Goal: Task Accomplishment & Management: Manage account settings

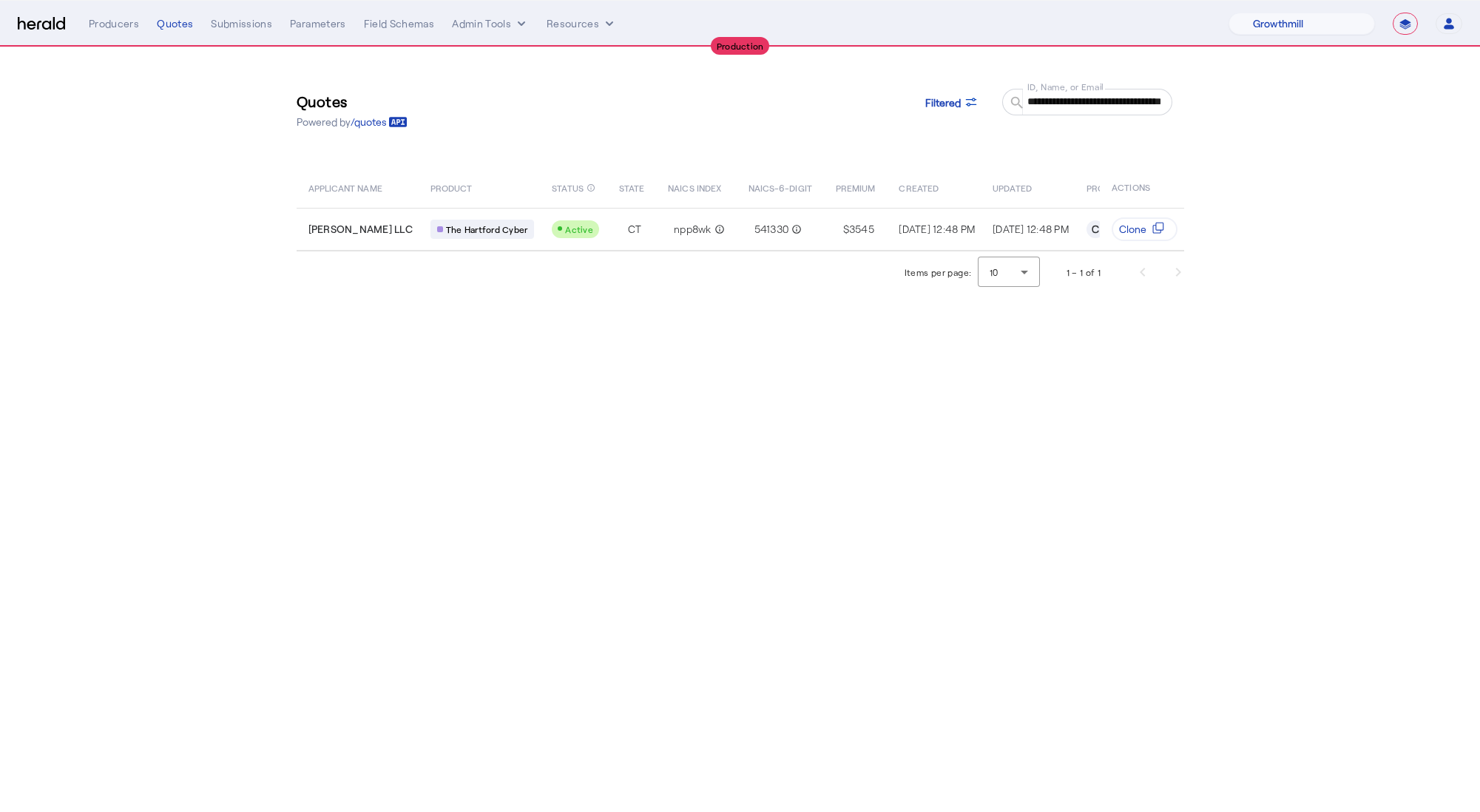
select select "pfm_z9k1_growthmill"
select select "**********"
click at [1135, 99] on input "**********" at bounding box center [1094, 101] width 133 height 17
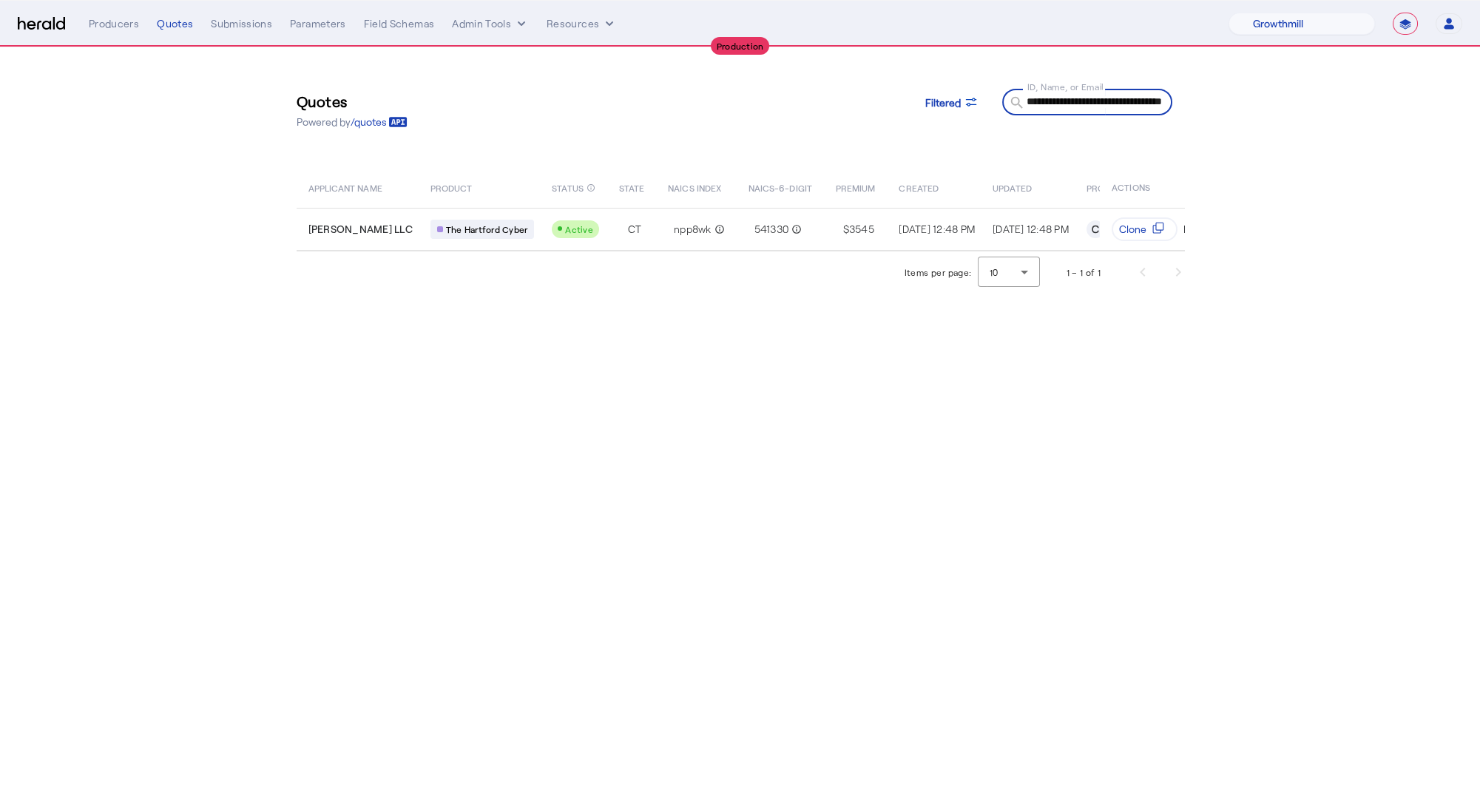
paste input "text"
type input "**********"
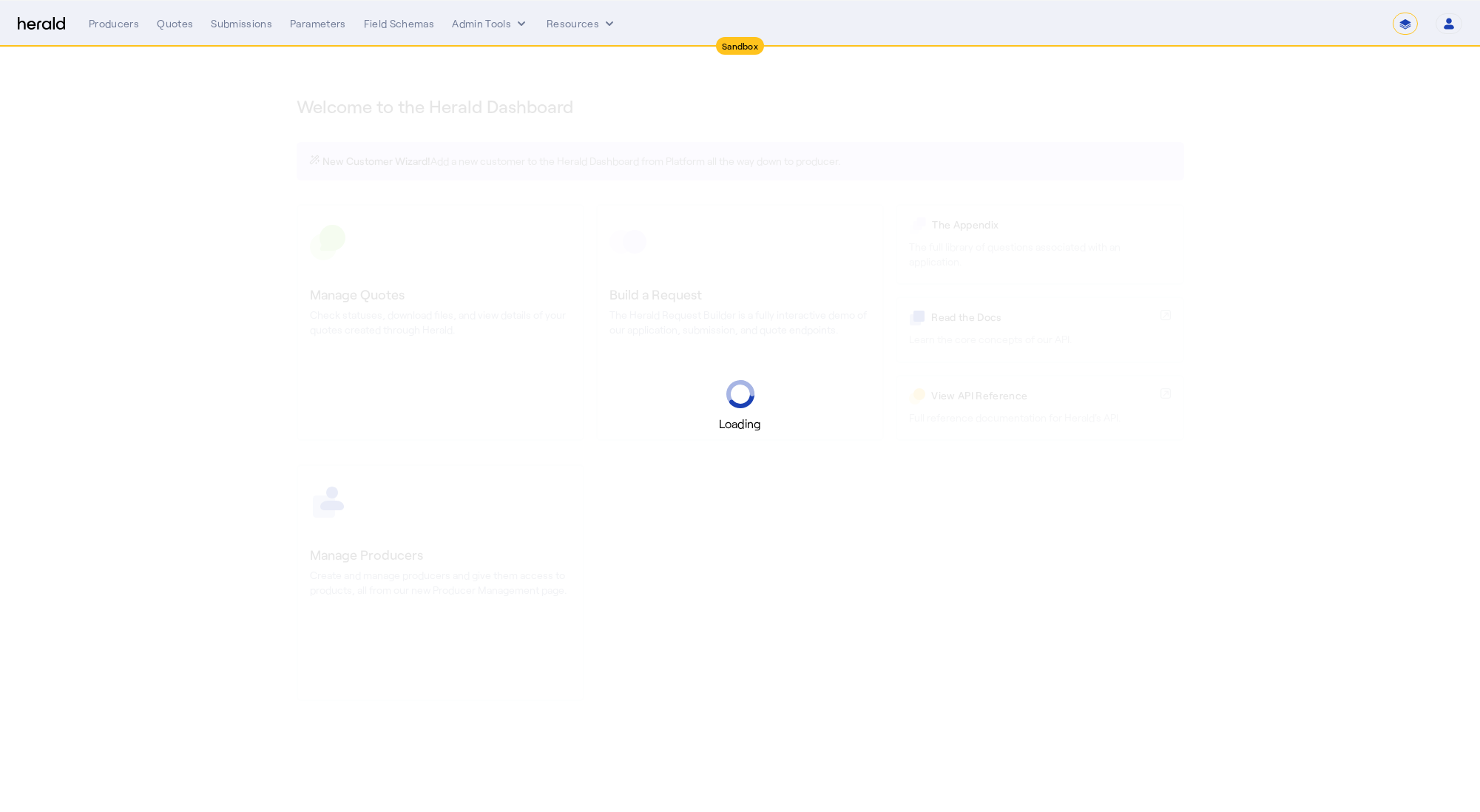
select select "*******"
select select "pfm_2v8p_herald_api"
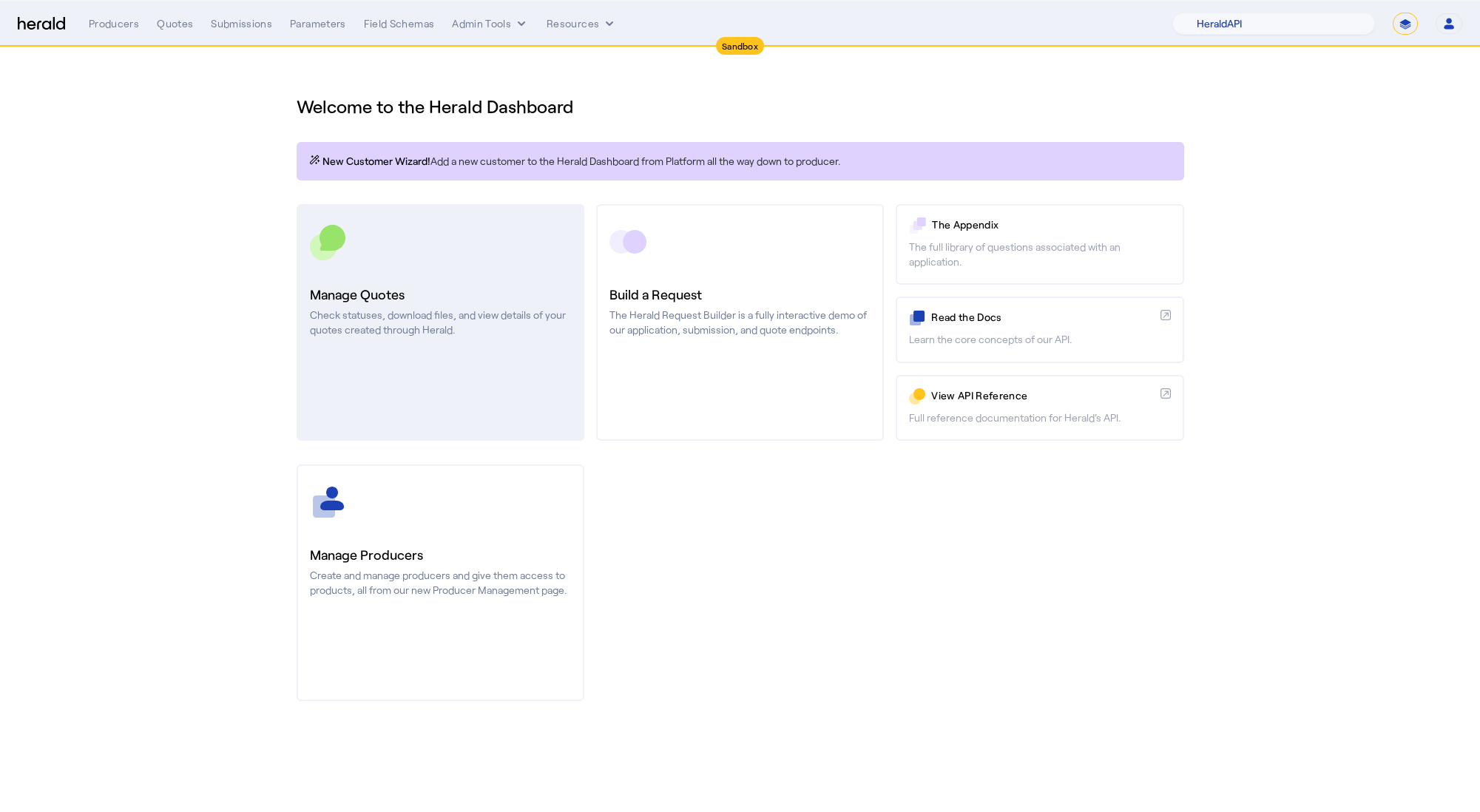
click at [386, 341] on link "Manage Quotes Check statuses, download files, and view details of your quotes c…" at bounding box center [440, 322] width 287 height 236
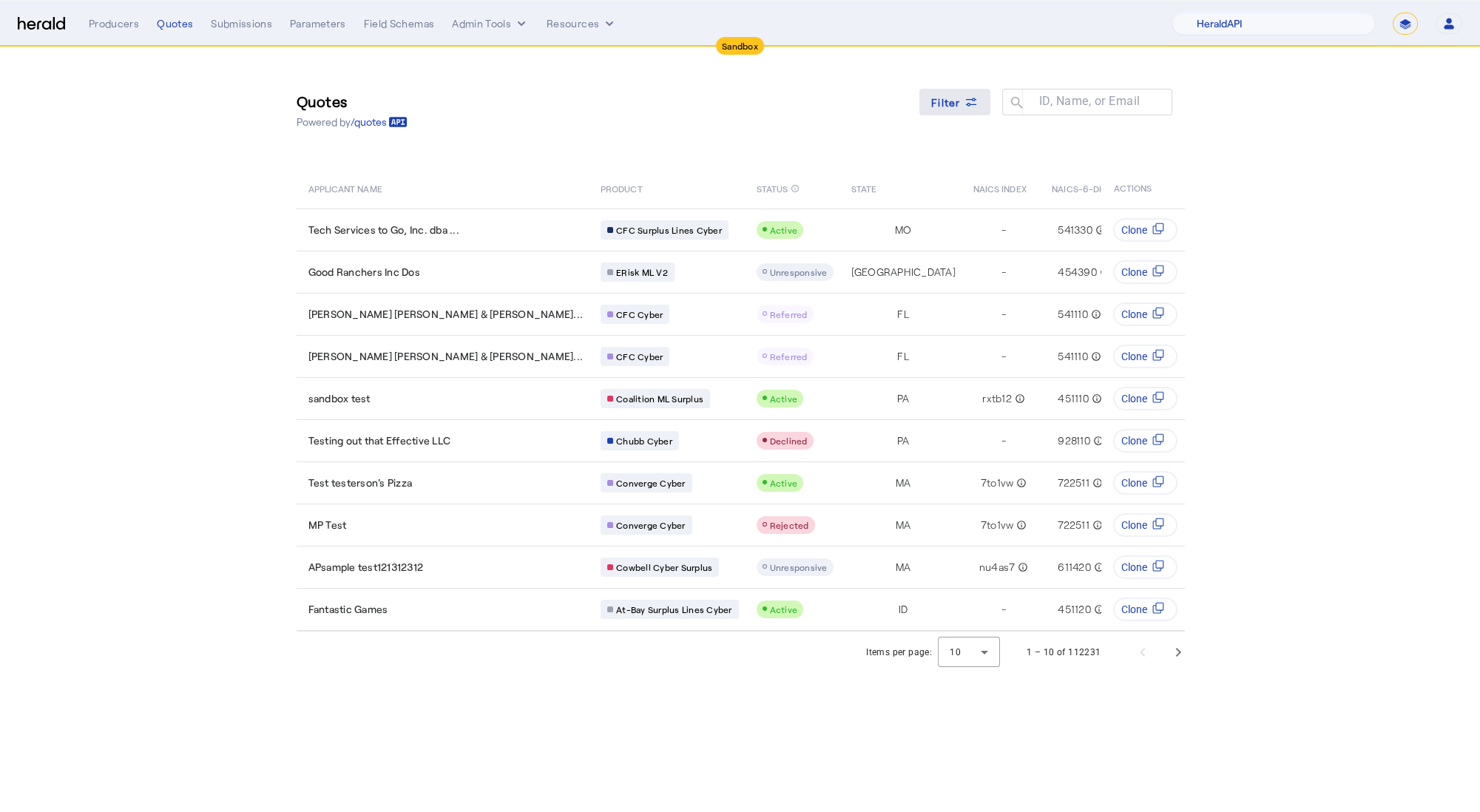
click at [963, 94] on span at bounding box center [954, 102] width 71 height 36
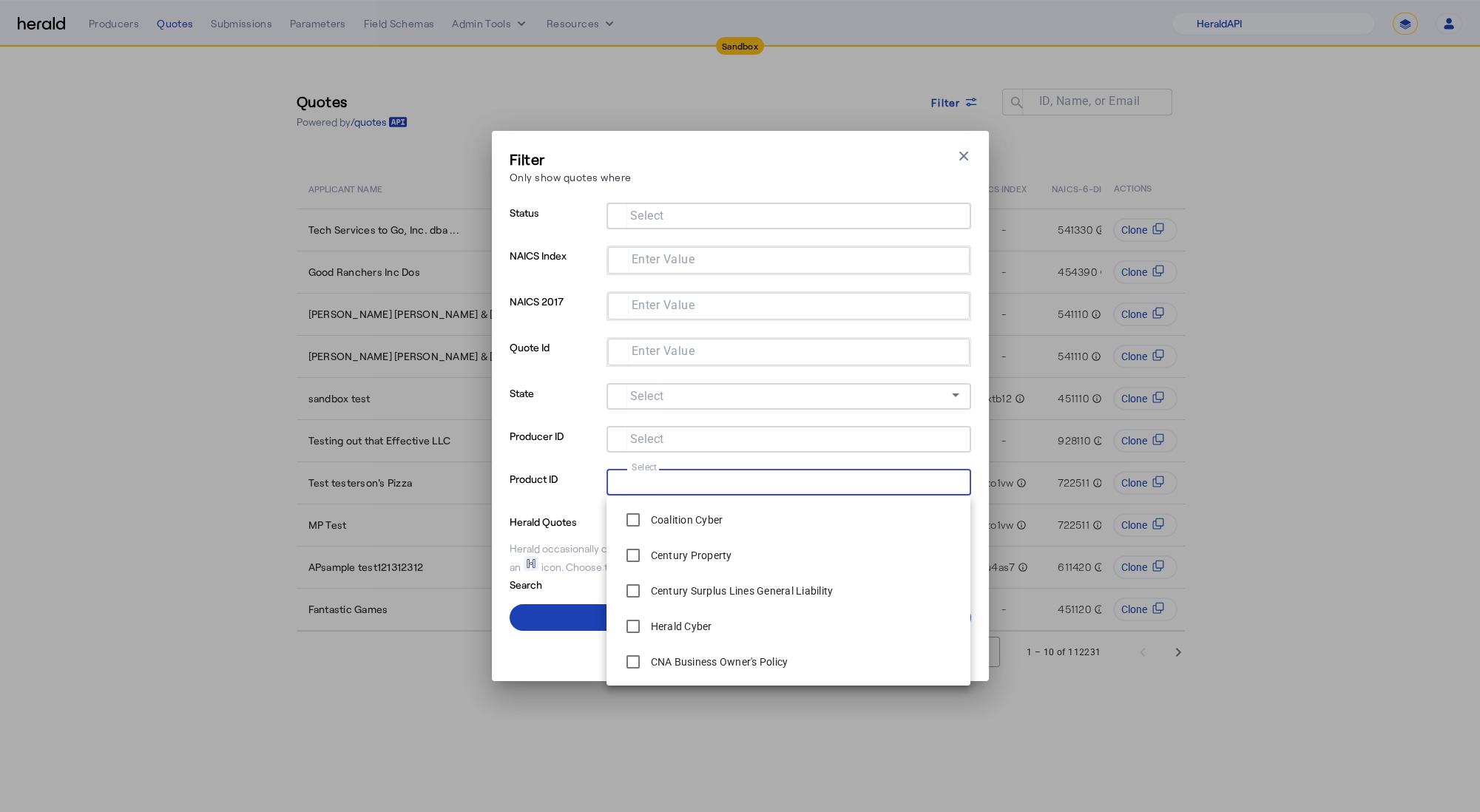
click at [714, 487] on input "Select" at bounding box center [786, 480] width 335 height 17
type input "**"
click at [558, 624] on span at bounding box center [740, 617] width 462 height 36
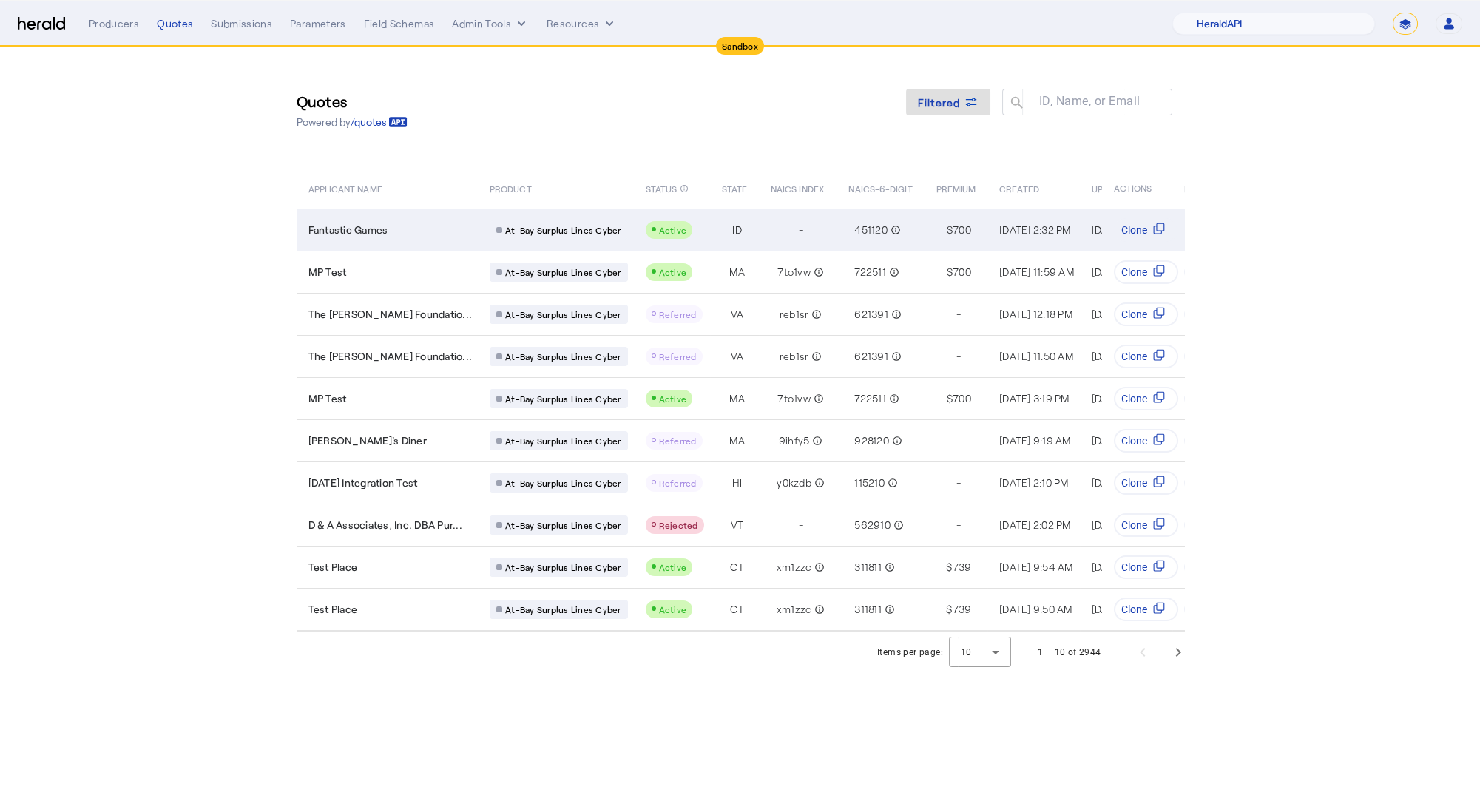
click at [427, 217] on td "Fantastic Games" at bounding box center [387, 229] width 182 height 42
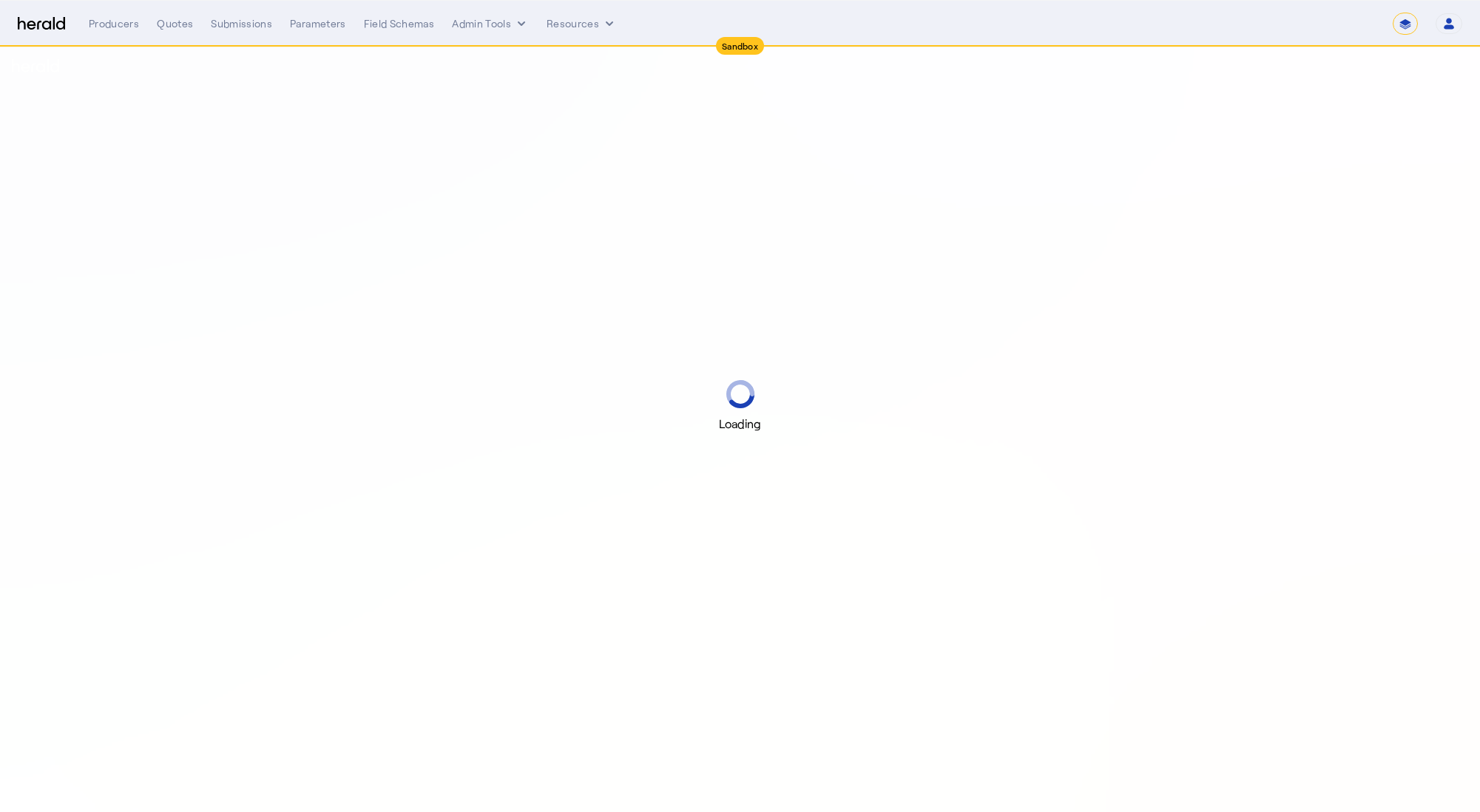
select select "*******"
select select "pfm_2v8p_herald_api"
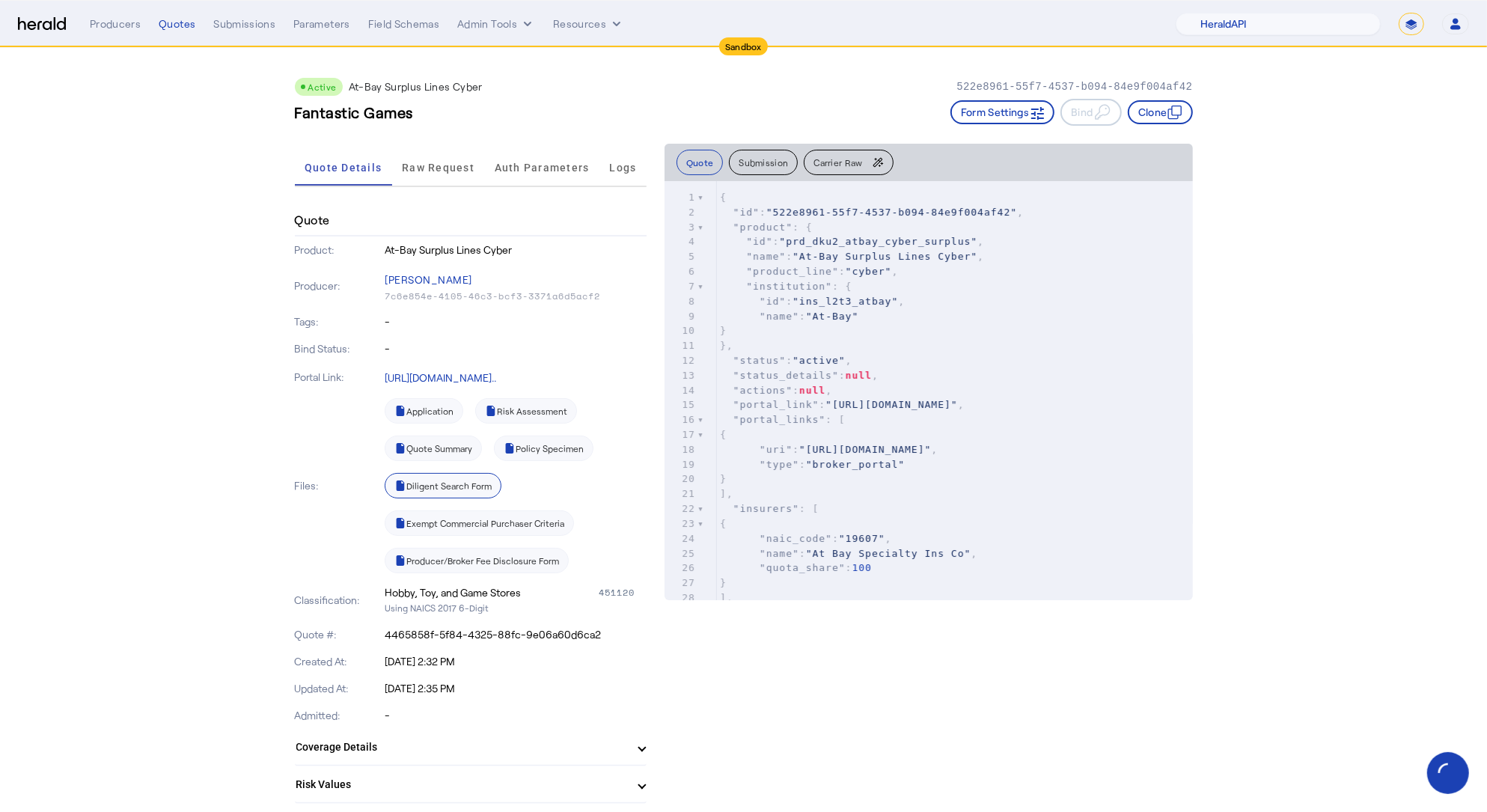
click at [475, 489] on link "Diligent Search Form" at bounding box center [443, 486] width 117 height 25
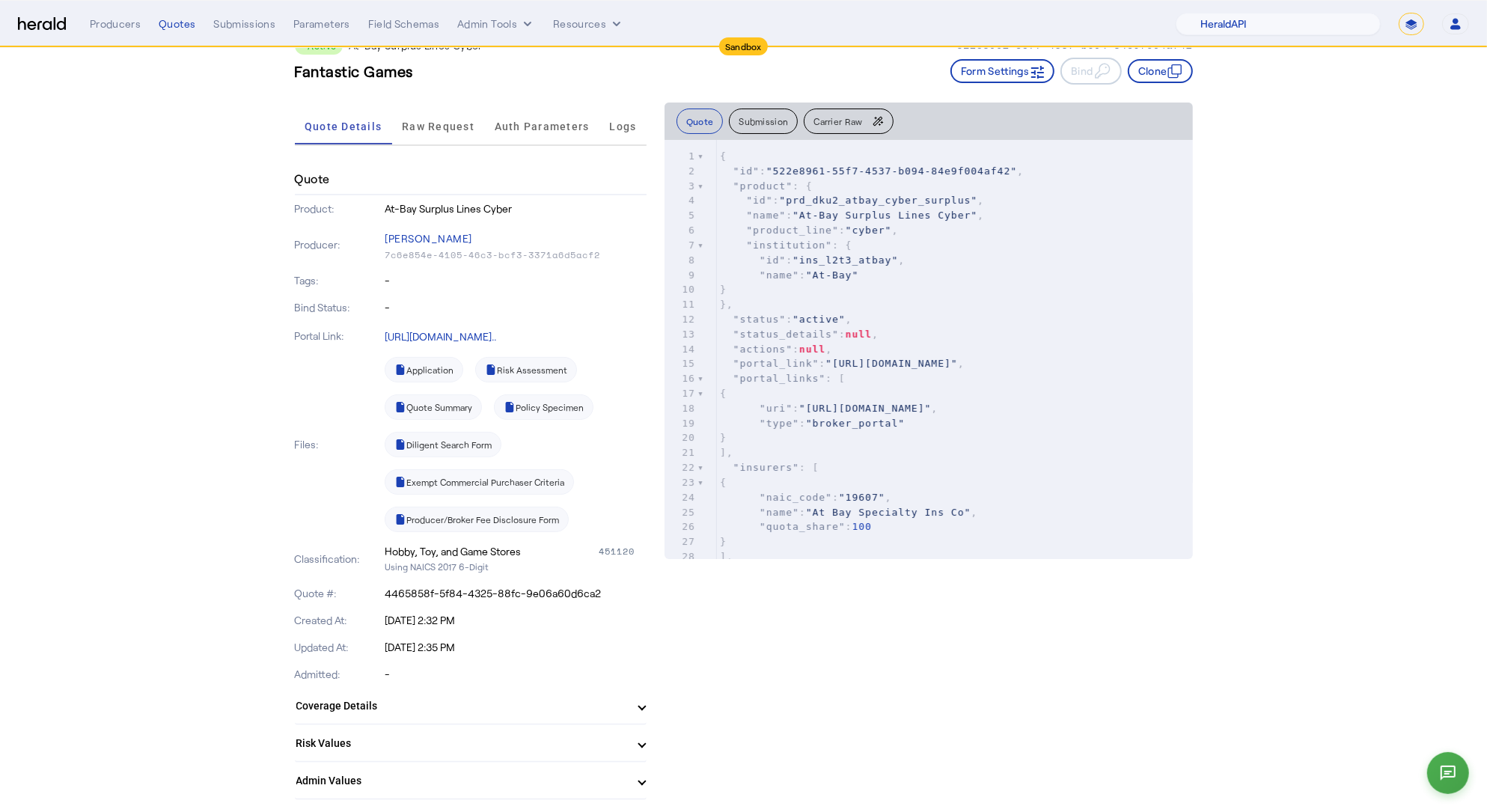
scroll to position [25, 0]
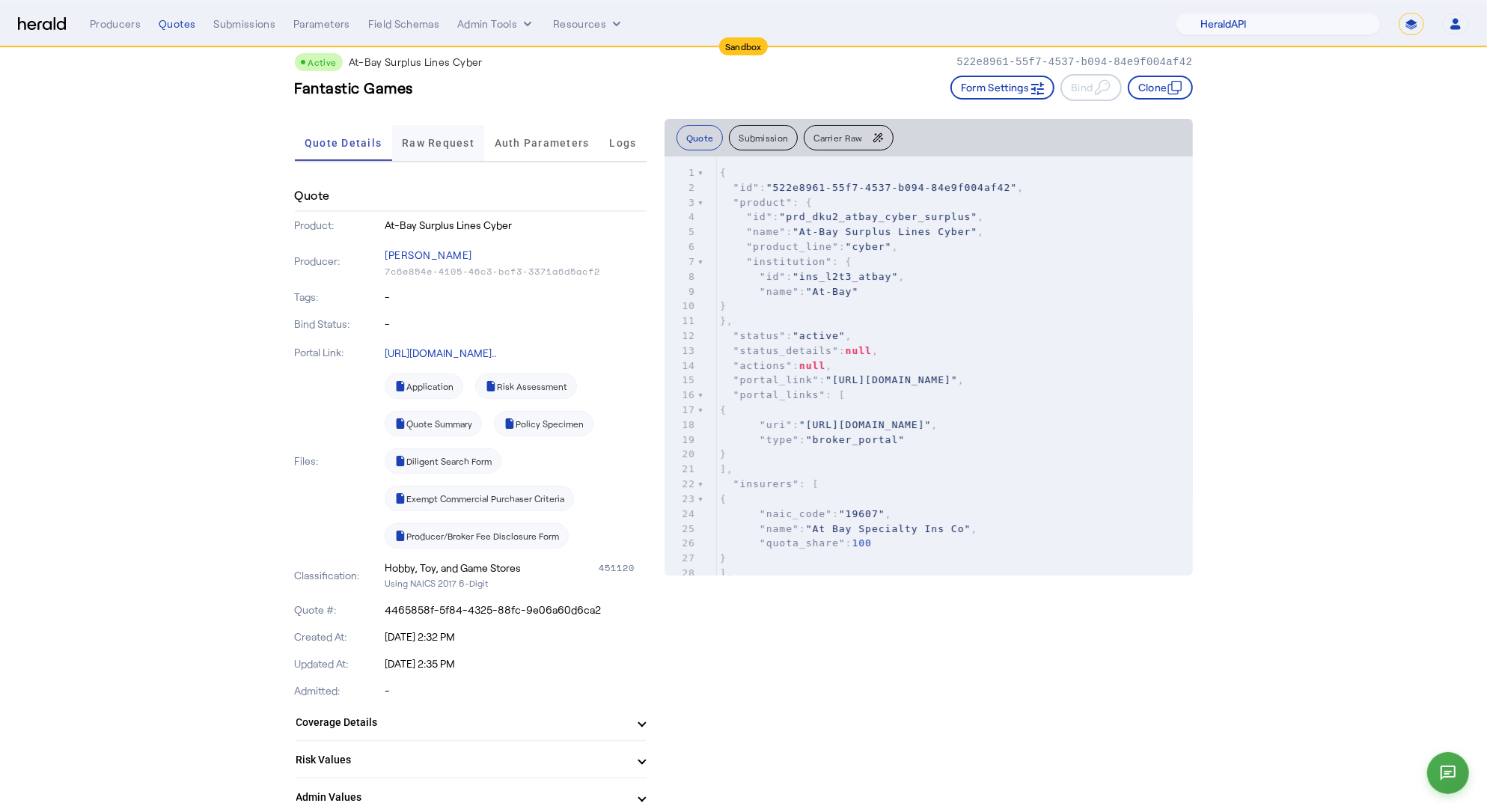
click at [420, 149] on span "Raw Request" at bounding box center [438, 142] width 72 height 36
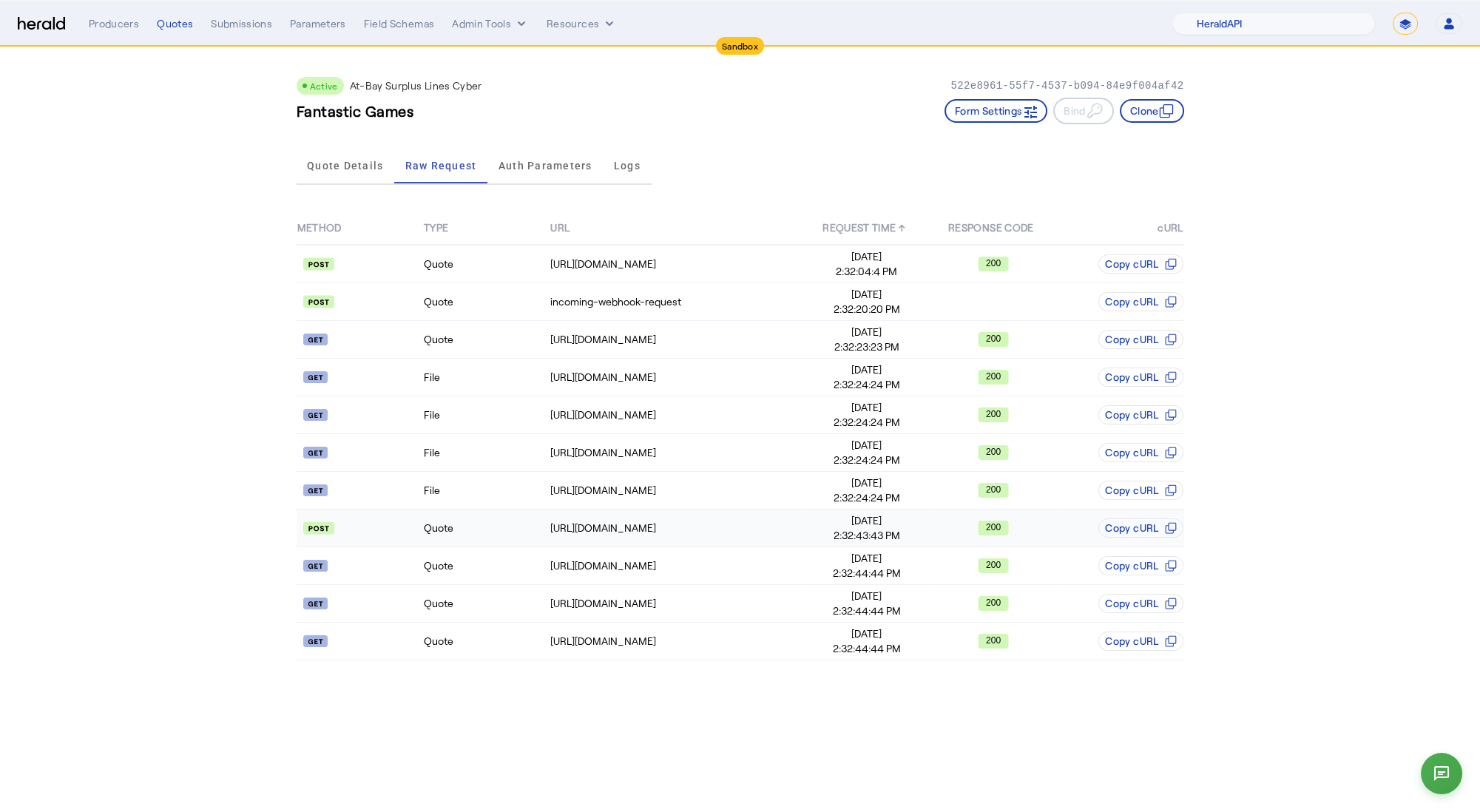
click at [481, 531] on td "Quote" at bounding box center [486, 528] width 126 height 38
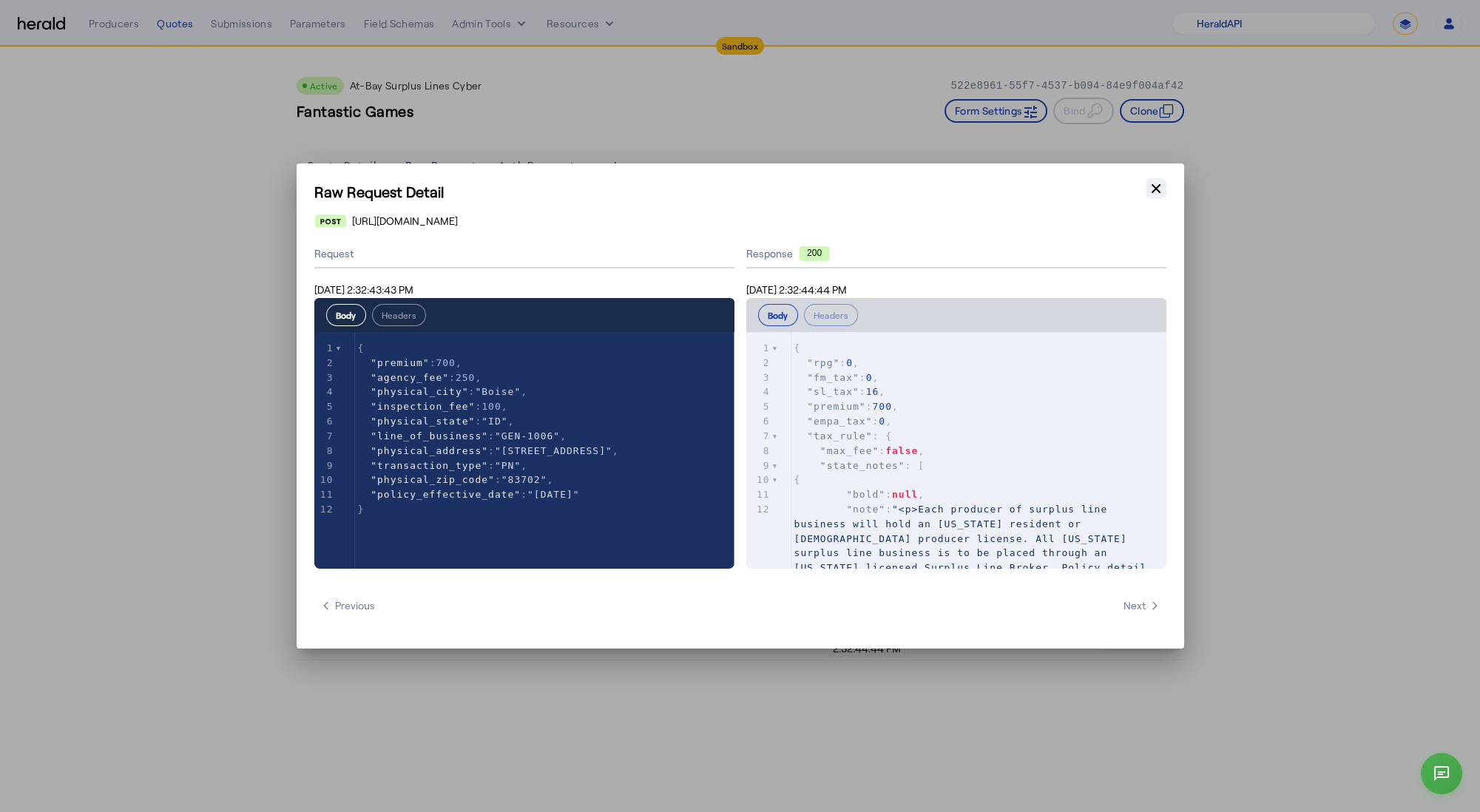
click at [1154, 187] on icon "button" at bounding box center [1156, 189] width 9 height 9
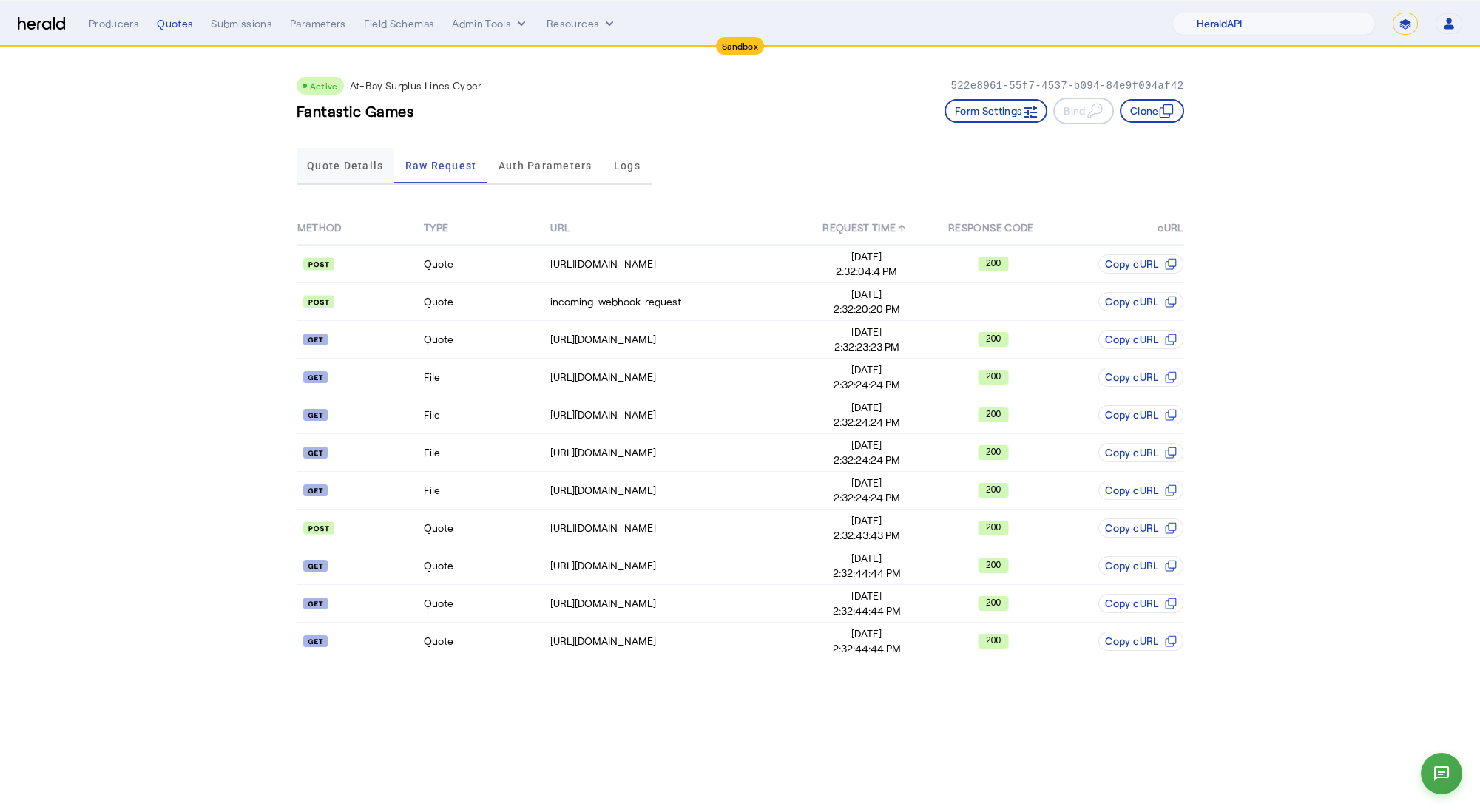
click at [357, 167] on span "Quote Details" at bounding box center [345, 166] width 76 height 11
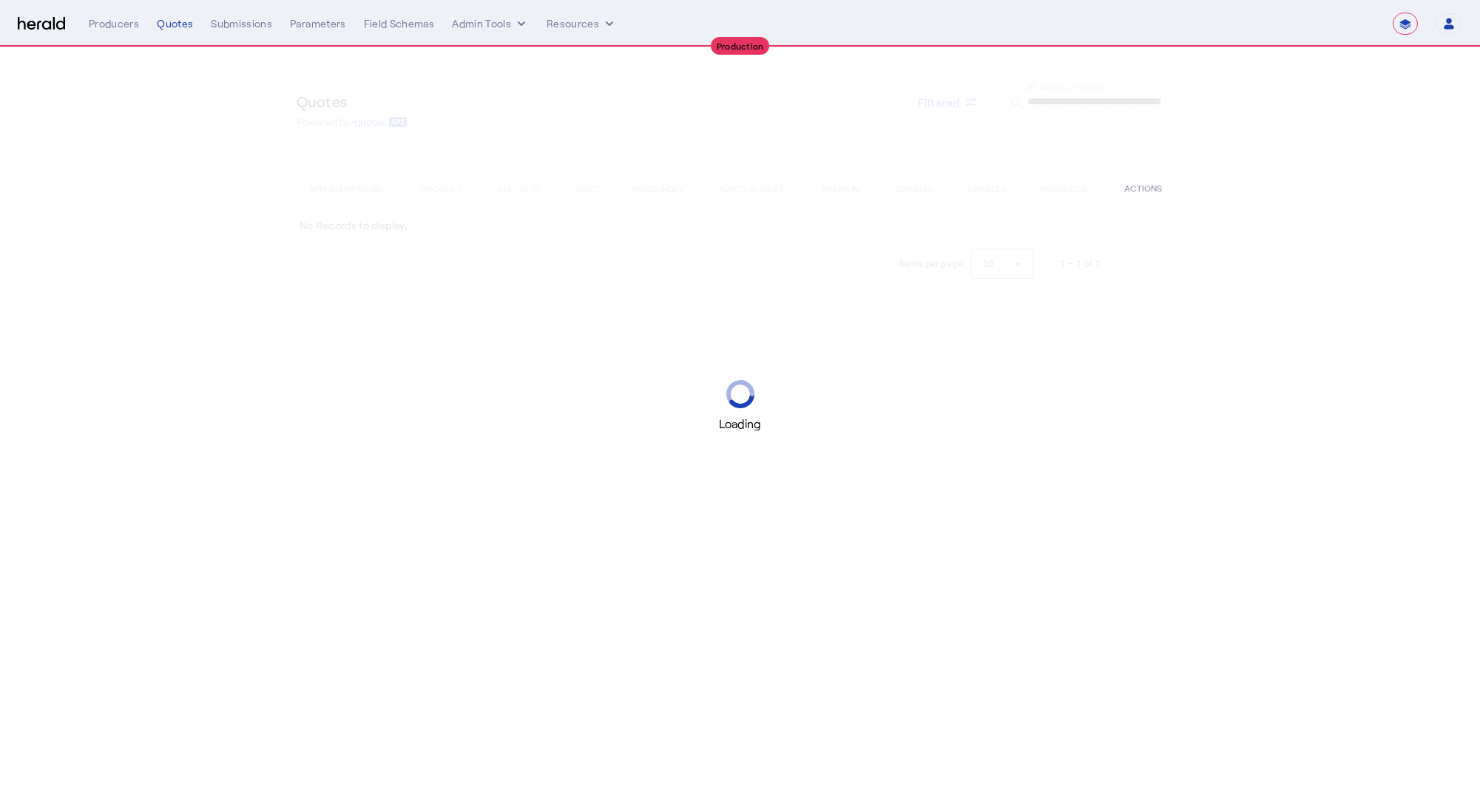
select select "**********"
select select "pfm_z9k1_growthmill"
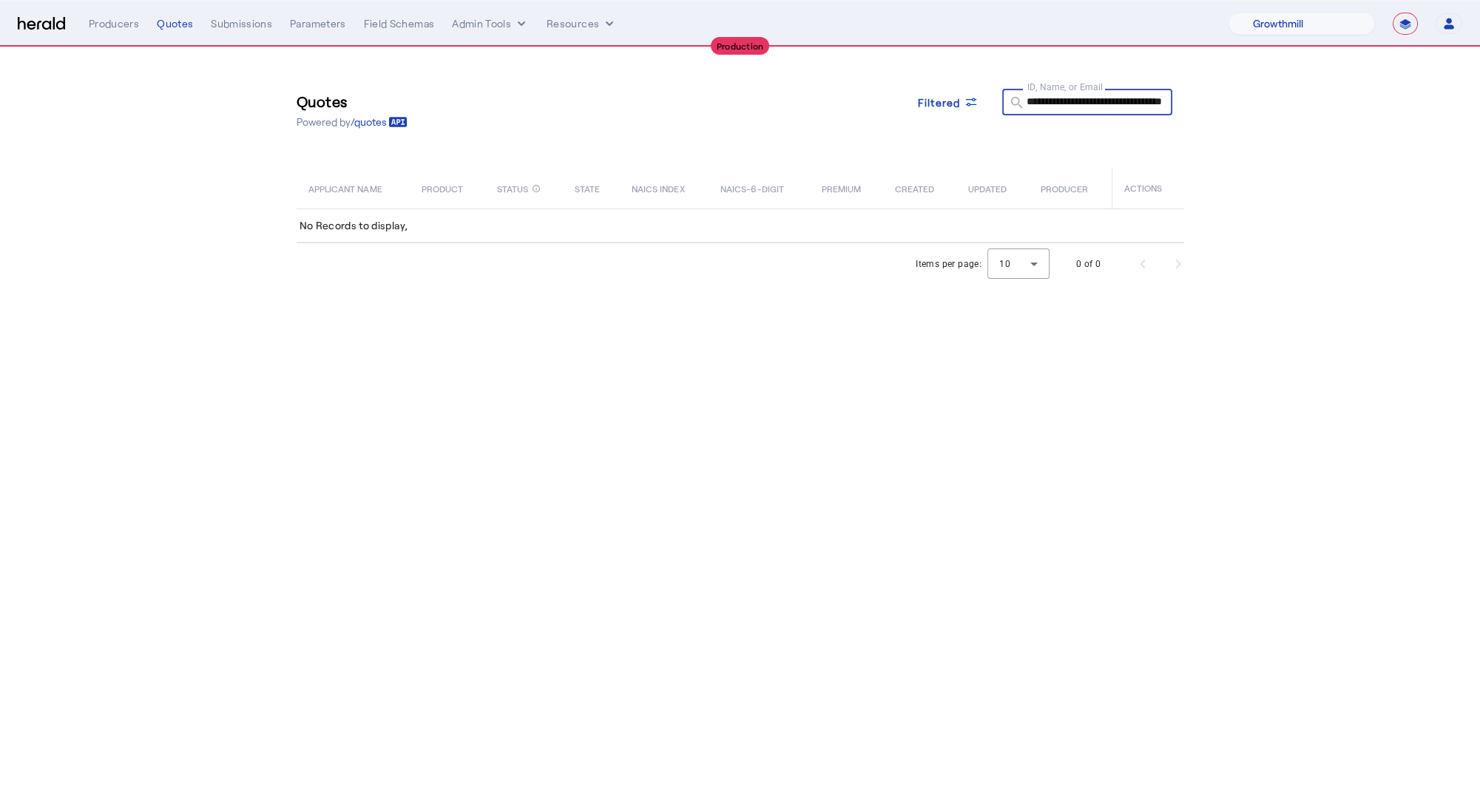
click at [1080, 104] on input "**********" at bounding box center [1094, 101] width 133 height 17
click at [1081, 106] on input "**********" at bounding box center [1094, 101] width 133 height 17
click at [1340, 134] on section "**********" at bounding box center [740, 166] width 1480 height 237
click at [1105, 95] on input "**********" at bounding box center [1094, 101] width 133 height 17
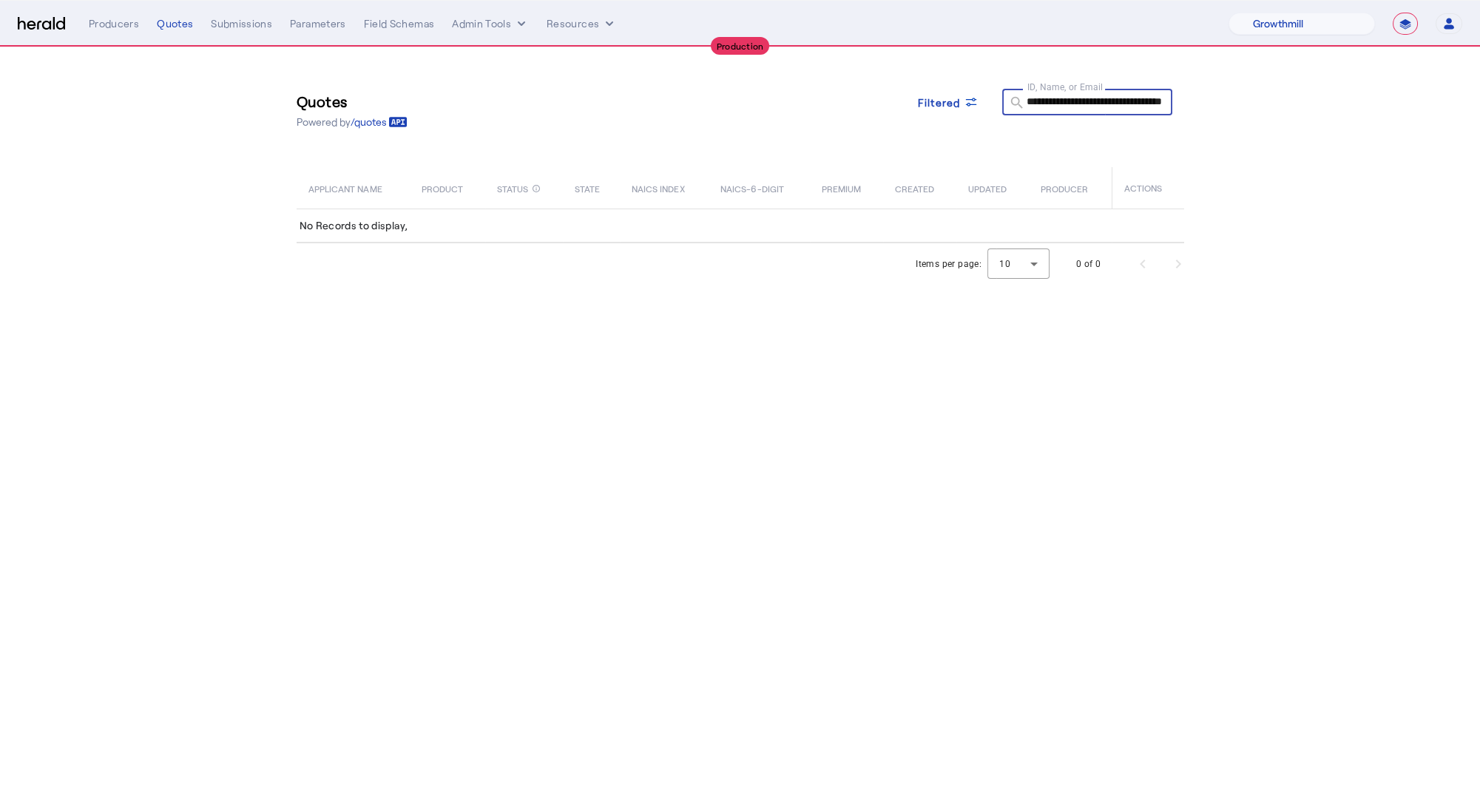
click at [1105, 95] on input "**********" at bounding box center [1094, 101] width 133 height 17
click at [1261, 170] on section "**********" at bounding box center [740, 166] width 1480 height 237
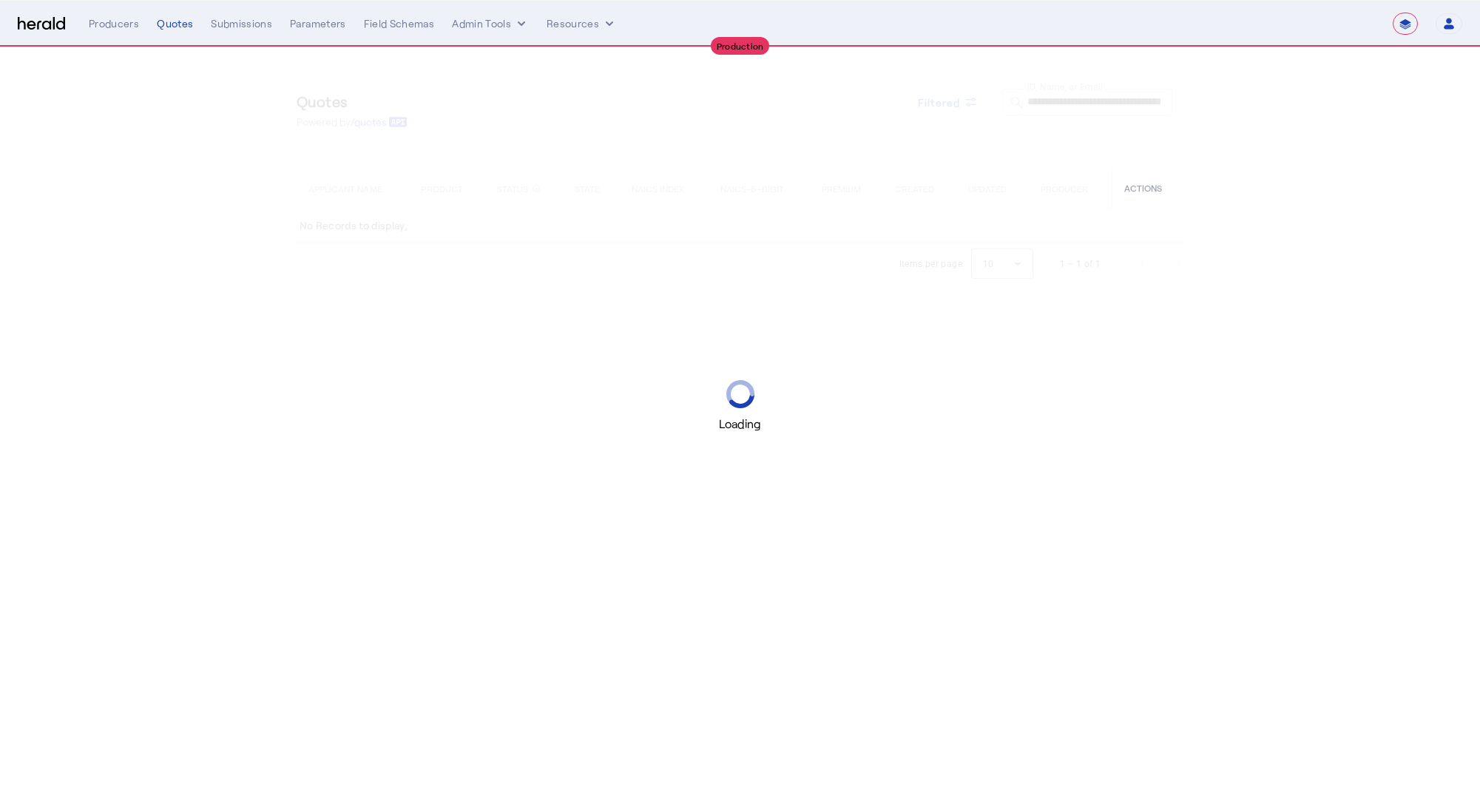
select select "**********"
select select "pfm_z9k1_growthmill"
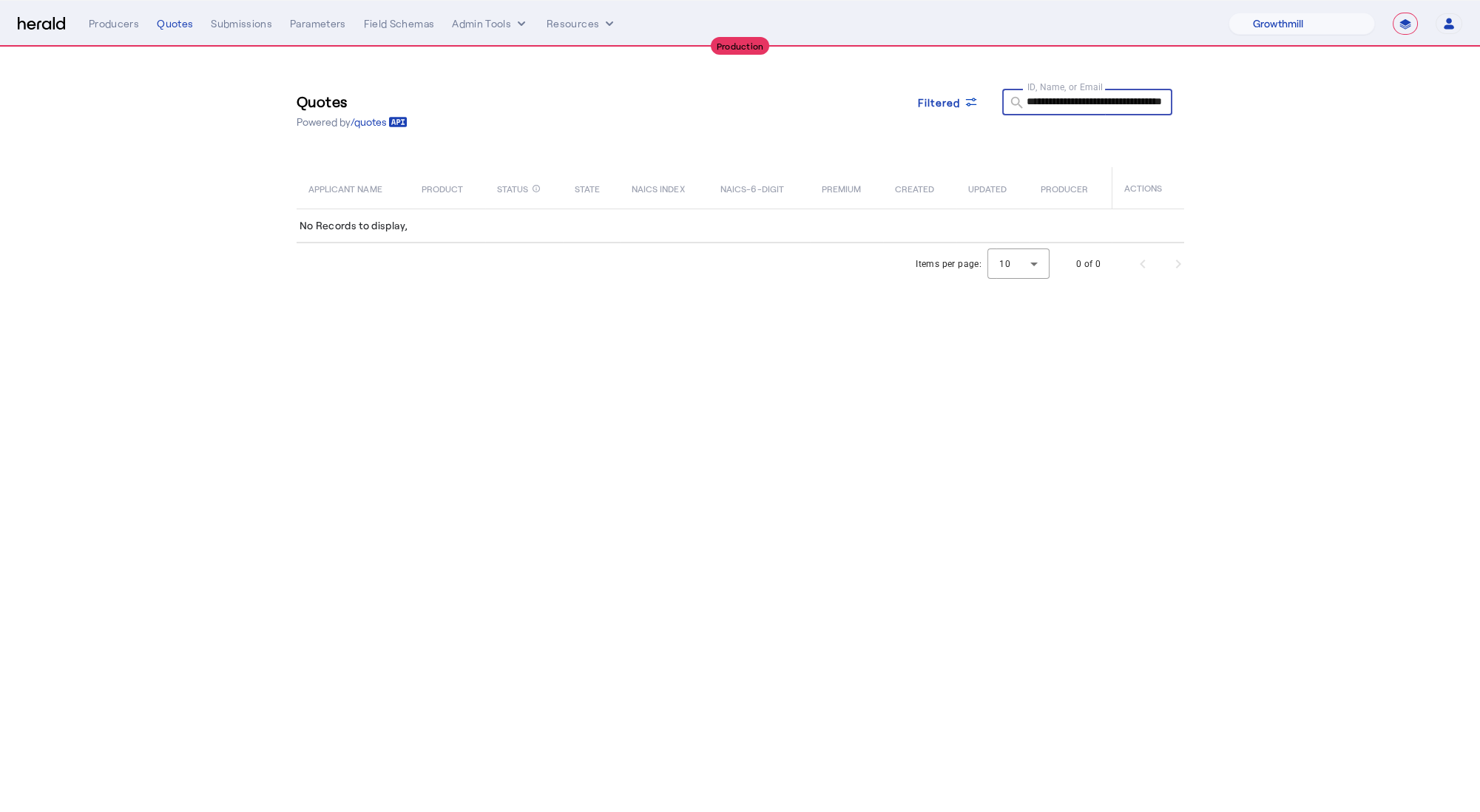
click at [1093, 102] on input "**********" at bounding box center [1094, 101] width 133 height 17
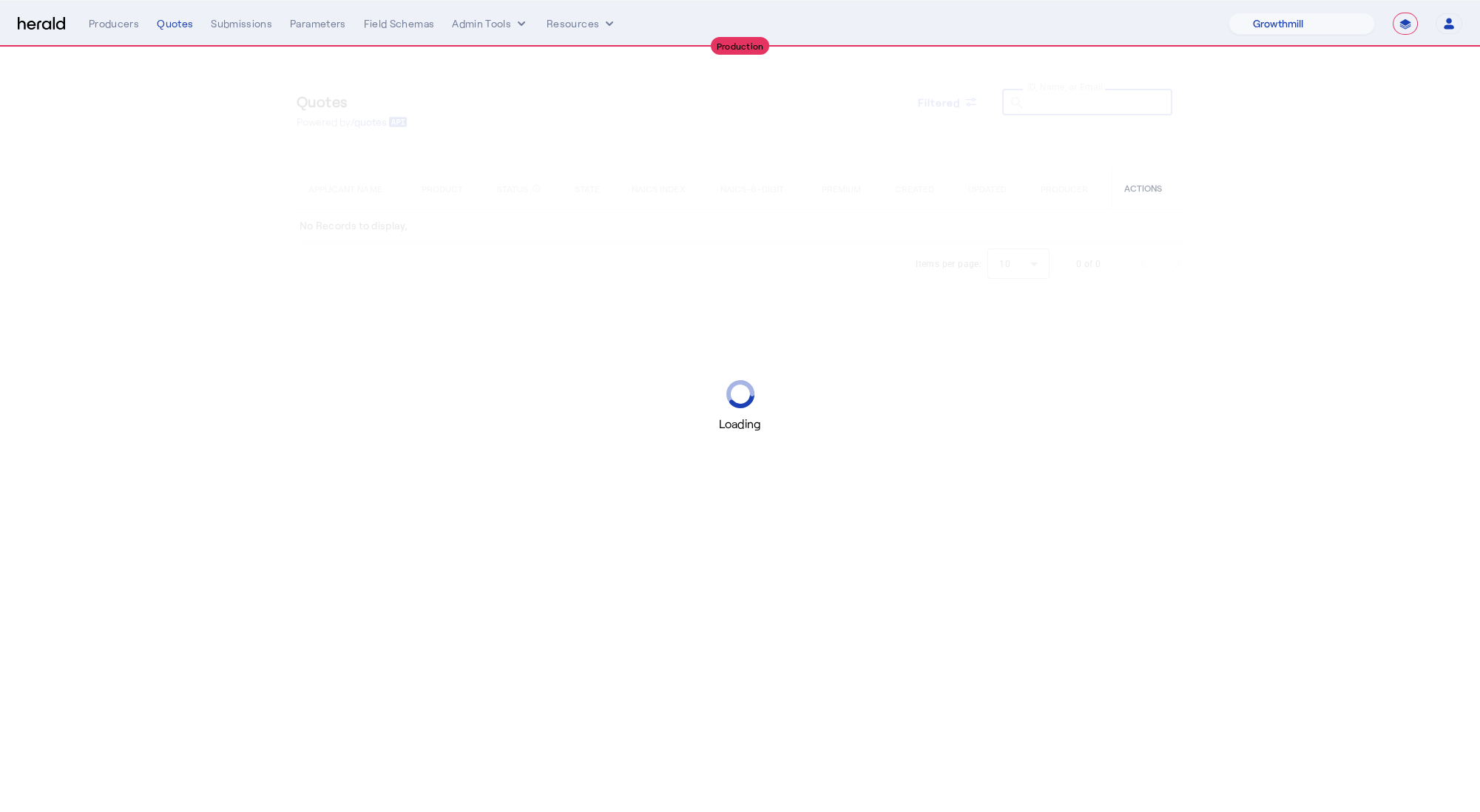
type input "**********"
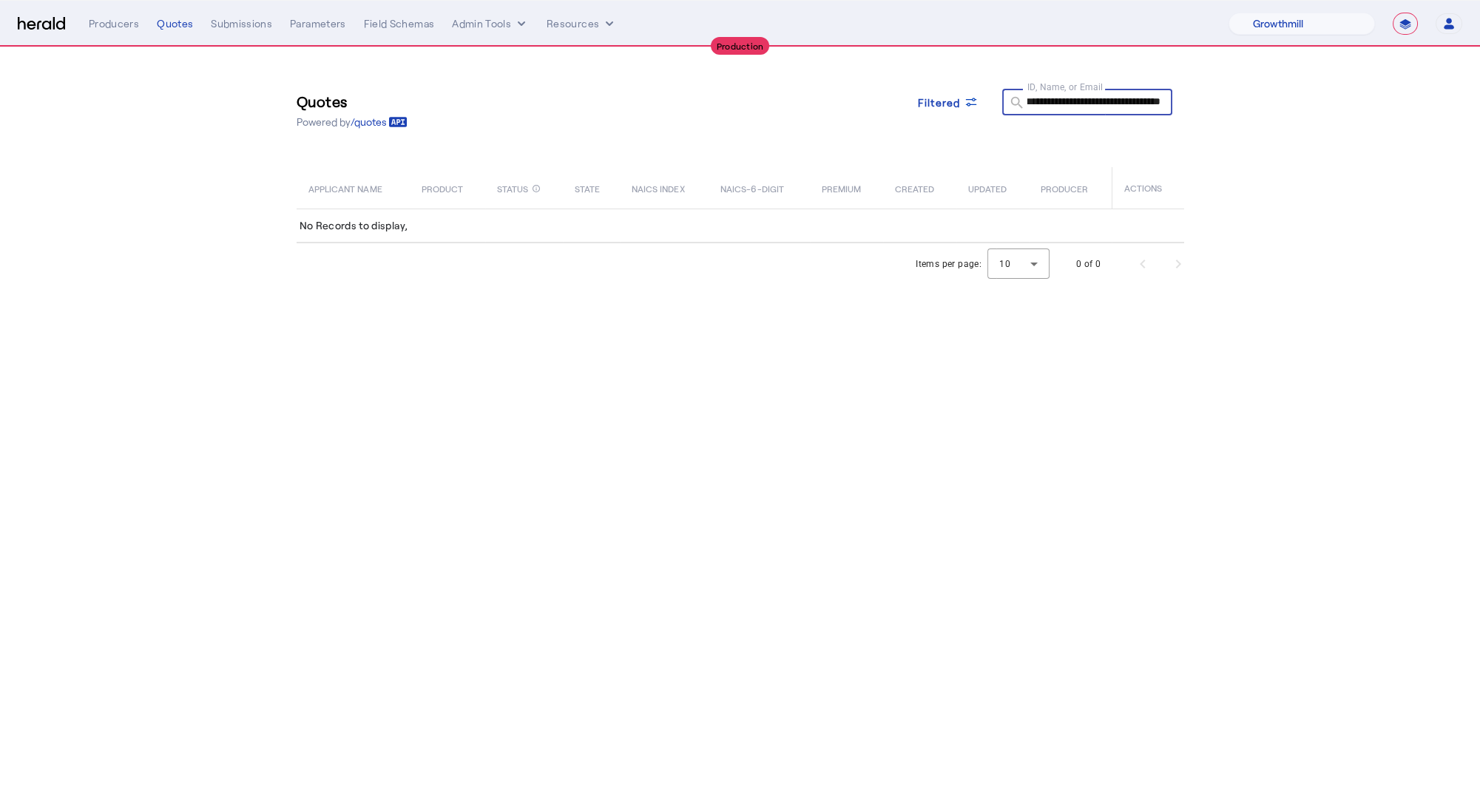
click at [1154, 99] on input "**********" at bounding box center [1094, 101] width 133 height 17
click at [1123, 100] on input "**********" at bounding box center [1094, 101] width 133 height 17
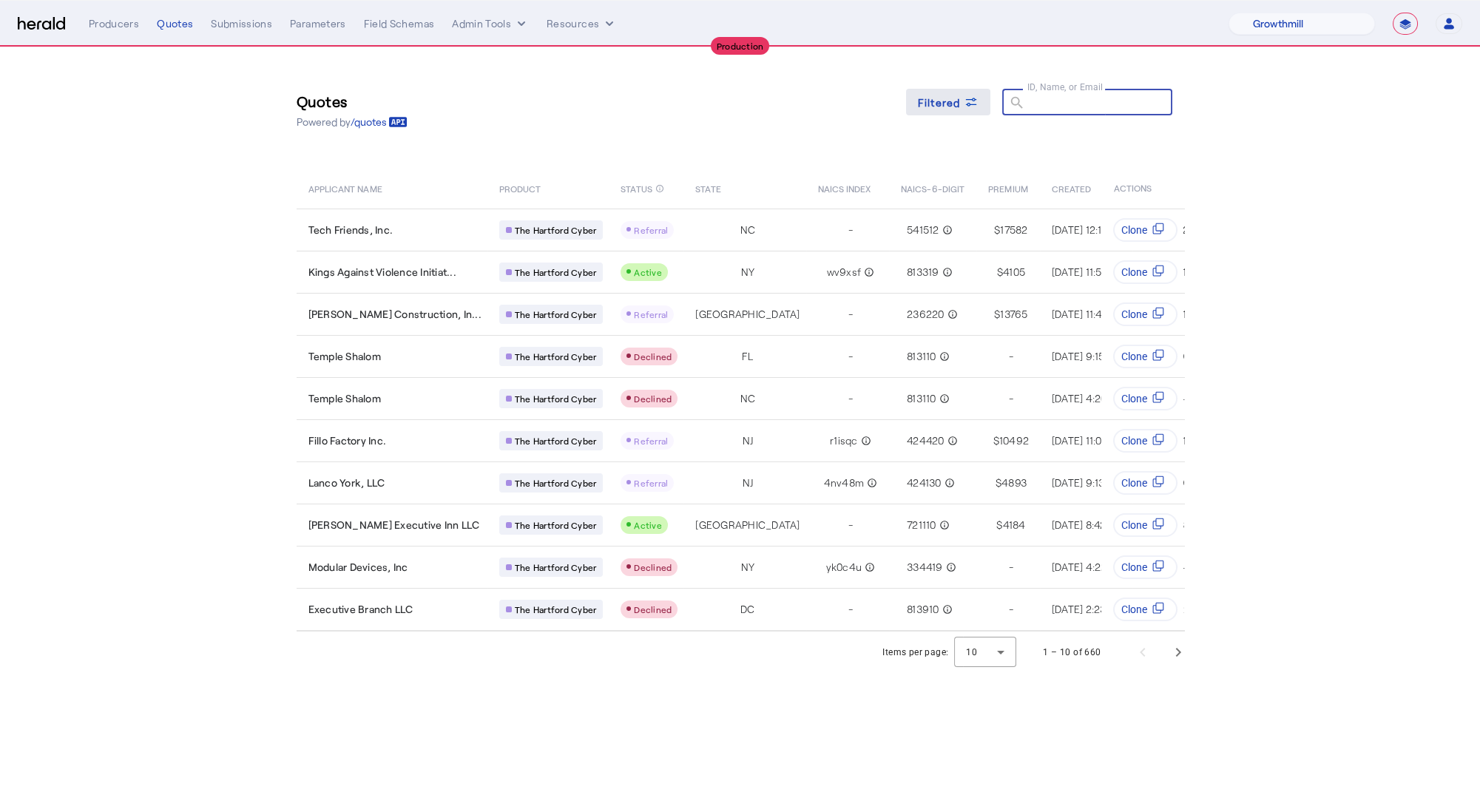
click at [929, 100] on span "Filtered" at bounding box center [939, 102] width 43 height 15
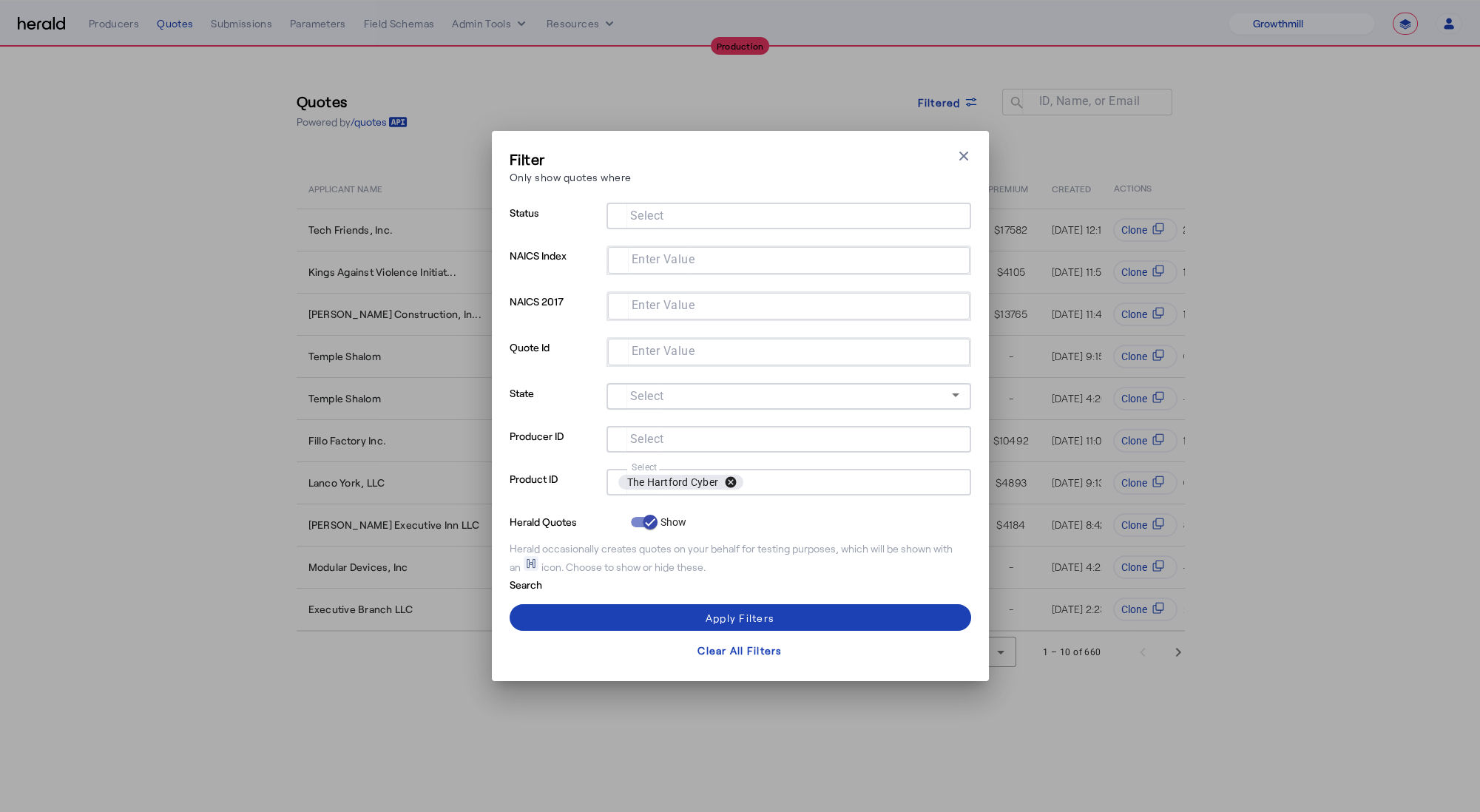
click at [731, 486] on button "cancel" at bounding box center [730, 482] width 25 height 14
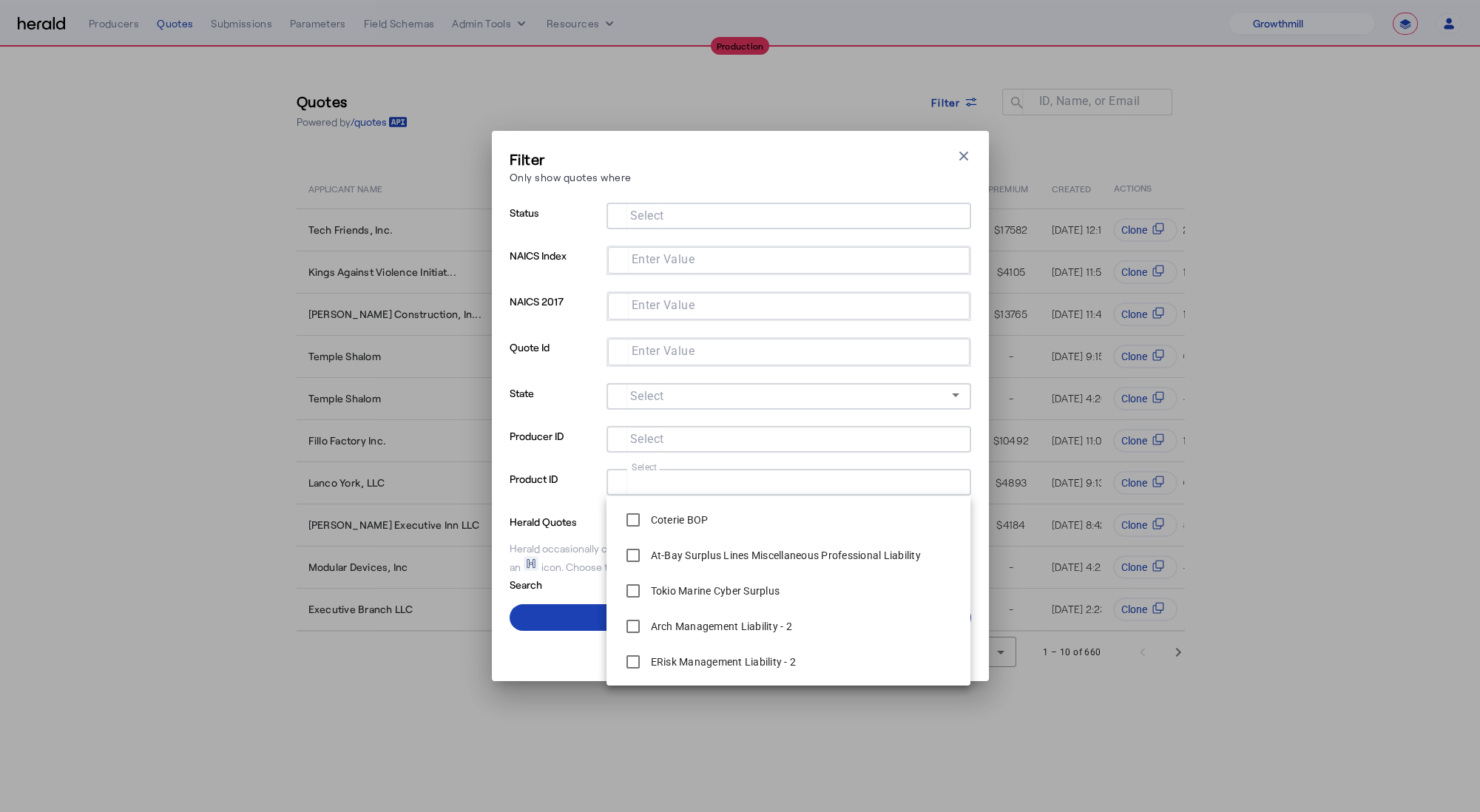
click at [973, 155] on div "Filter Only show quotes where Close modal Status Select NAICS Index Enter Value…" at bounding box center [741, 406] width 497 height 550
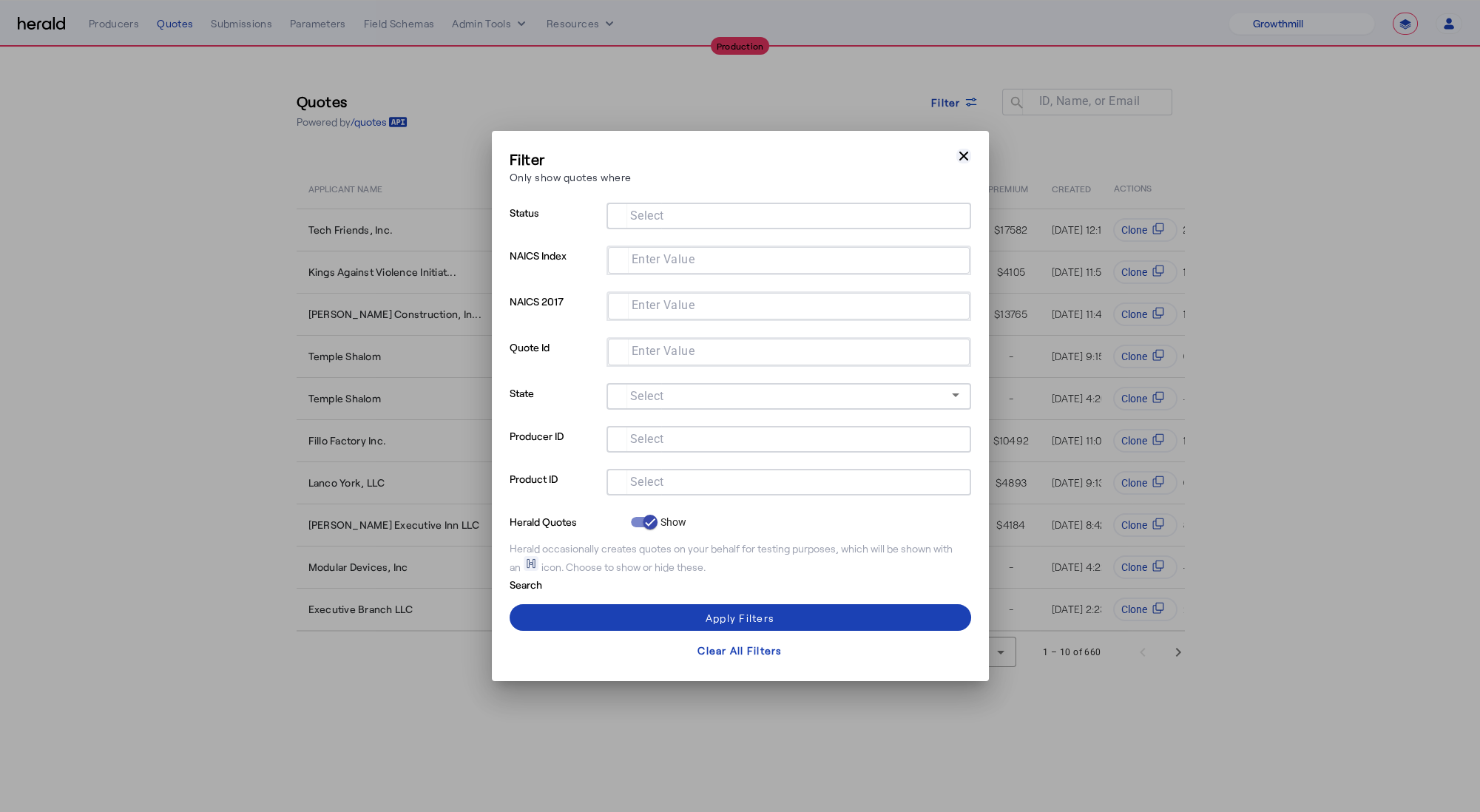
click at [960, 163] on icon "button" at bounding box center [964, 155] width 14 height 14
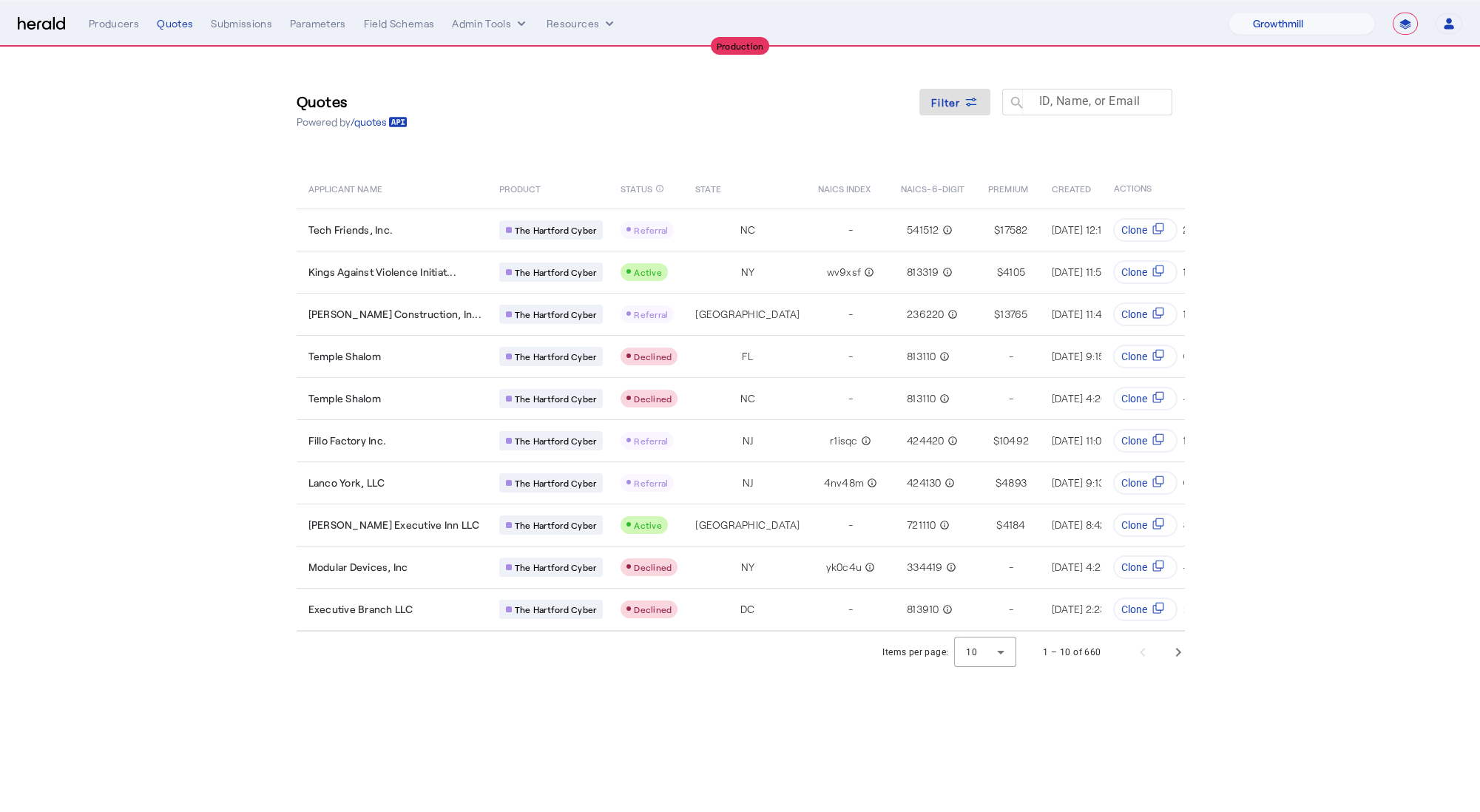
click at [1077, 104] on mat-label "ID, Name, or Email" at bounding box center [1088, 101] width 101 height 14
click at [1077, 104] on input "ID, Name, or Email" at bounding box center [1094, 101] width 133 height 17
paste input "**********"
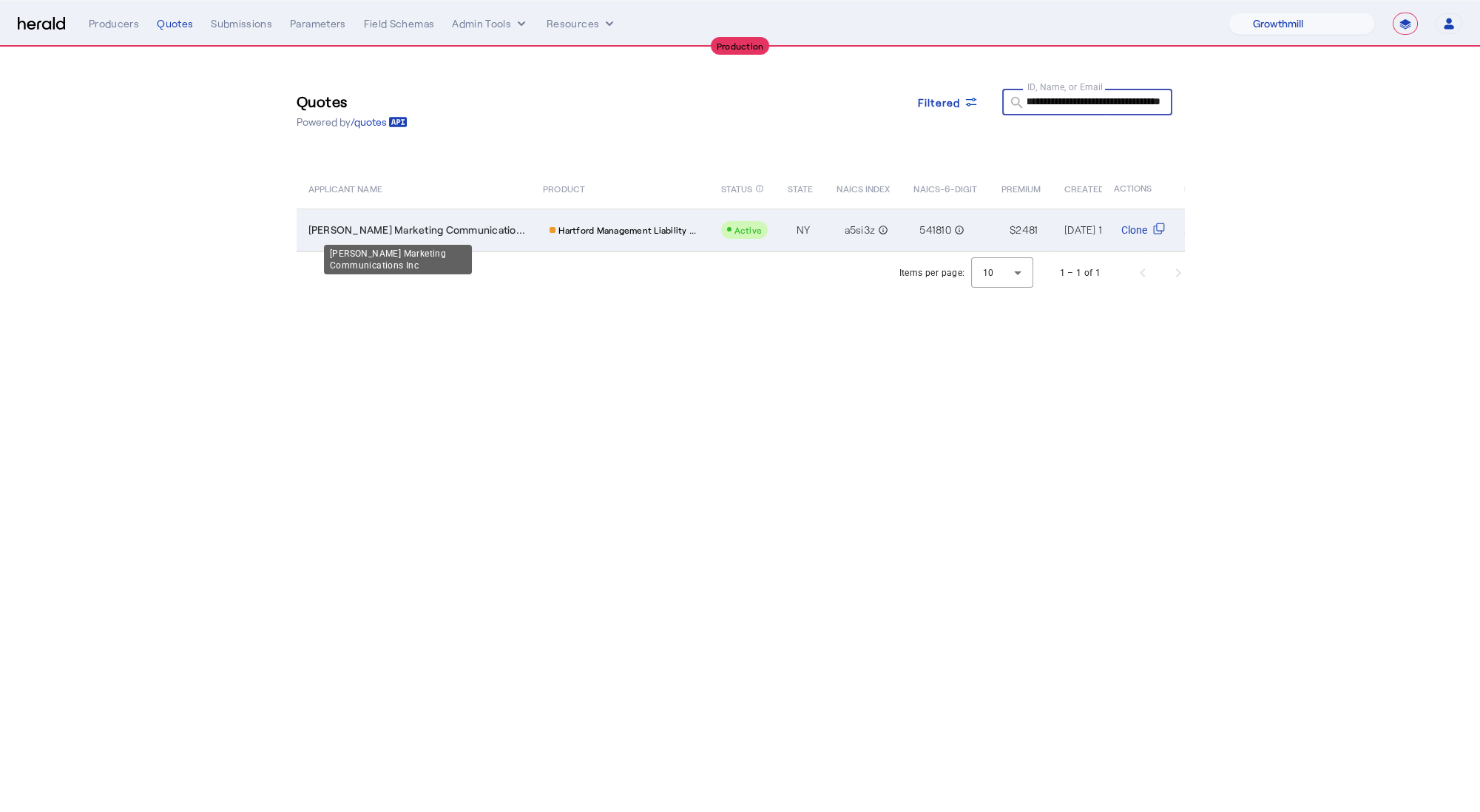
type input "**********"
click at [451, 223] on span "Shamoon Marketing Communicatio..." at bounding box center [418, 230] width 218 height 14
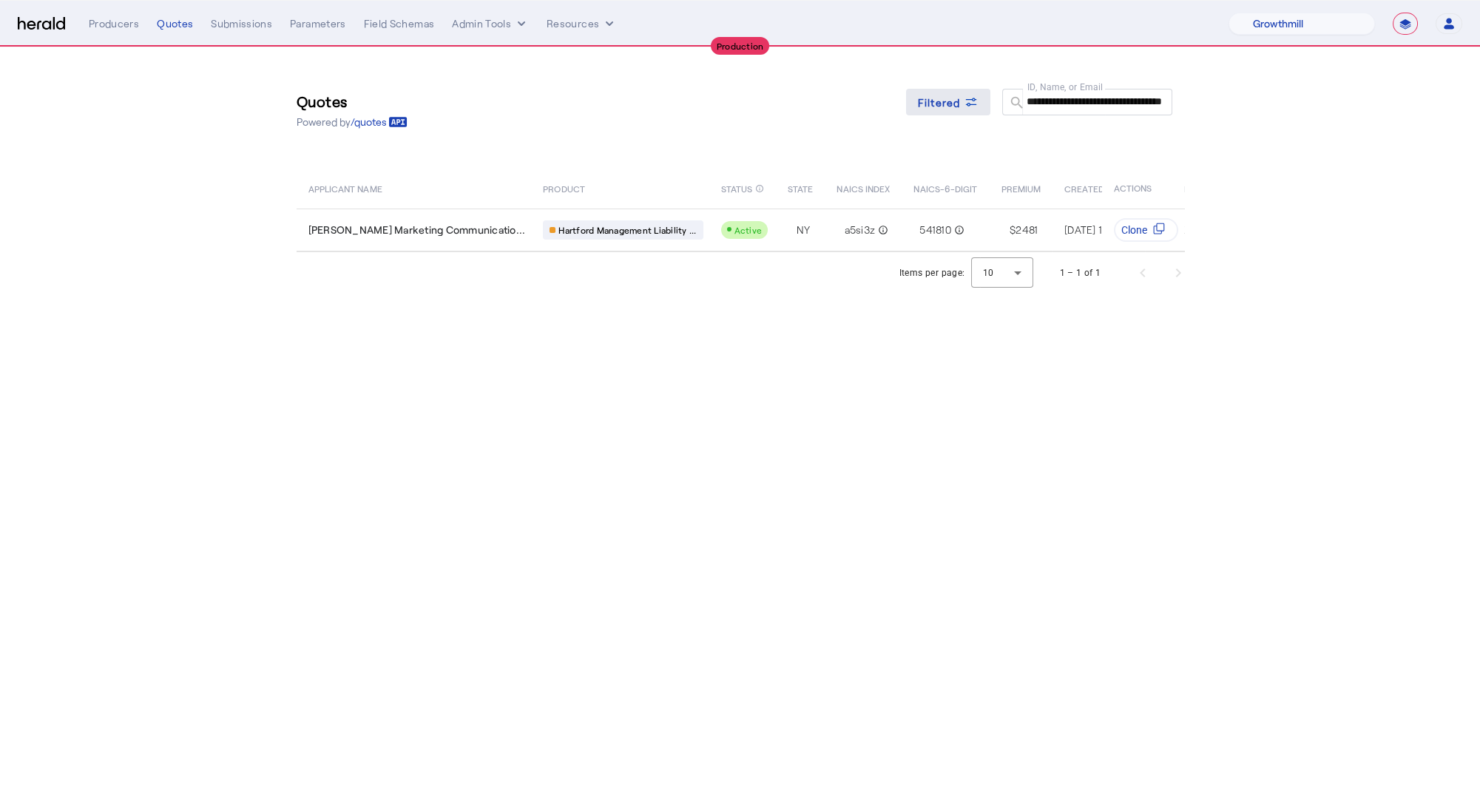
click at [954, 93] on span at bounding box center [948, 102] width 84 height 36
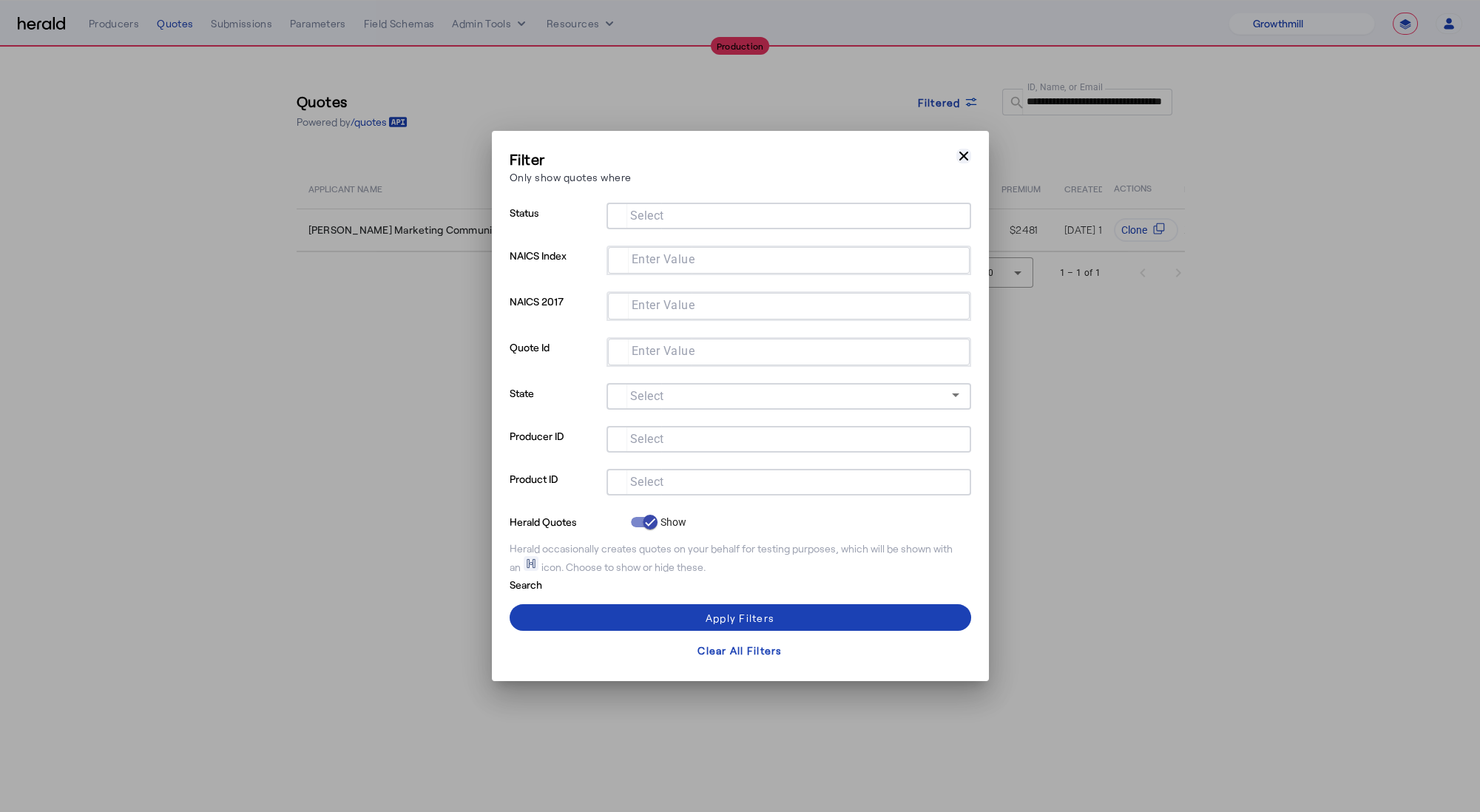
click at [967, 156] on icon "button" at bounding box center [964, 155] width 14 height 14
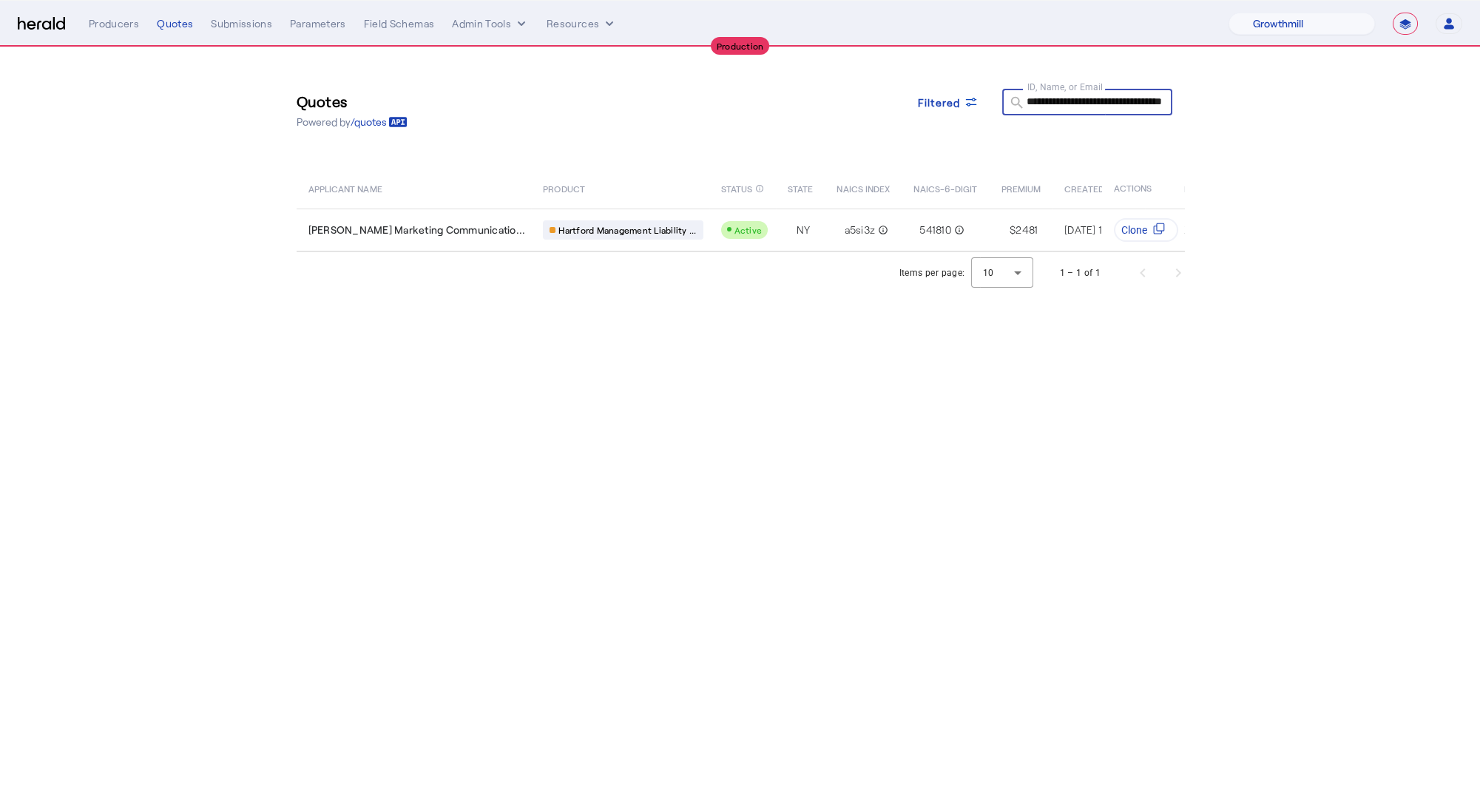
click at [1083, 99] on input "**********" at bounding box center [1094, 101] width 133 height 17
click at [1084, 100] on input "**********" at bounding box center [1094, 101] width 133 height 17
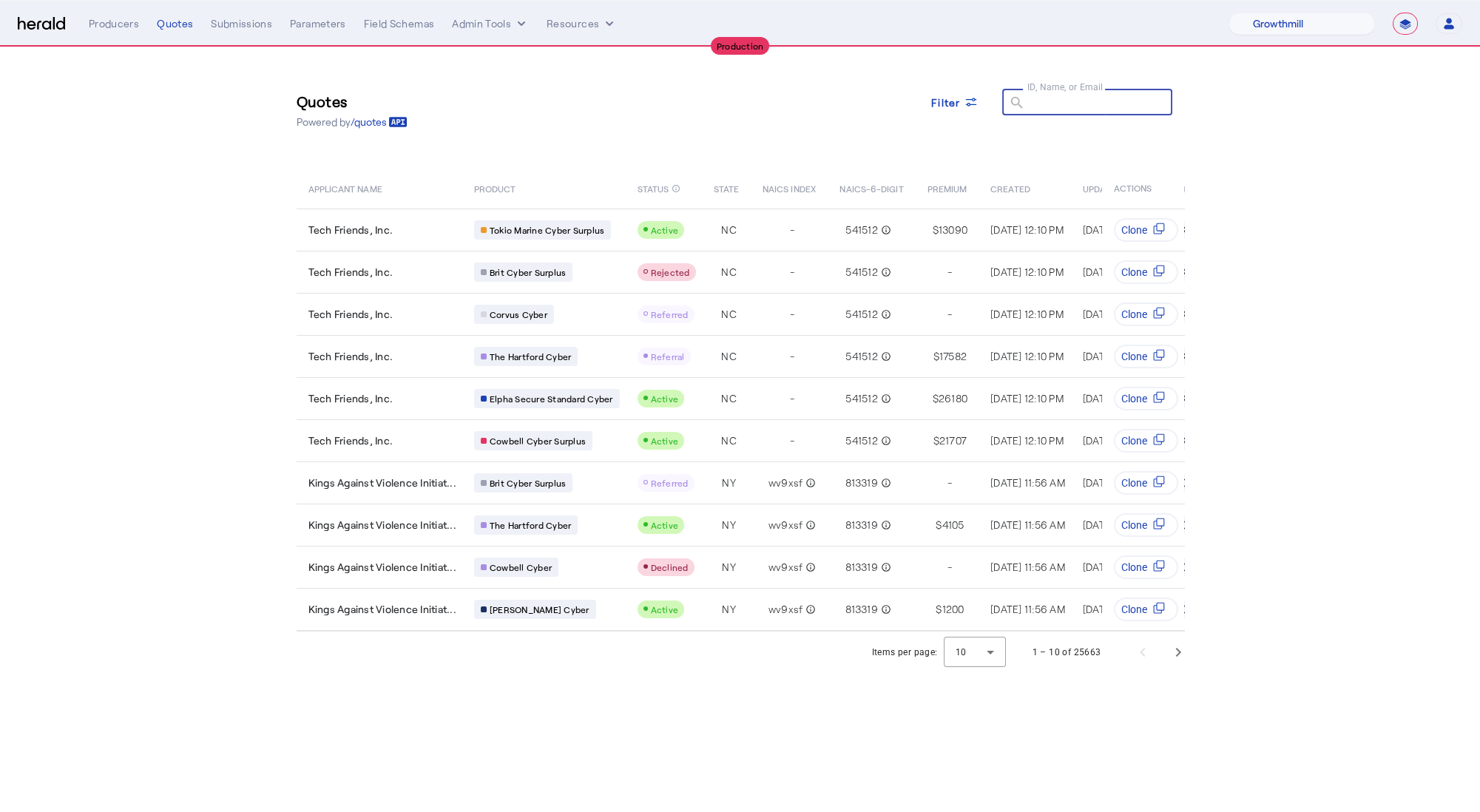
paste input "**********"
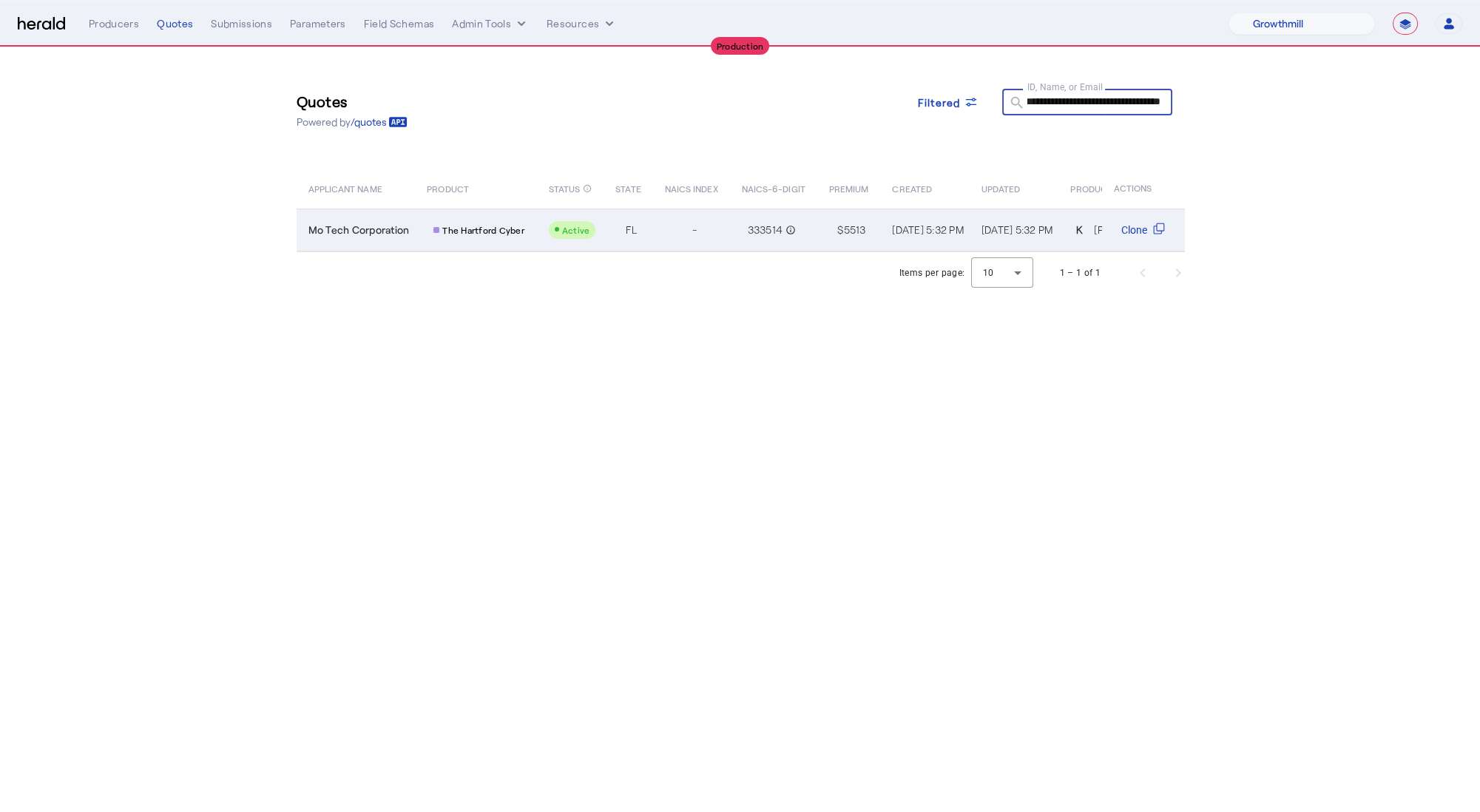
type input "**********"
click at [391, 214] on td "Mo Tech Corporation" at bounding box center [356, 230] width 119 height 43
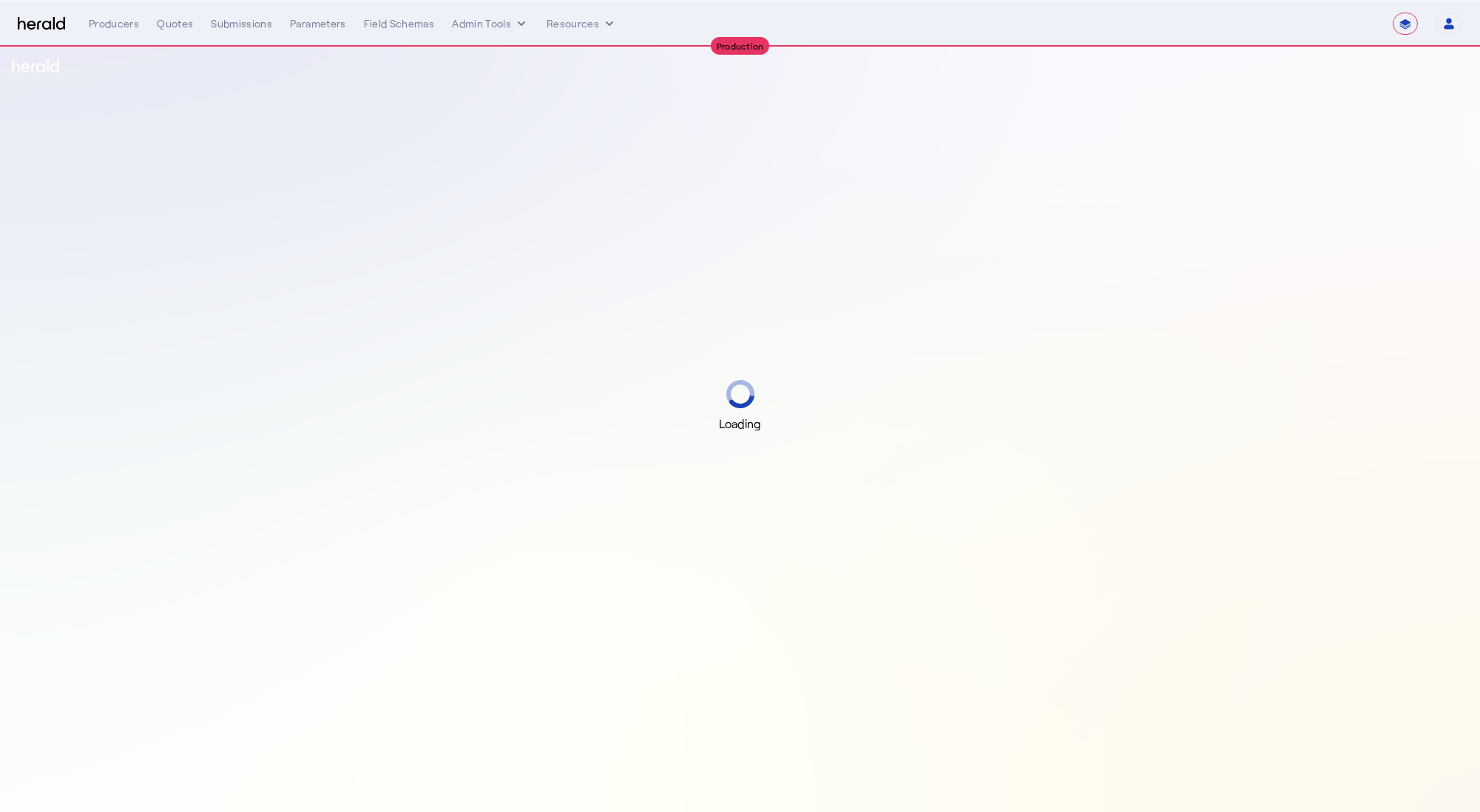
select select "**********"
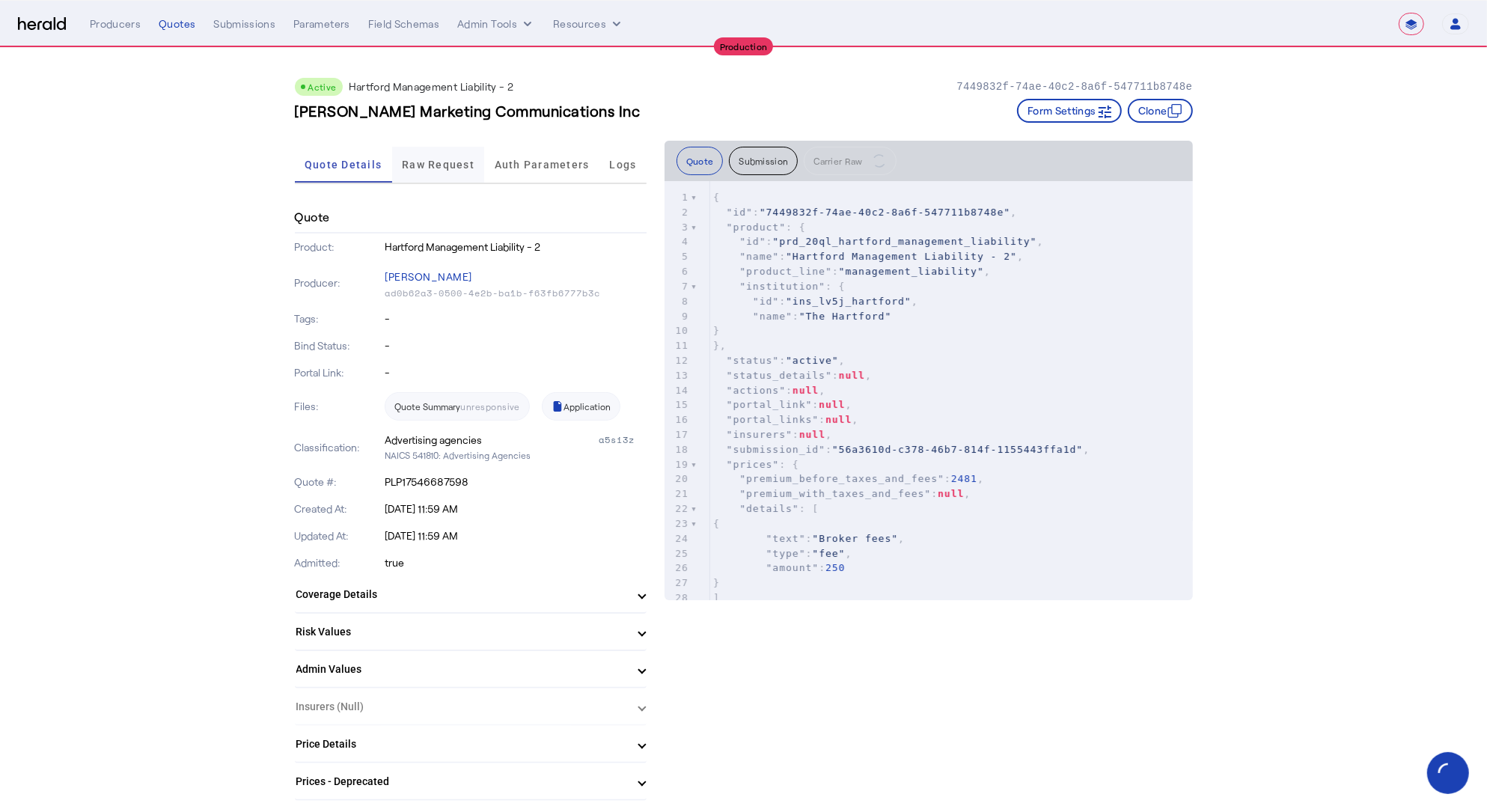
click at [456, 173] on span "Raw Request" at bounding box center [438, 165] width 72 height 36
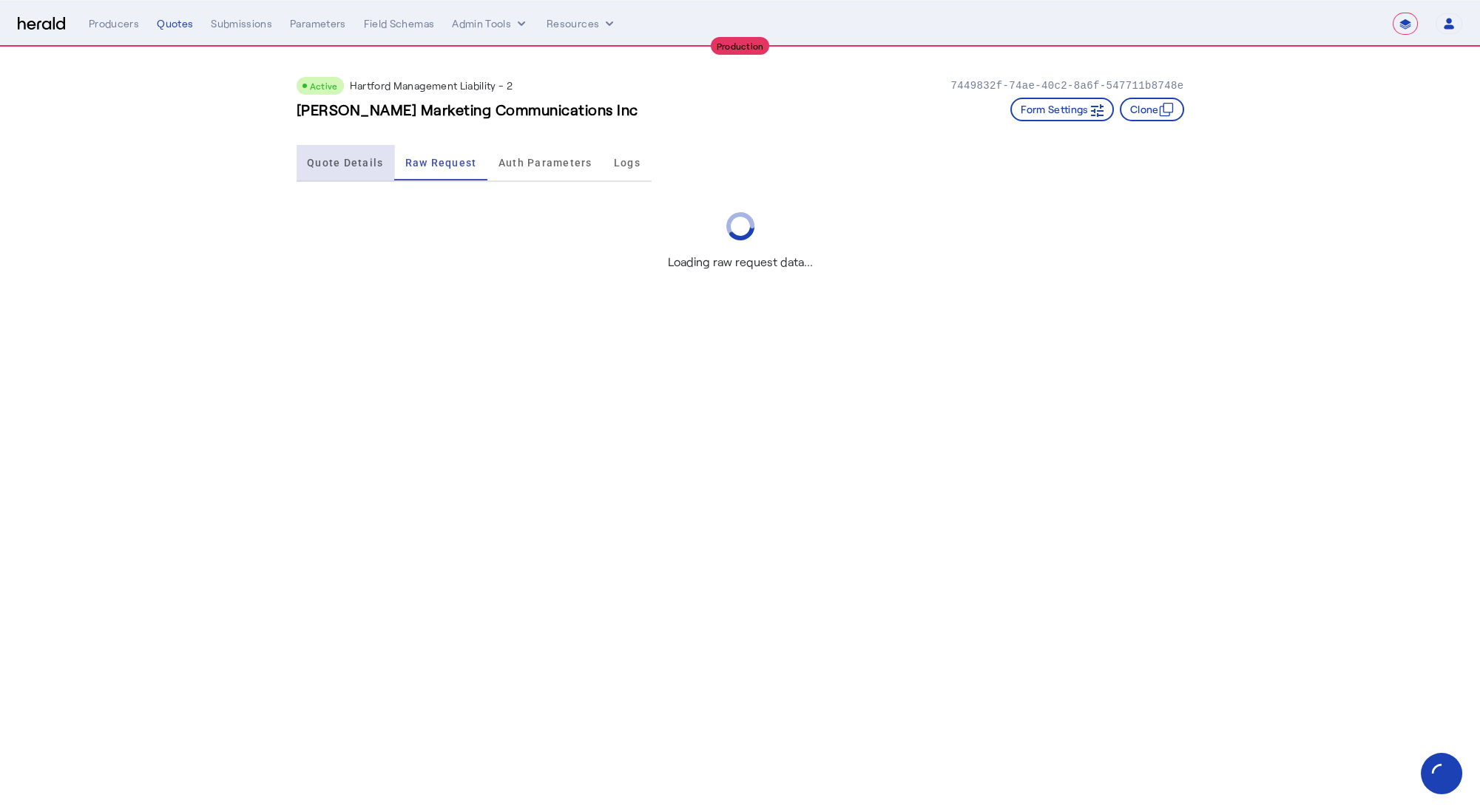
click at [349, 164] on span "Quote Details" at bounding box center [345, 163] width 76 height 11
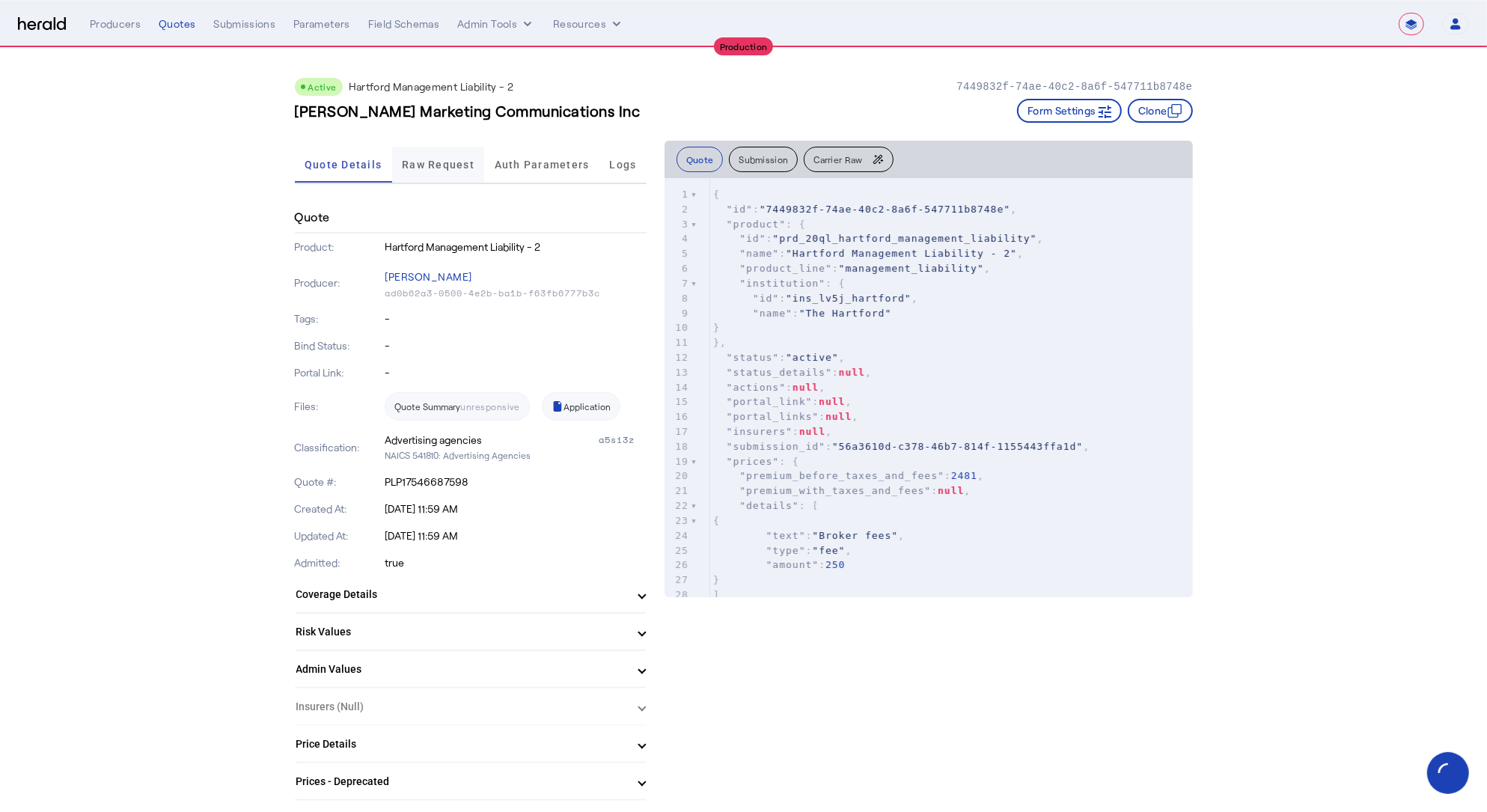
click at [469, 156] on span "Raw Request" at bounding box center [438, 165] width 72 height 36
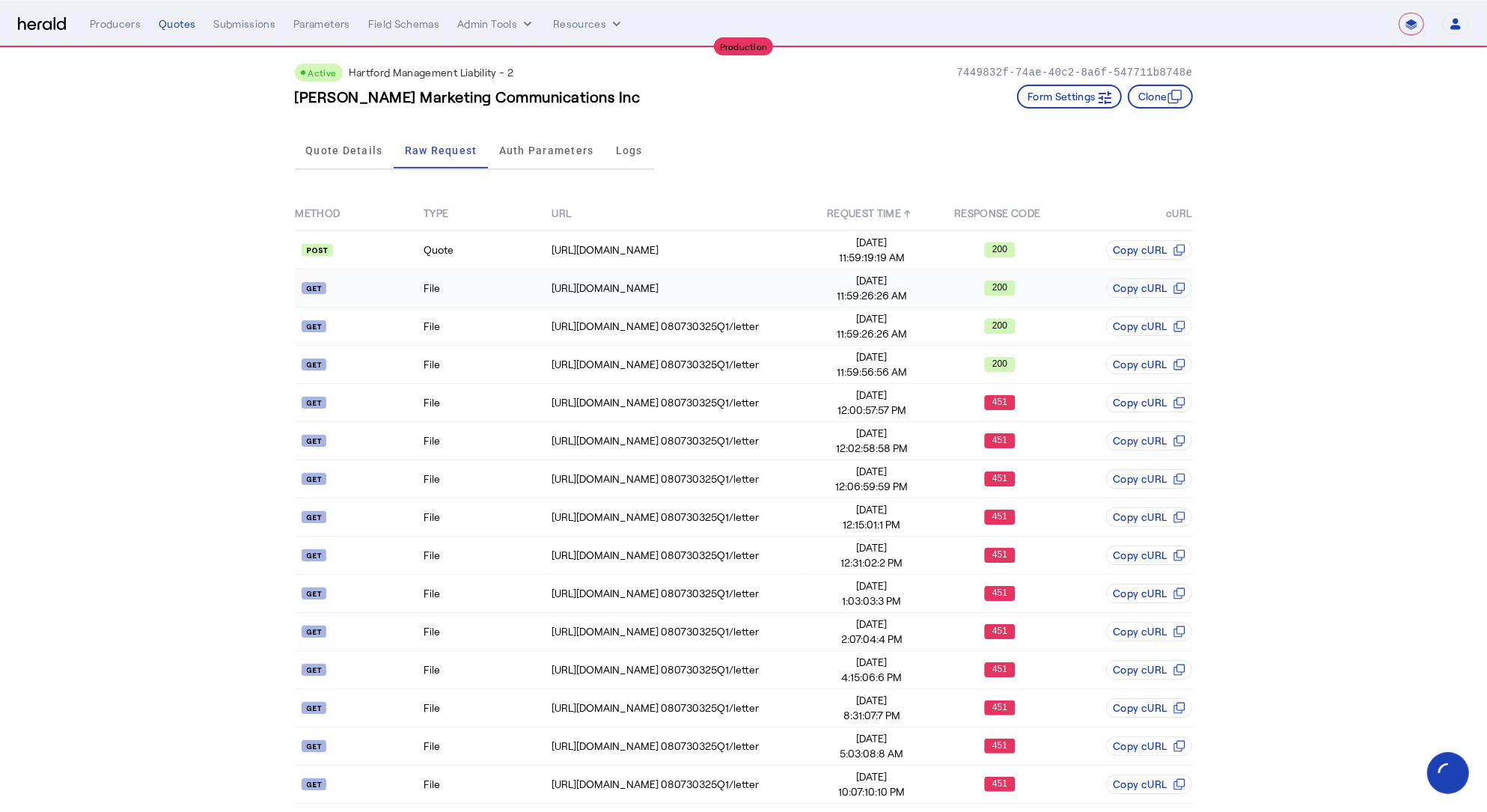
scroll to position [22, 0]
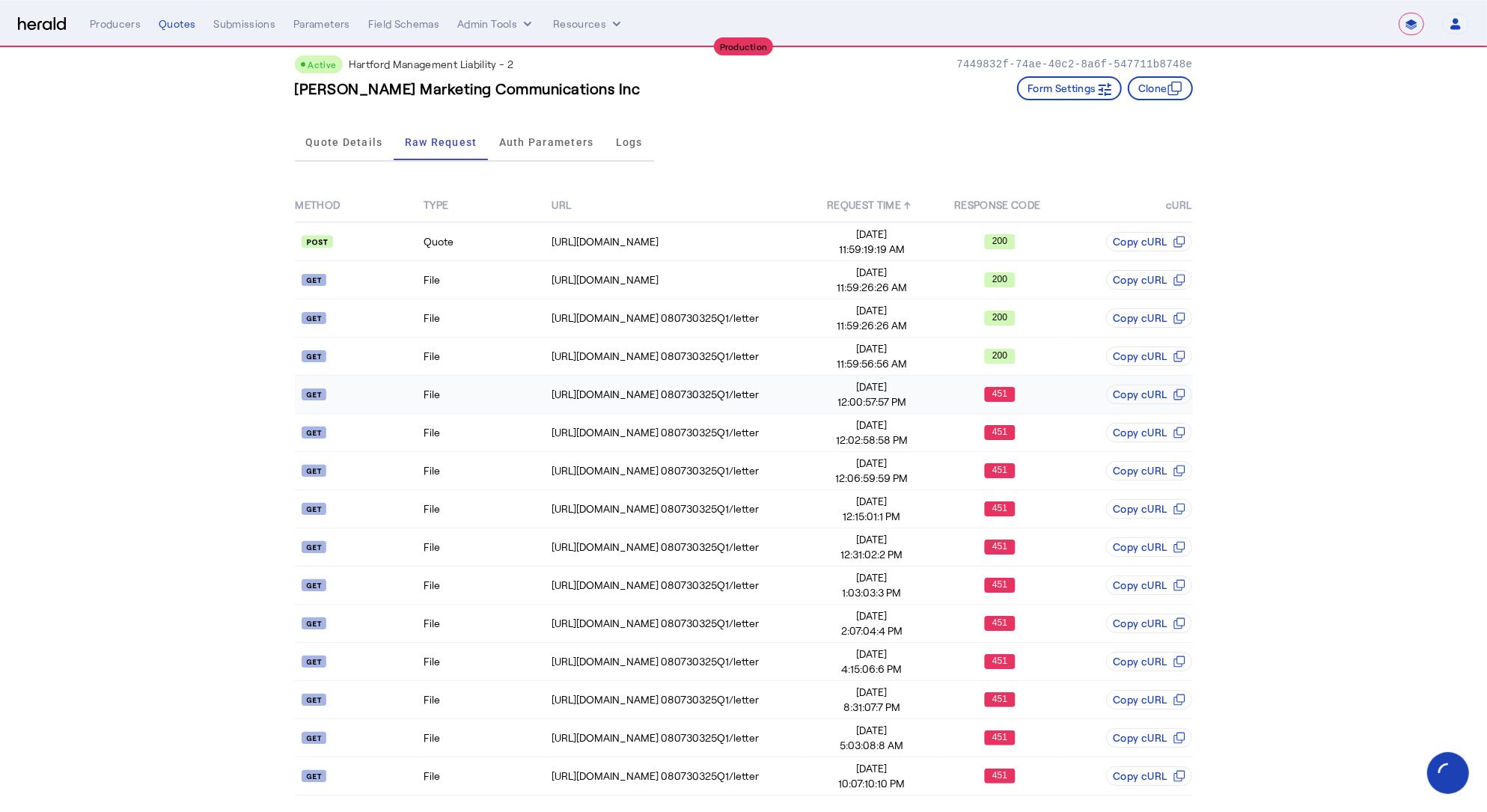
click at [480, 388] on td "File" at bounding box center [486, 395] width 128 height 38
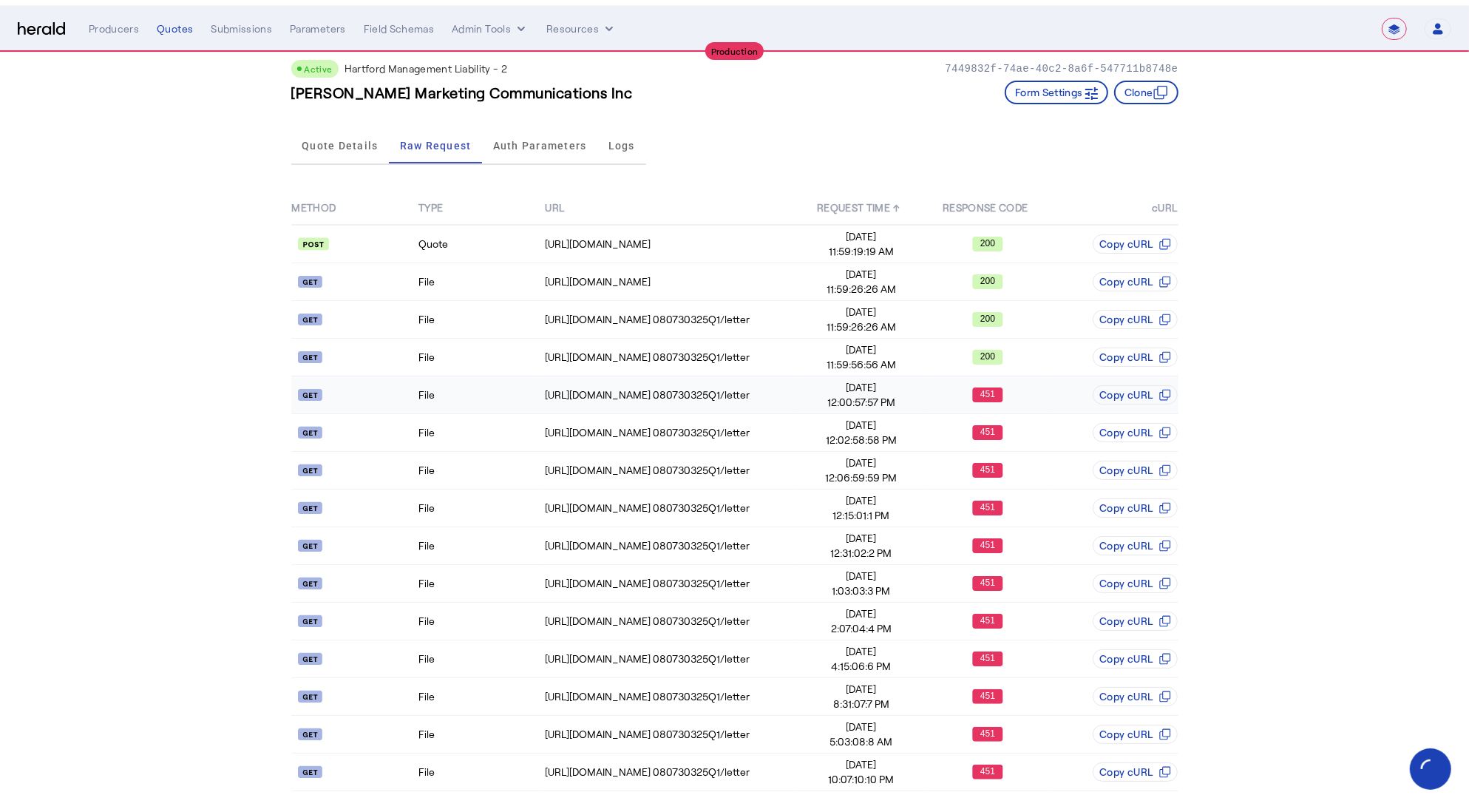
scroll to position [0, 0]
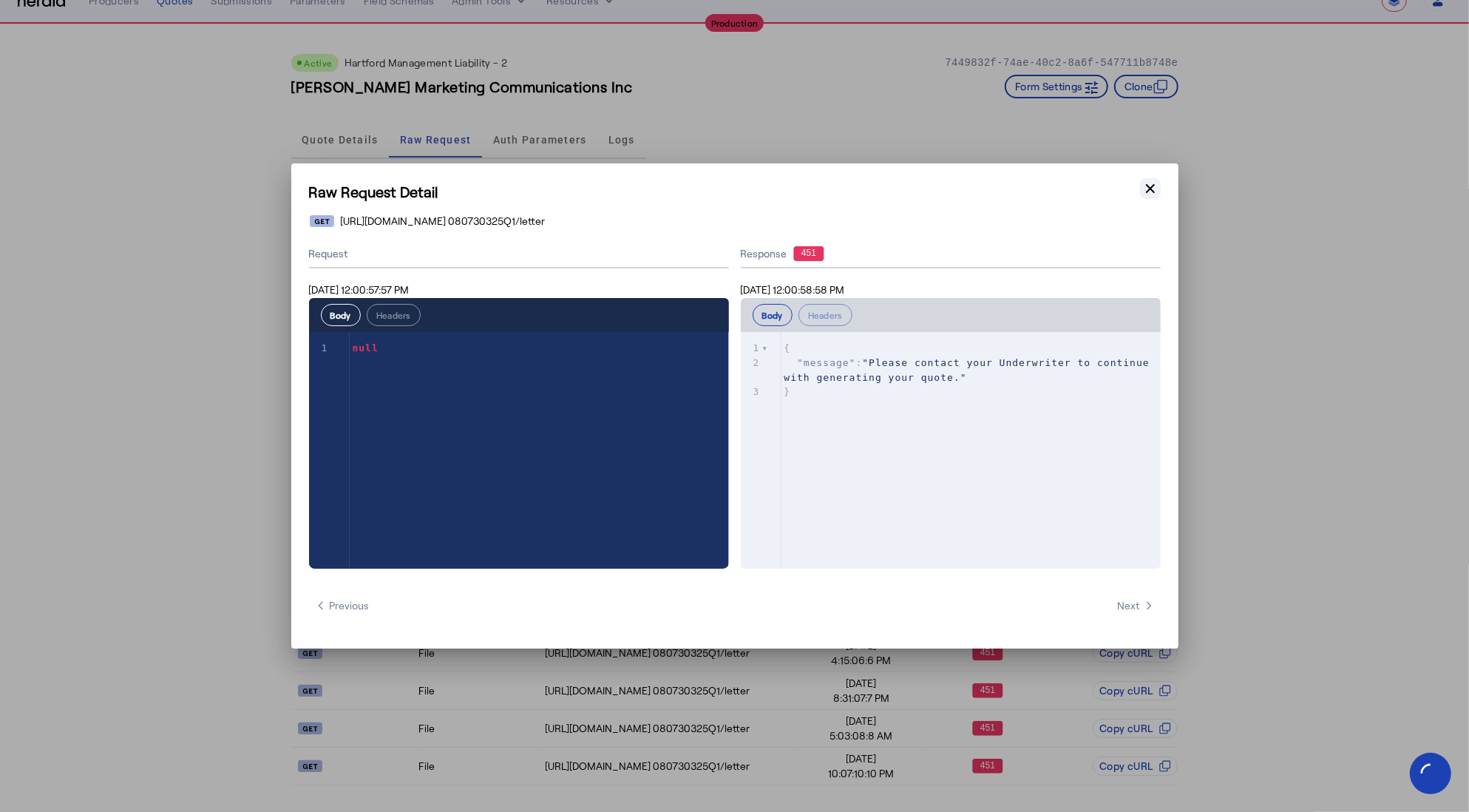
click at [1149, 187] on icon "button" at bounding box center [1150, 189] width 9 height 9
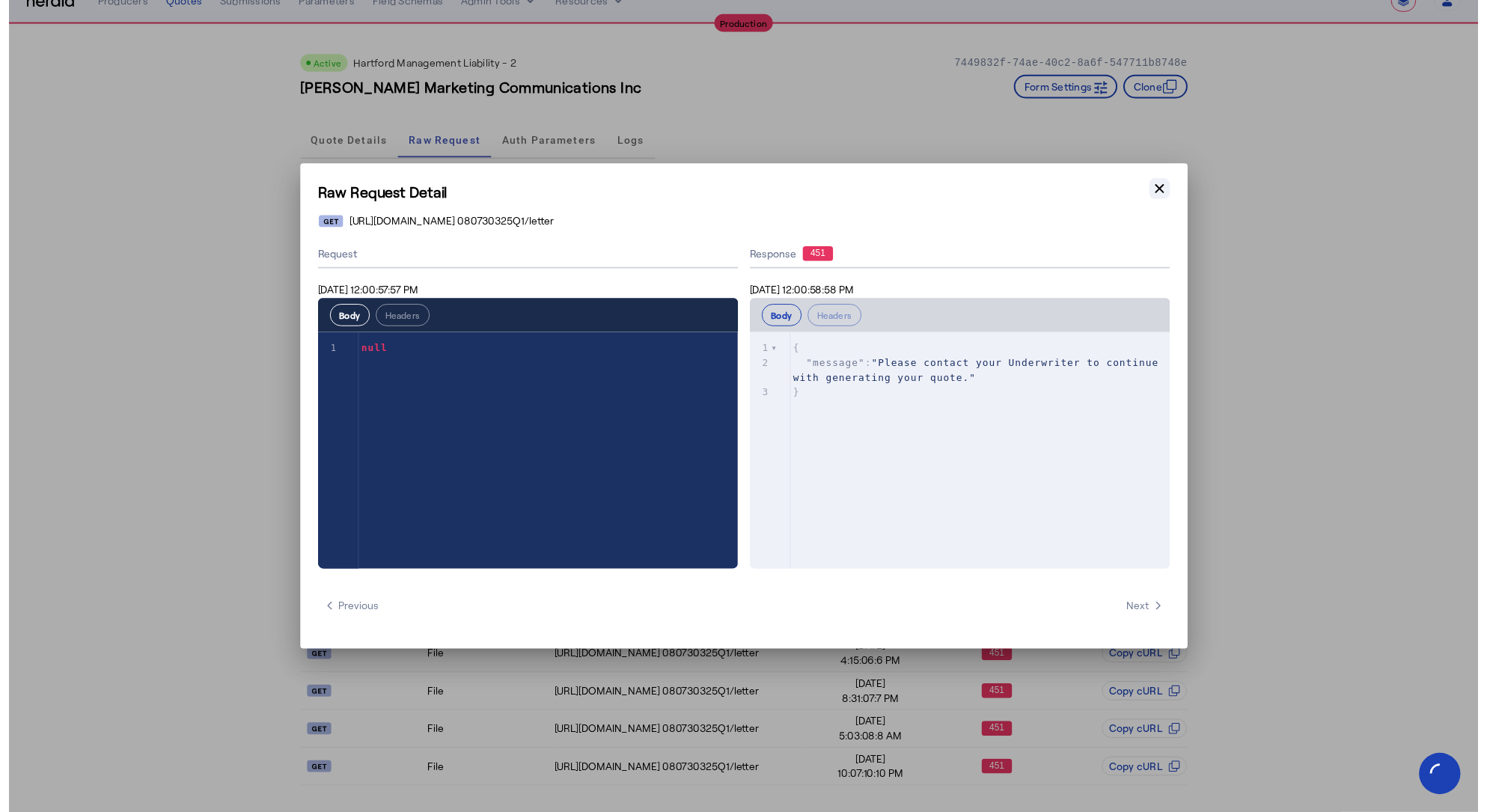
scroll to position [22, 0]
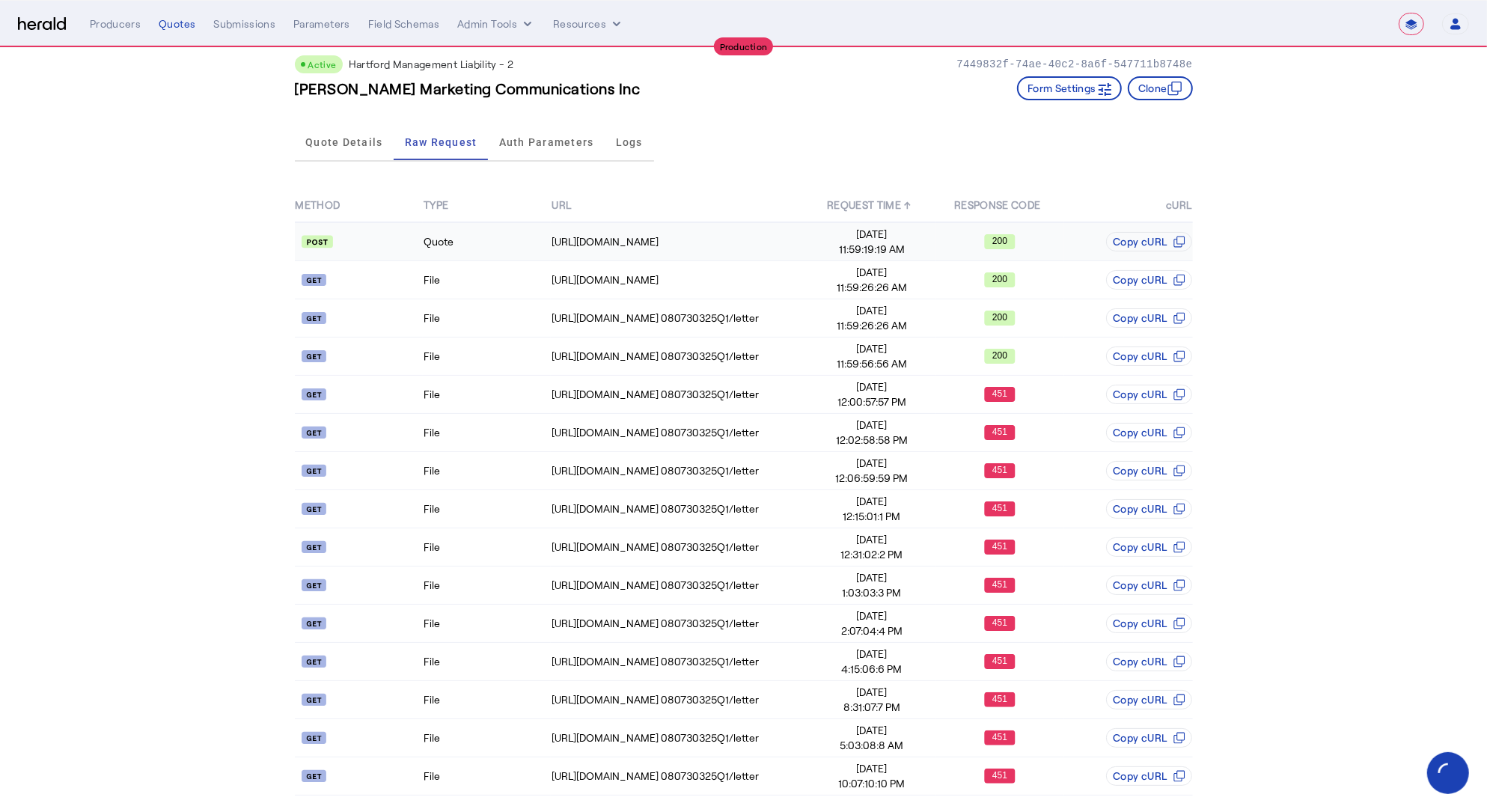
click at [496, 246] on td "Quote" at bounding box center [486, 242] width 128 height 39
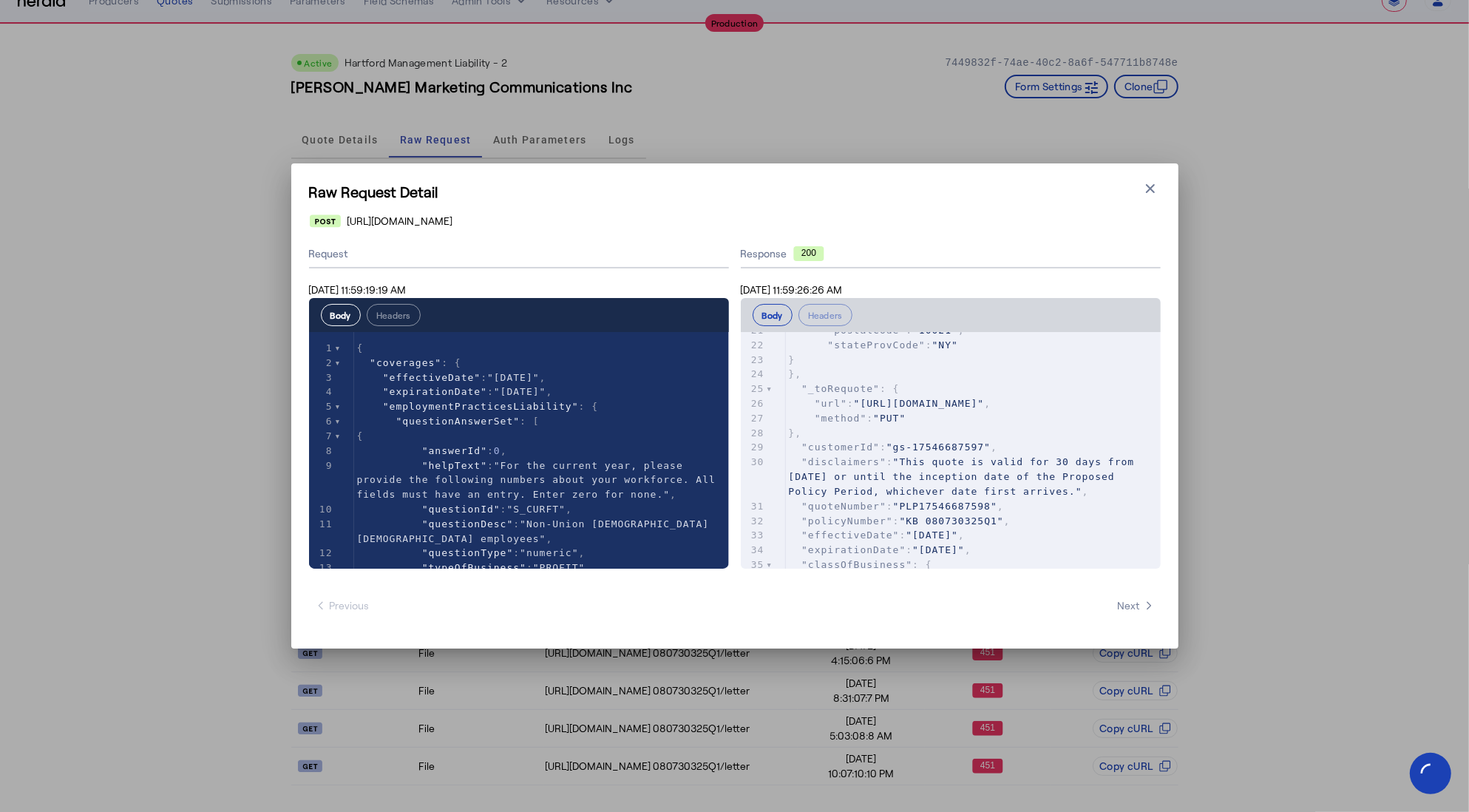
scroll to position [103, 0]
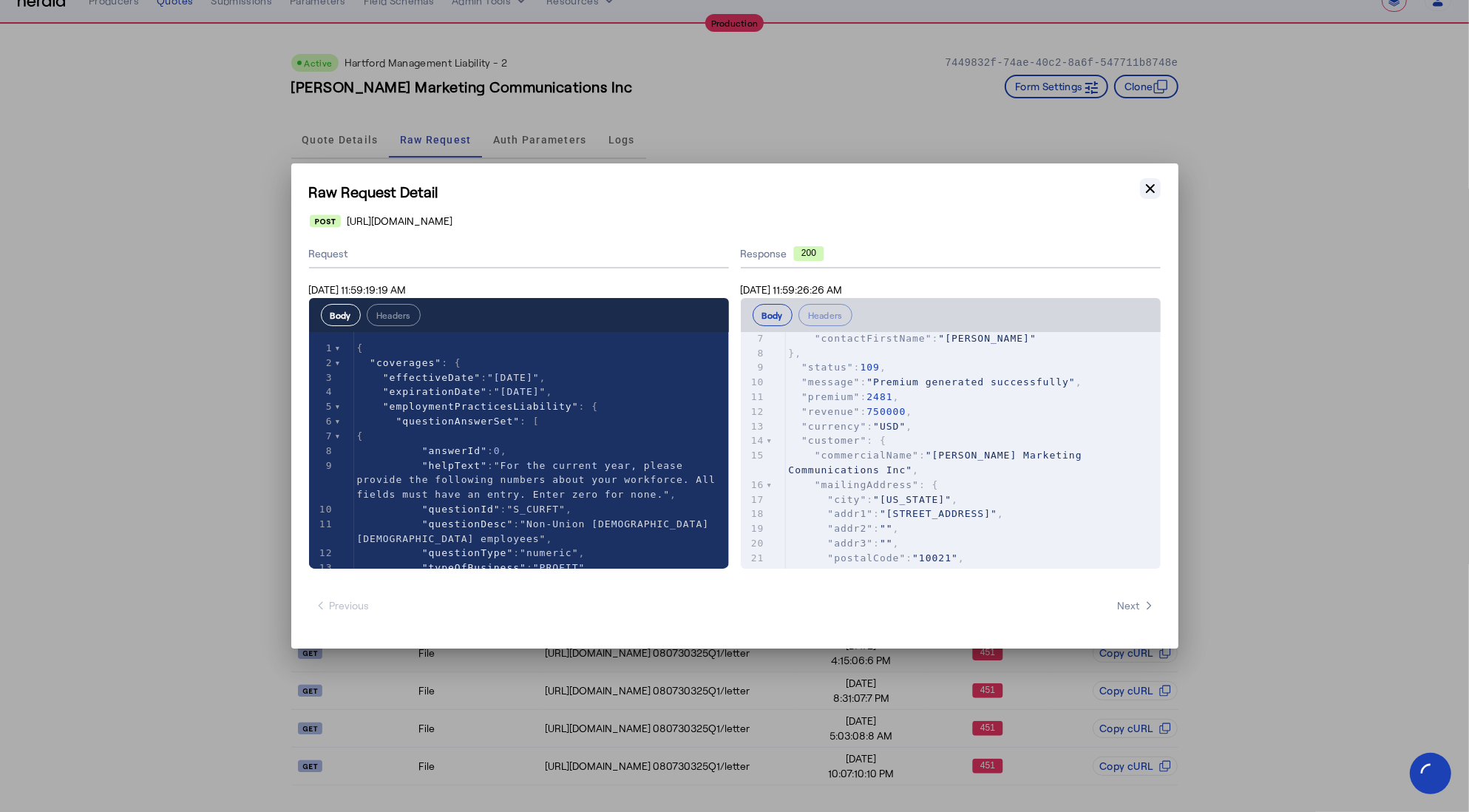
click at [1152, 187] on icon "button" at bounding box center [1150, 188] width 14 height 14
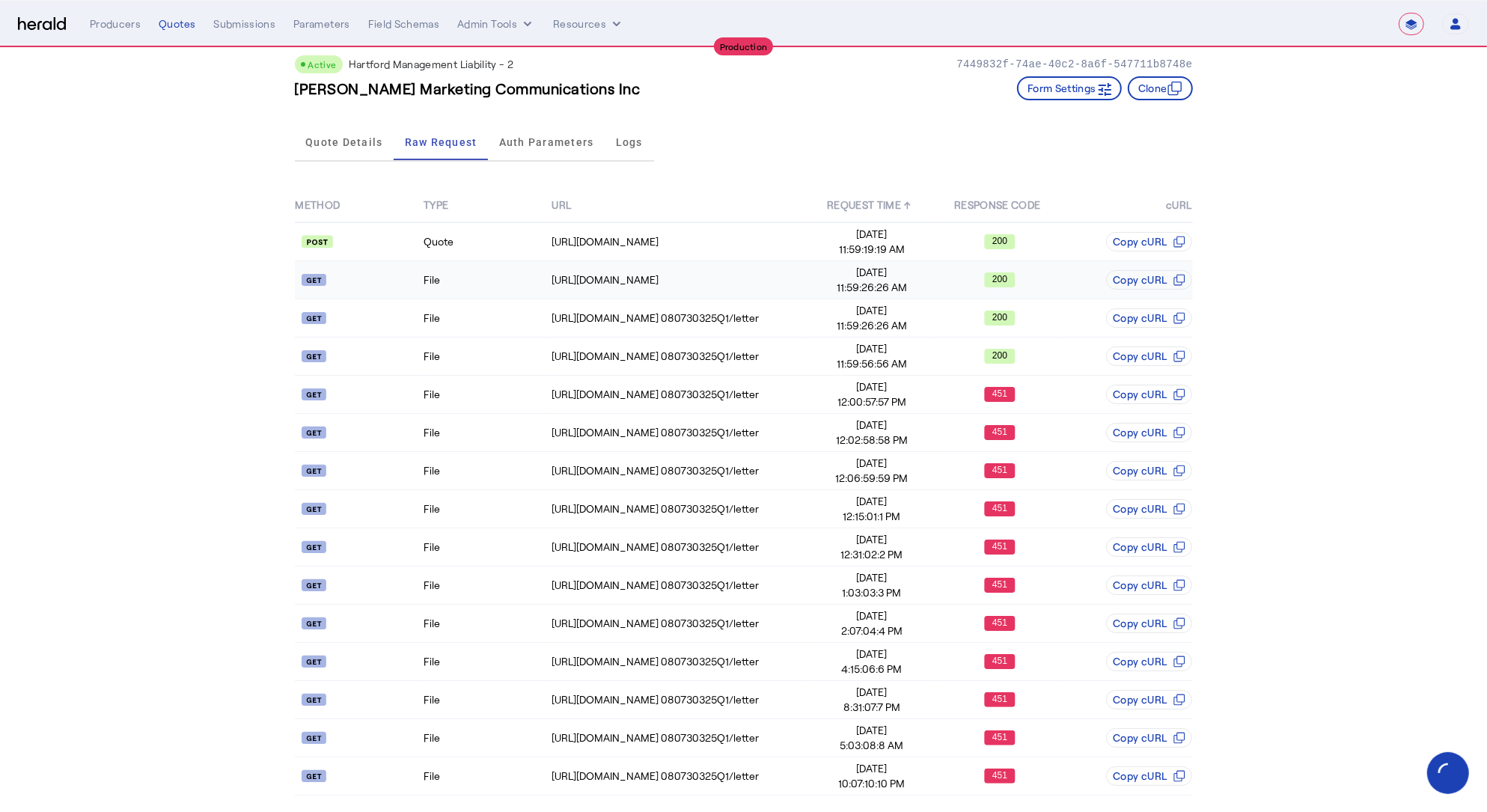
click at [454, 291] on td "File" at bounding box center [486, 280] width 128 height 38
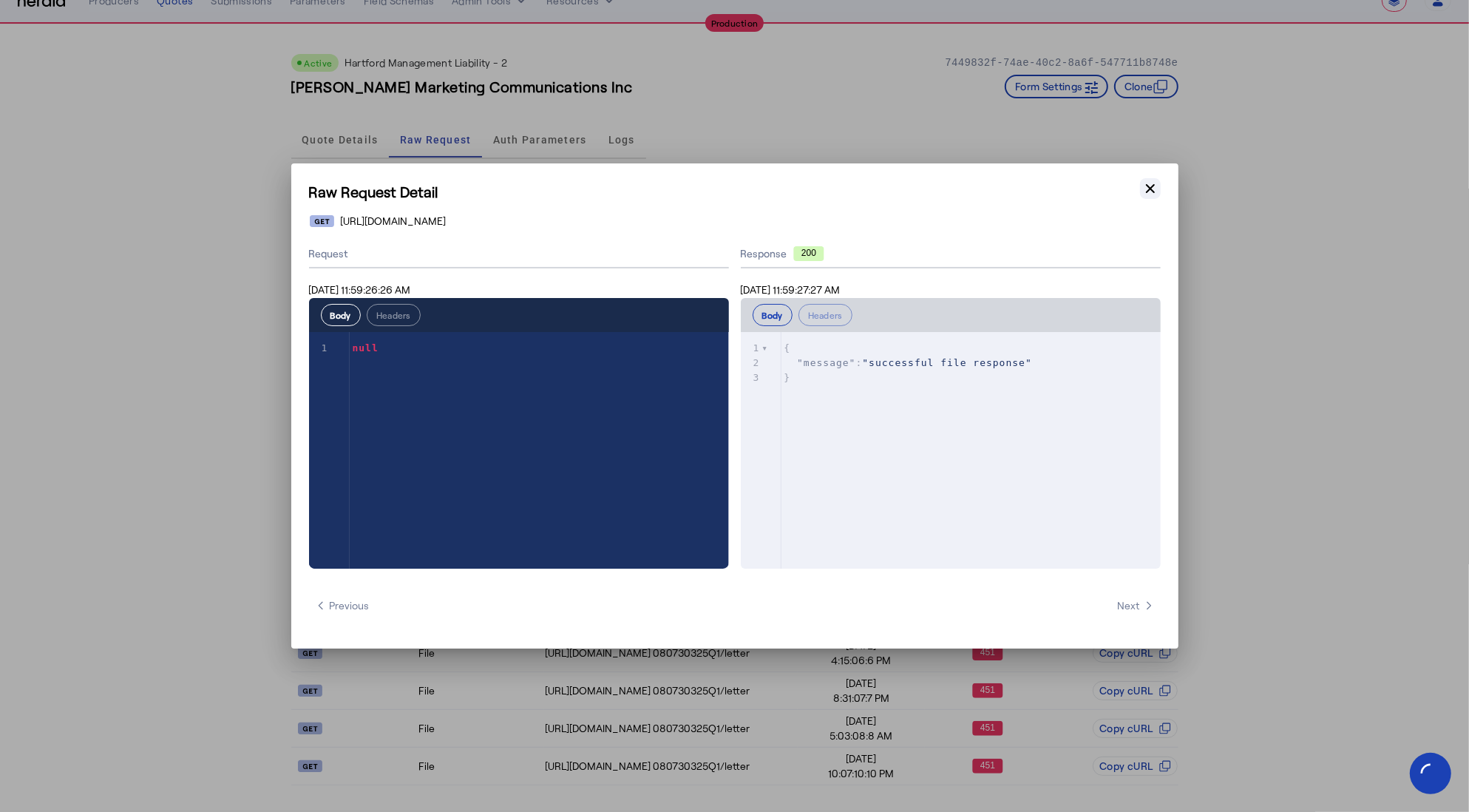
click at [1147, 190] on icon "button" at bounding box center [1150, 188] width 14 height 14
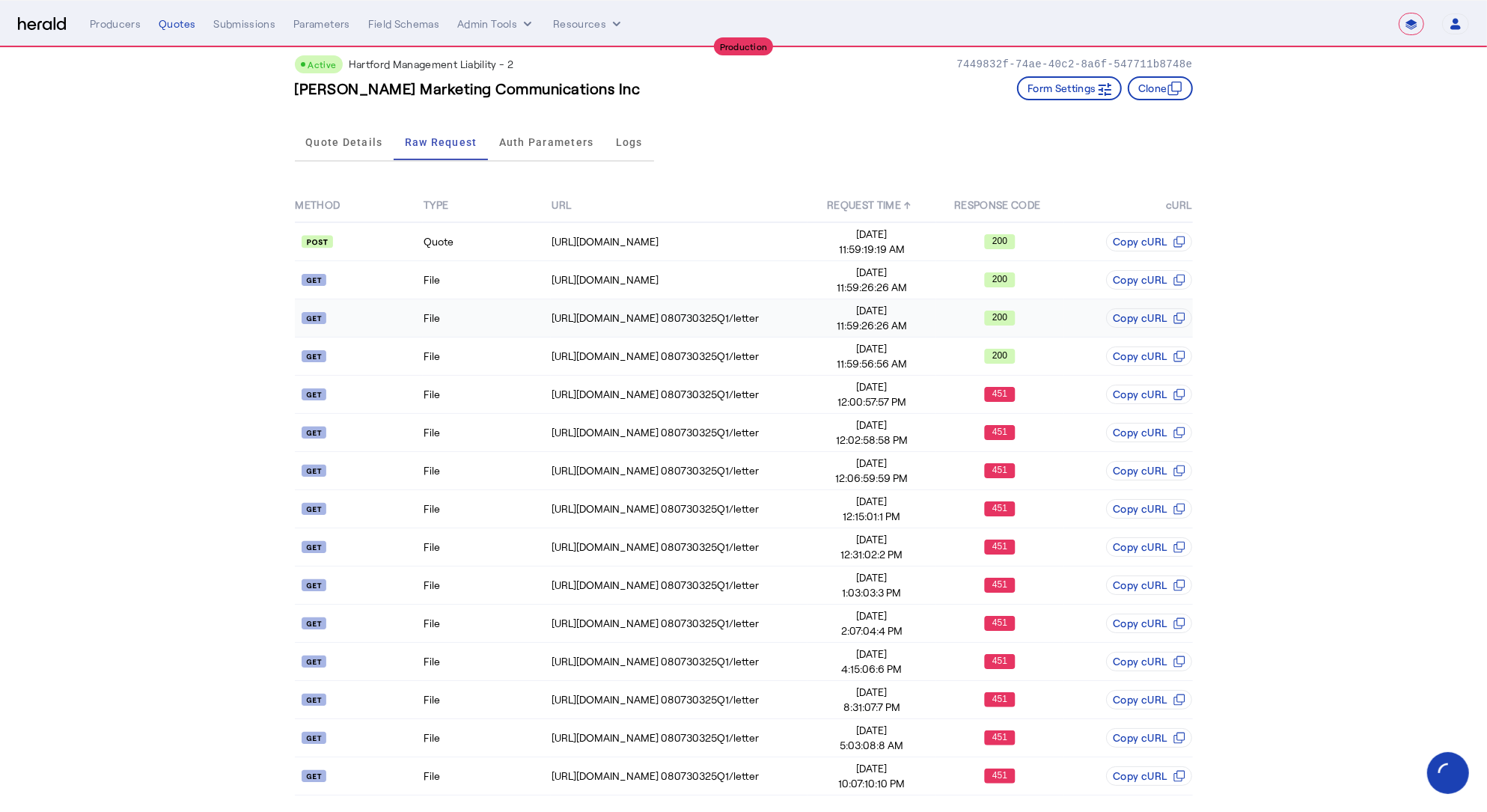
click at [473, 329] on td "File" at bounding box center [486, 319] width 128 height 38
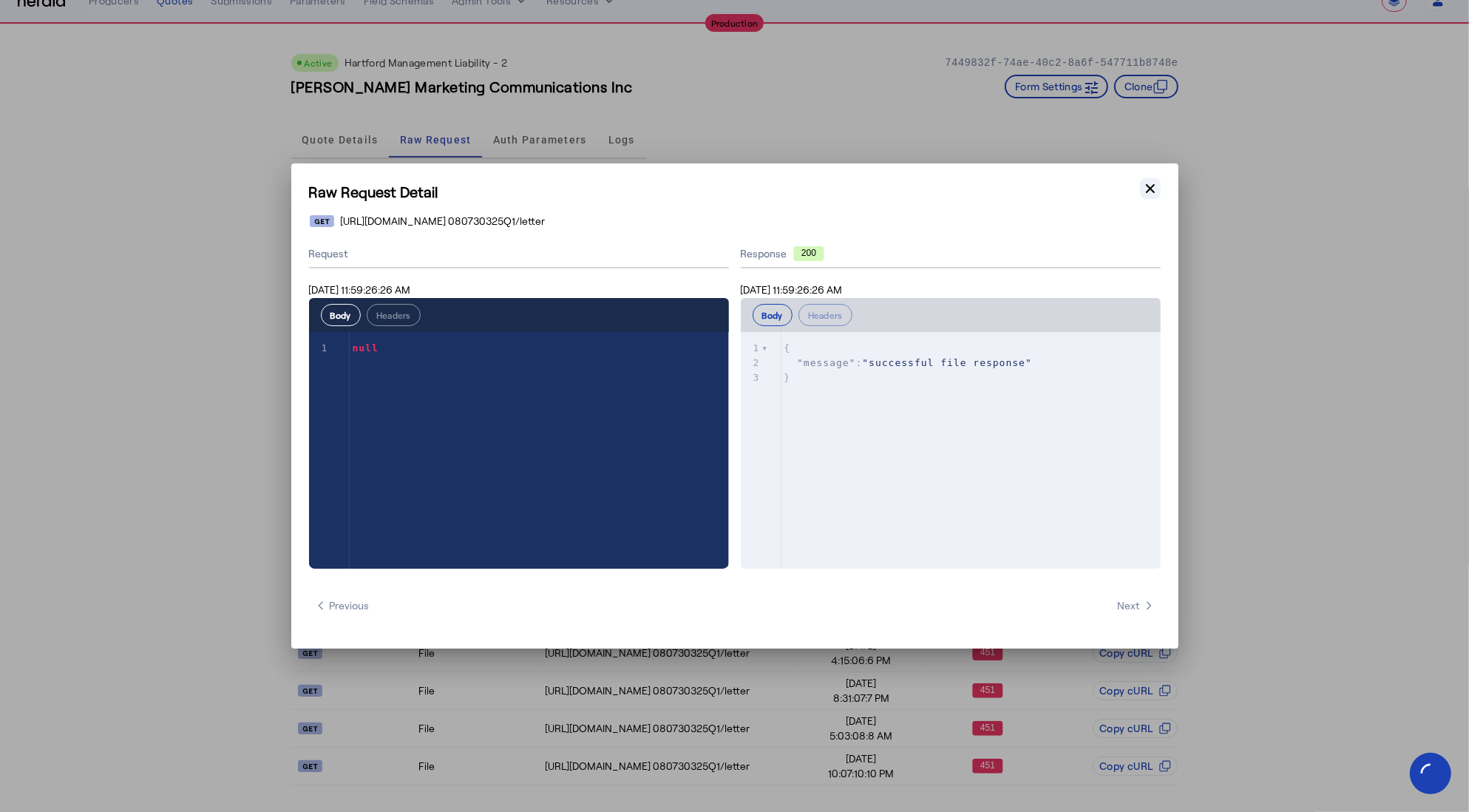
click at [1154, 186] on icon "button" at bounding box center [1150, 188] width 14 height 14
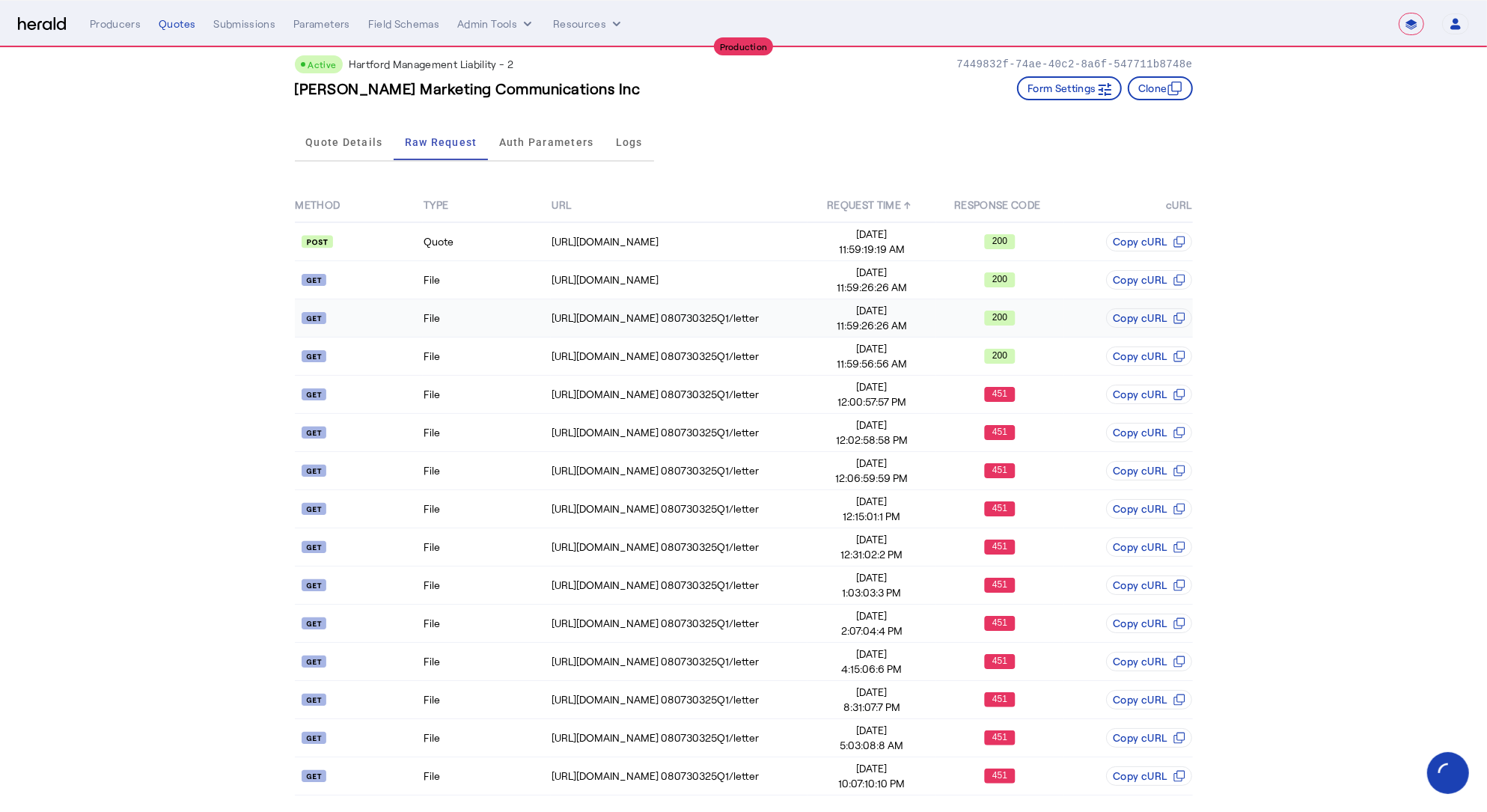
click at [476, 324] on td "File" at bounding box center [486, 319] width 128 height 38
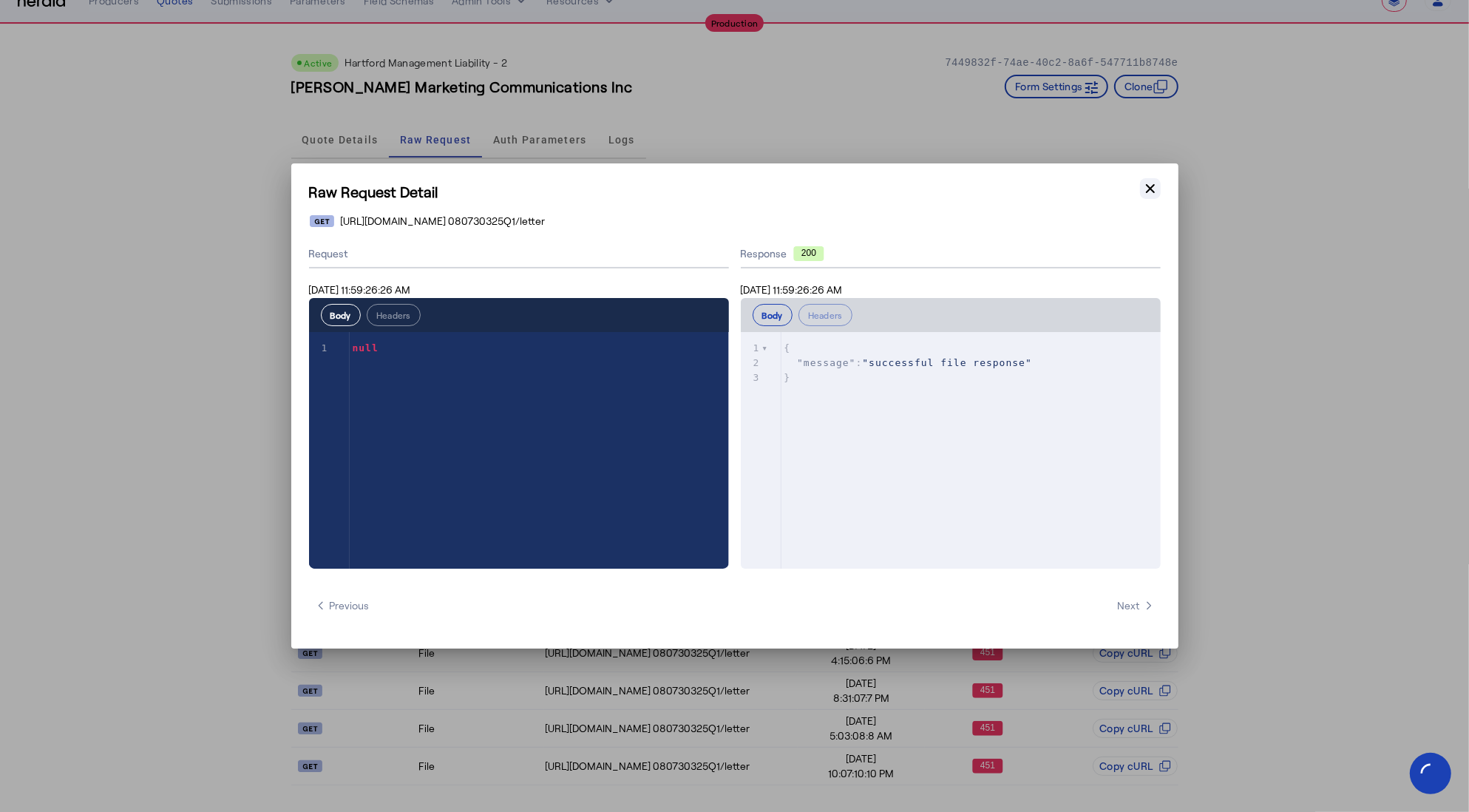
click at [1145, 191] on icon "button" at bounding box center [1150, 188] width 14 height 14
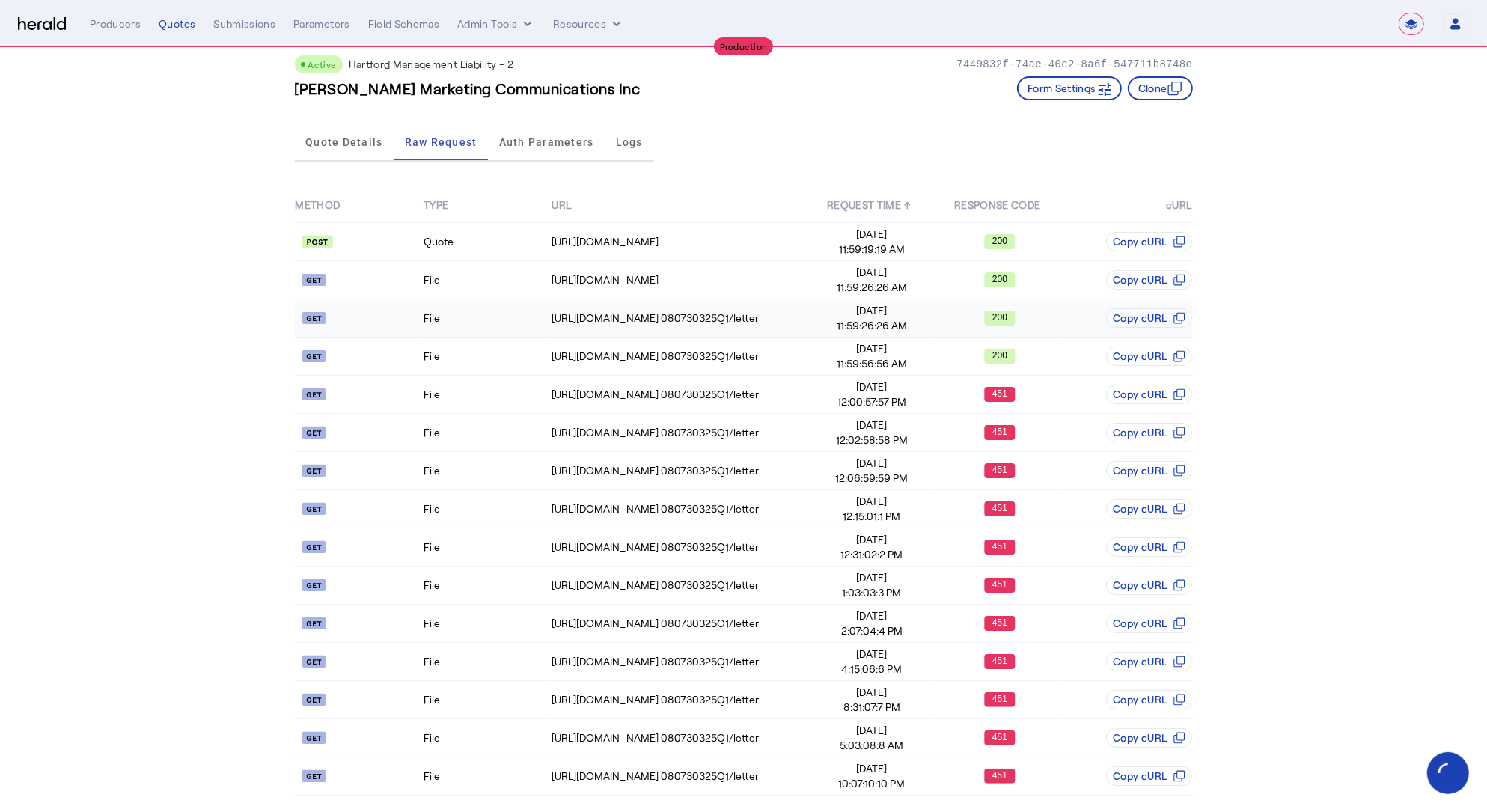
click at [485, 326] on td "File" at bounding box center [486, 319] width 128 height 38
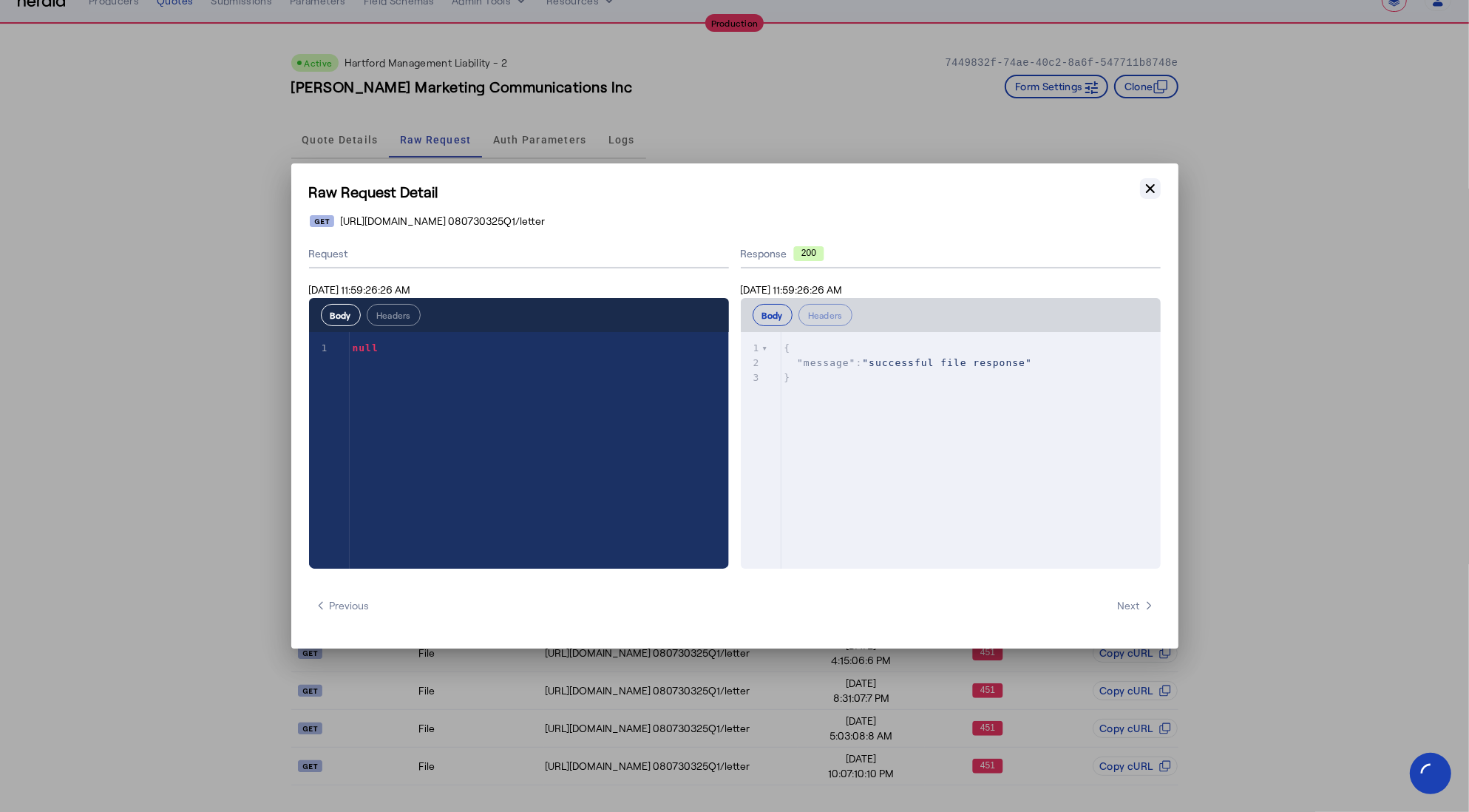
click at [1148, 192] on icon "button" at bounding box center [1150, 188] width 14 height 14
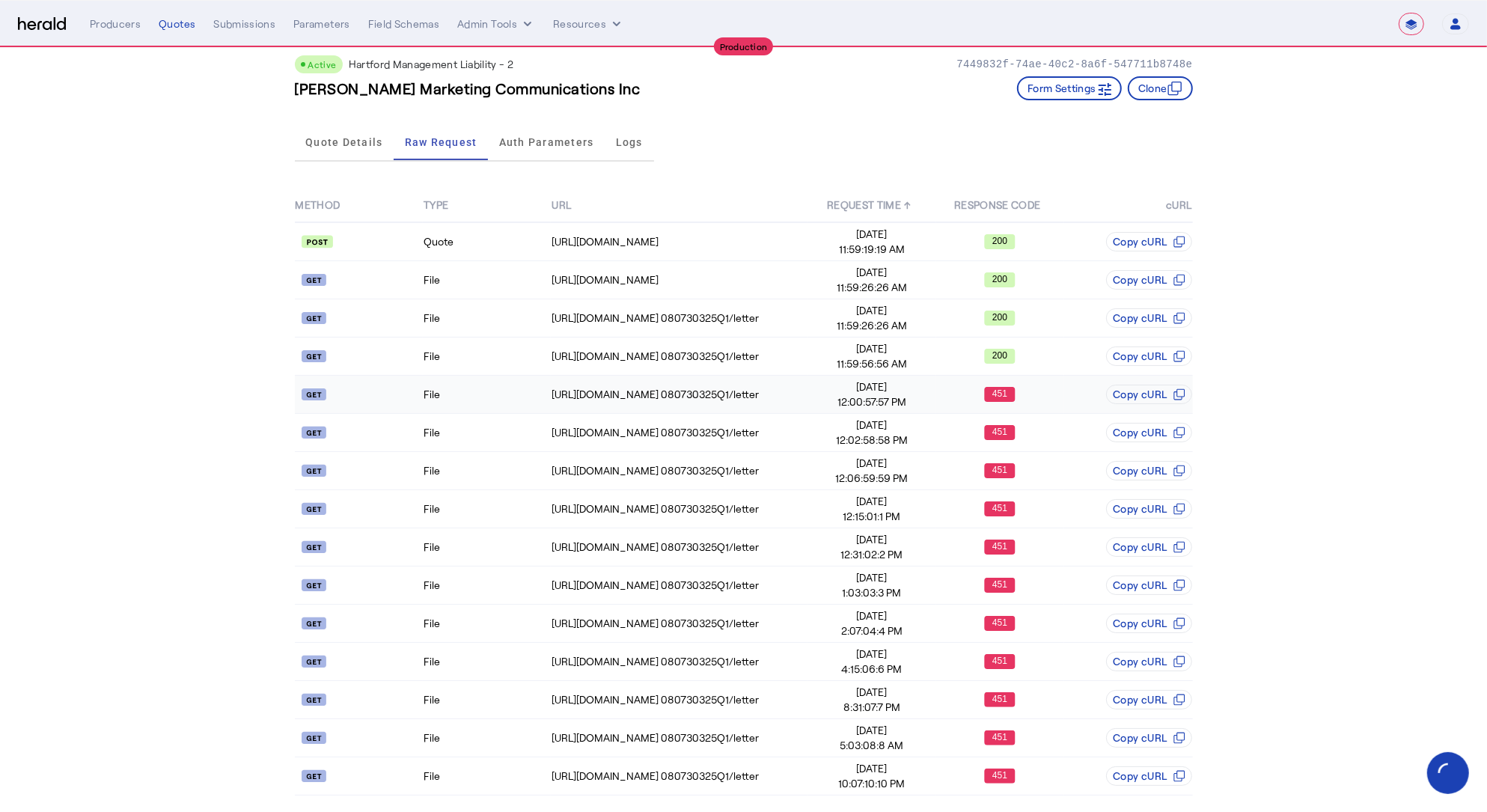
click at [446, 404] on td "File" at bounding box center [486, 395] width 128 height 38
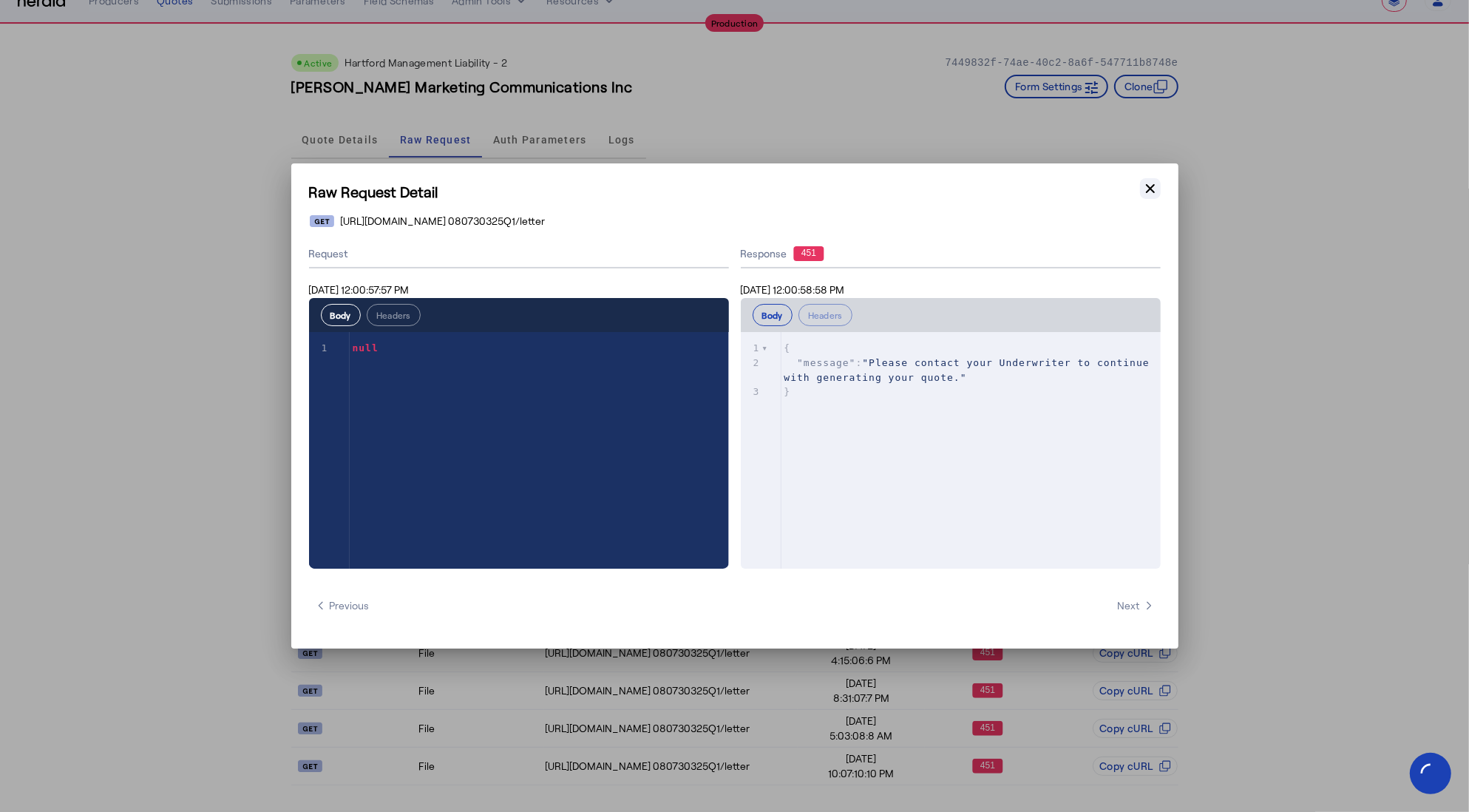
click at [1150, 190] on icon "button" at bounding box center [1150, 188] width 14 height 14
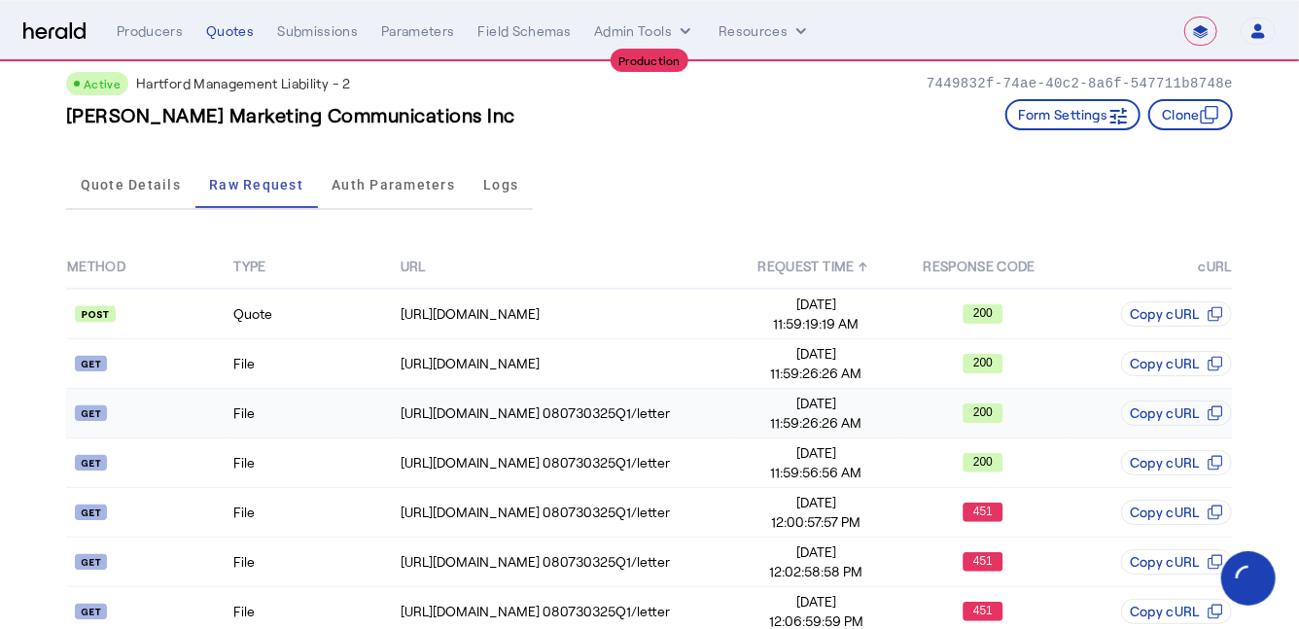
click at [345, 410] on td "File" at bounding box center [315, 414] width 166 height 50
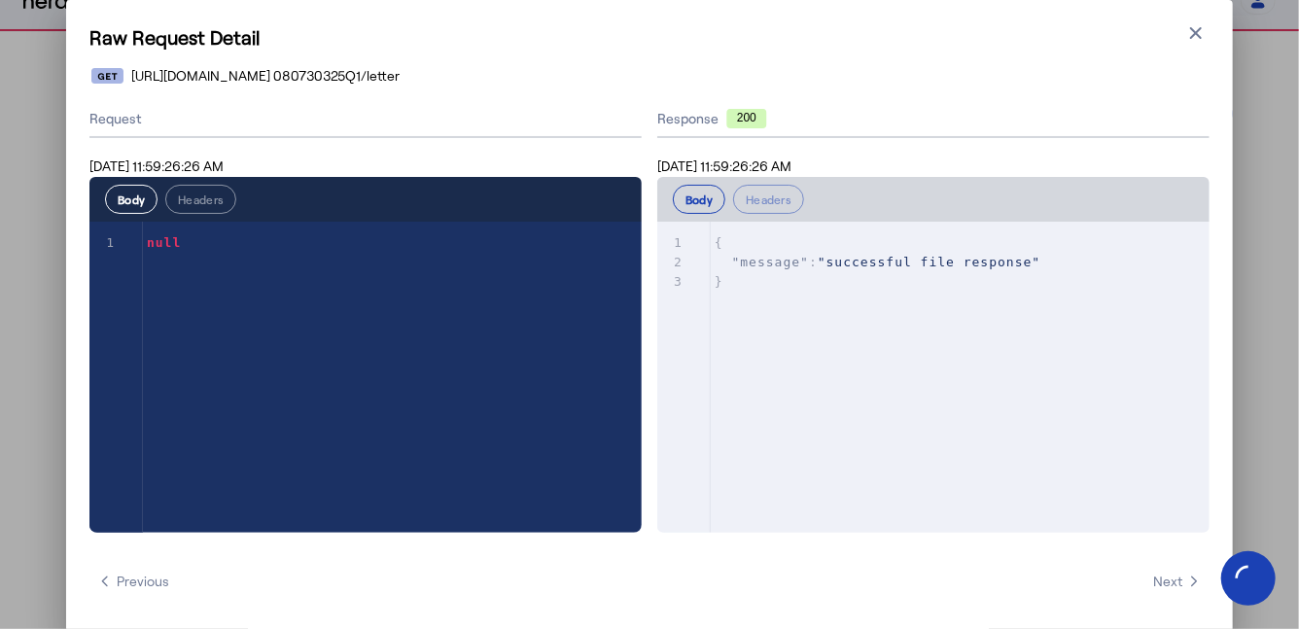
scroll to position [0, 0]
click at [1198, 34] on icon "button" at bounding box center [1196, 33] width 12 height 12
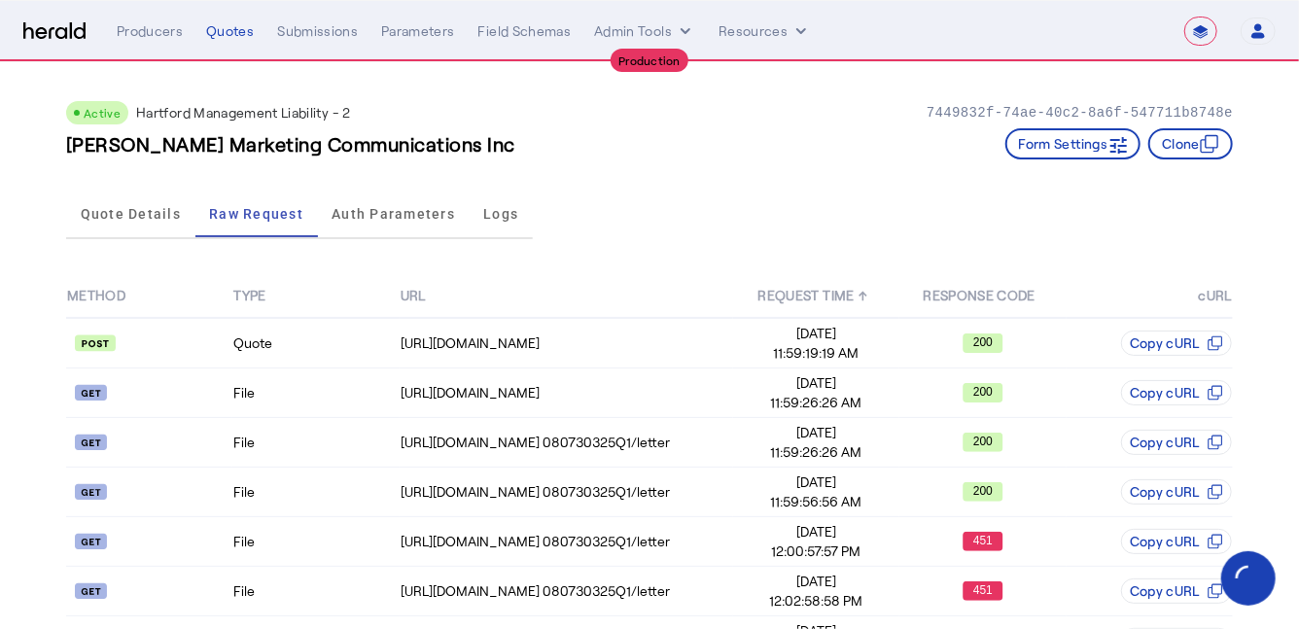
scroll to position [29, 0]
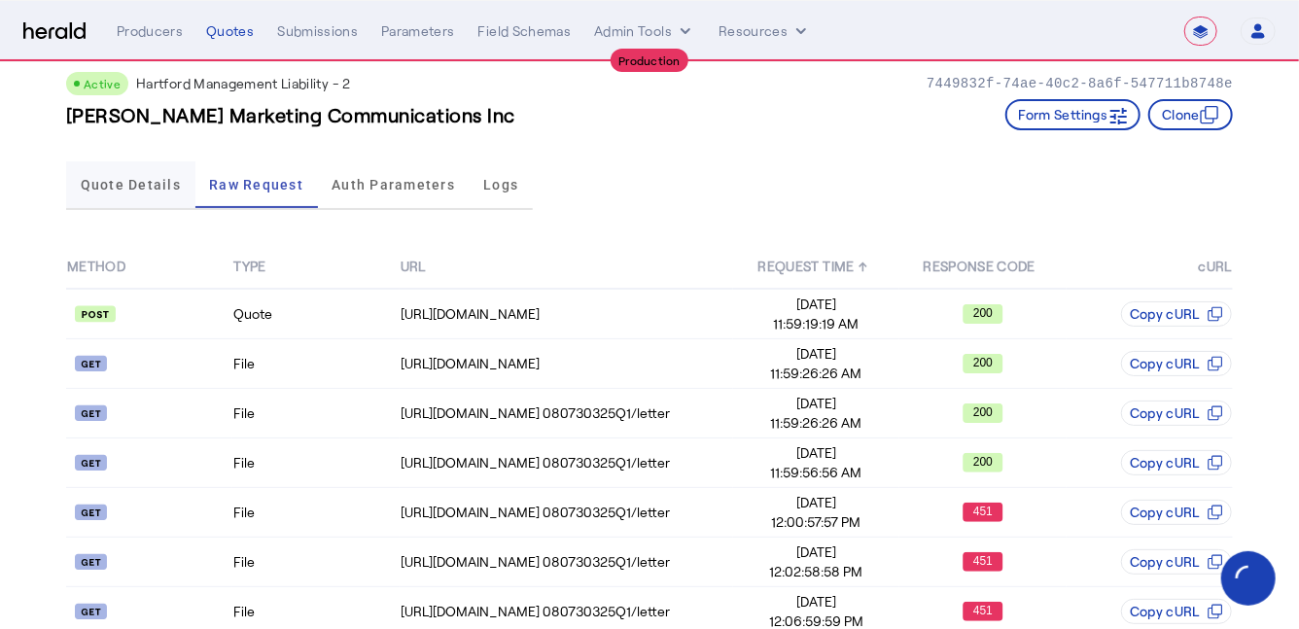
click at [152, 183] on span "Quote Details" at bounding box center [131, 185] width 100 height 14
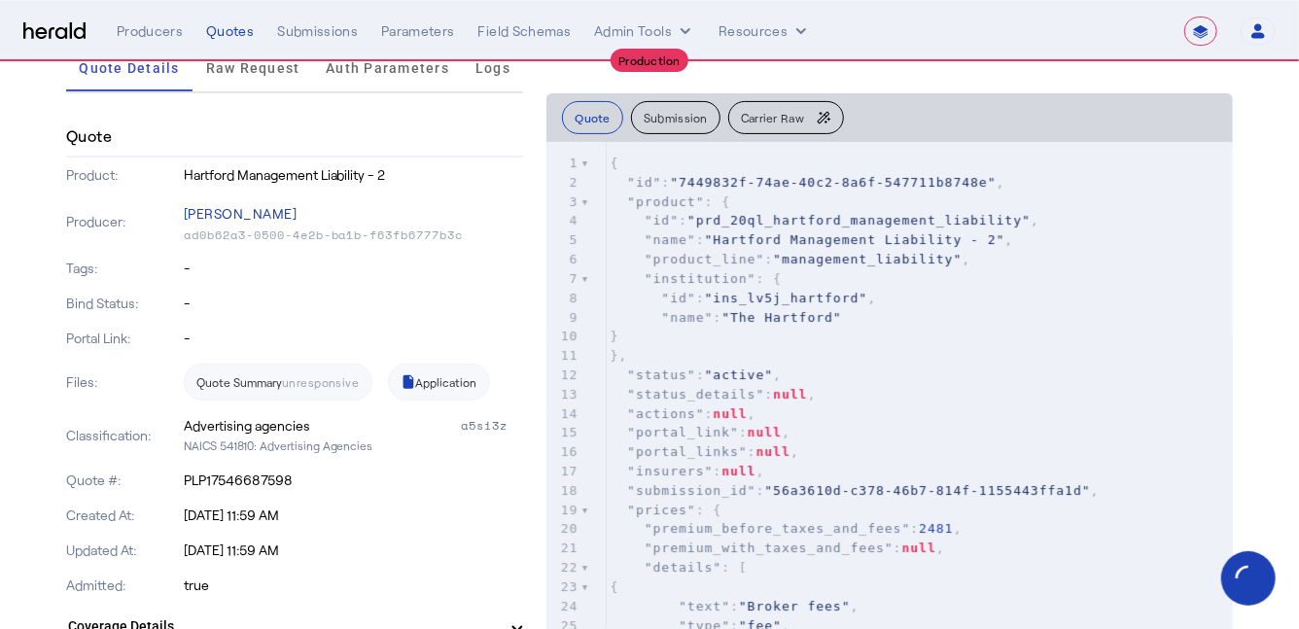
scroll to position [0, 0]
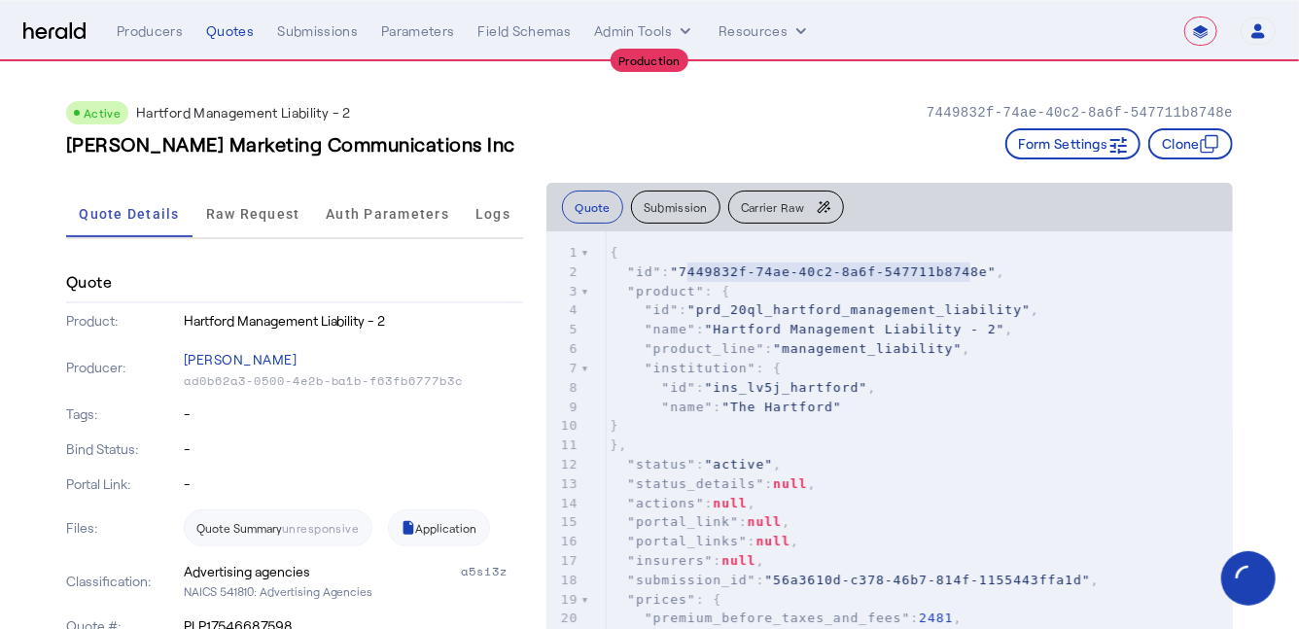
type textarea "**********"
drag, startPoint x: 685, startPoint y: 270, endPoint x: 998, endPoint y: 266, distance: 313.2
click at [996, 266] on span ""7449832f-74ae-40c2-8a6f-547711b8748e"" at bounding box center [833, 272] width 326 height 15
click at [256, 225] on span "Raw Request" at bounding box center [253, 214] width 94 height 47
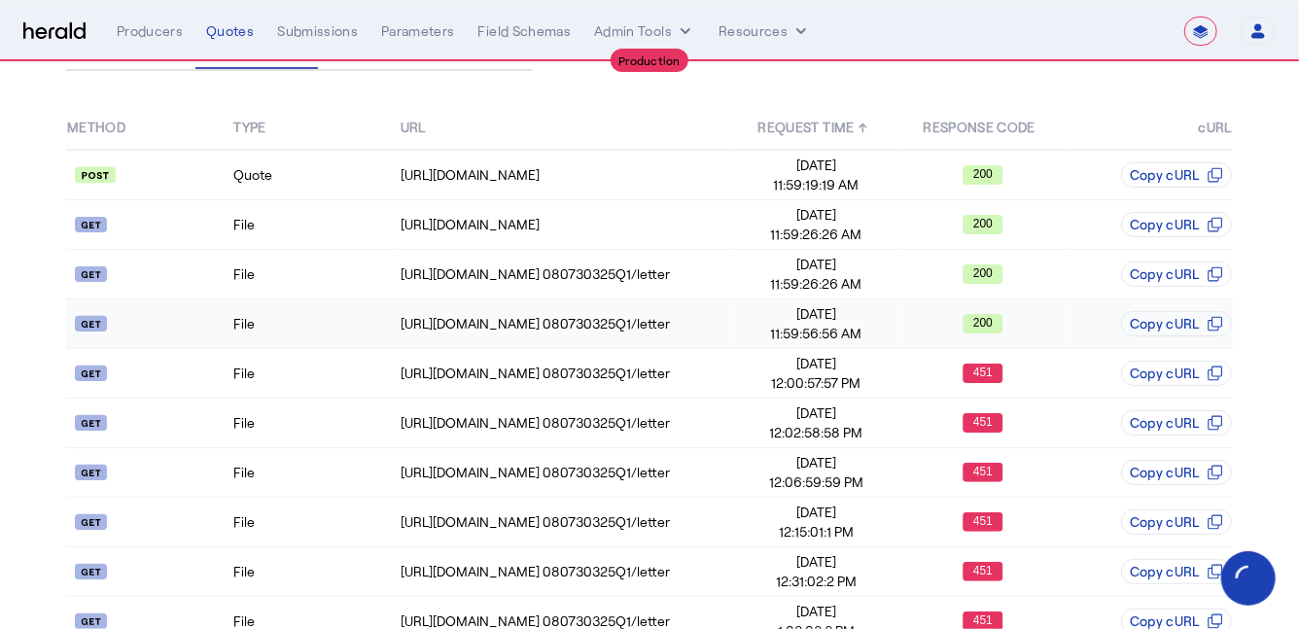
scroll to position [170, 0]
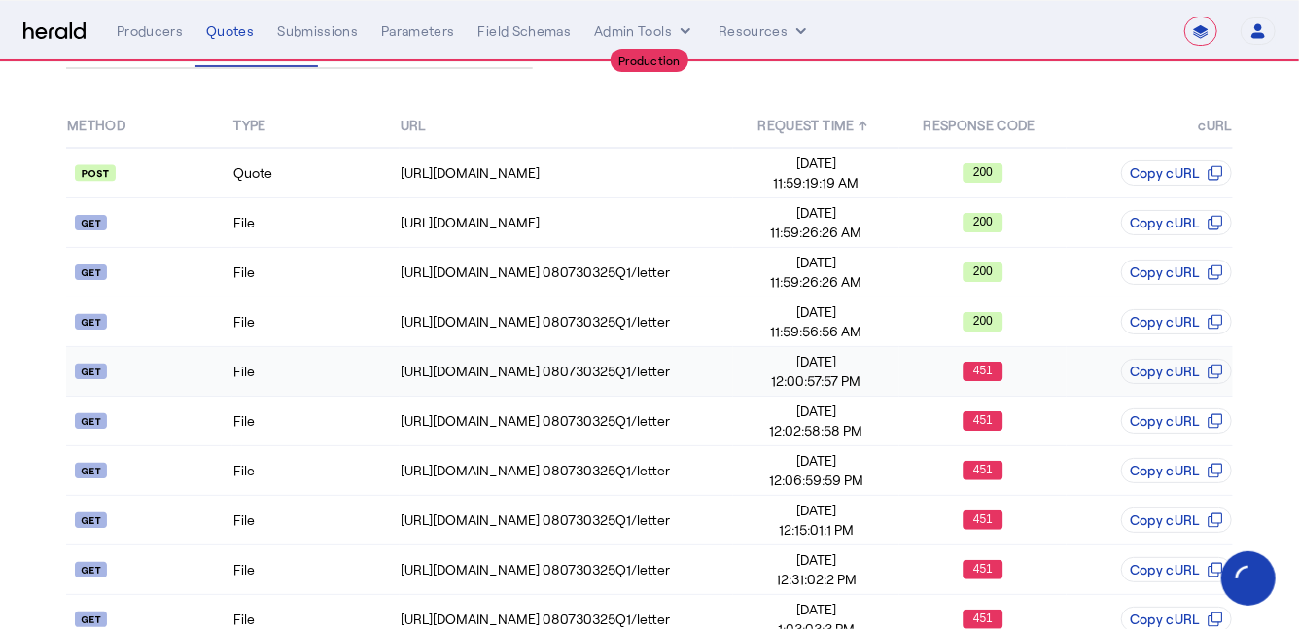
click at [331, 360] on td "File" at bounding box center [315, 372] width 166 height 50
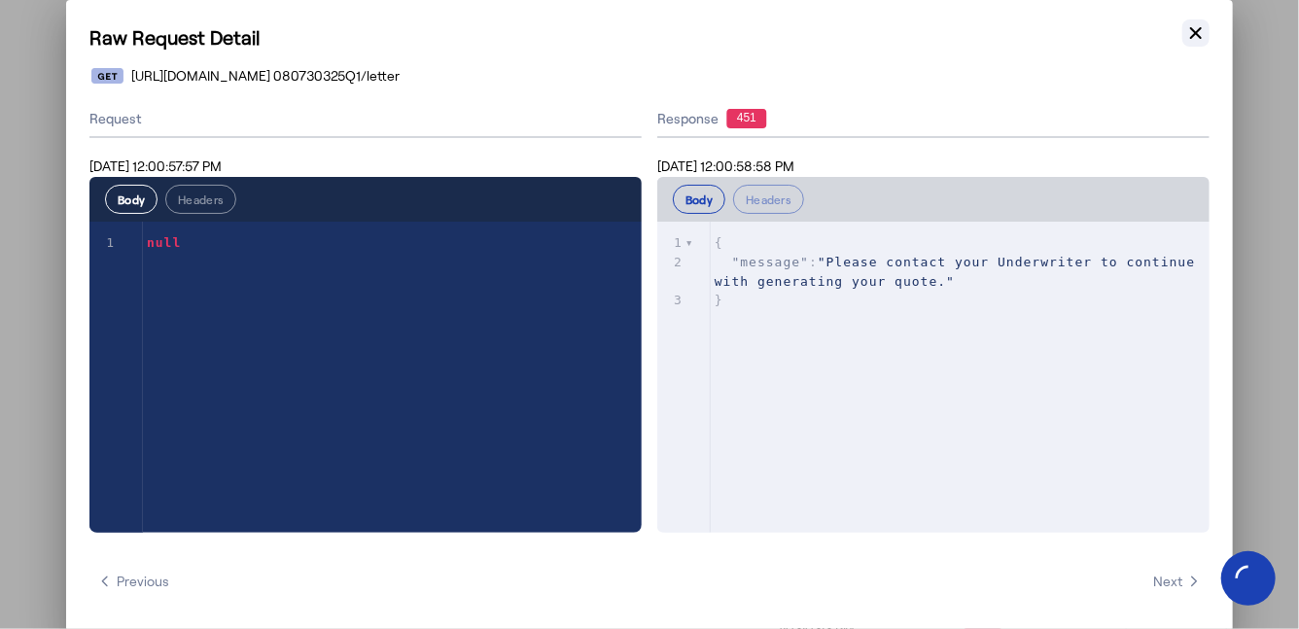
click at [1198, 38] on icon "button" at bounding box center [1196, 32] width 19 height 19
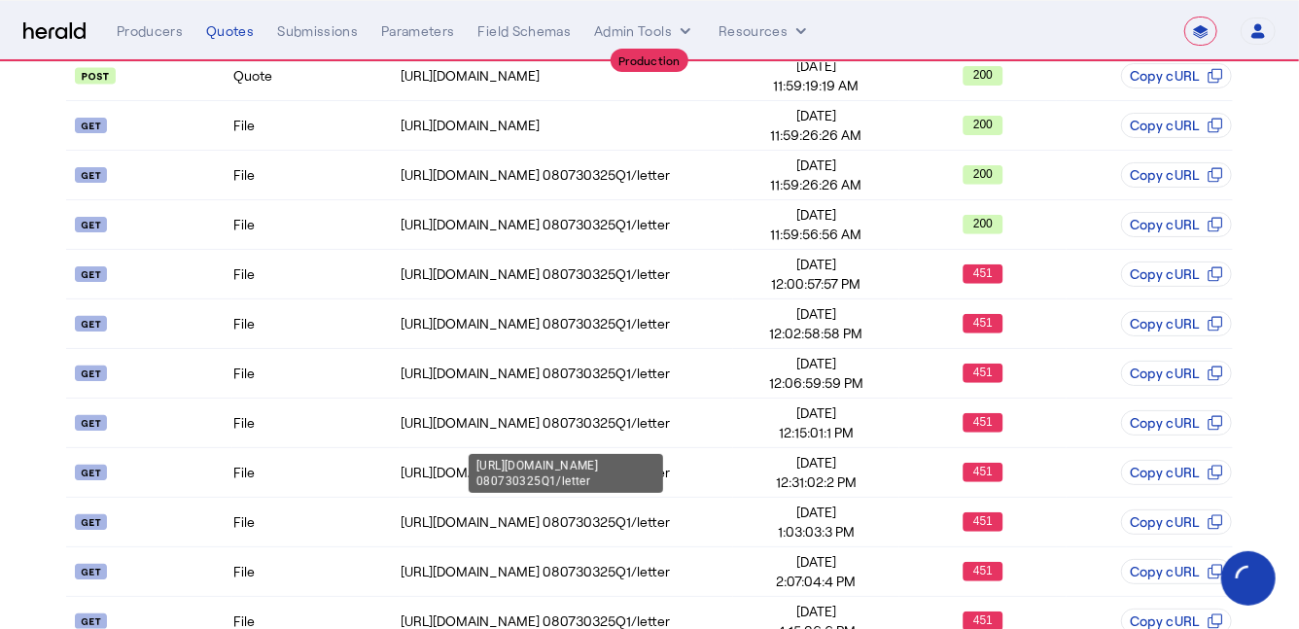
scroll to position [267, 0]
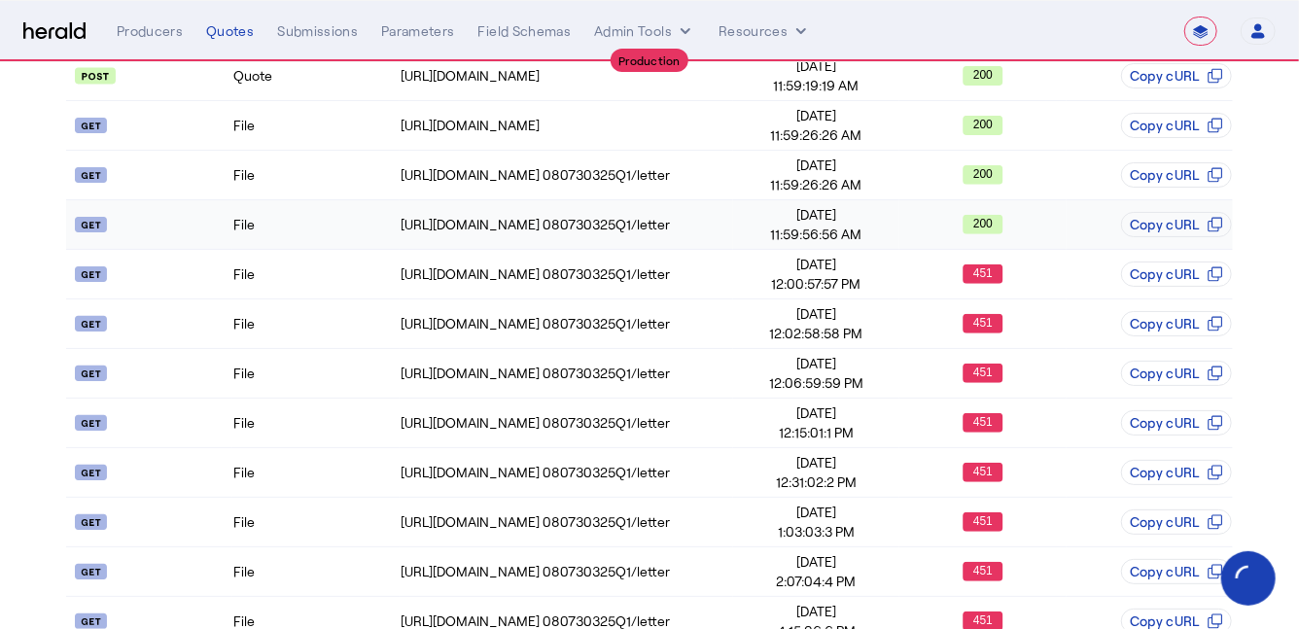
click at [346, 235] on td "File" at bounding box center [315, 225] width 166 height 50
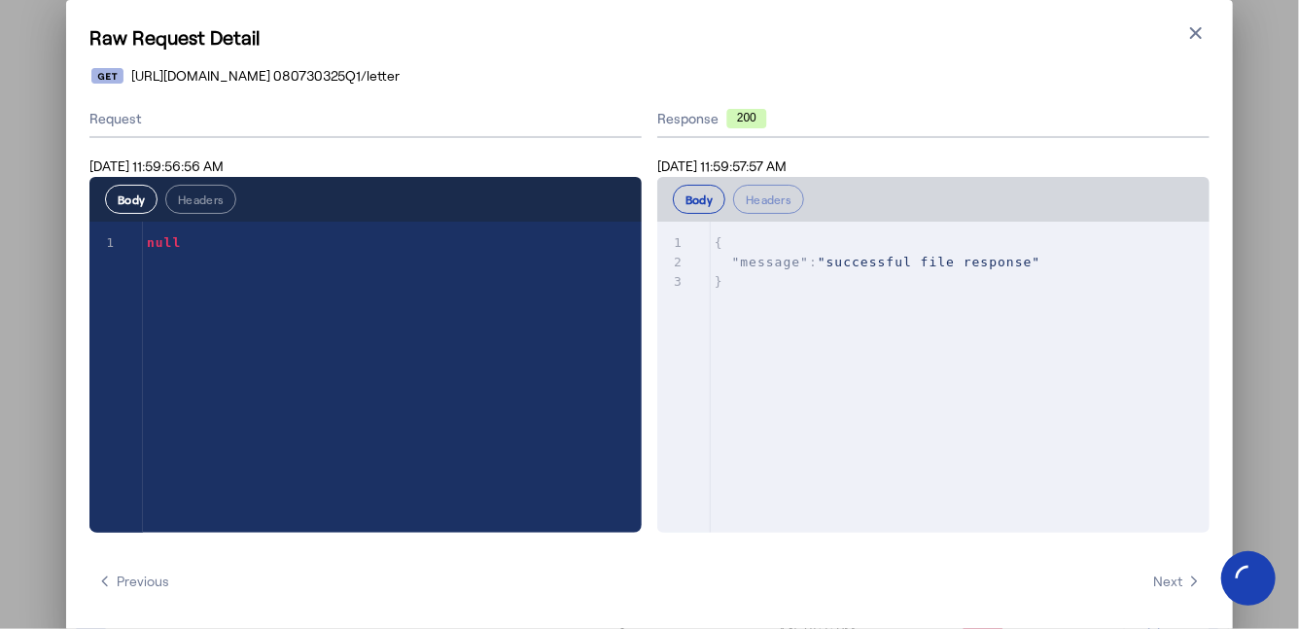
scroll to position [0, 0]
click at [1191, 37] on icon "button" at bounding box center [1196, 33] width 12 height 12
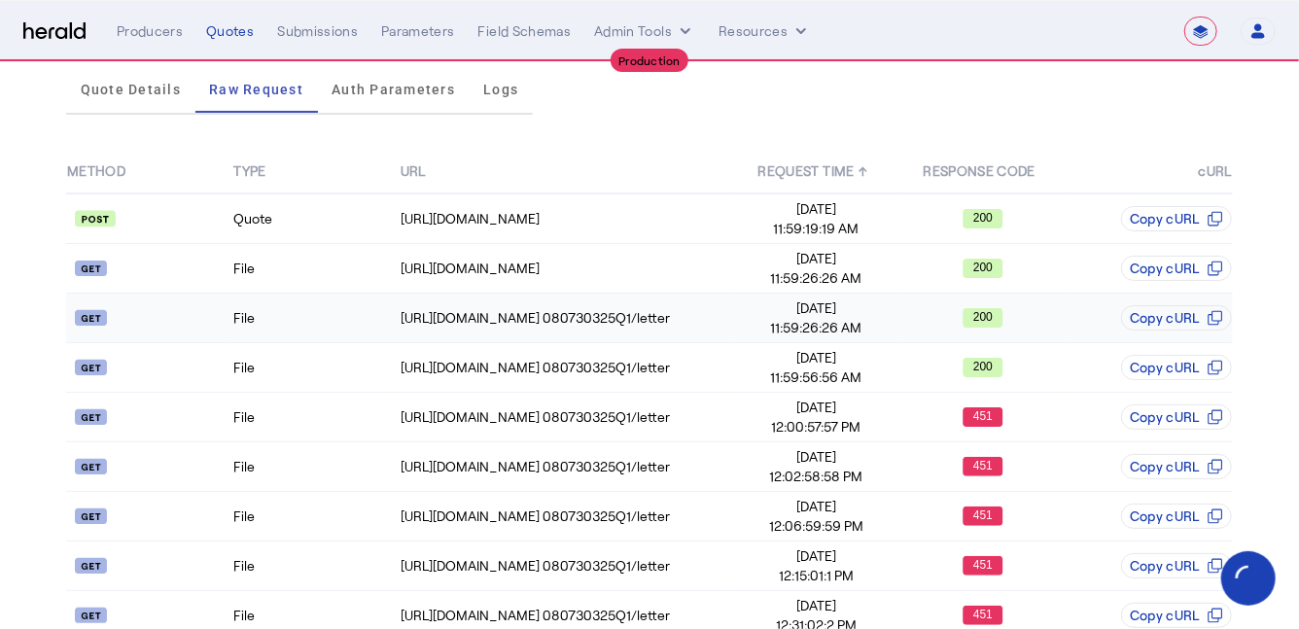
scroll to position [125, 0]
click at [347, 419] on td "File" at bounding box center [315, 417] width 166 height 50
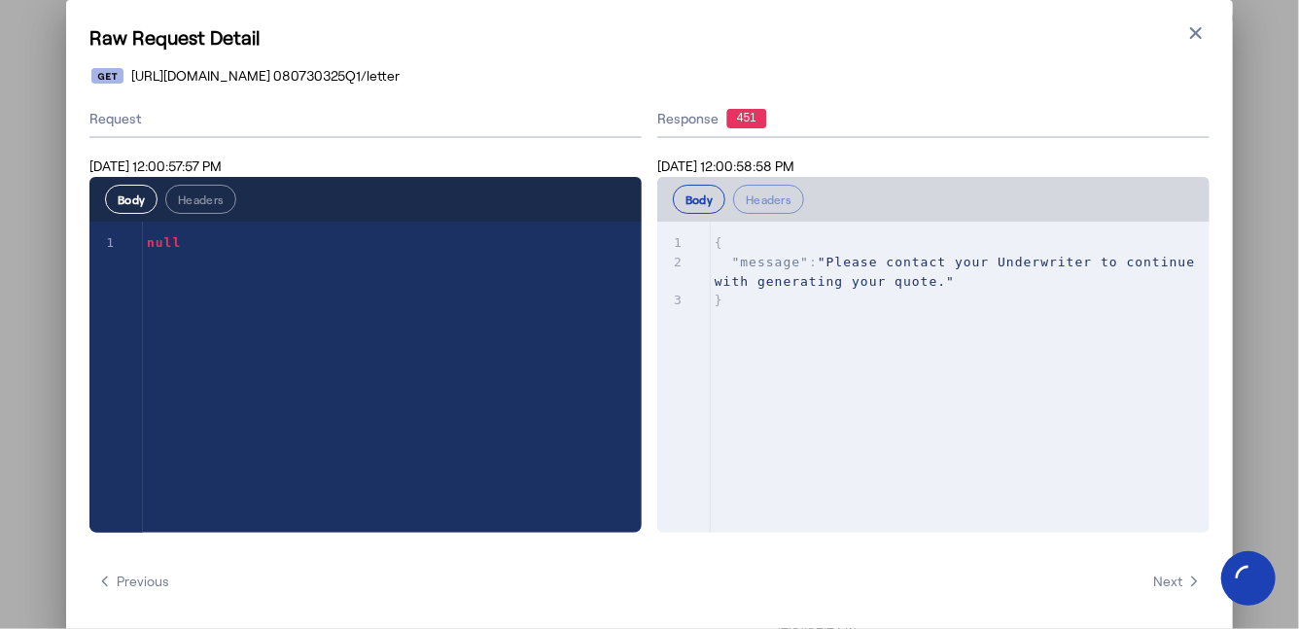
scroll to position [0, 0]
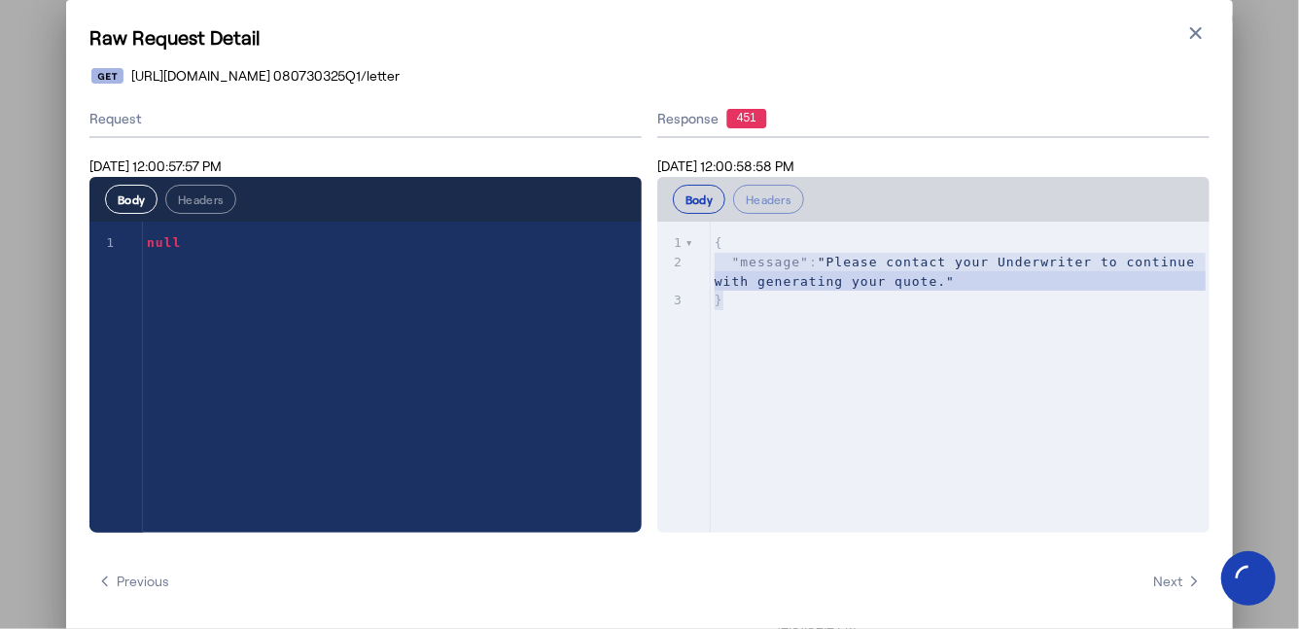
type textarea "**********"
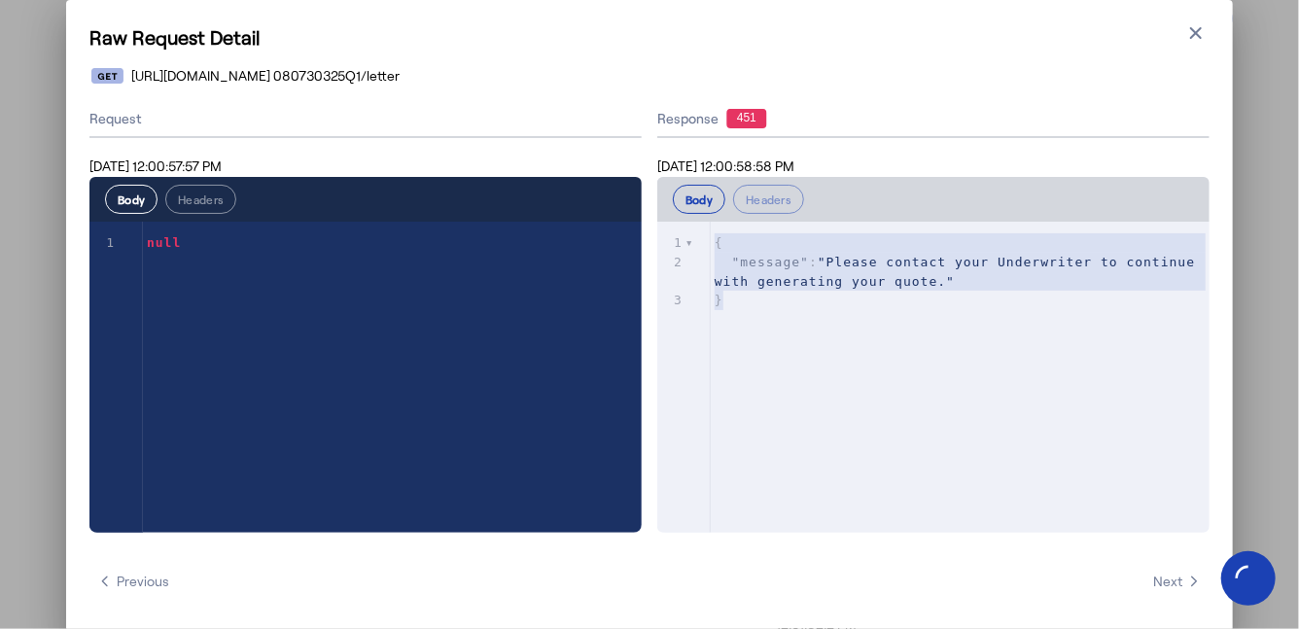
drag, startPoint x: 753, startPoint y: 295, endPoint x: 695, endPoint y: 238, distance: 80.5
click at [696, 237] on div "x 1 { 2 "message" : "Please contact your Underwriter to continue with generatin…" at bounding box center [957, 402] width 601 height 360
click at [917, 296] on pre "}" at bounding box center [960, 300] width 499 height 19
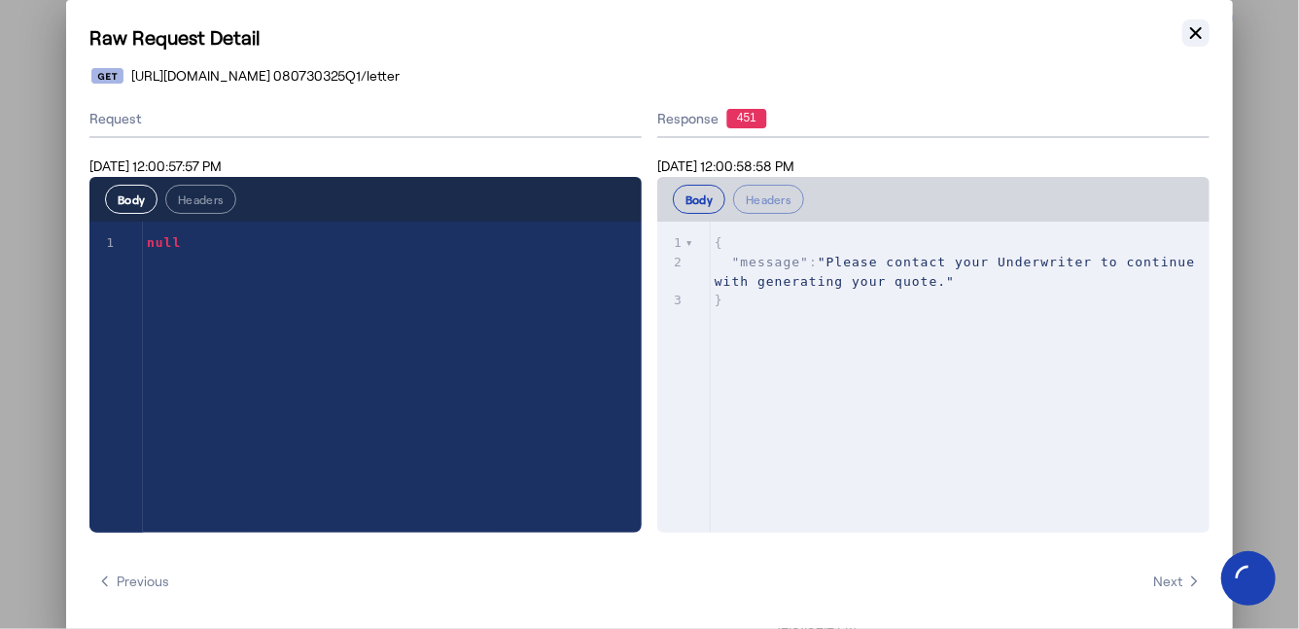
click at [1191, 41] on icon "button" at bounding box center [1196, 32] width 19 height 19
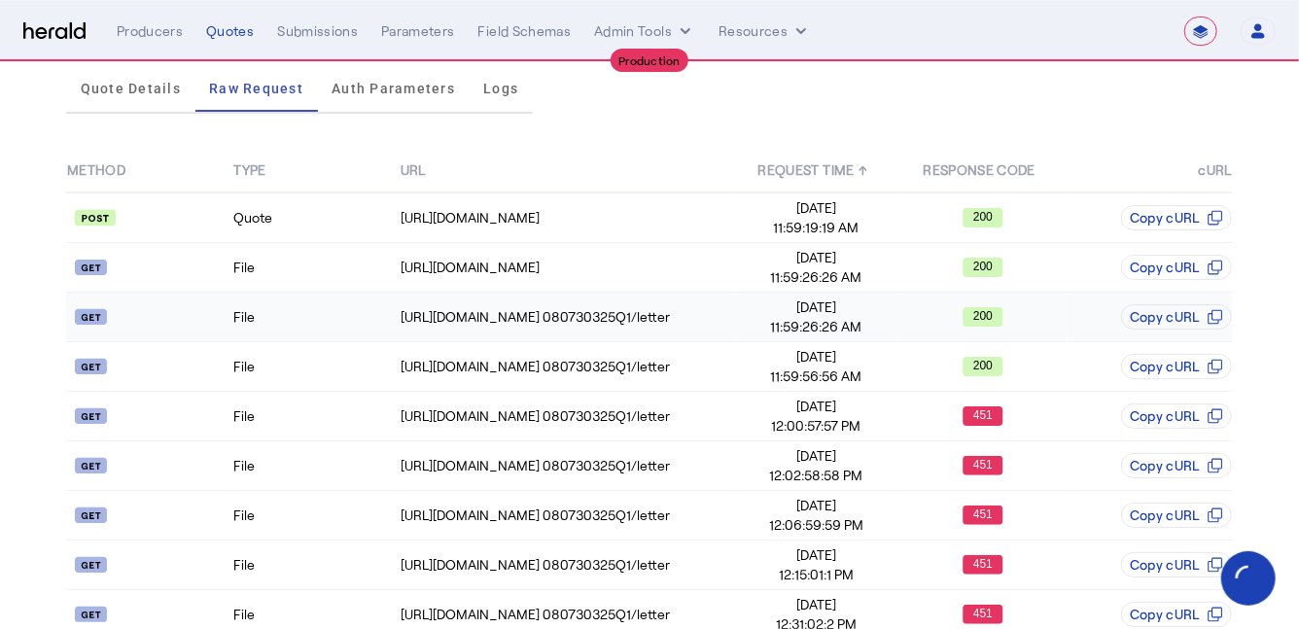
click at [364, 323] on td "File" at bounding box center [315, 318] width 166 height 50
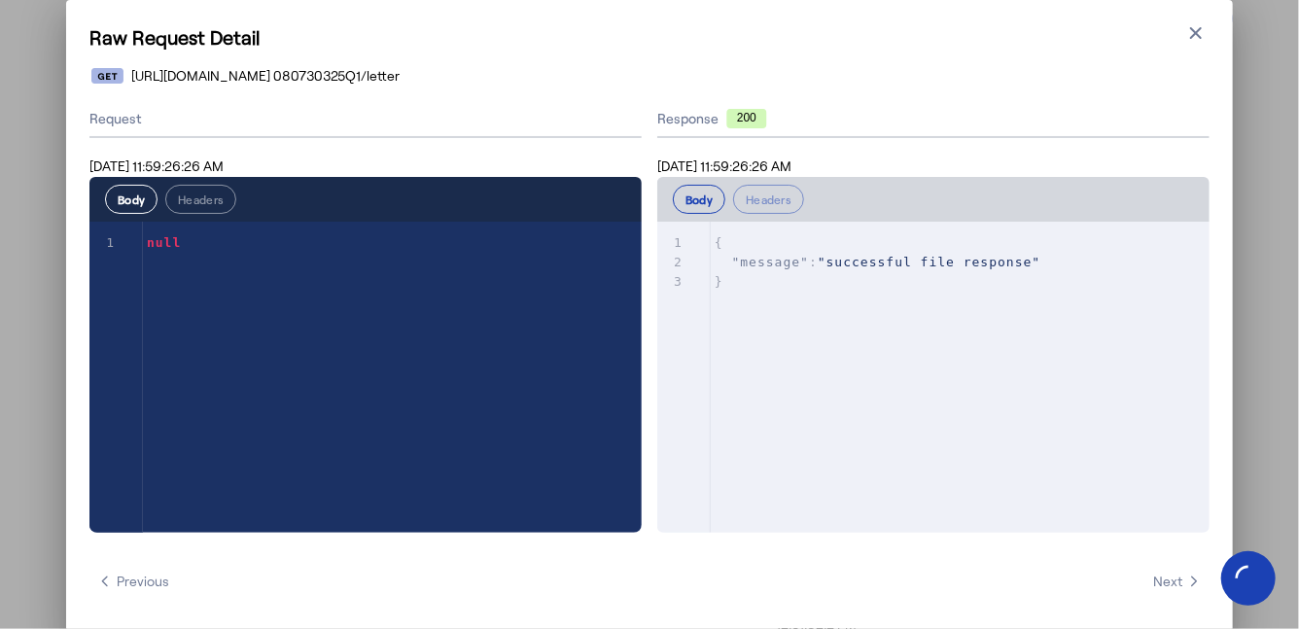
scroll to position [0, 0]
click at [1194, 31] on icon "button" at bounding box center [1196, 33] width 12 height 12
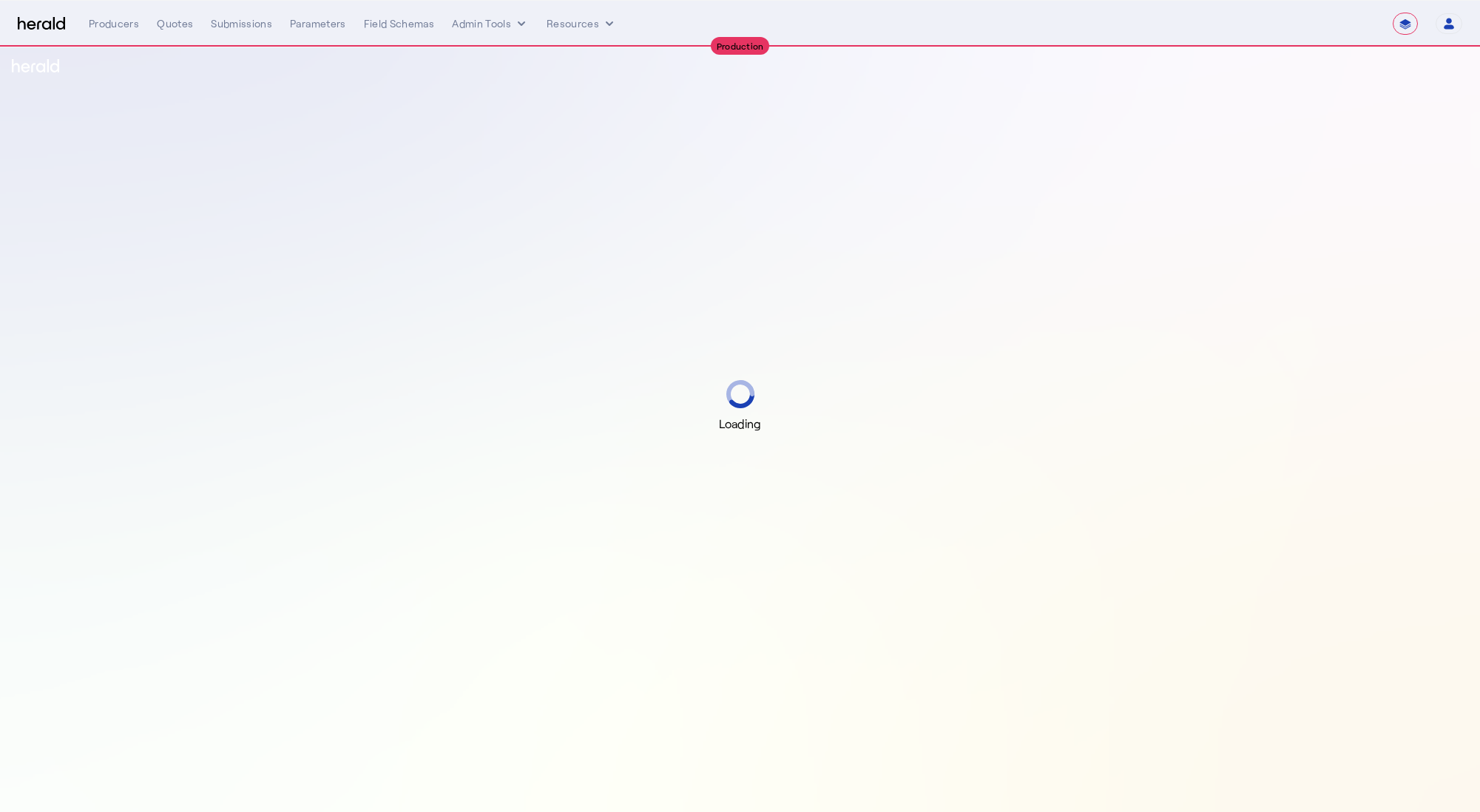
select select "**********"
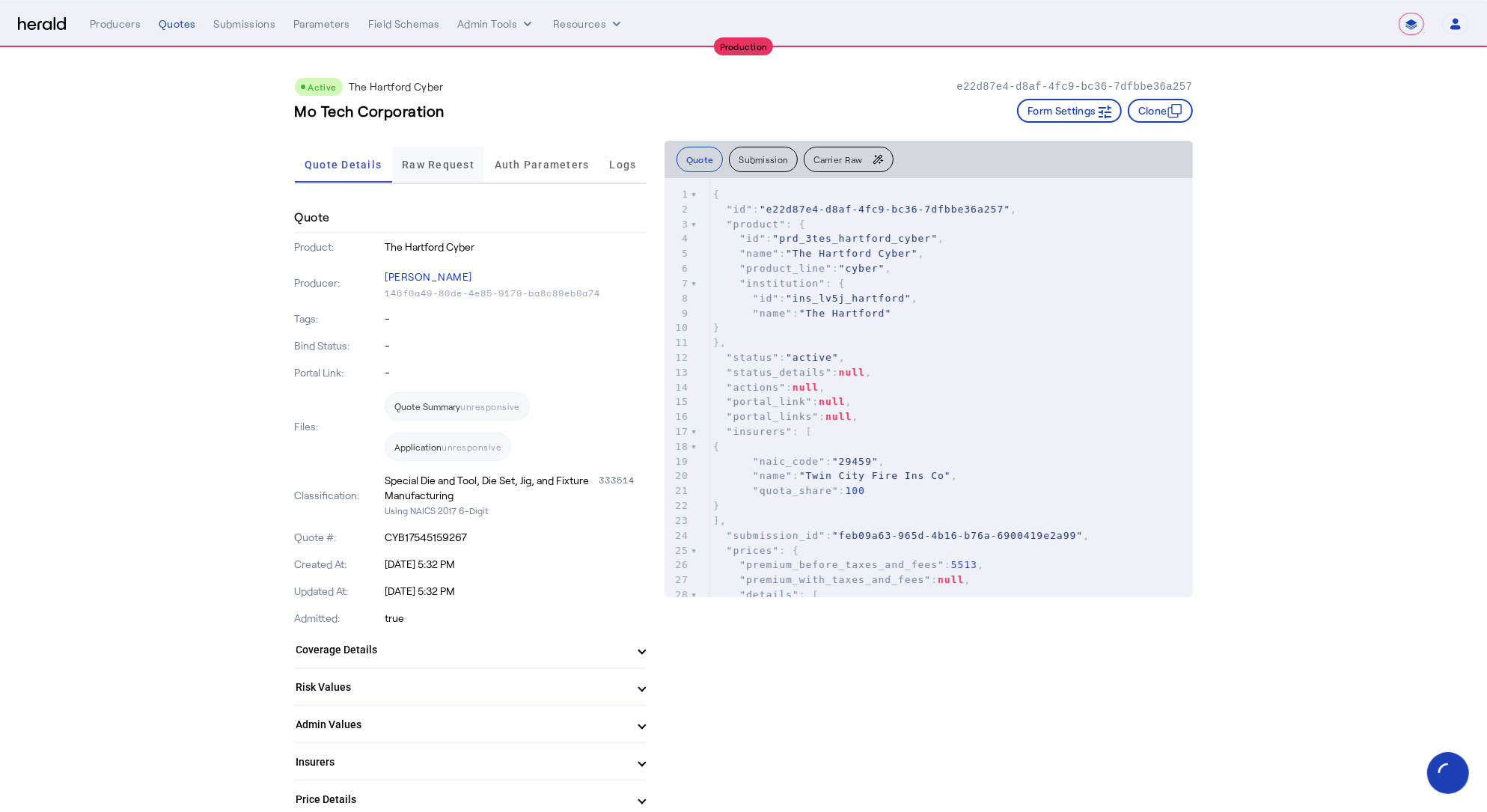
click at [450, 165] on span "Raw Request" at bounding box center [438, 165] width 72 height 11
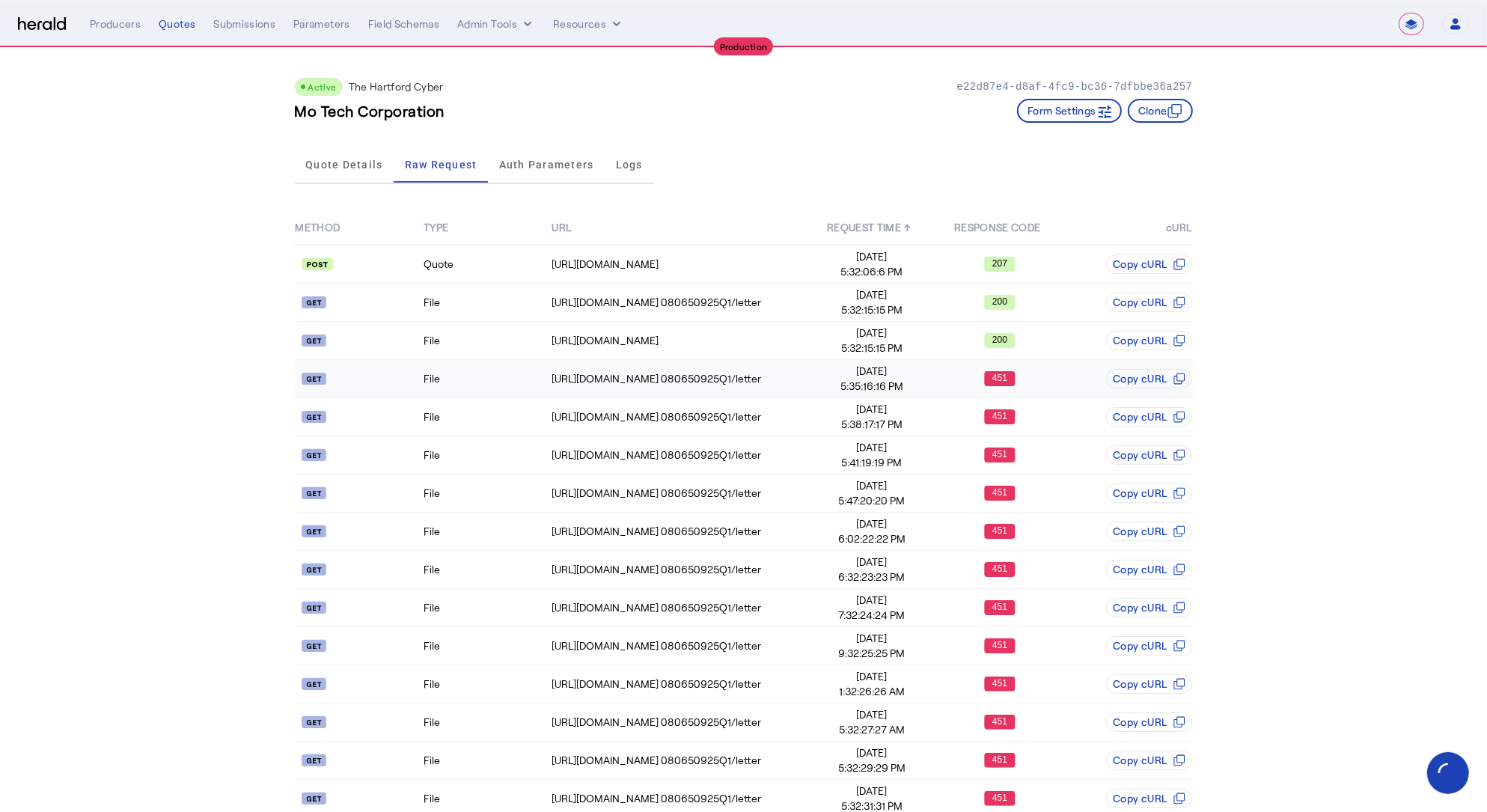
click at [473, 378] on td "File" at bounding box center [486, 379] width 128 height 38
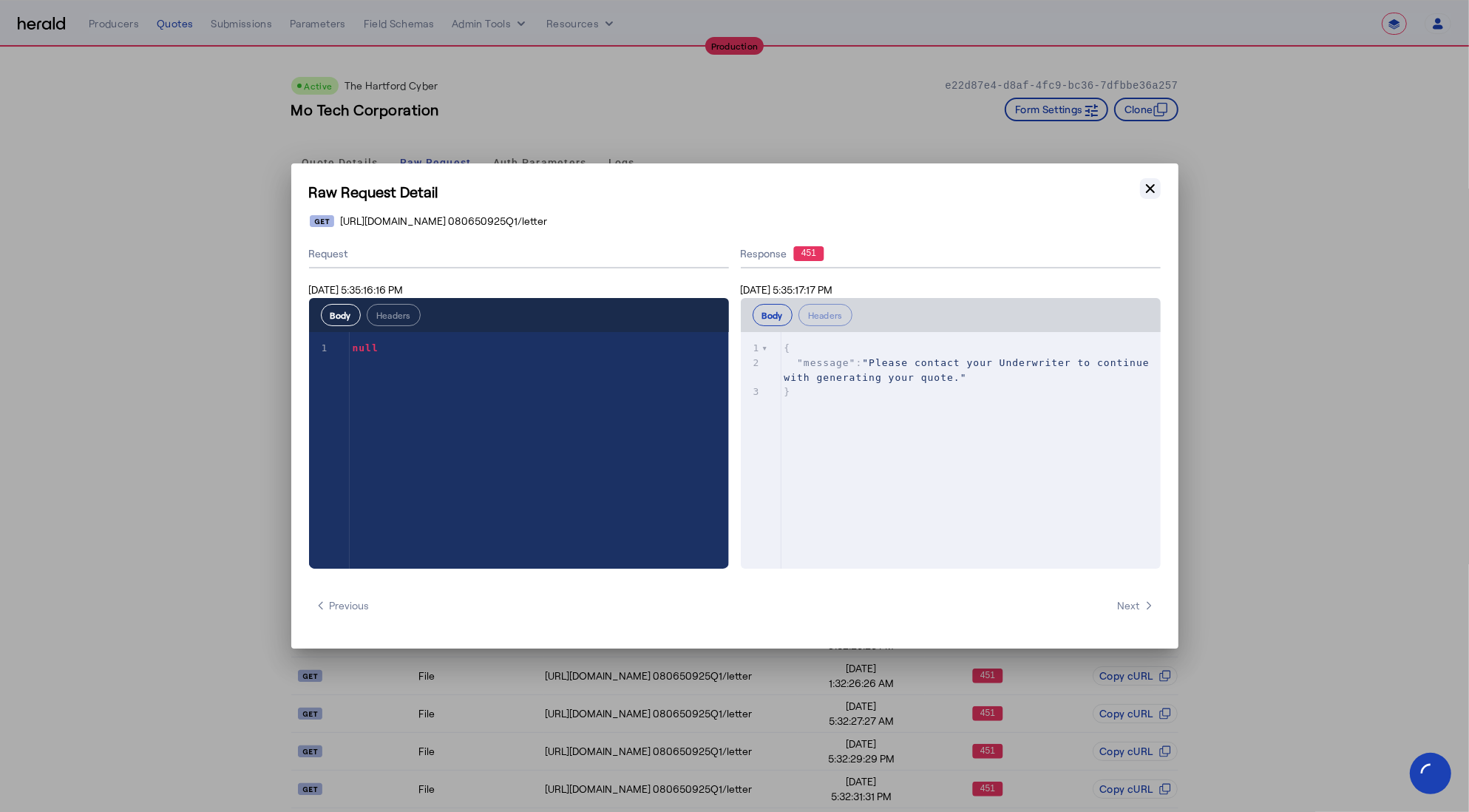
click at [1153, 187] on icon "button" at bounding box center [1150, 188] width 14 height 14
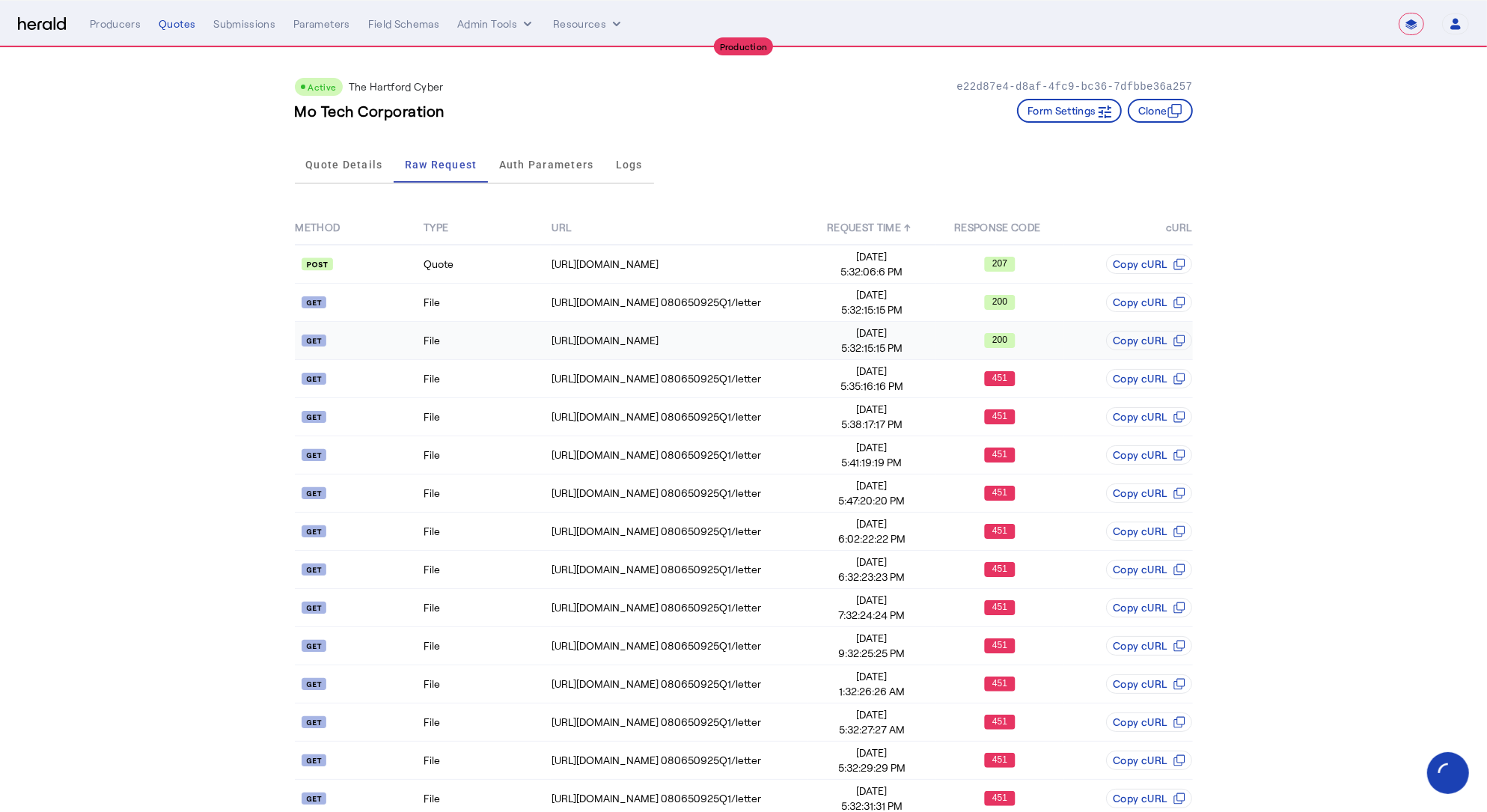
click at [442, 340] on td "File" at bounding box center [486, 341] width 128 height 38
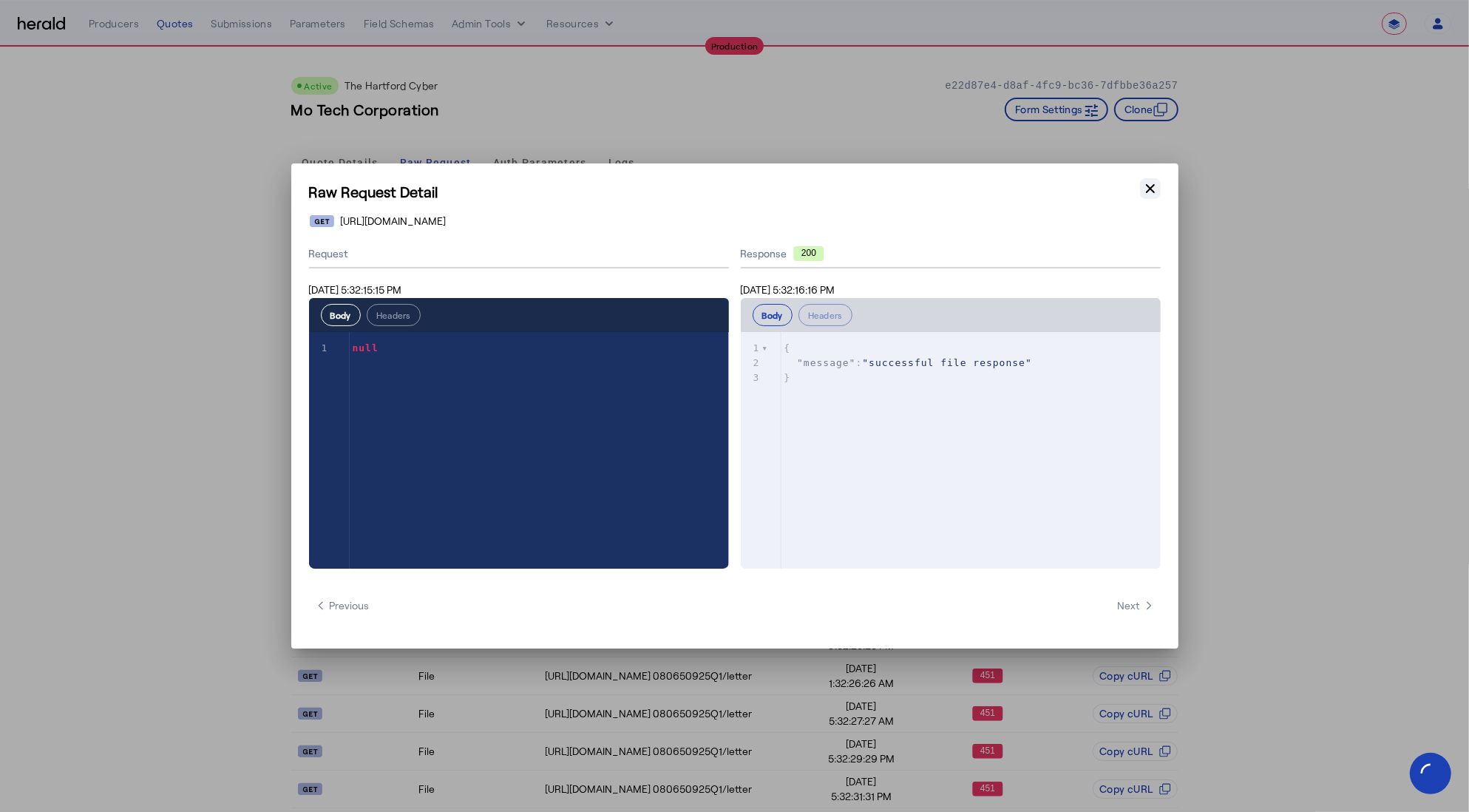
click at [1148, 189] on icon "button" at bounding box center [1150, 188] width 14 height 14
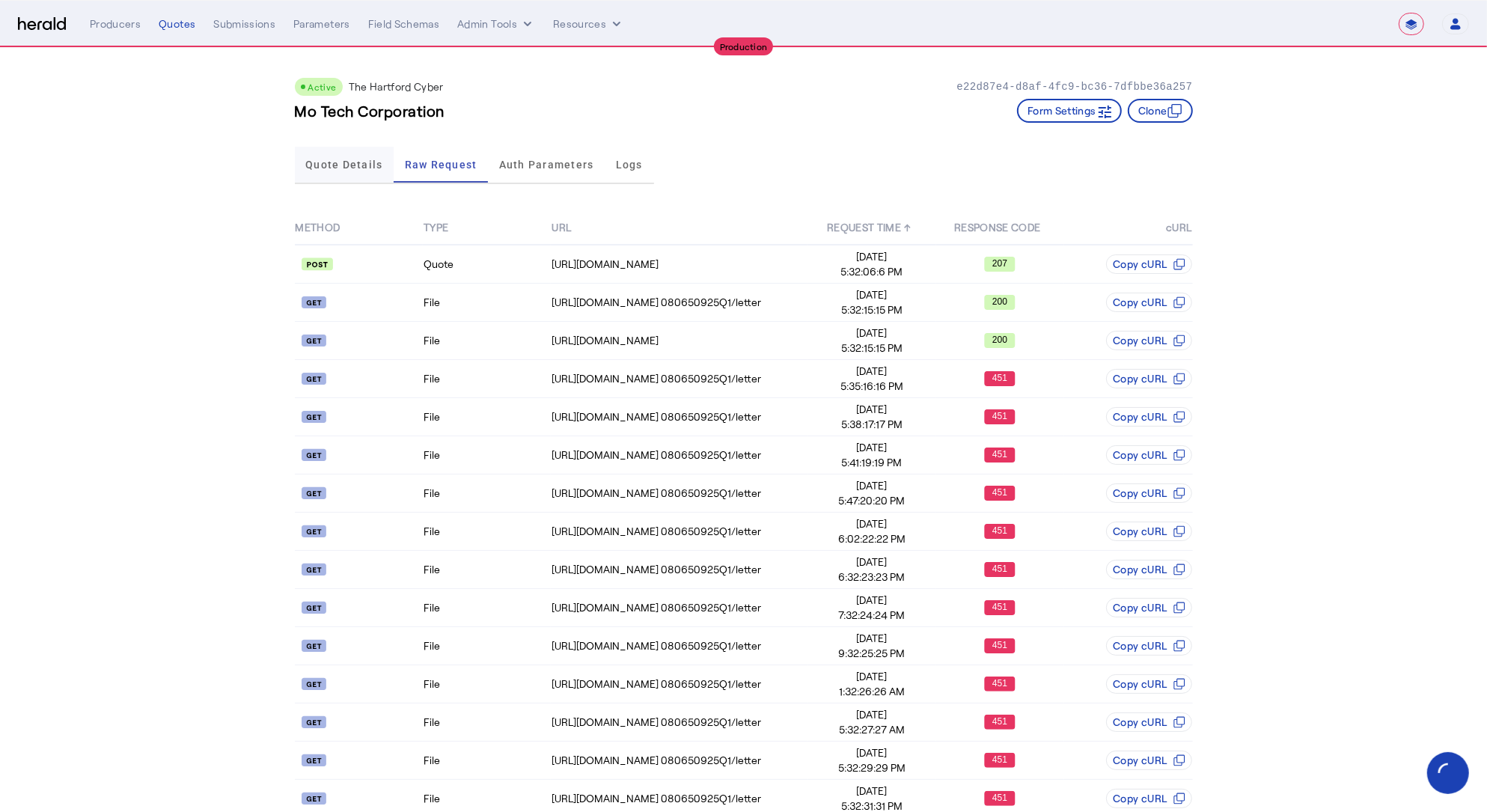
click at [315, 159] on span "Quote Details" at bounding box center [344, 165] width 77 height 11
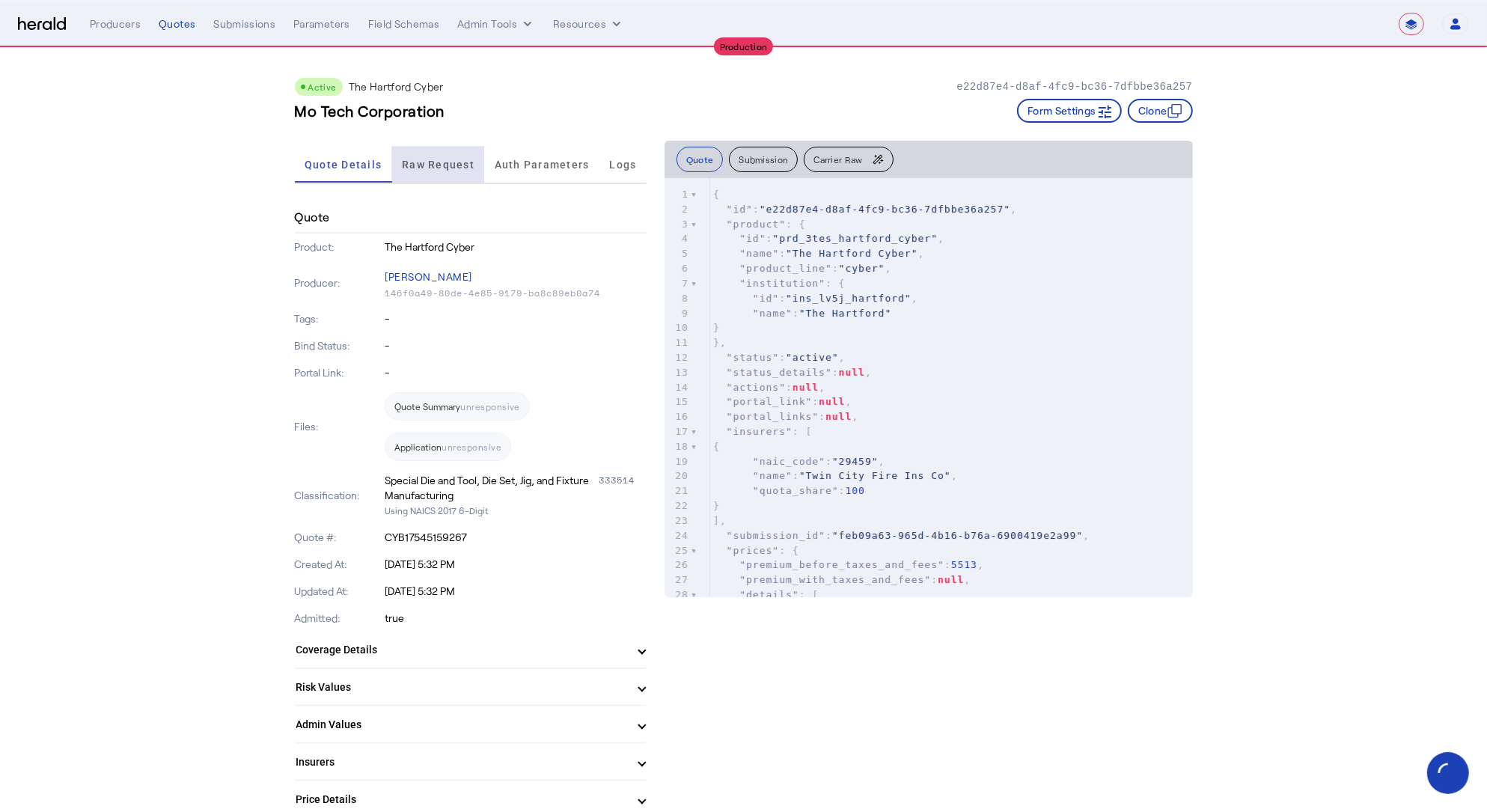
click at [454, 151] on span "Raw Request" at bounding box center [438, 165] width 72 height 36
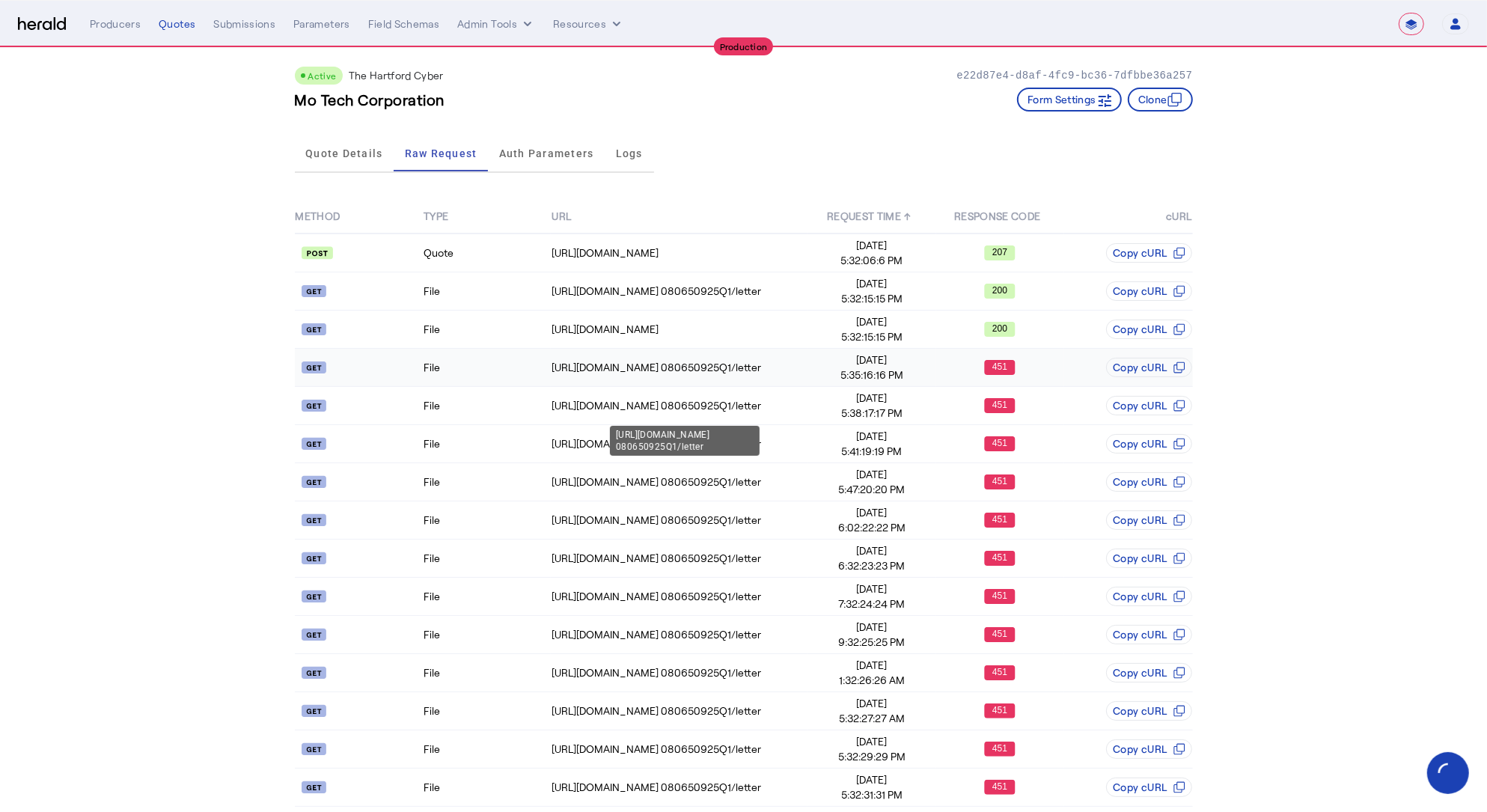
scroll to position [22, 0]
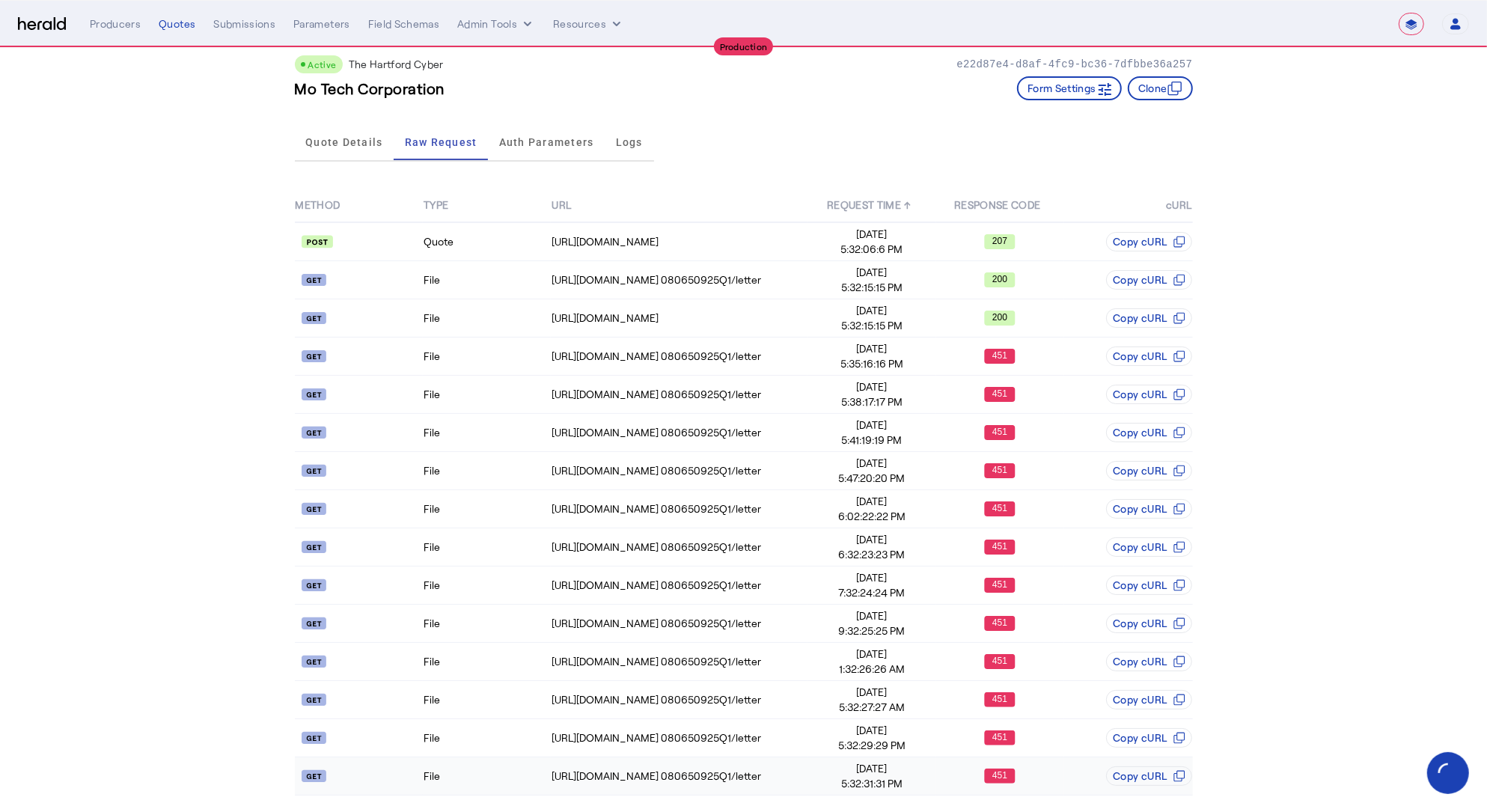
click at [494, 764] on td "File" at bounding box center [486, 777] width 128 height 38
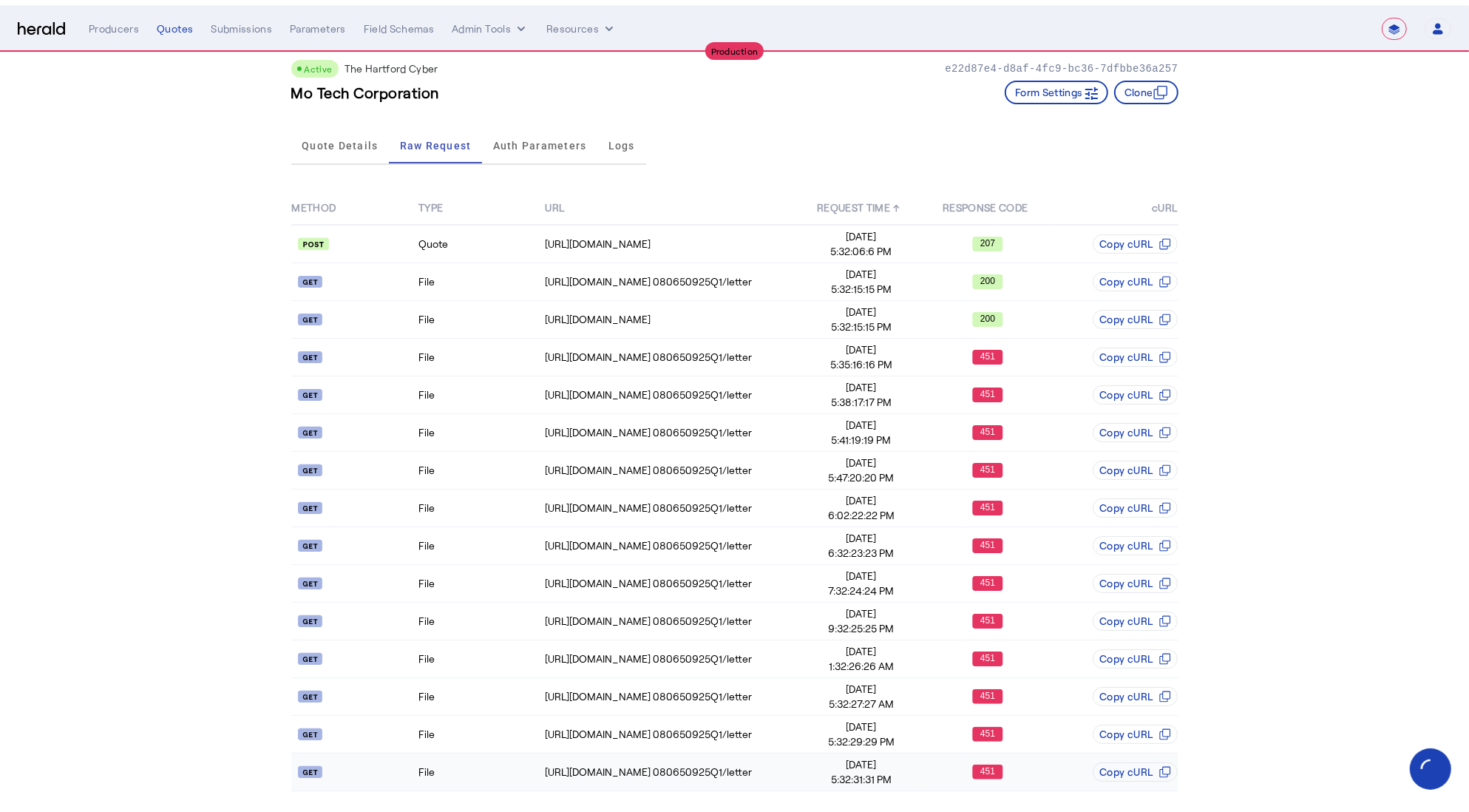
scroll to position [0, 0]
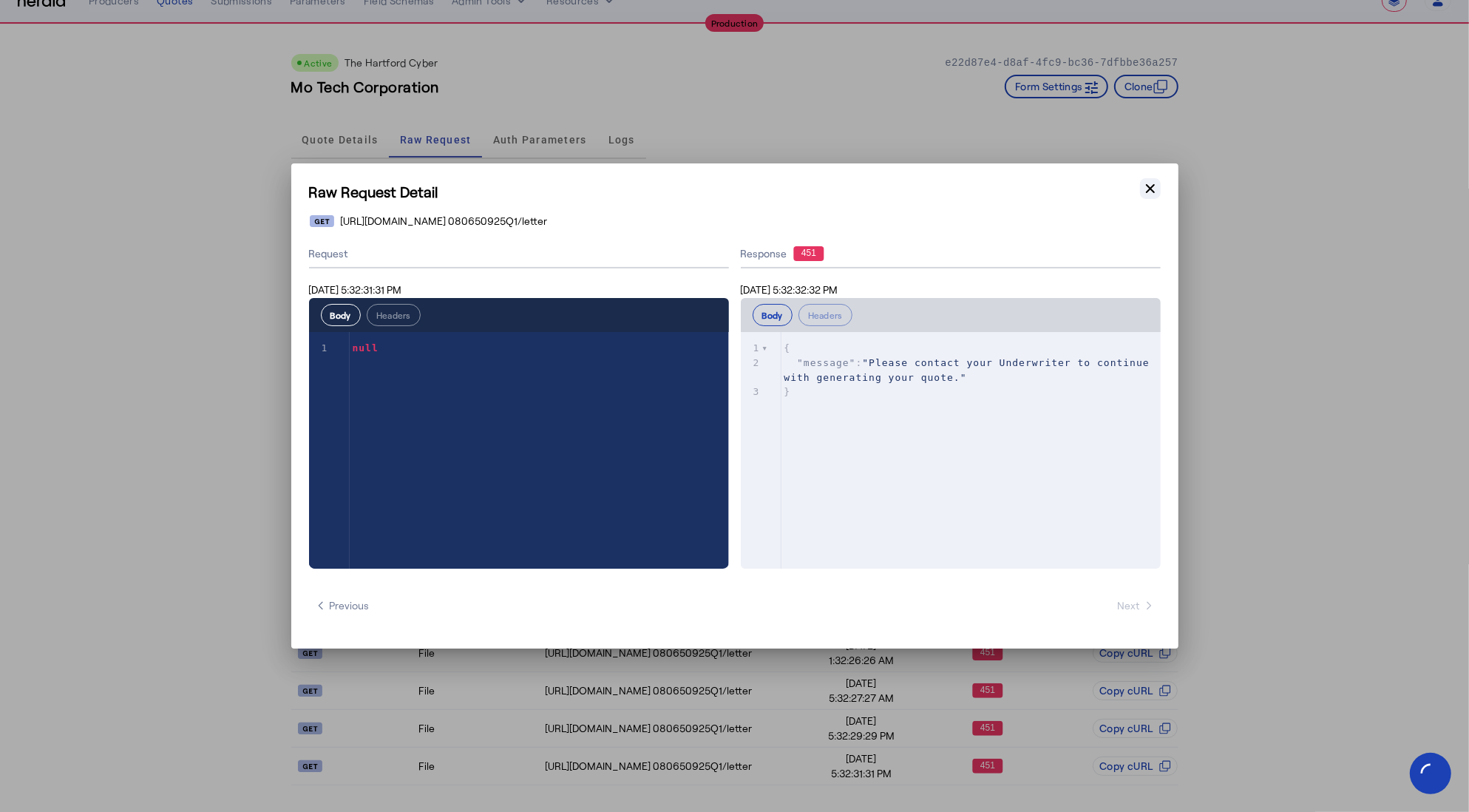
click at [1150, 186] on icon "button" at bounding box center [1150, 188] width 14 height 14
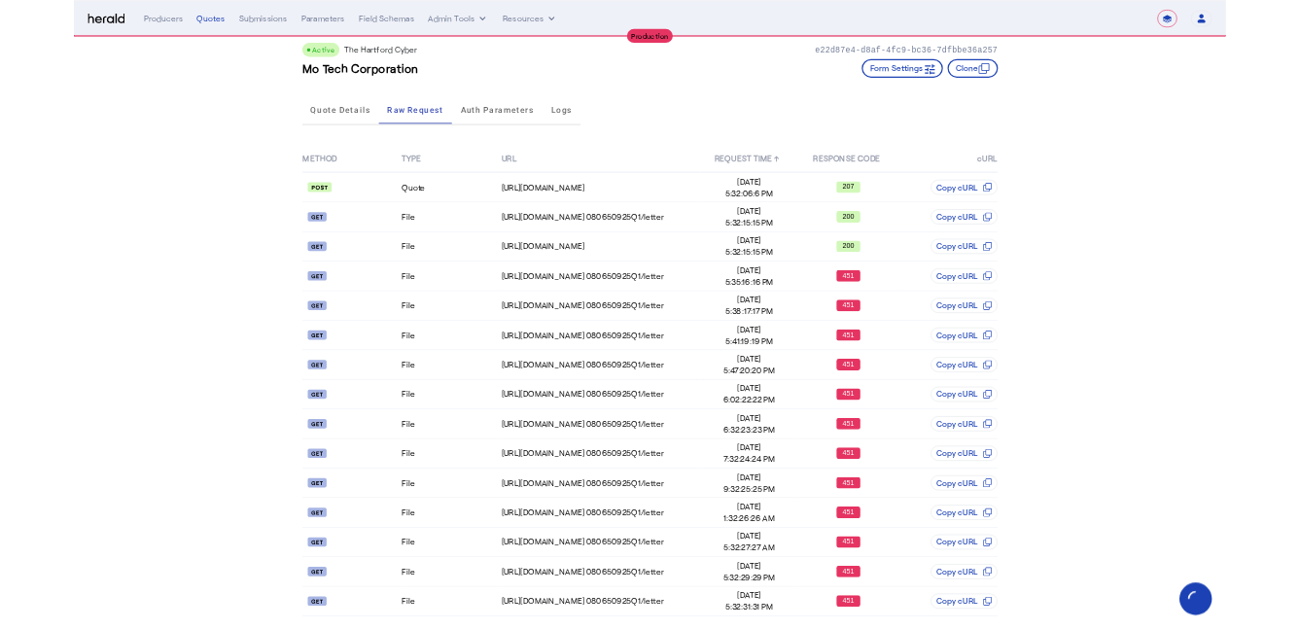
scroll to position [17, 0]
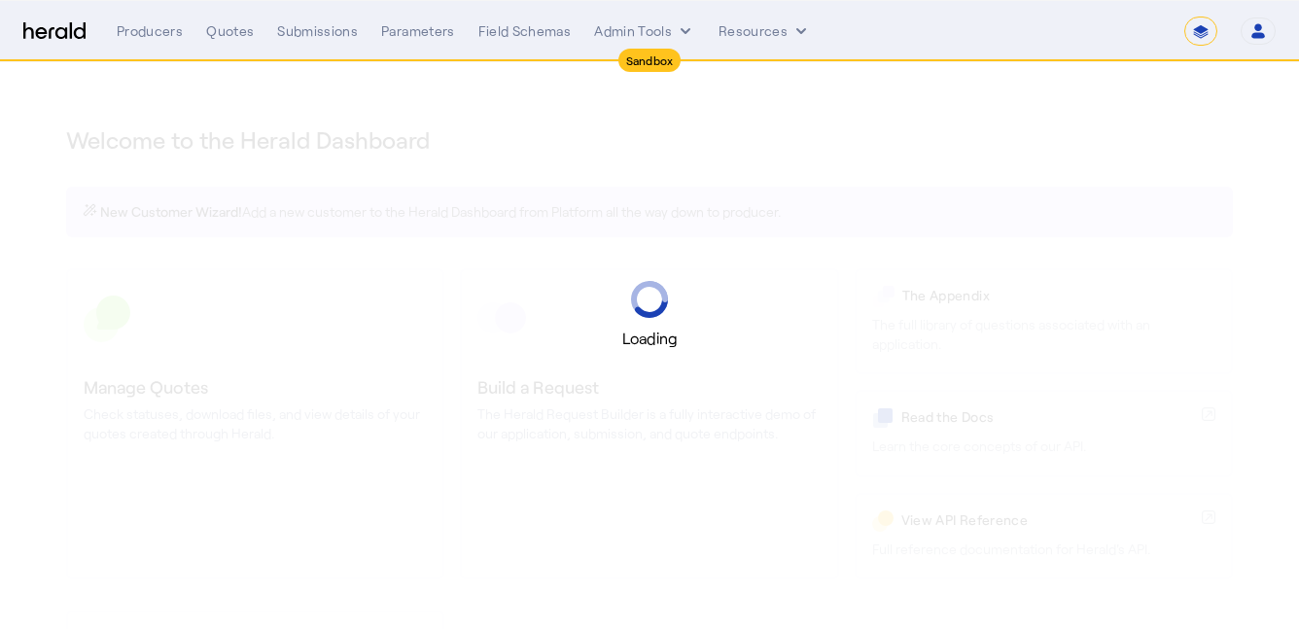
select select "*******"
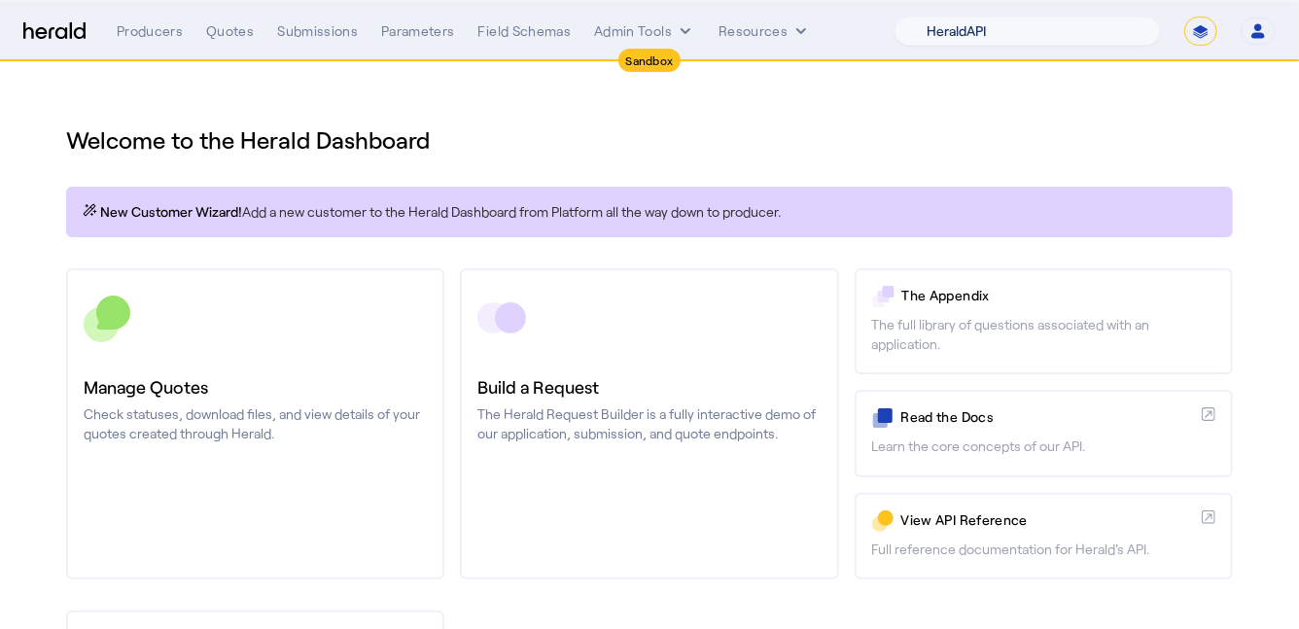
click at [1076, 37] on select "1Fort Acrisure Acturis Affinity Advisors Affinity Risk Agentero AmWins Anzen Ao…" at bounding box center [1028, 31] width 266 height 29
select select "pfm_h3db_crc"
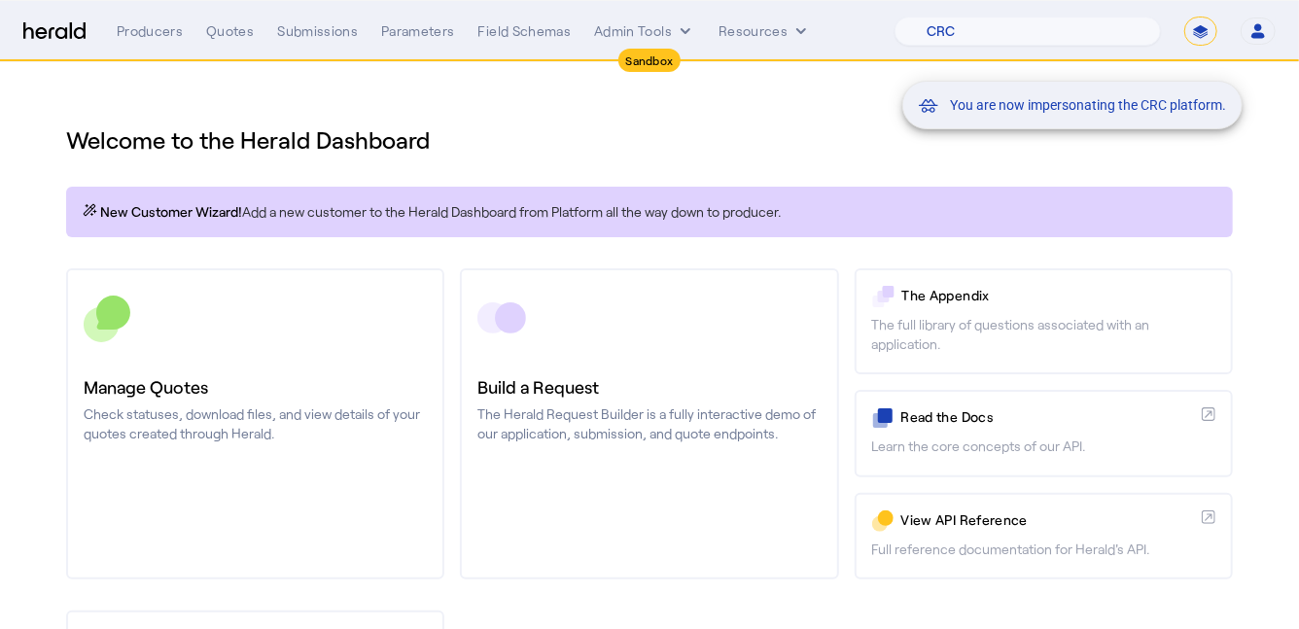
click at [233, 339] on div "You are now impersonating the CRC platform." at bounding box center [649, 314] width 1299 height 629
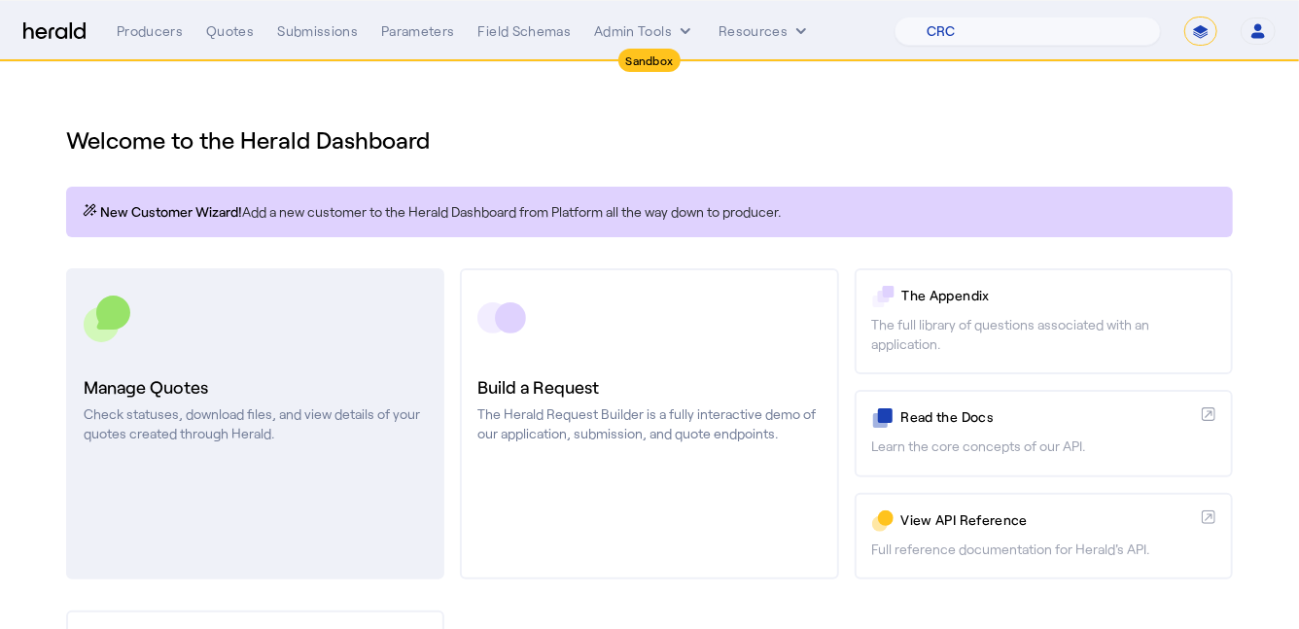
click at [301, 347] on link "Manage Quotes Check statuses, download files, and view details of your quotes c…" at bounding box center [255, 423] width 378 height 311
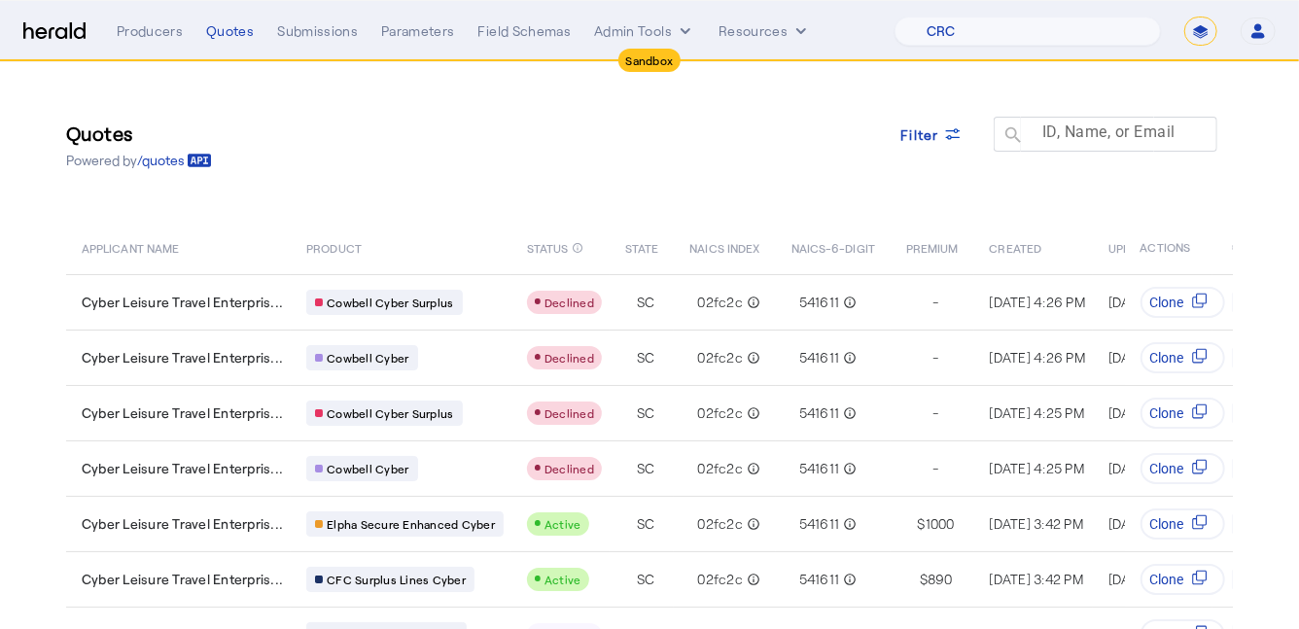
click at [1078, 139] on mat-label "ID, Name, or Email" at bounding box center [1109, 133] width 133 height 18
click at [1078, 139] on input "ID, Name, or Email" at bounding box center [1114, 133] width 175 height 23
paste input "**********"
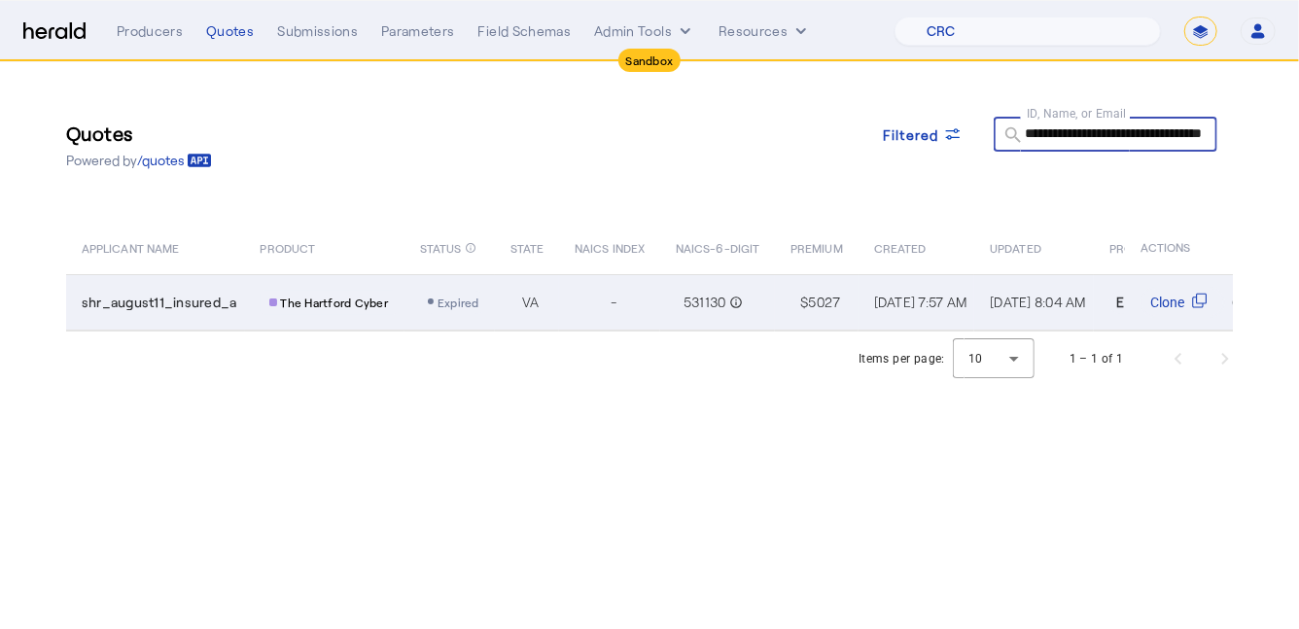
type input "**********"
click at [248, 287] on td "The Hartford Cyber" at bounding box center [325, 302] width 160 height 56
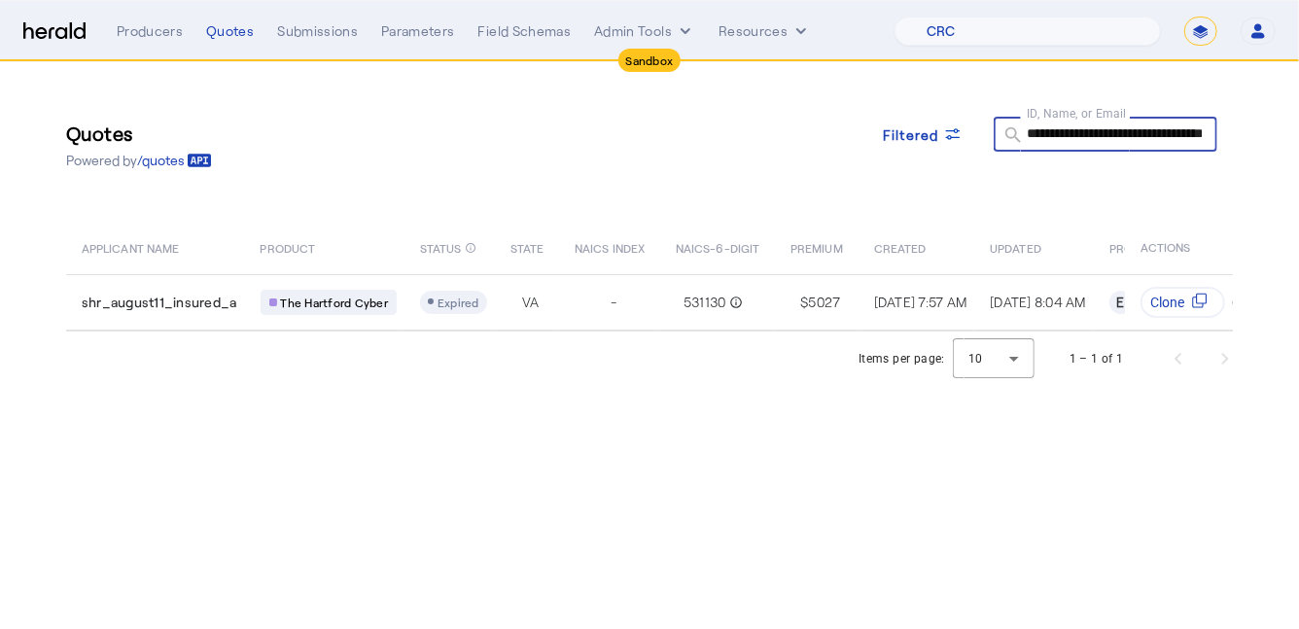
click at [1075, 142] on input "**********" at bounding box center [1114, 133] width 175 height 23
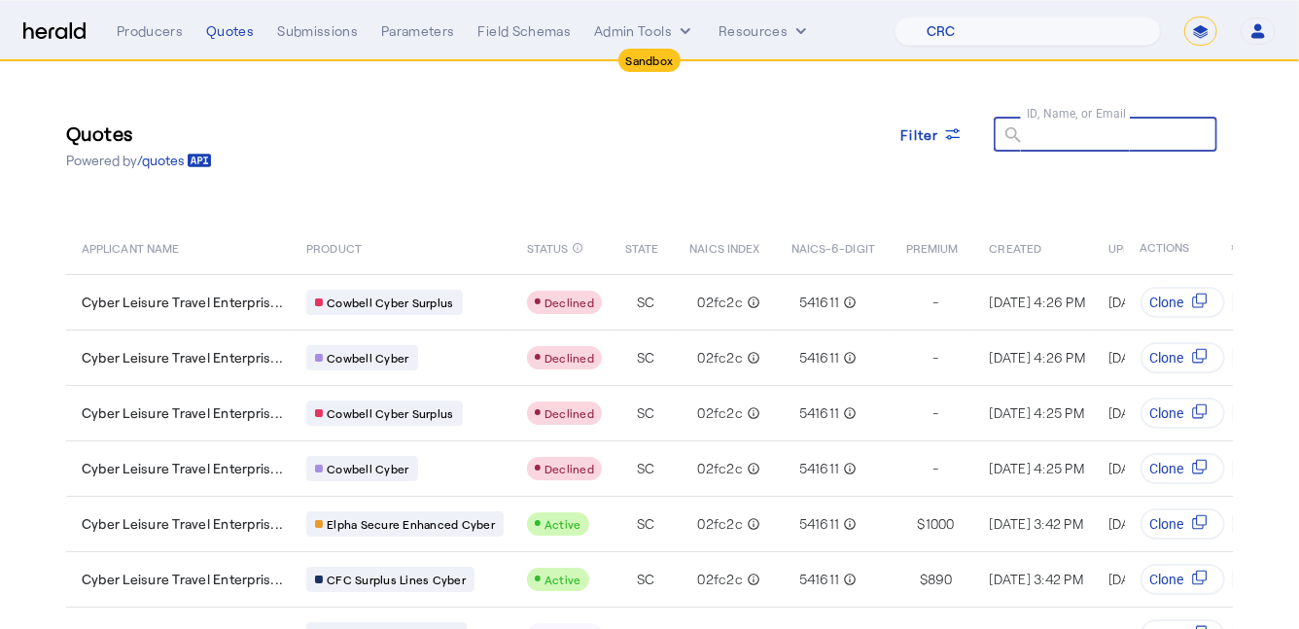
click at [849, 99] on div "Quotes Powered by /quotes Filter ID, Name, or Email search APPLICANT NAME PRODU…" at bounding box center [649, 446] width 1245 height 768
click at [1205, 31] on select "**********" at bounding box center [1201, 31] width 33 height 29
select select "**********"
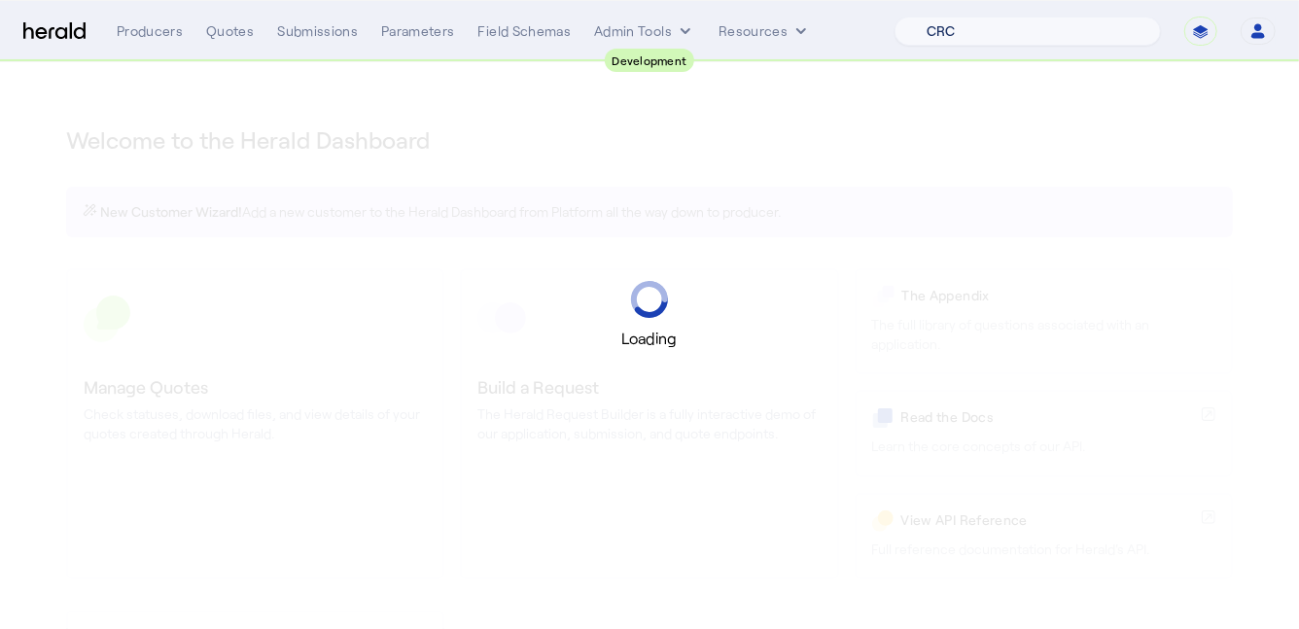
click at [1037, 38] on select "1Fort Acrisure Acturis Affinity Advisors Affinity Risk Agentero AmWins Anzen Ao…" at bounding box center [1028, 31] width 266 height 29
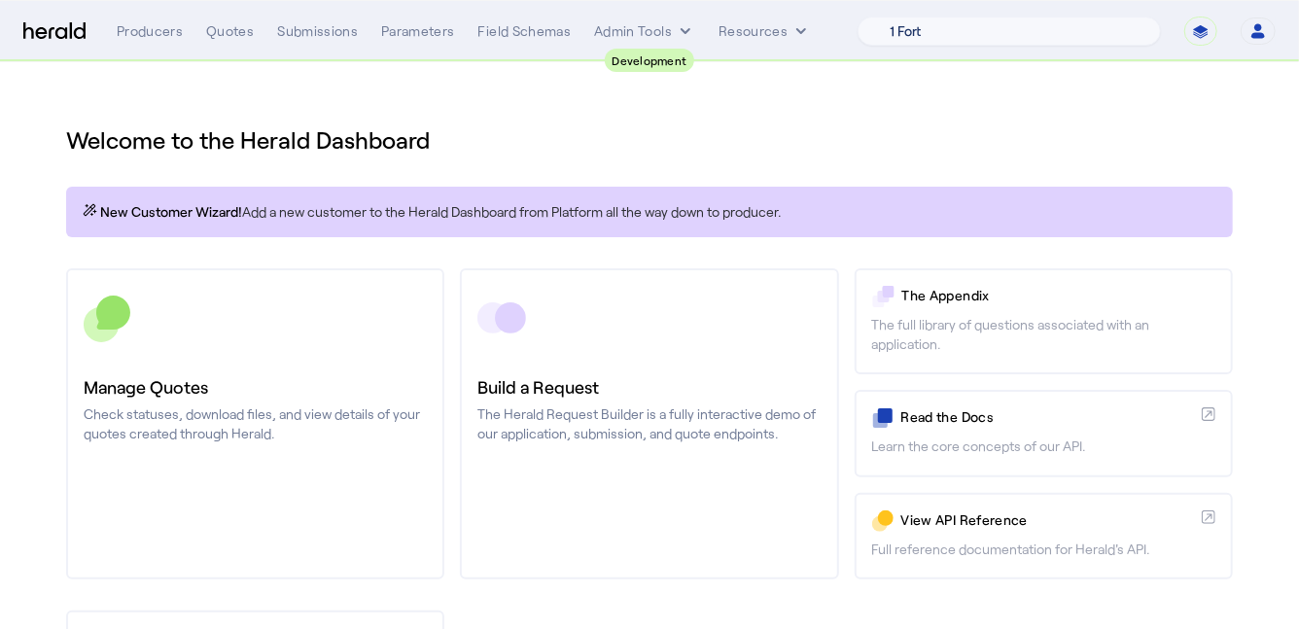
select select "pfm_2v8p_herald_api"
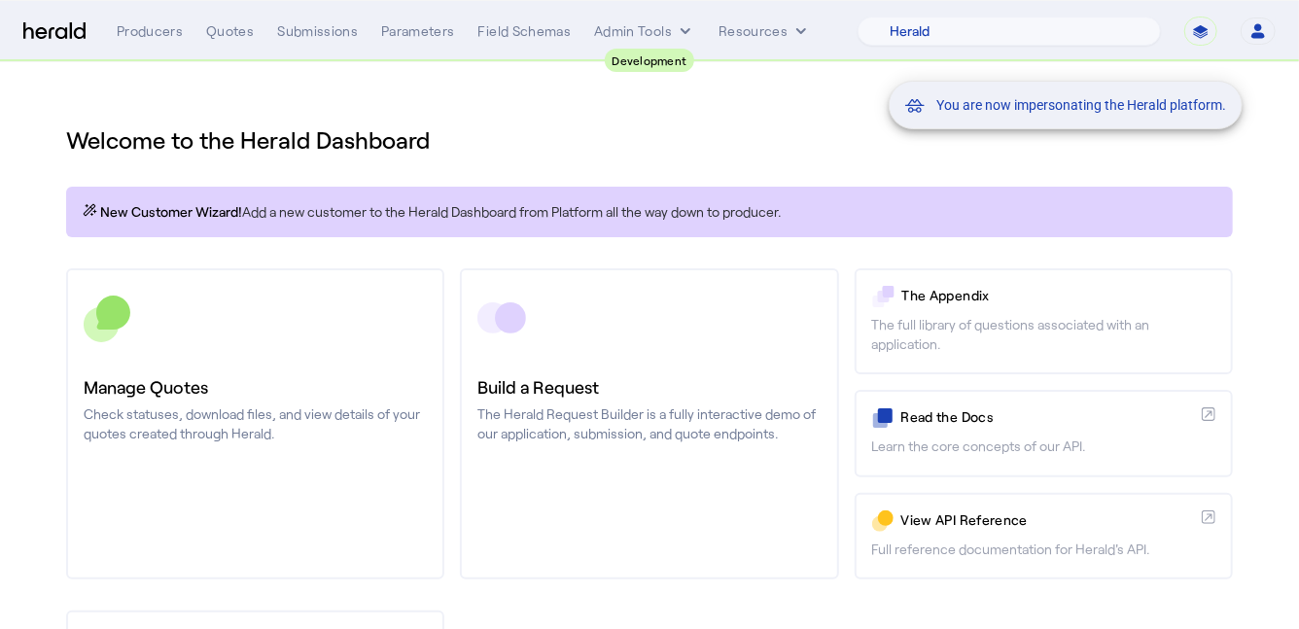
click at [332, 325] on div "You are now impersonating the Herald platform." at bounding box center [649, 314] width 1299 height 629
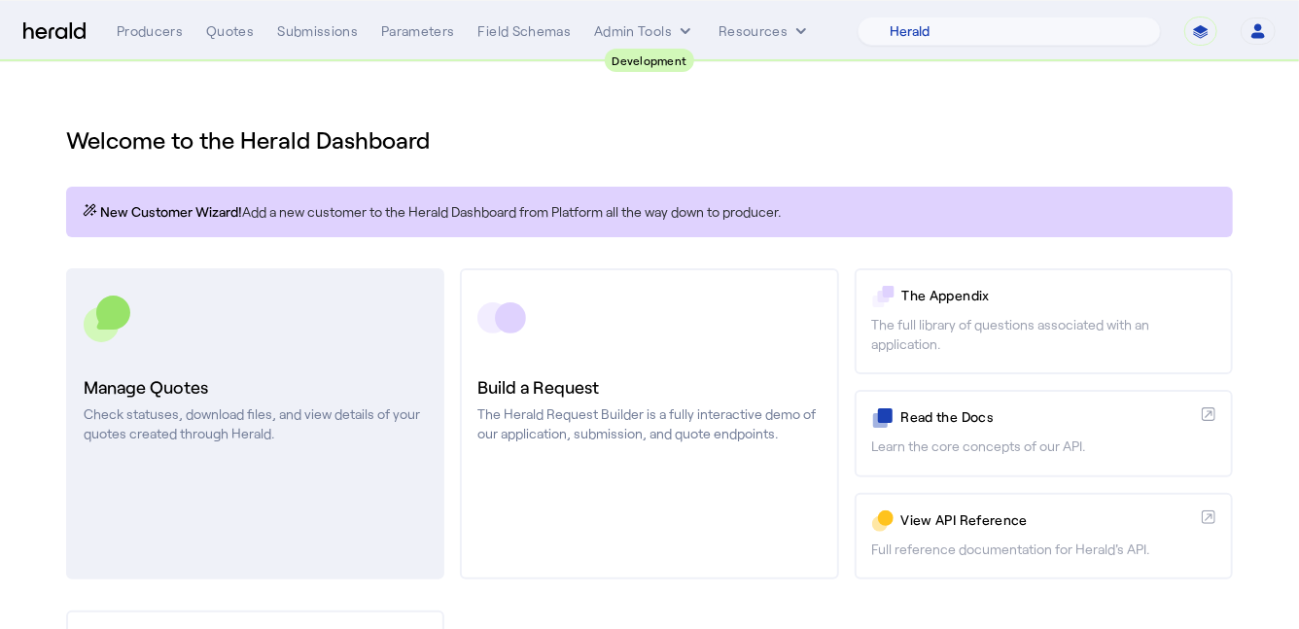
click at [311, 343] on link "Manage Quotes Check statuses, download files, and view details of your quotes c…" at bounding box center [255, 423] width 378 height 311
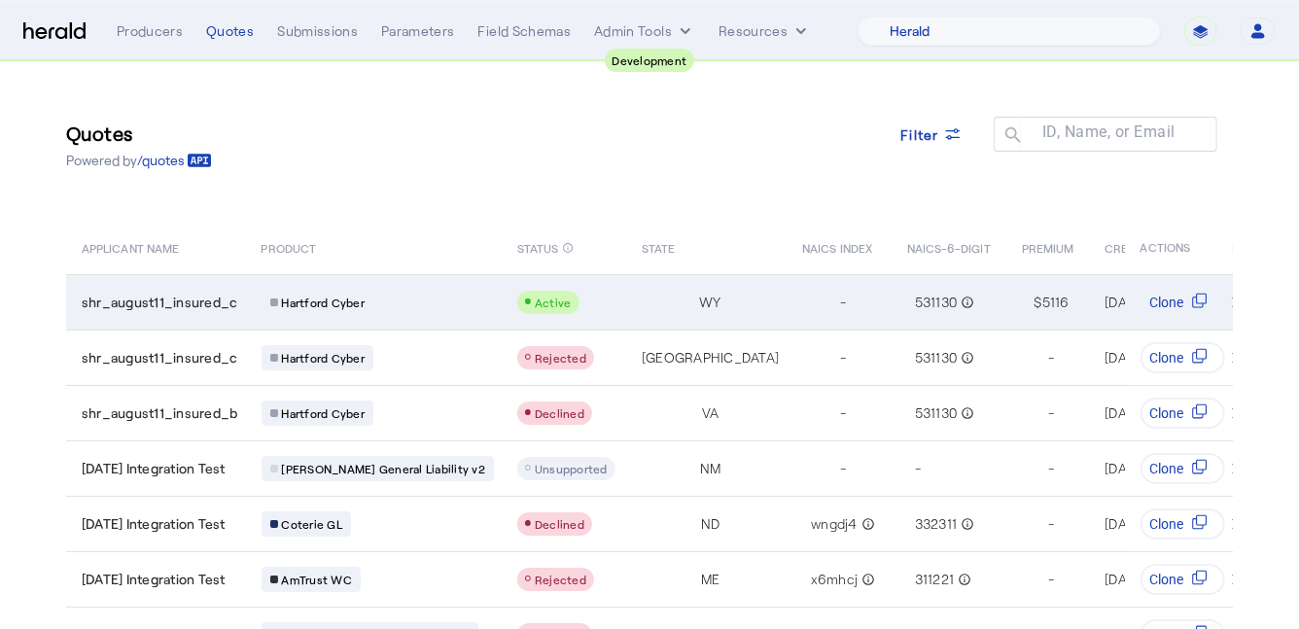
click at [416, 290] on div "Hartford Cyber" at bounding box center [378, 302] width 233 height 25
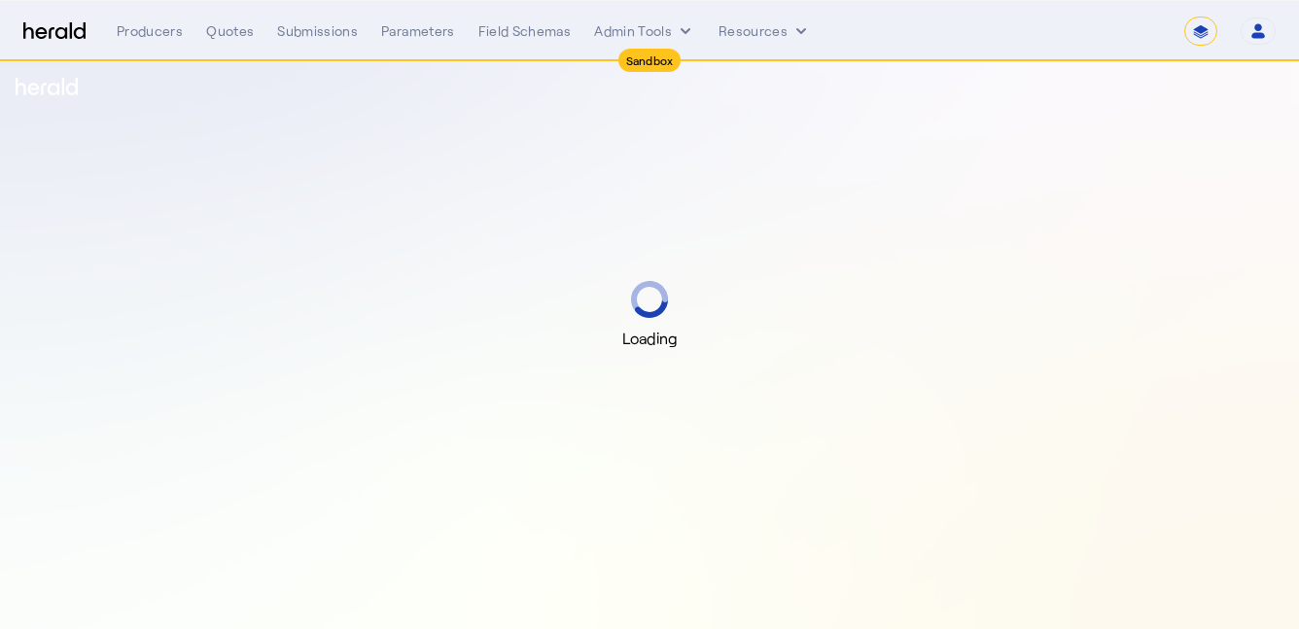
select select "*******"
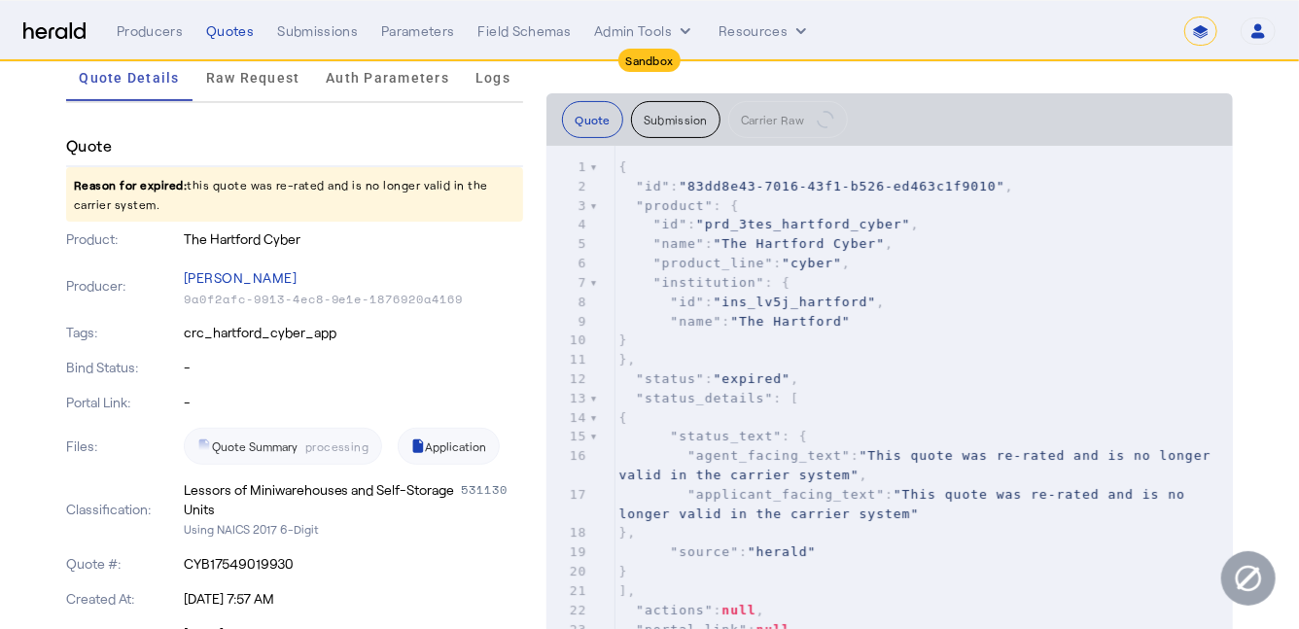
scroll to position [141, 0]
click at [267, 76] on span "Raw Request" at bounding box center [253, 77] width 94 height 14
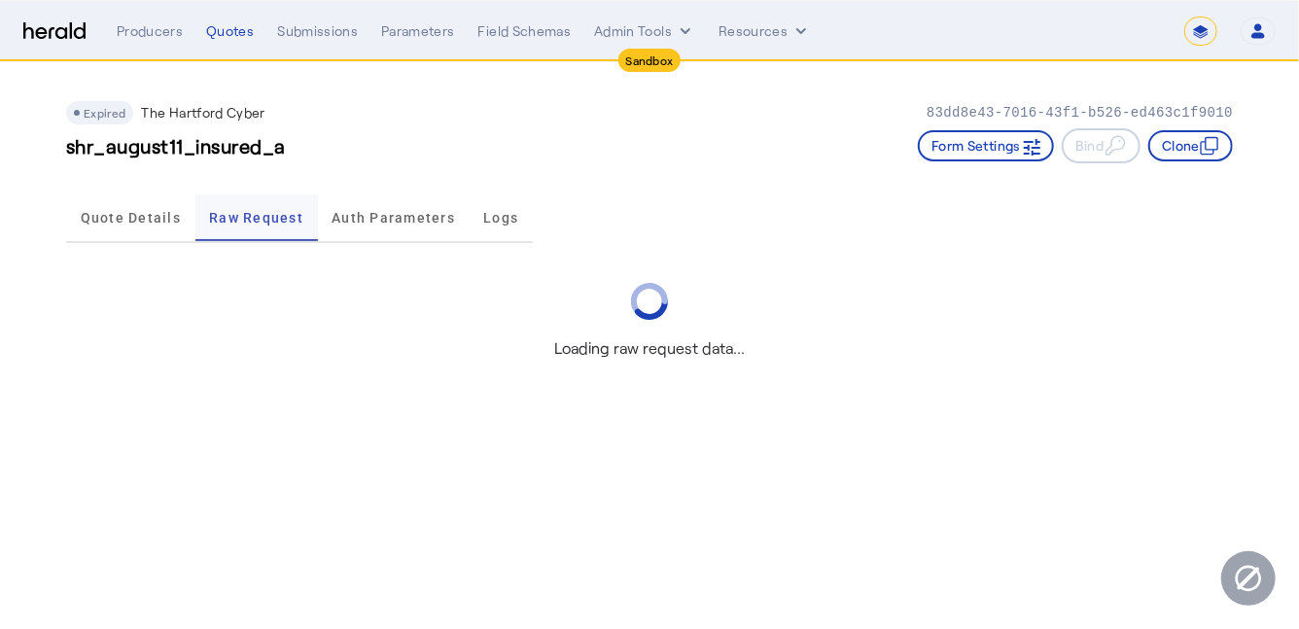
scroll to position [0, 0]
click at [143, 229] on span "Quote Details" at bounding box center [131, 218] width 100 height 47
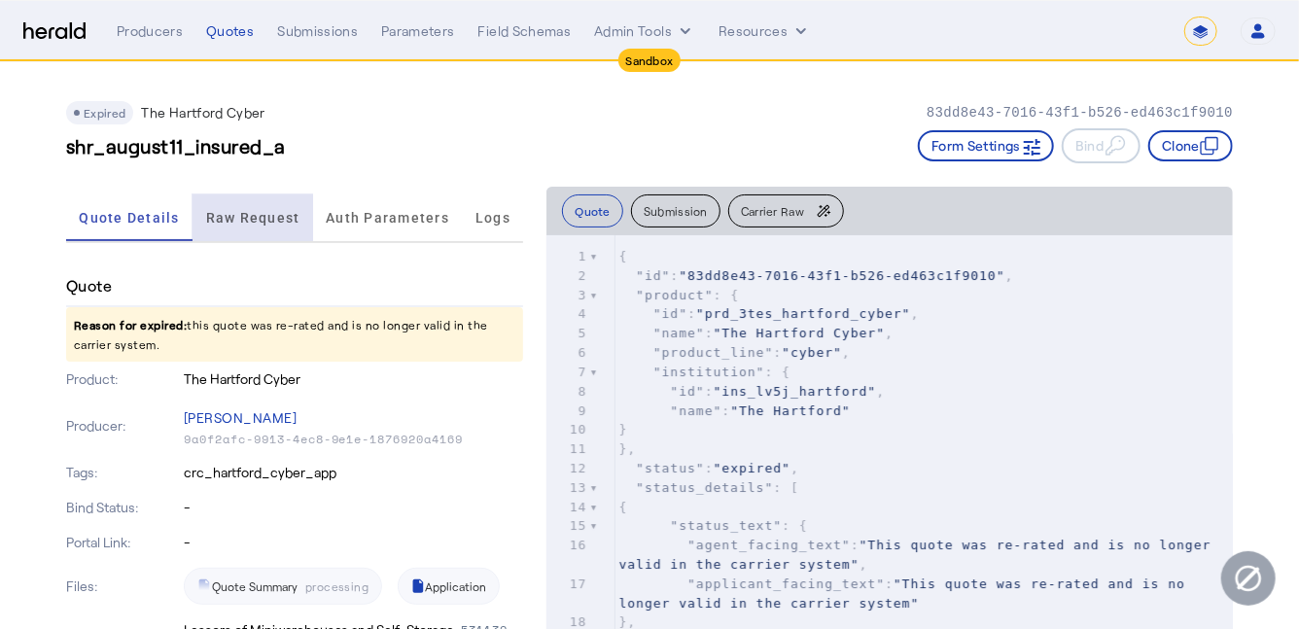
click at [240, 199] on span "Raw Request" at bounding box center [253, 218] width 94 height 47
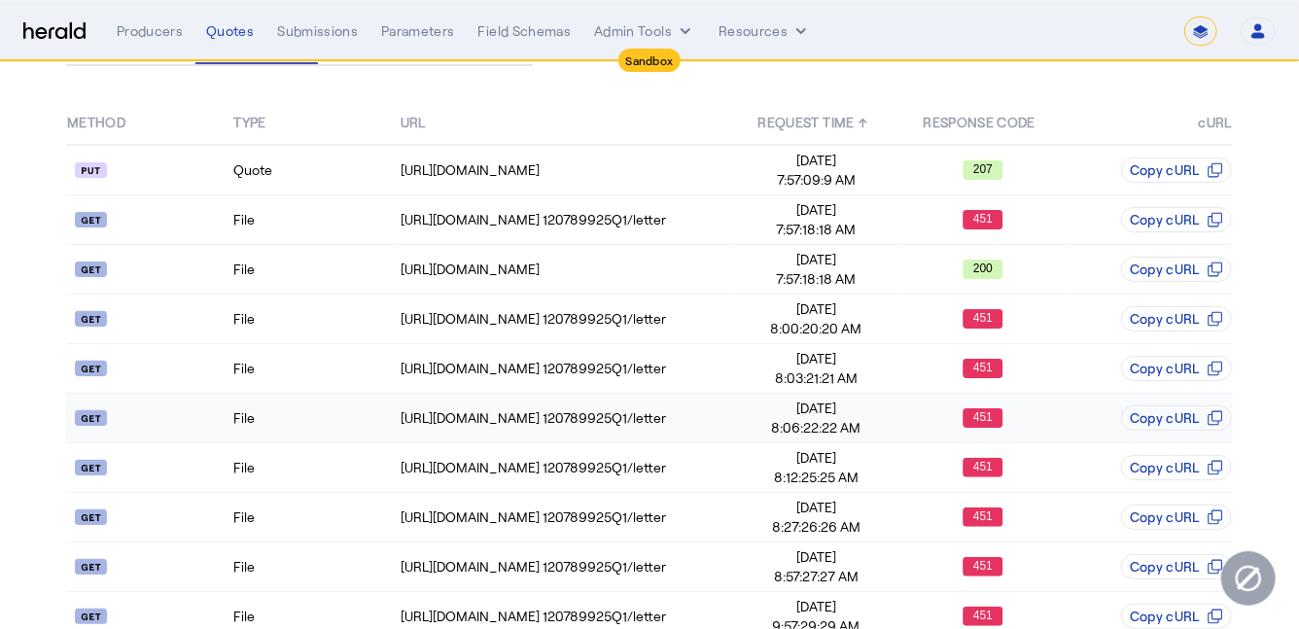
scroll to position [165, 0]
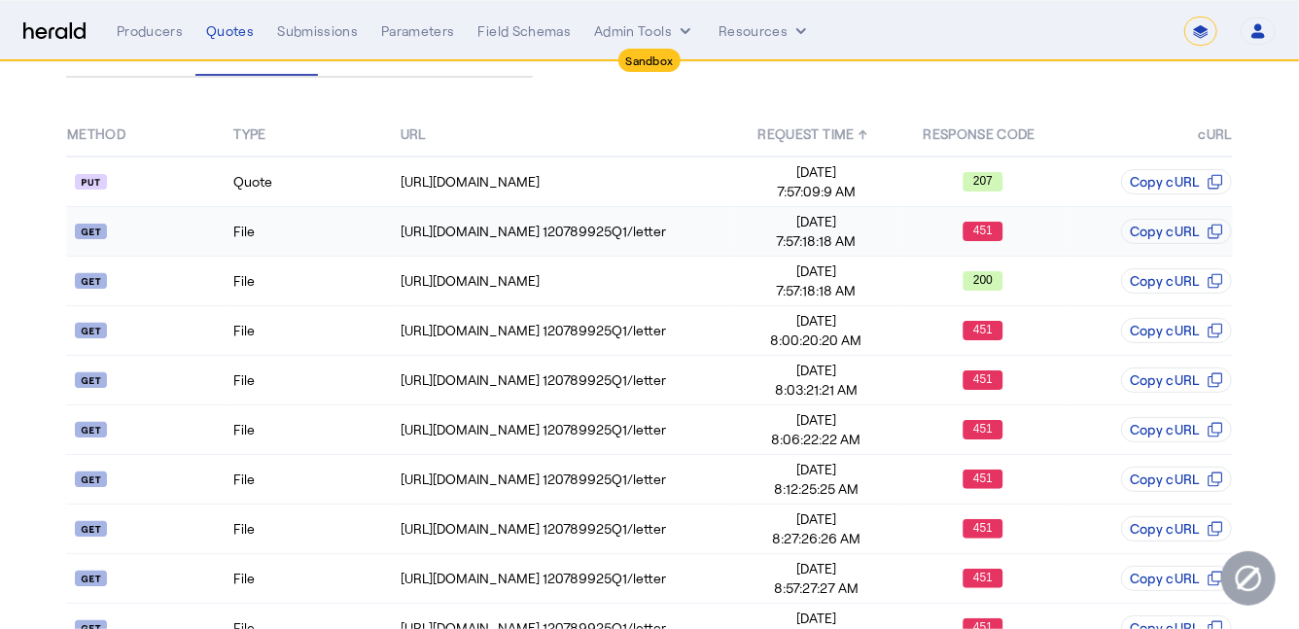
click at [346, 241] on td "File" at bounding box center [315, 232] width 166 height 50
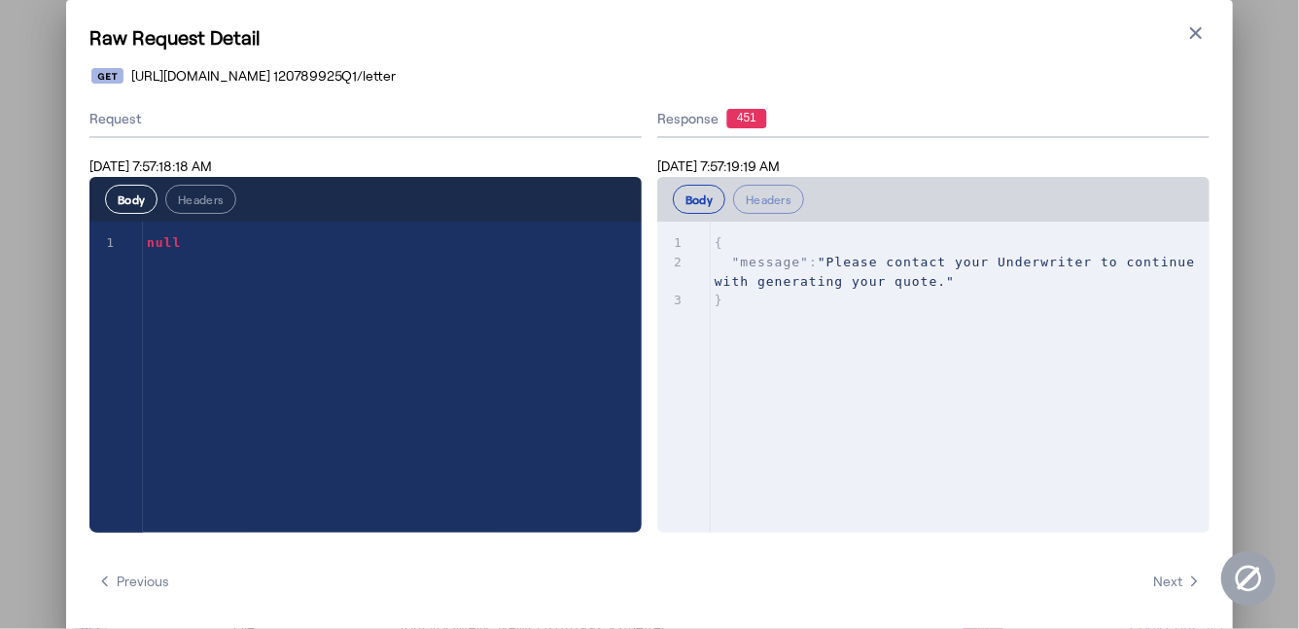
scroll to position [0, 0]
click at [1205, 38] on icon "button" at bounding box center [1196, 32] width 19 height 19
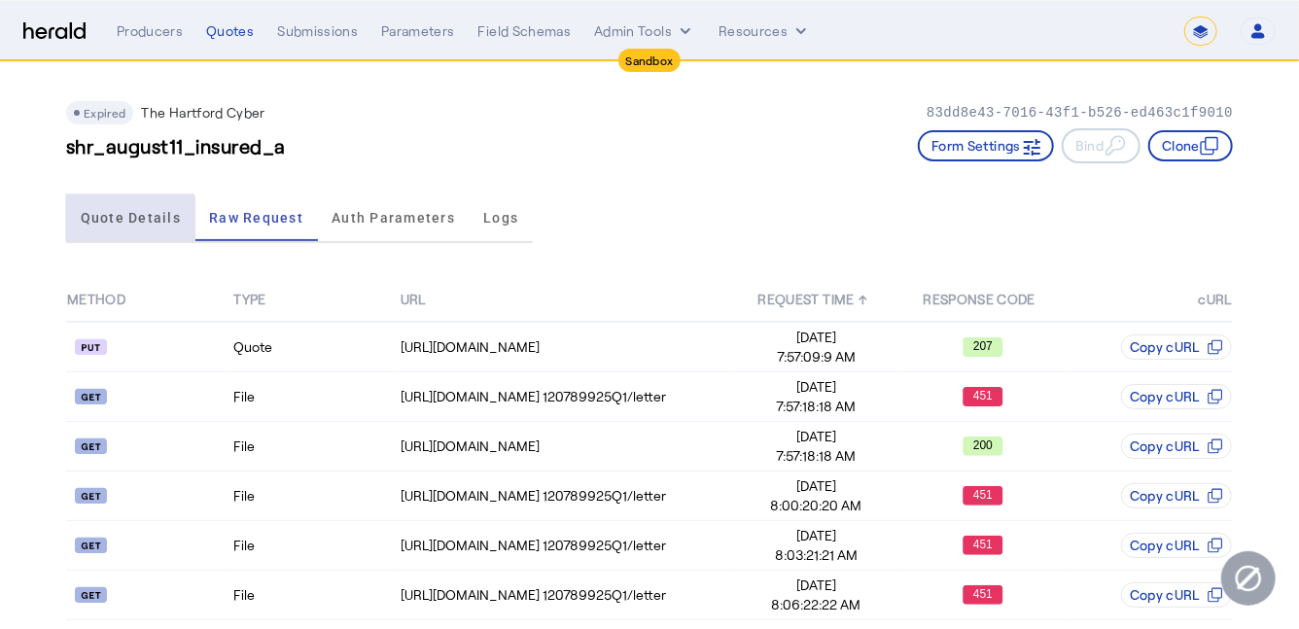
click at [129, 221] on span "Quote Details" at bounding box center [131, 218] width 100 height 14
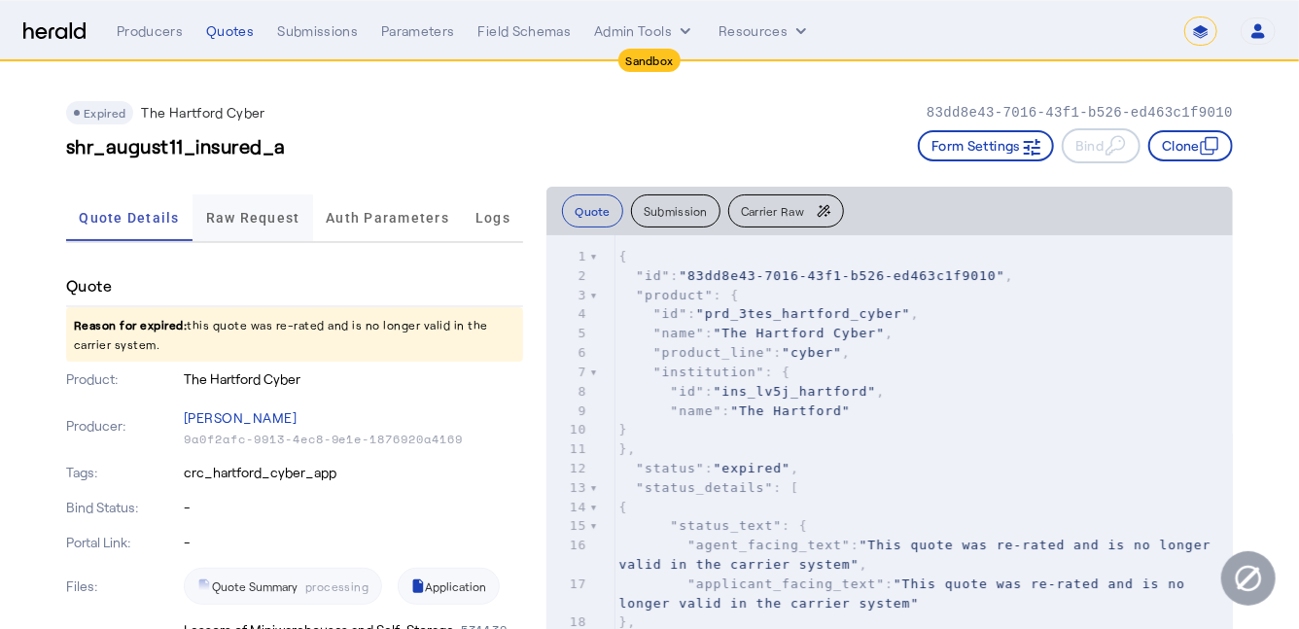
click at [251, 220] on span "Raw Request" at bounding box center [253, 218] width 94 height 14
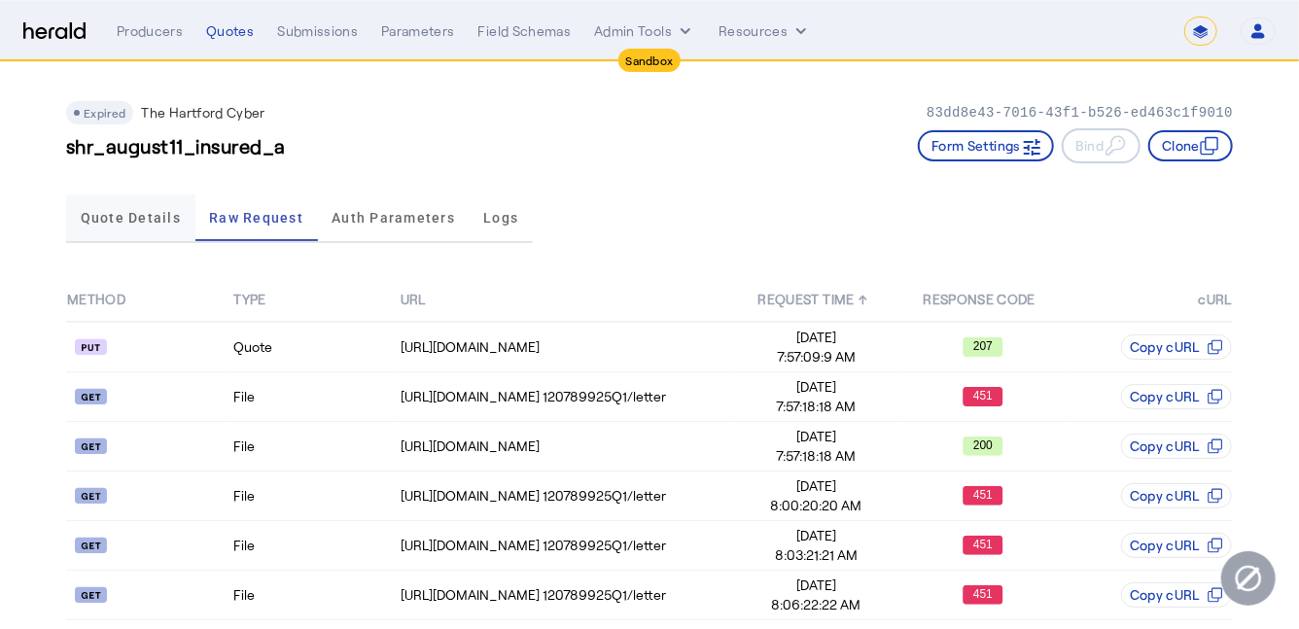
click at [145, 224] on span "Quote Details" at bounding box center [131, 218] width 100 height 14
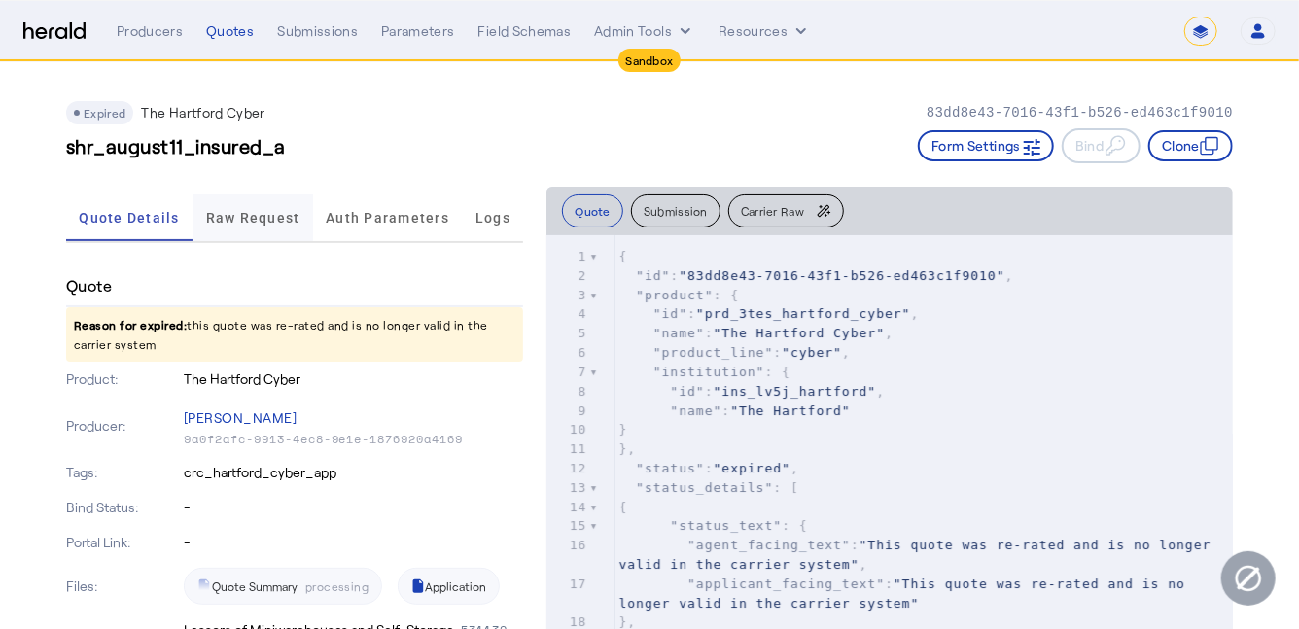
click at [248, 223] on span "Raw Request" at bounding box center [253, 218] width 94 height 14
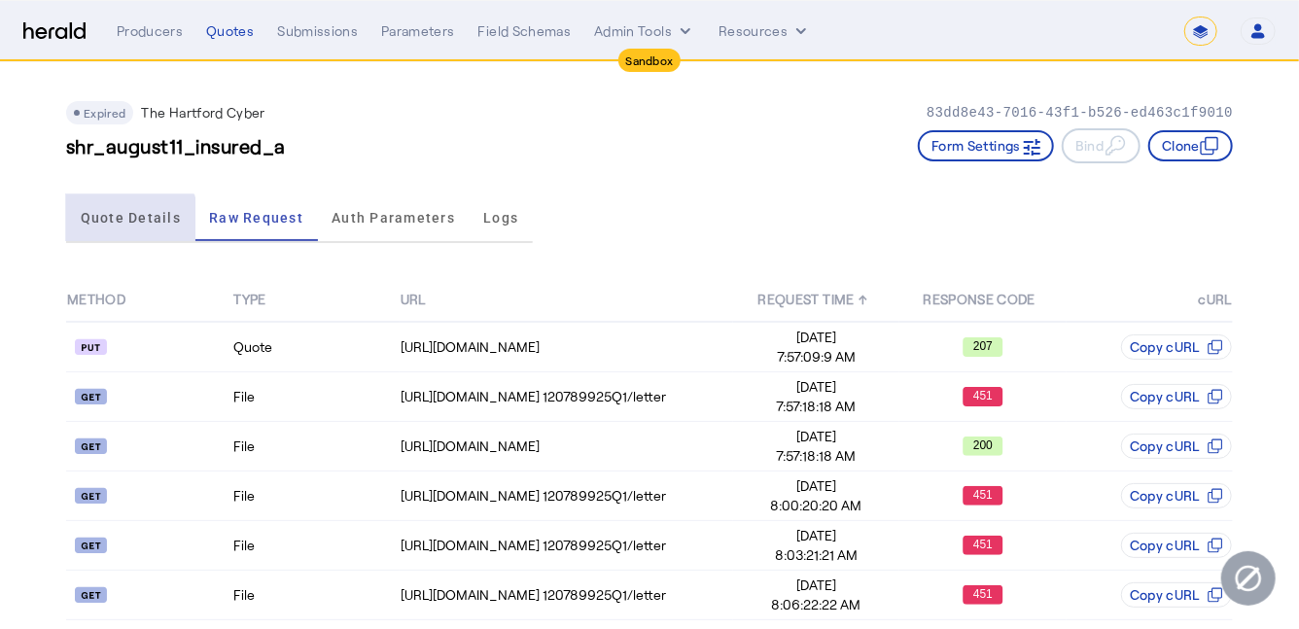
click at [119, 225] on span "Quote Details" at bounding box center [131, 218] width 100 height 14
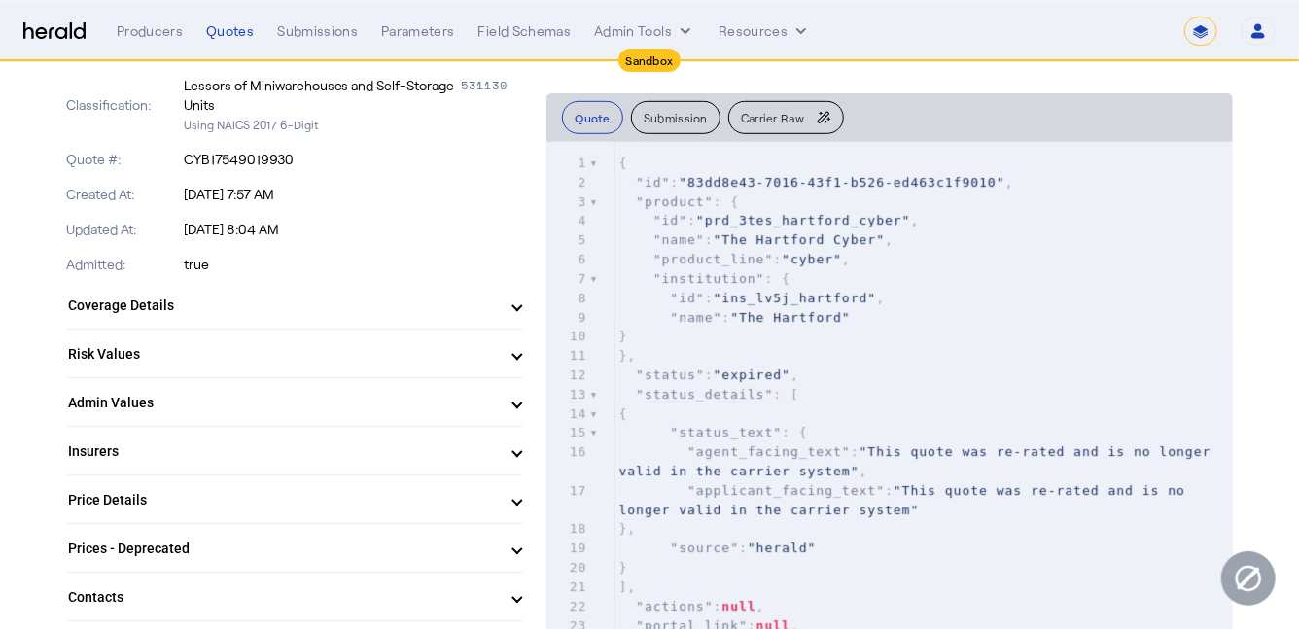
scroll to position [554, 0]
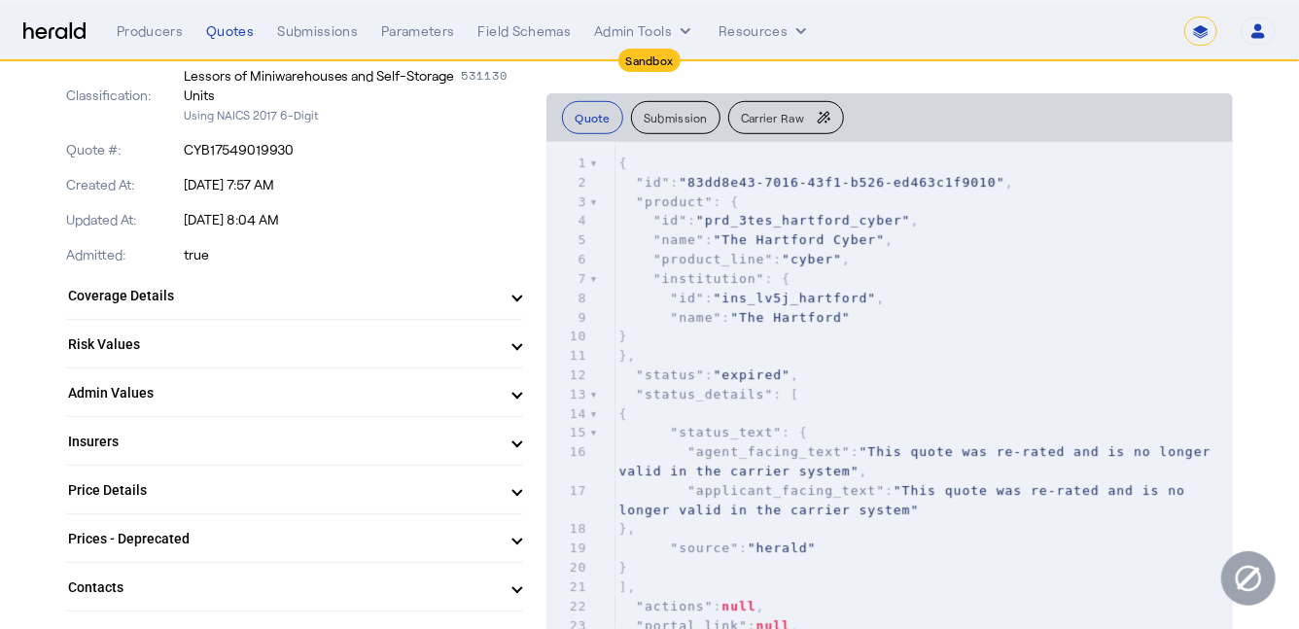
click at [418, 299] on mat-panel-title "Coverage Details" at bounding box center [283, 296] width 430 height 20
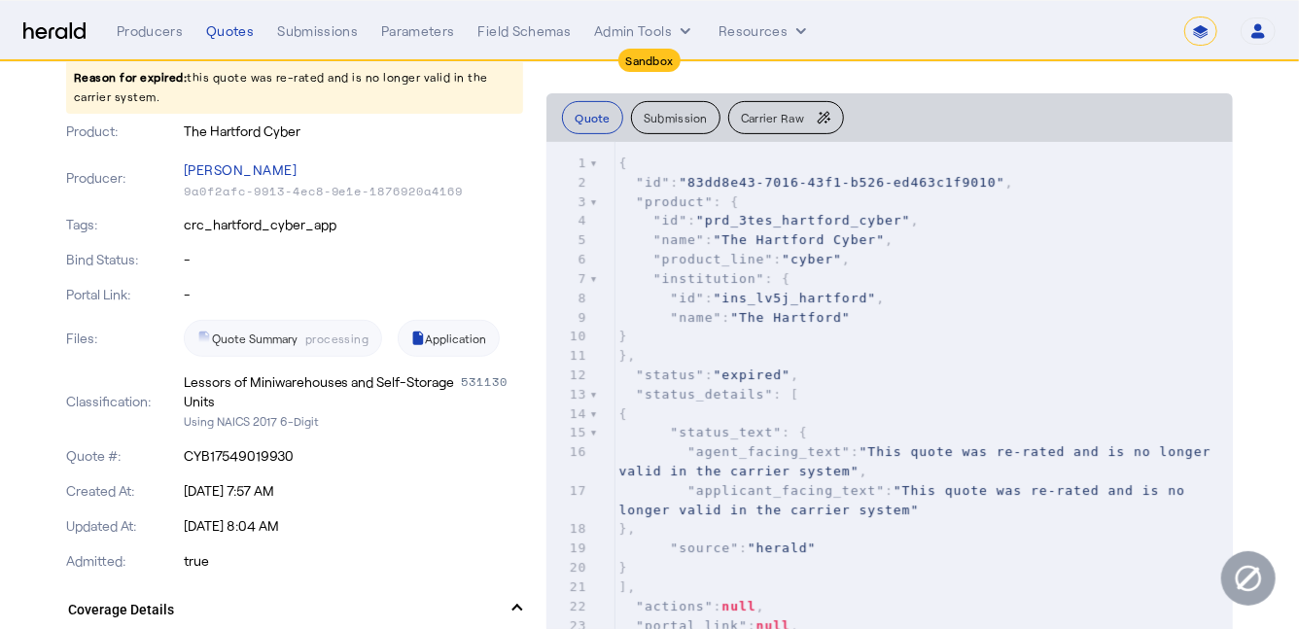
scroll to position [0, 0]
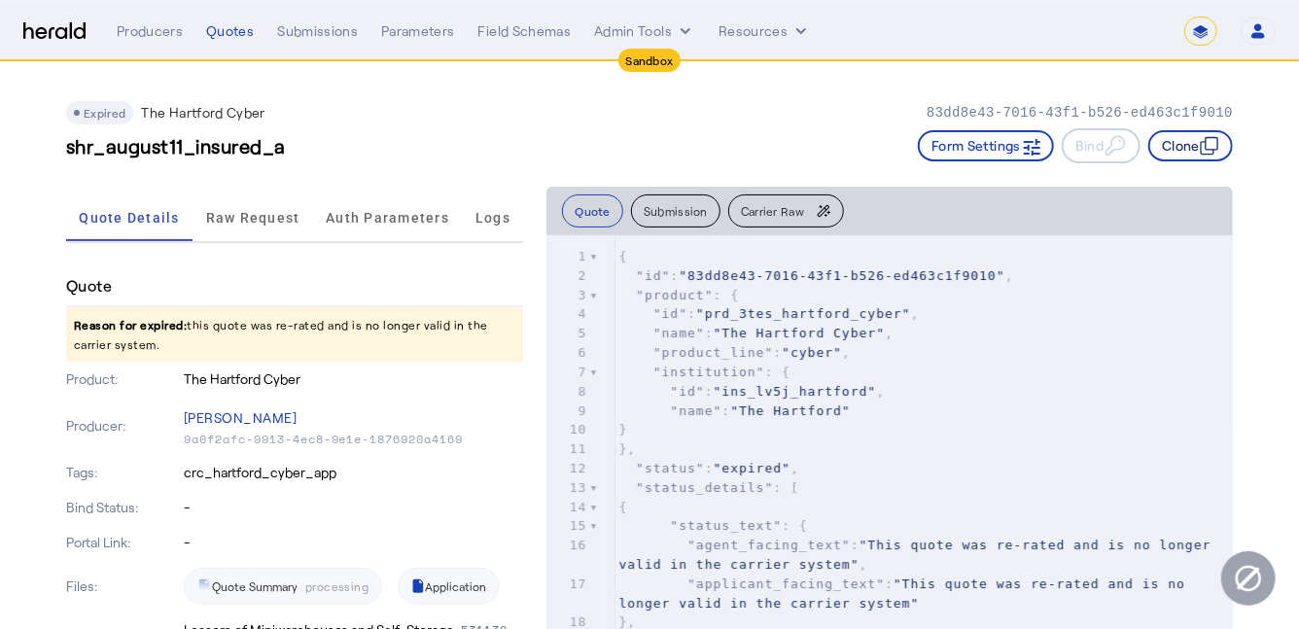
click at [1205, 155] on icon "button" at bounding box center [1208, 148] width 14 height 14
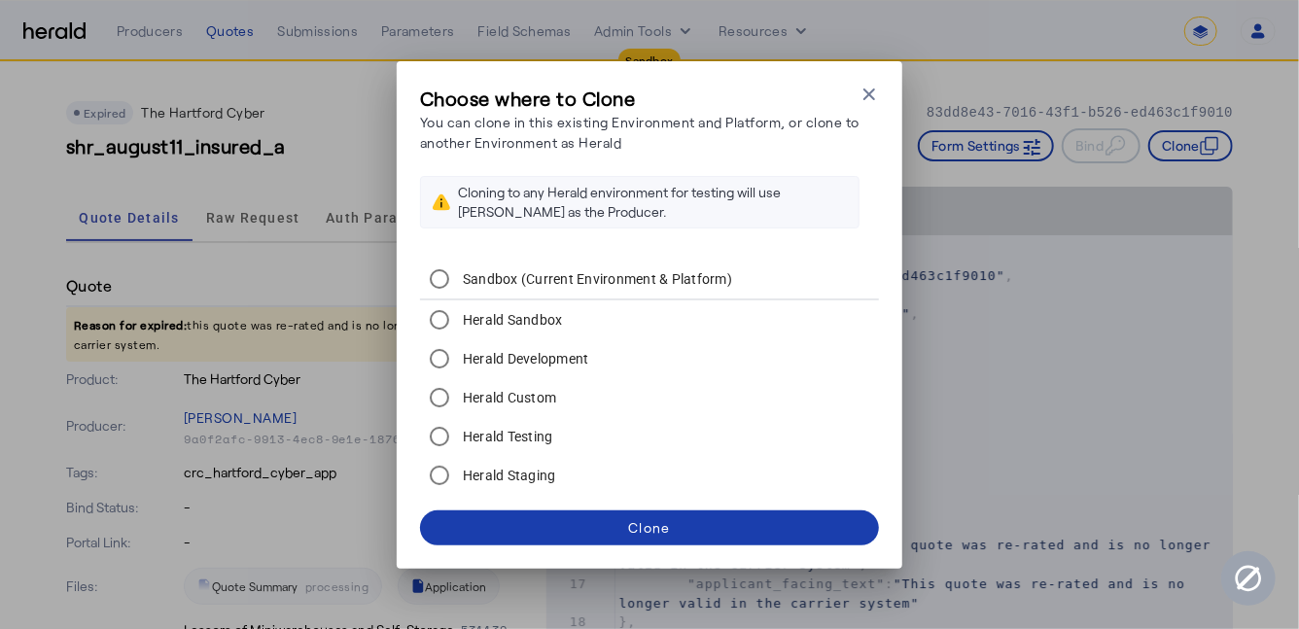
click at [626, 530] on span at bounding box center [649, 528] width 459 height 47
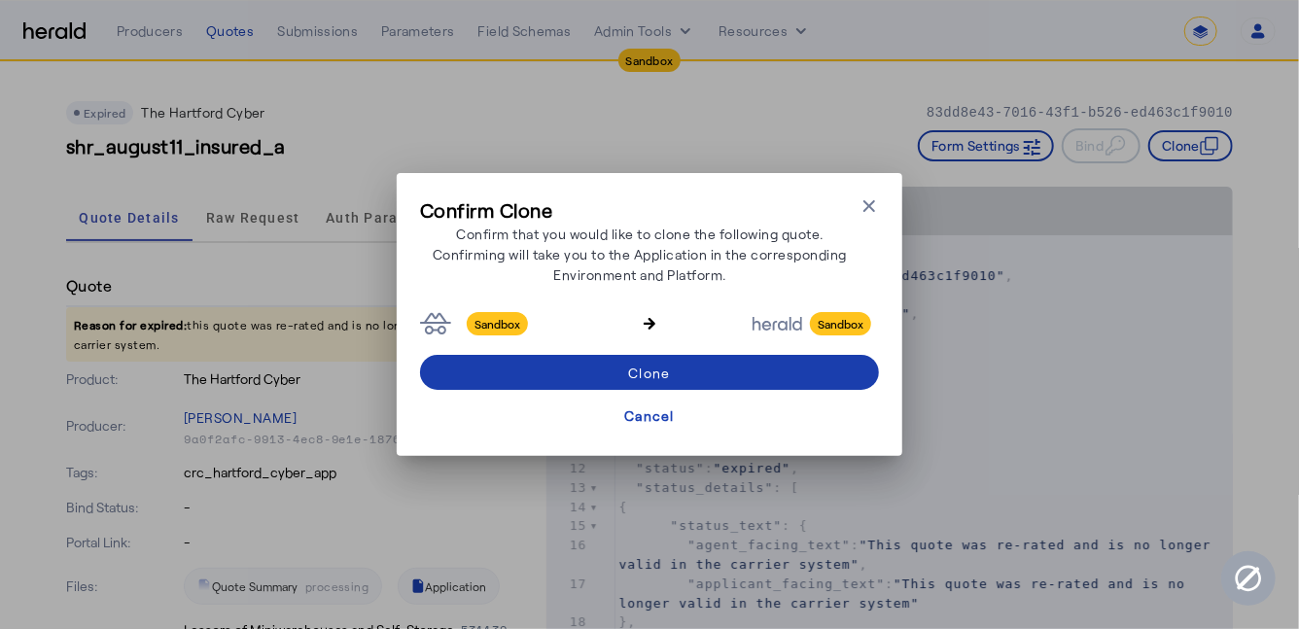
click at [682, 372] on span at bounding box center [649, 372] width 459 height 47
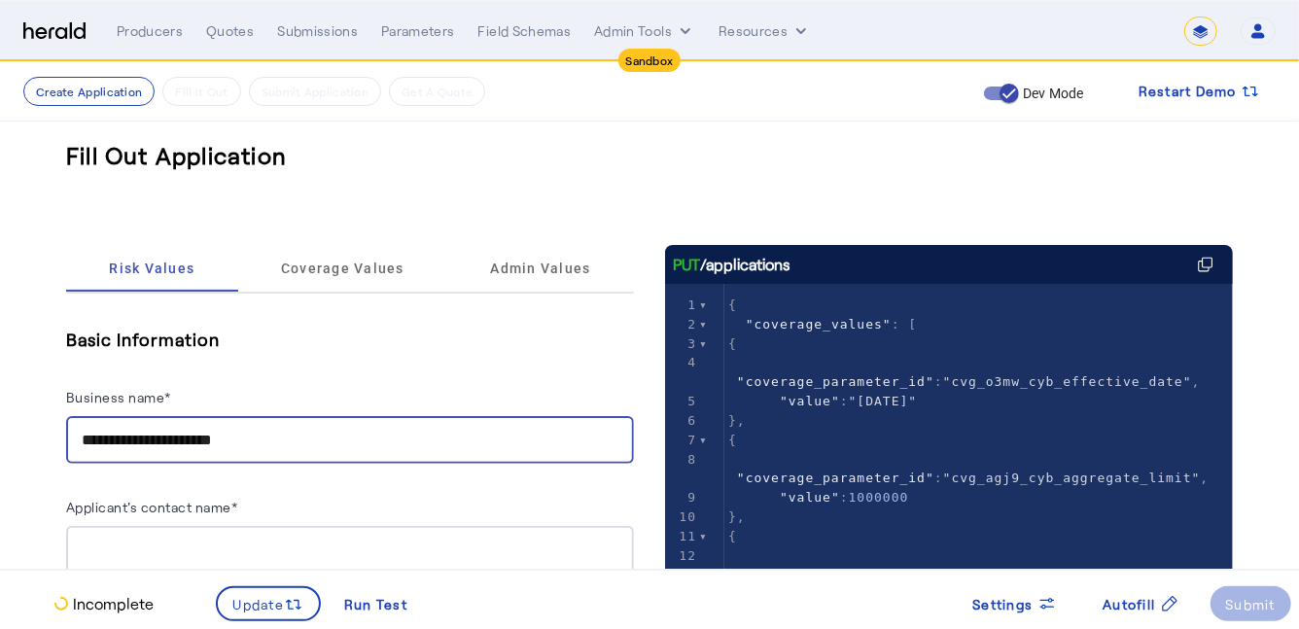
click at [299, 442] on input "**********" at bounding box center [350, 440] width 537 height 23
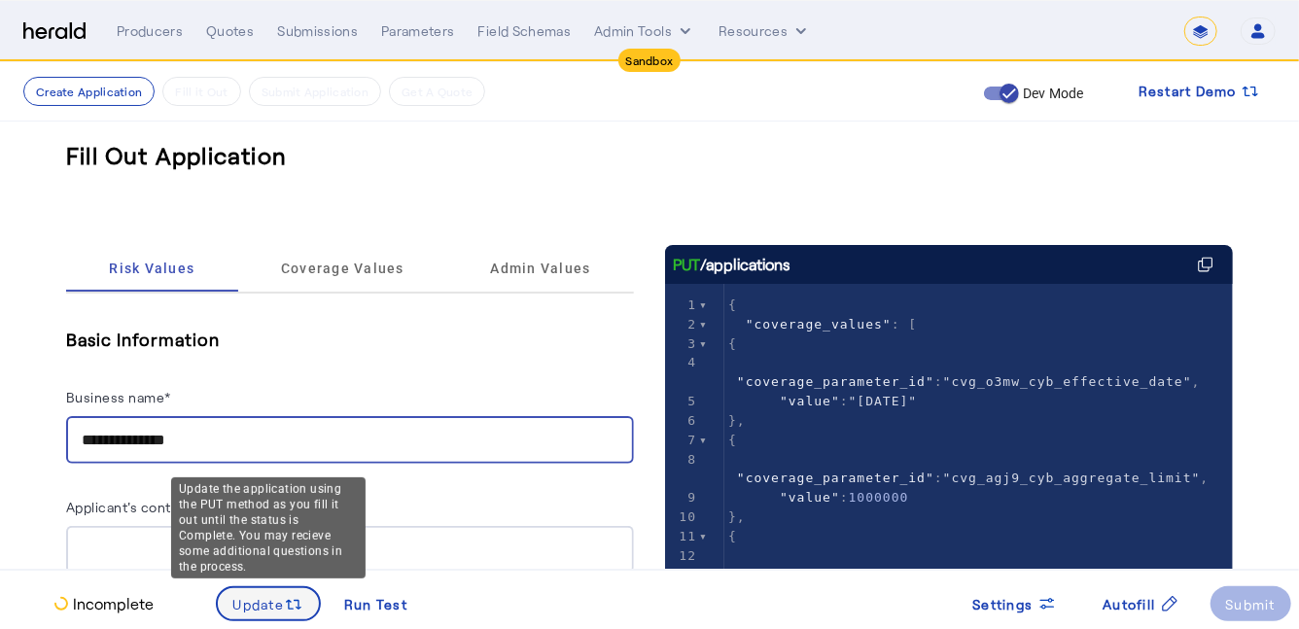
type input "**********"
click at [269, 609] on span "Update" at bounding box center [259, 604] width 52 height 20
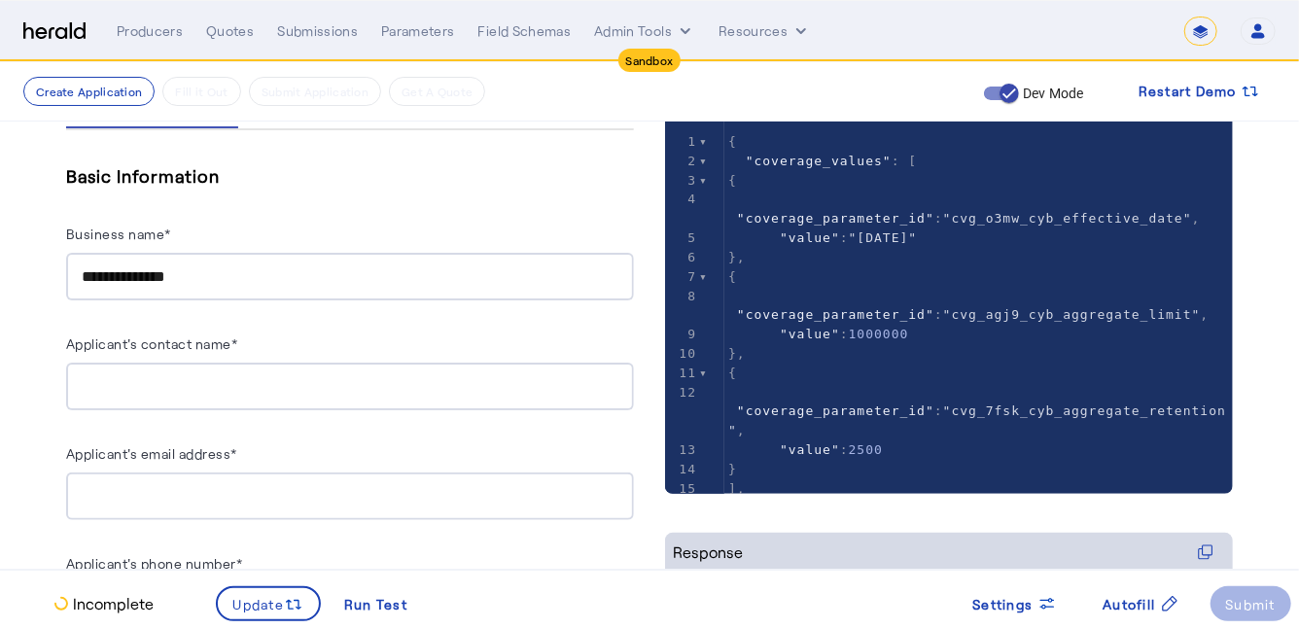
scroll to position [187, 0]
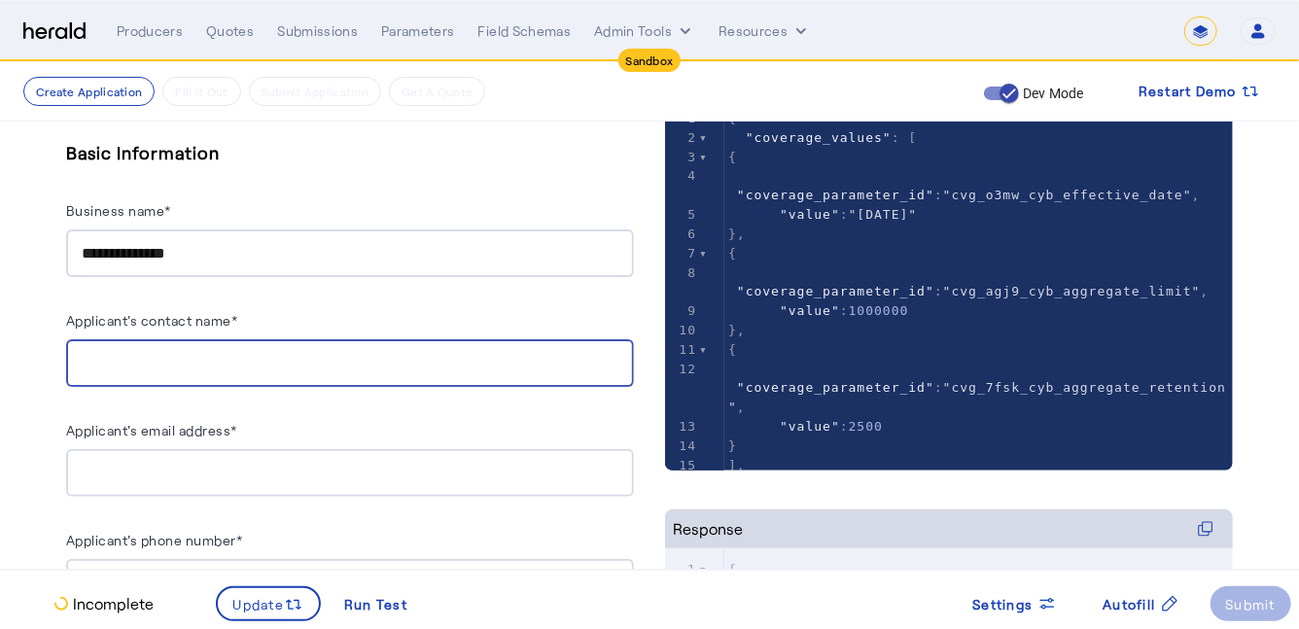
click at [355, 371] on input "Applicant's contact name*" at bounding box center [350, 363] width 537 height 23
type input "***"
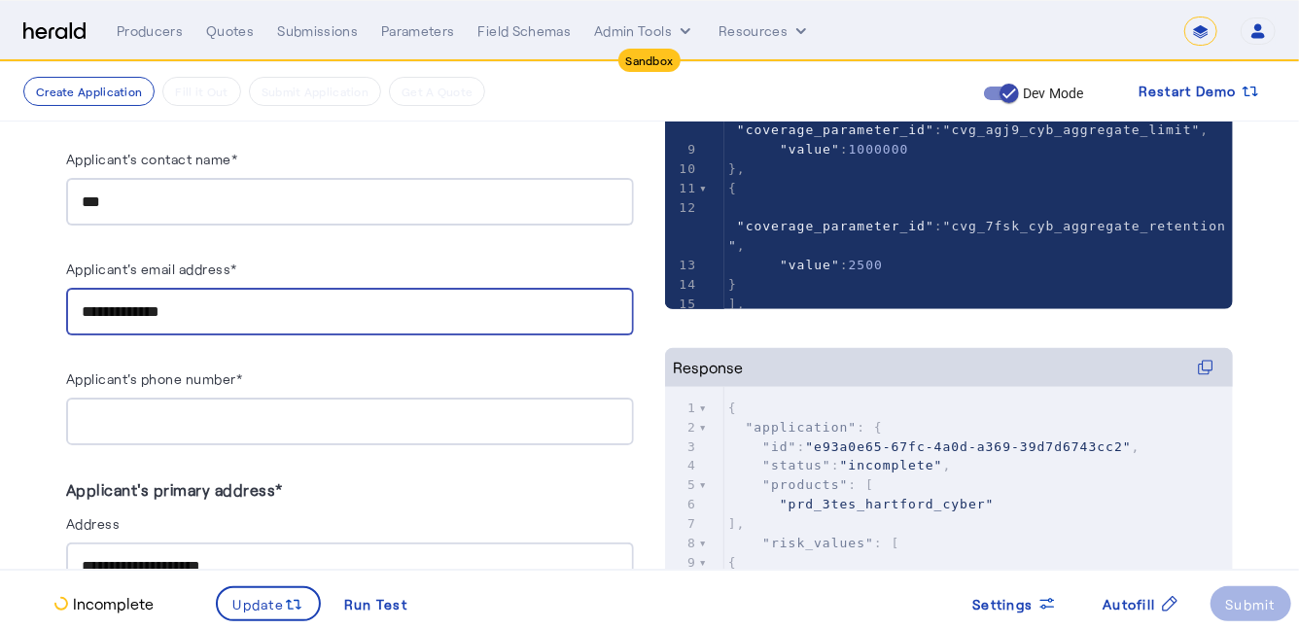
scroll to position [352, 0]
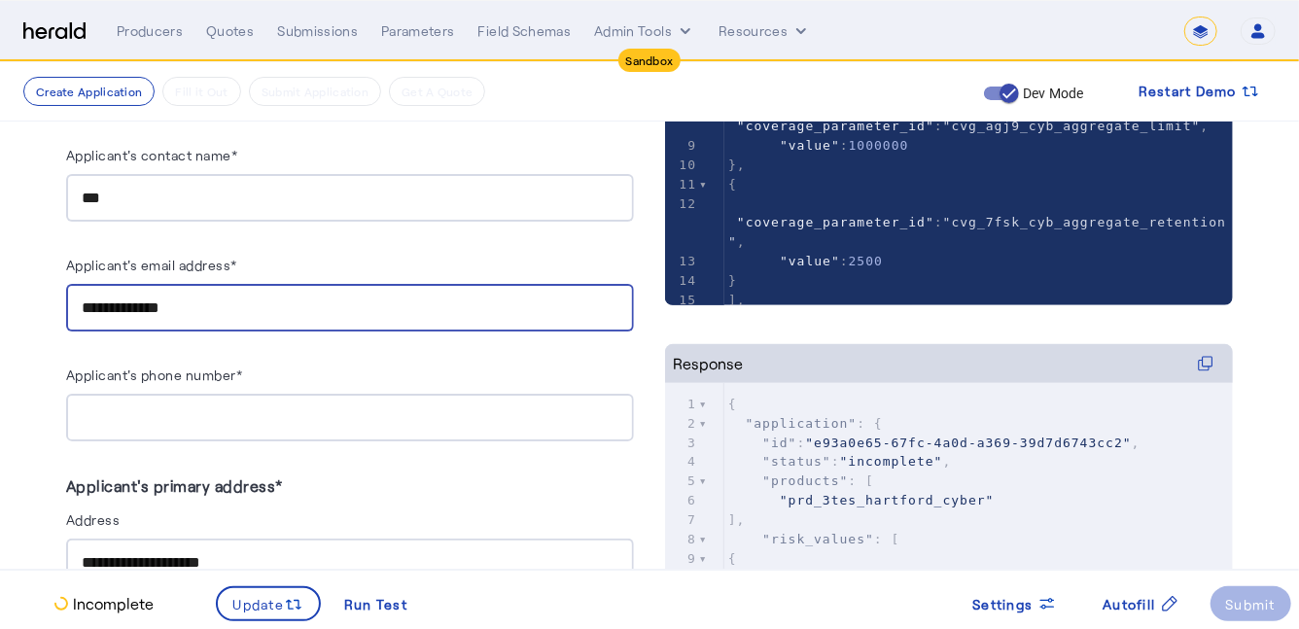
type input "**********"
click at [331, 412] on input "Applicant's phone number*" at bounding box center [350, 418] width 537 height 23
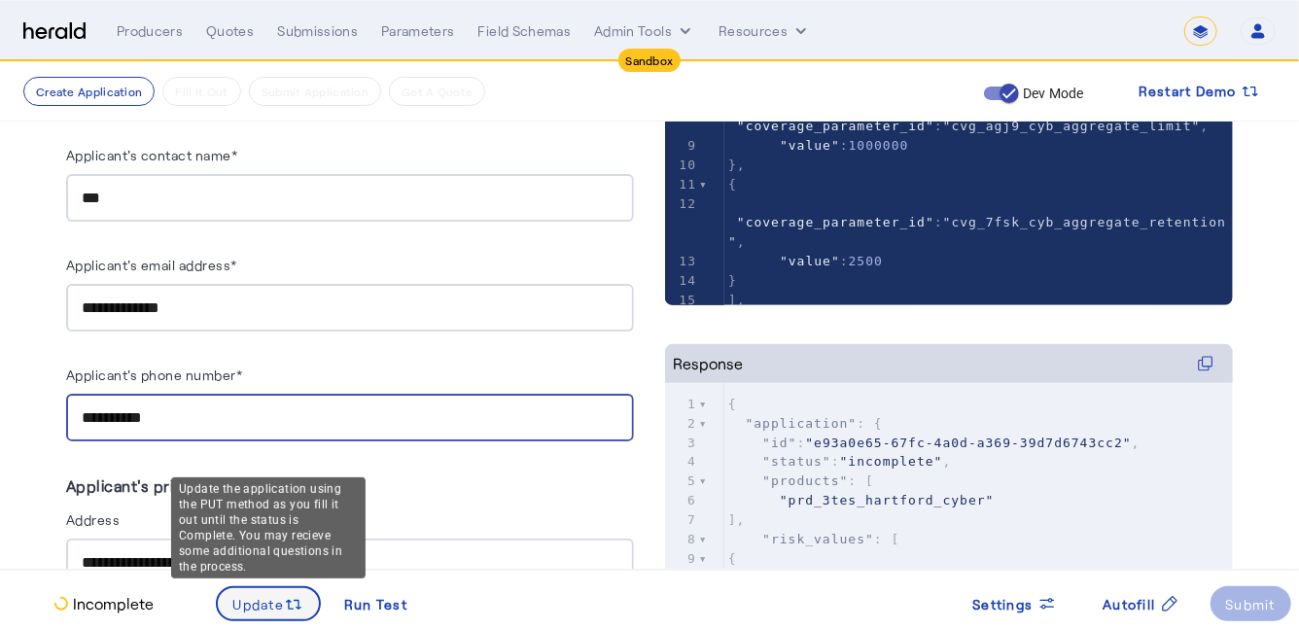
type input "**********"
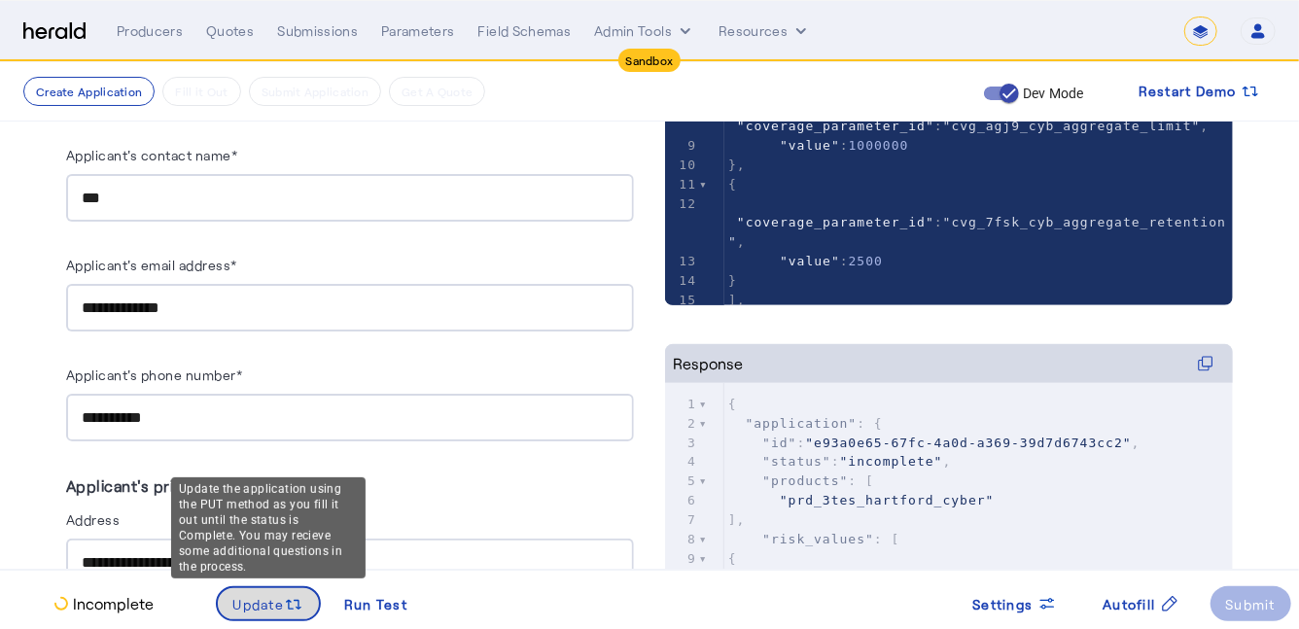
click at [281, 596] on span "Update" at bounding box center [259, 604] width 52 height 20
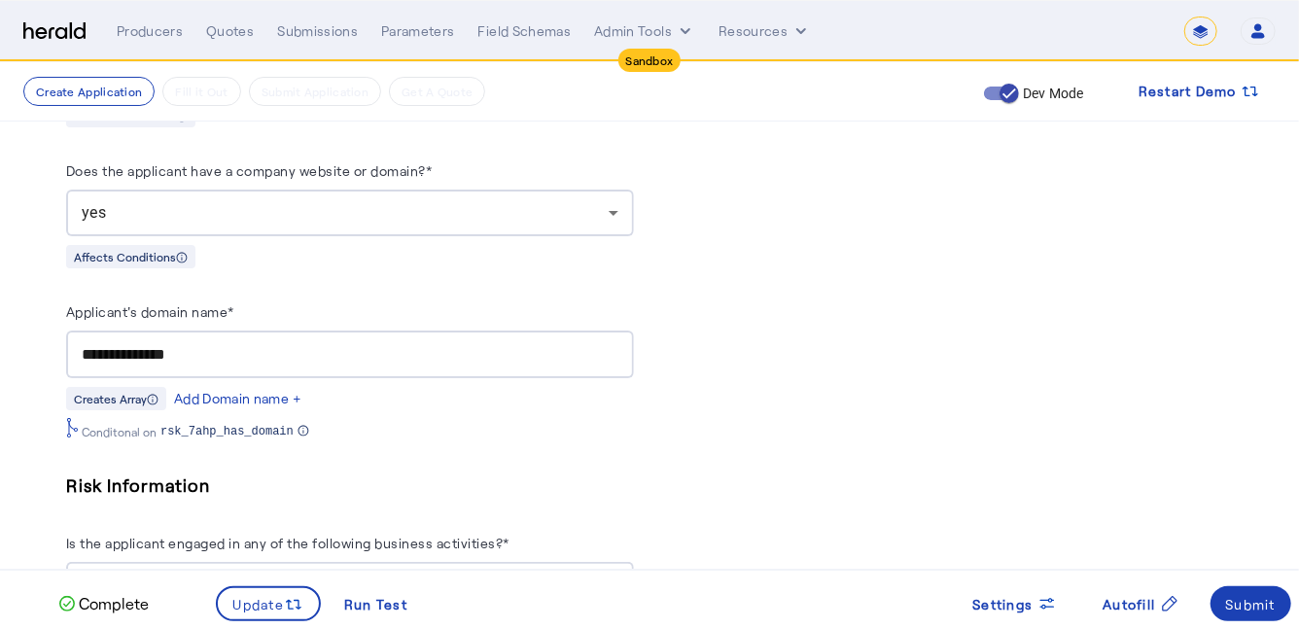
scroll to position [1399, 0]
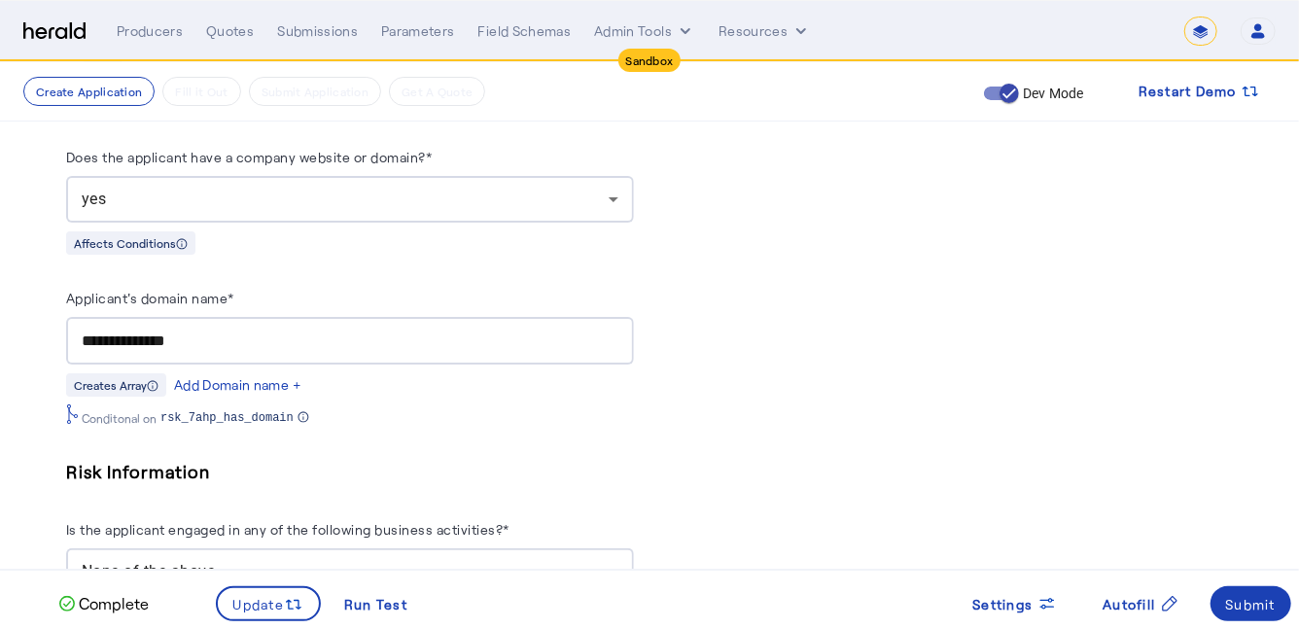
click at [81, 334] on div "**********" at bounding box center [350, 341] width 568 height 48
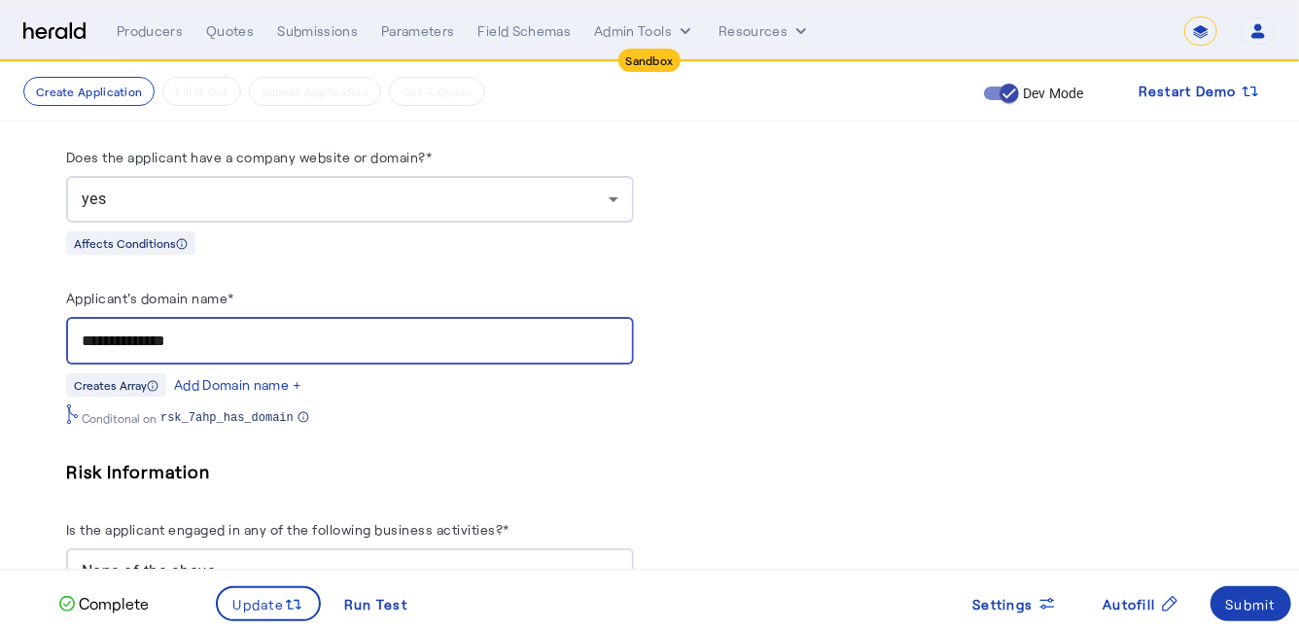
click at [159, 331] on input "**********" at bounding box center [350, 341] width 537 height 23
click at [85, 330] on input "**********" at bounding box center [350, 341] width 537 height 23
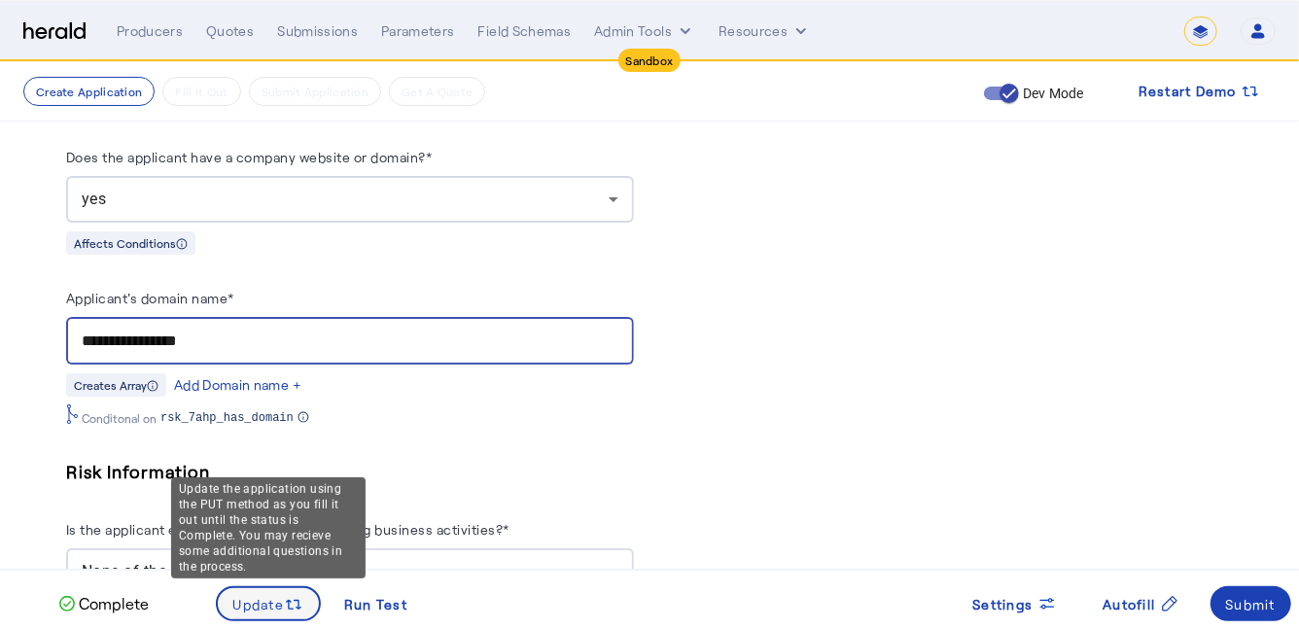
type input "**********"
click at [247, 605] on span "Update" at bounding box center [259, 604] width 52 height 20
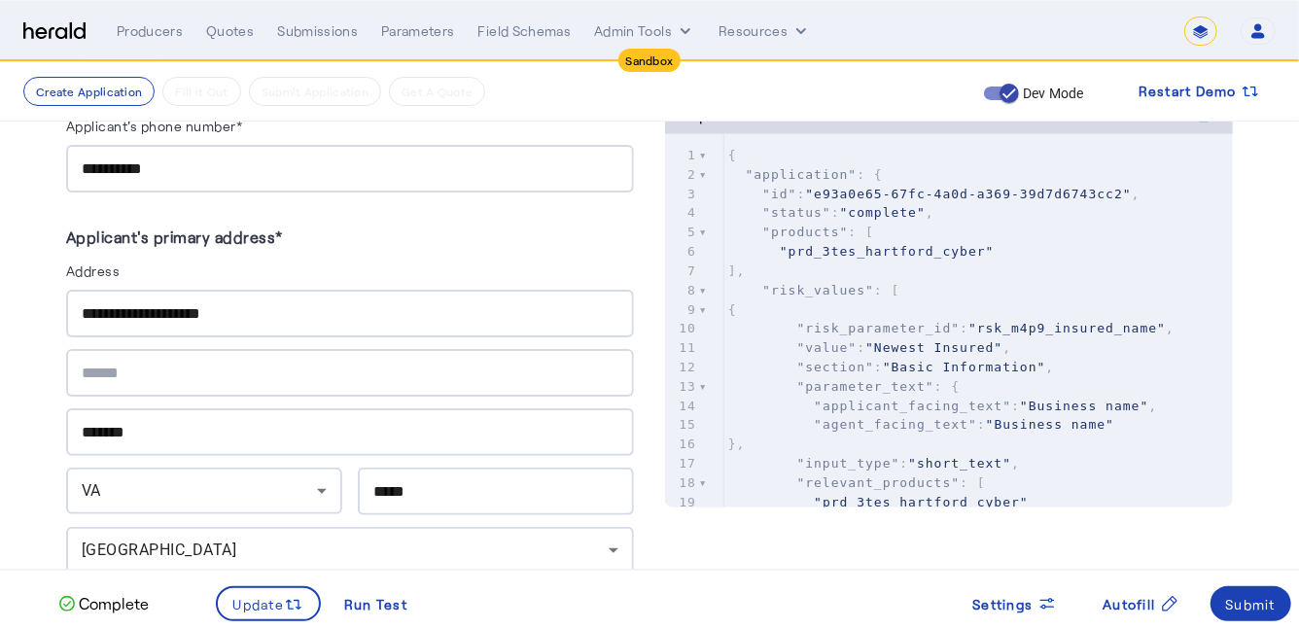
scroll to position [602, 0]
click at [451, 490] on input "*****" at bounding box center [495, 490] width 245 height 23
type input "*****"
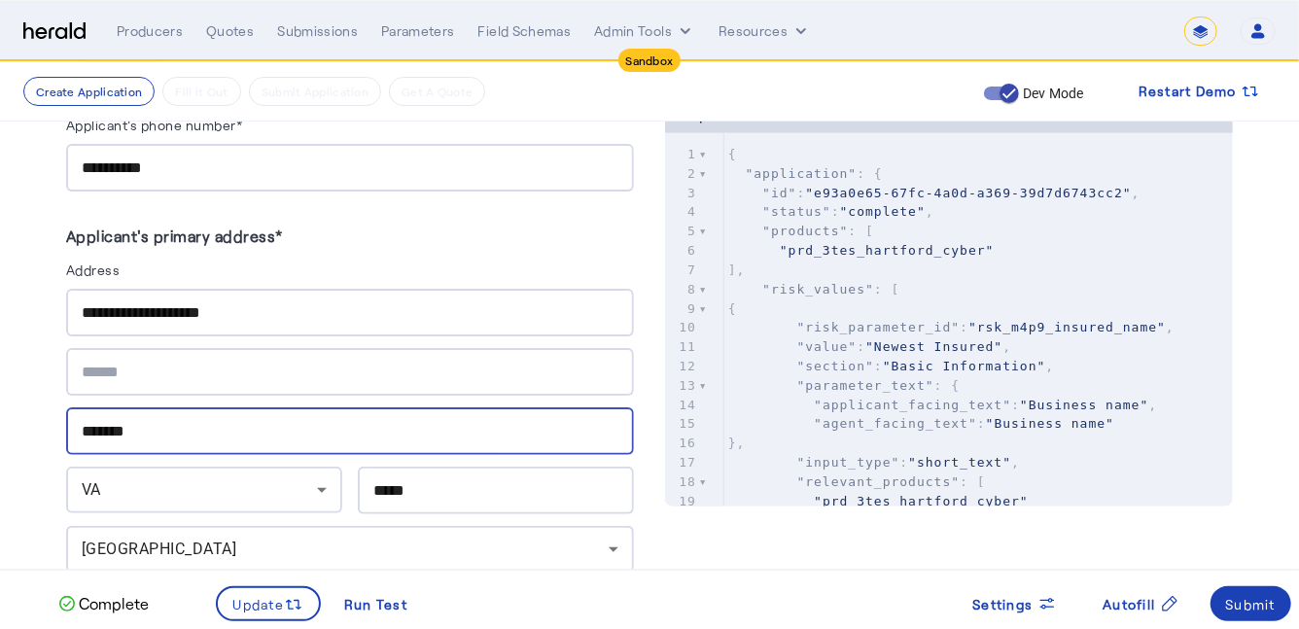
click at [259, 425] on input "*******" at bounding box center [350, 431] width 537 height 23
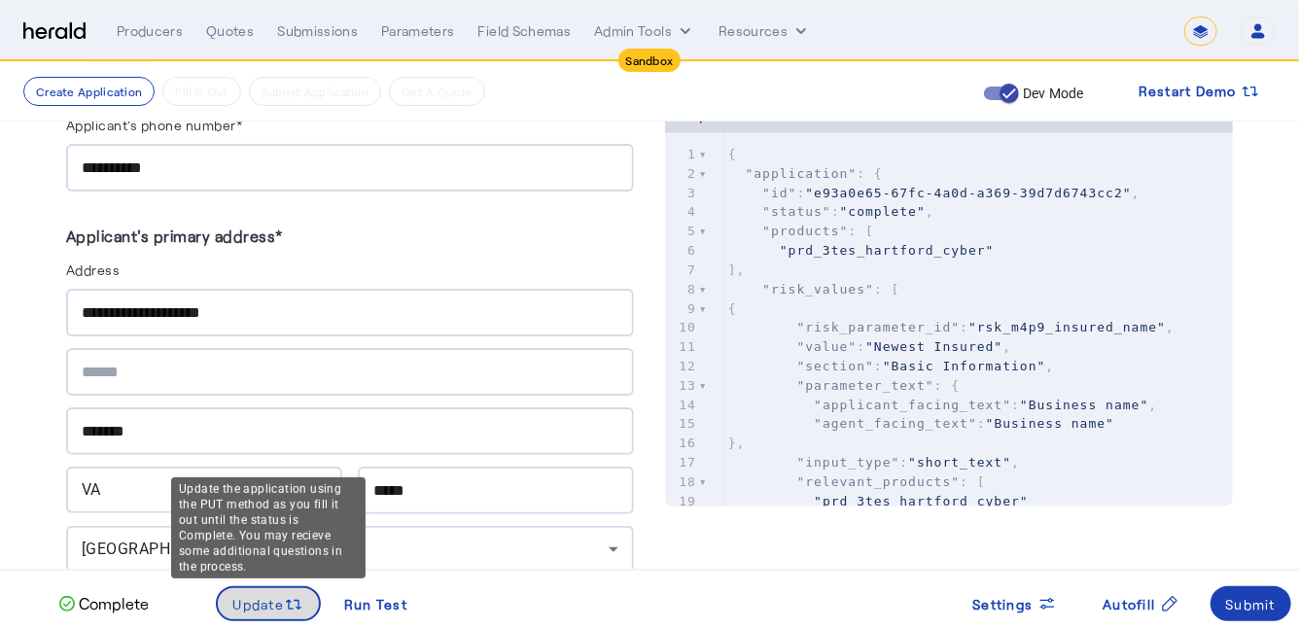
click at [284, 593] on svg-icon at bounding box center [293, 603] width 19 height 21
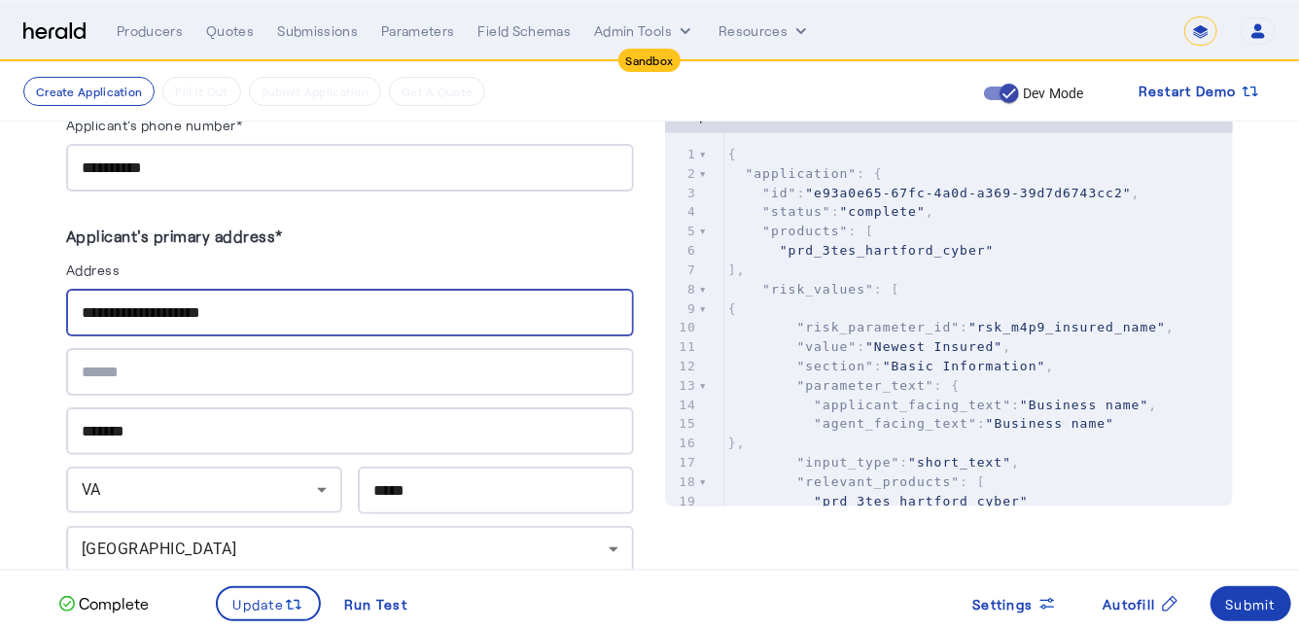
click at [273, 305] on input "**********" at bounding box center [350, 312] width 537 height 23
click at [83, 306] on input "**********" at bounding box center [350, 312] width 537 height 23
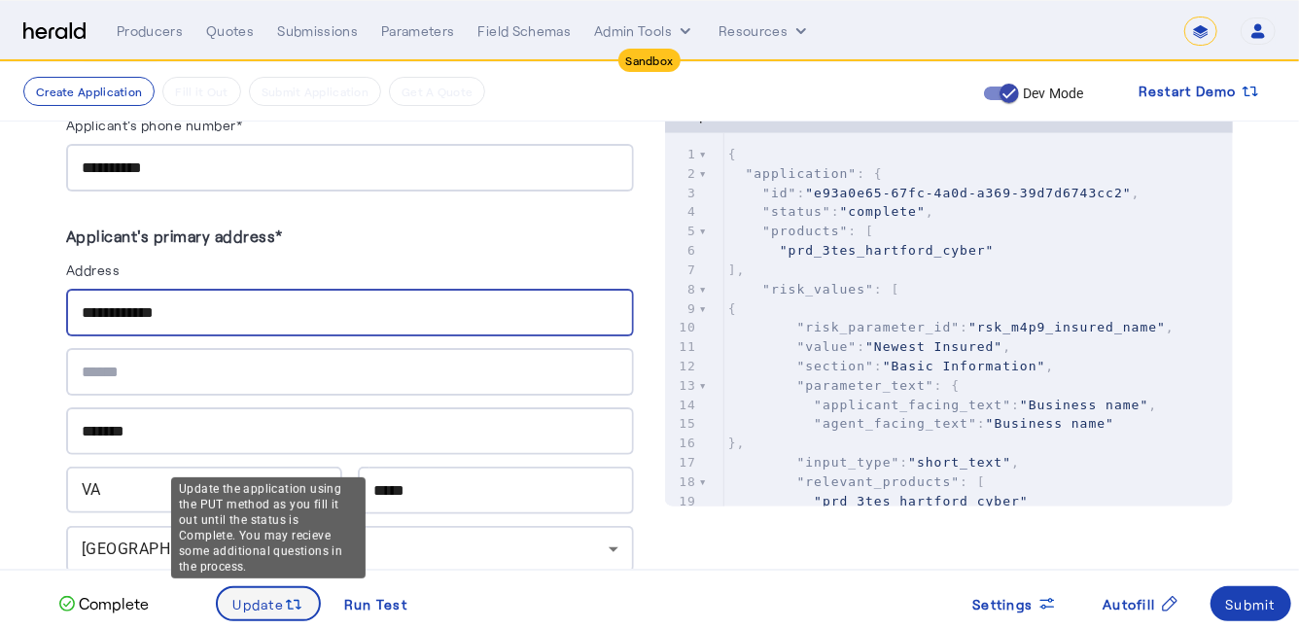
type input "**********"
click at [243, 607] on span "Update" at bounding box center [259, 604] width 52 height 20
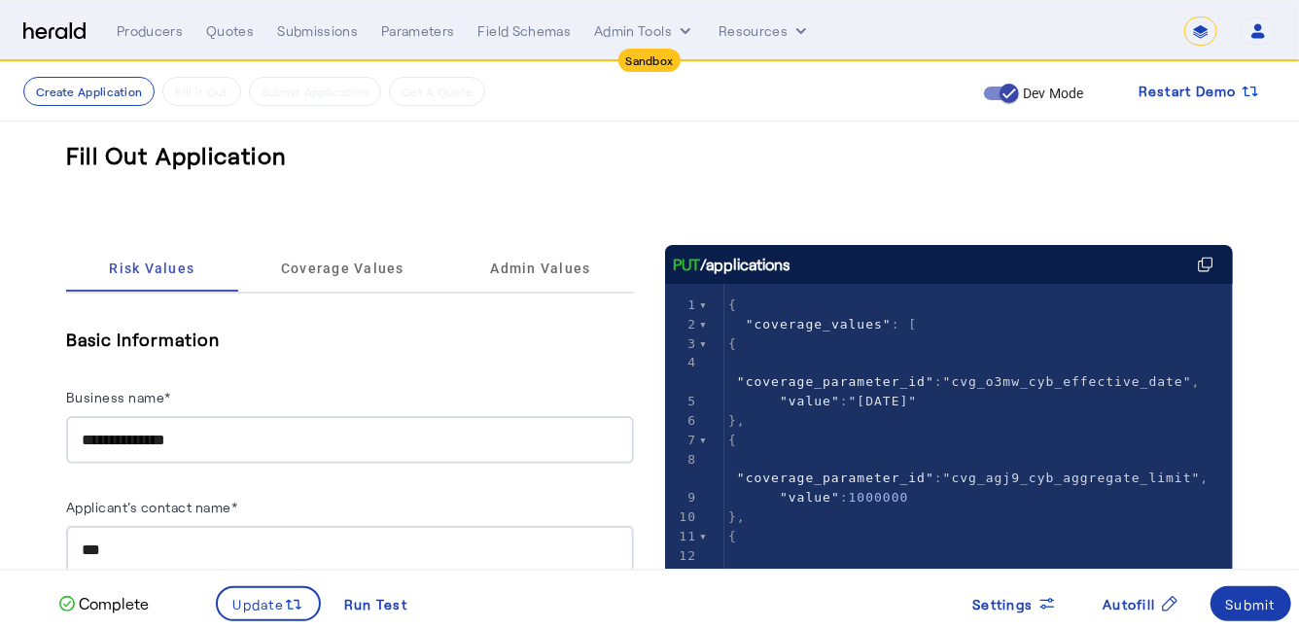
click at [1262, 603] on div "Submit" at bounding box center [1251, 604] width 51 height 20
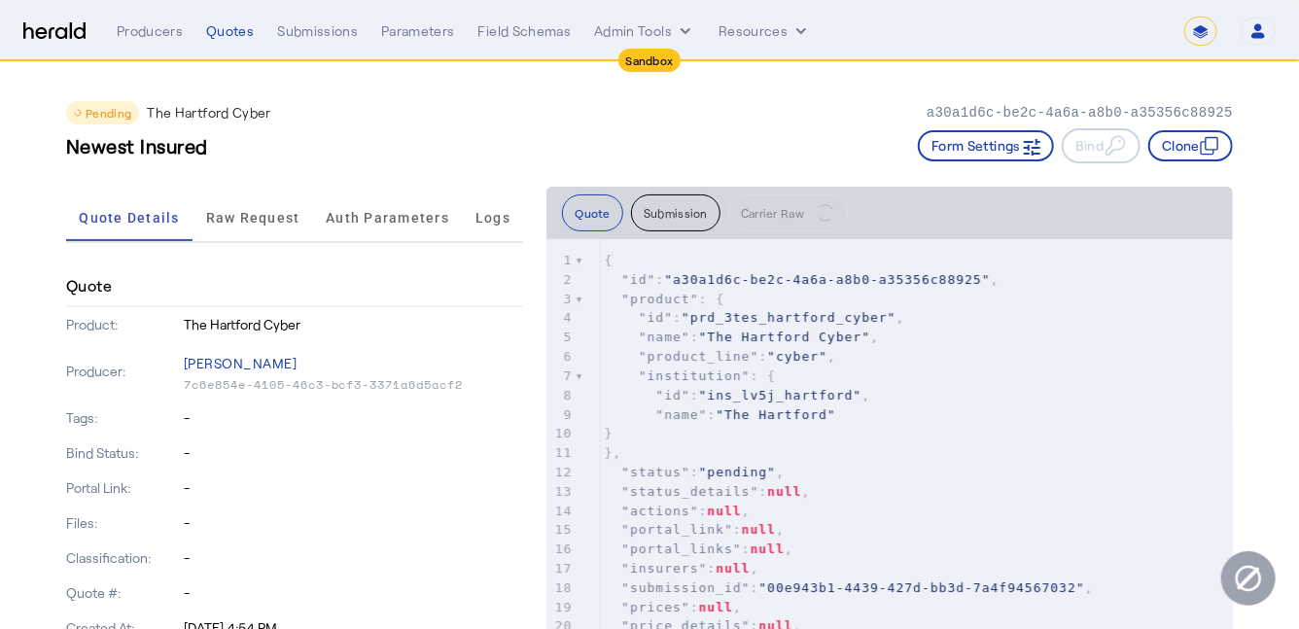
click at [532, 149] on div "Newest Insured Form Settings Bind Clone" at bounding box center [649, 145] width 1167 height 35
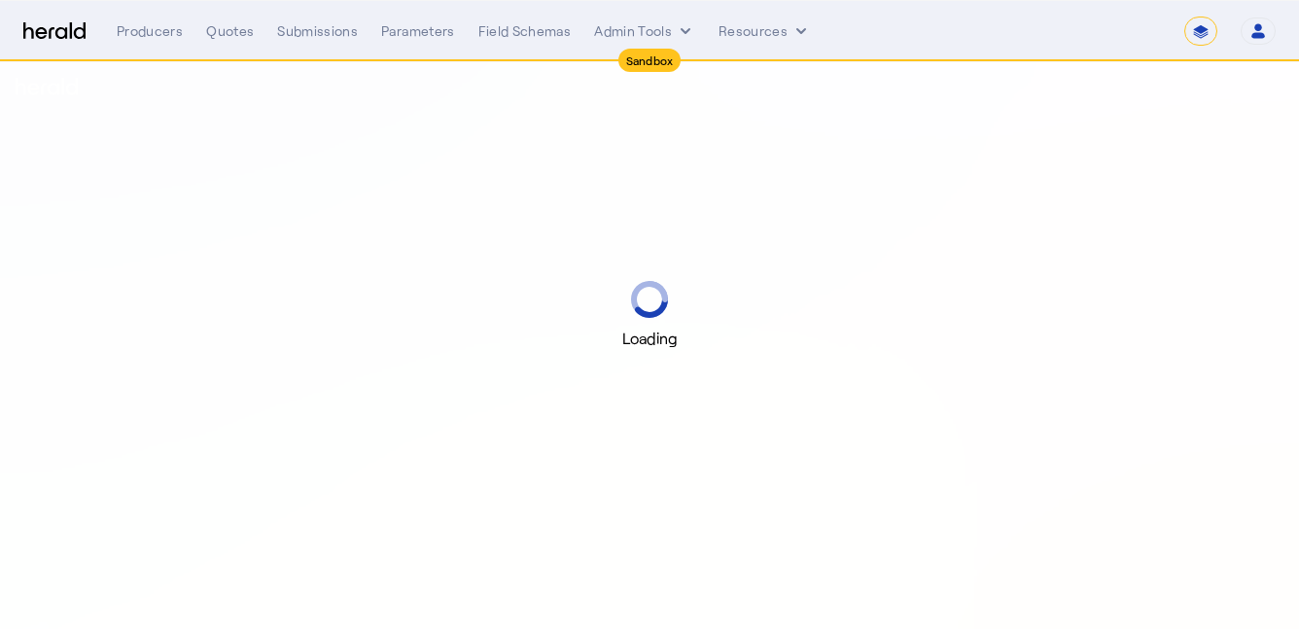
select select "*******"
select select "pfm_2v8p_herald_api"
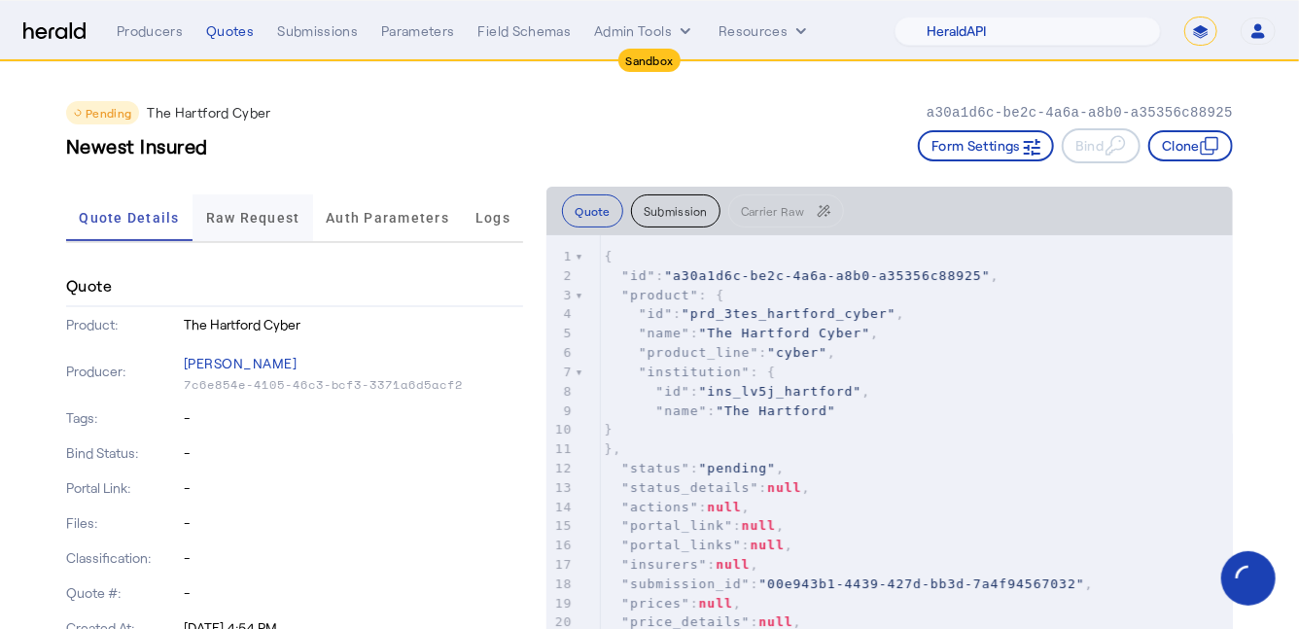
click at [269, 216] on span "Raw Request" at bounding box center [253, 218] width 94 height 14
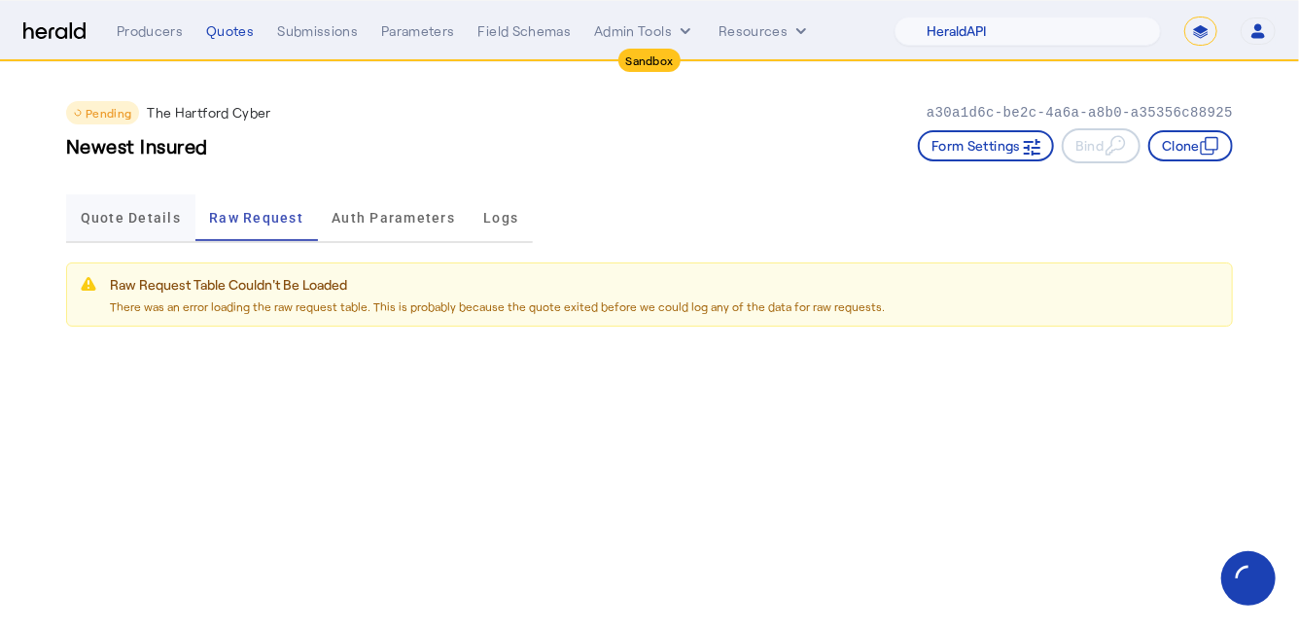
click at [164, 220] on span "Quote Details" at bounding box center [131, 218] width 100 height 14
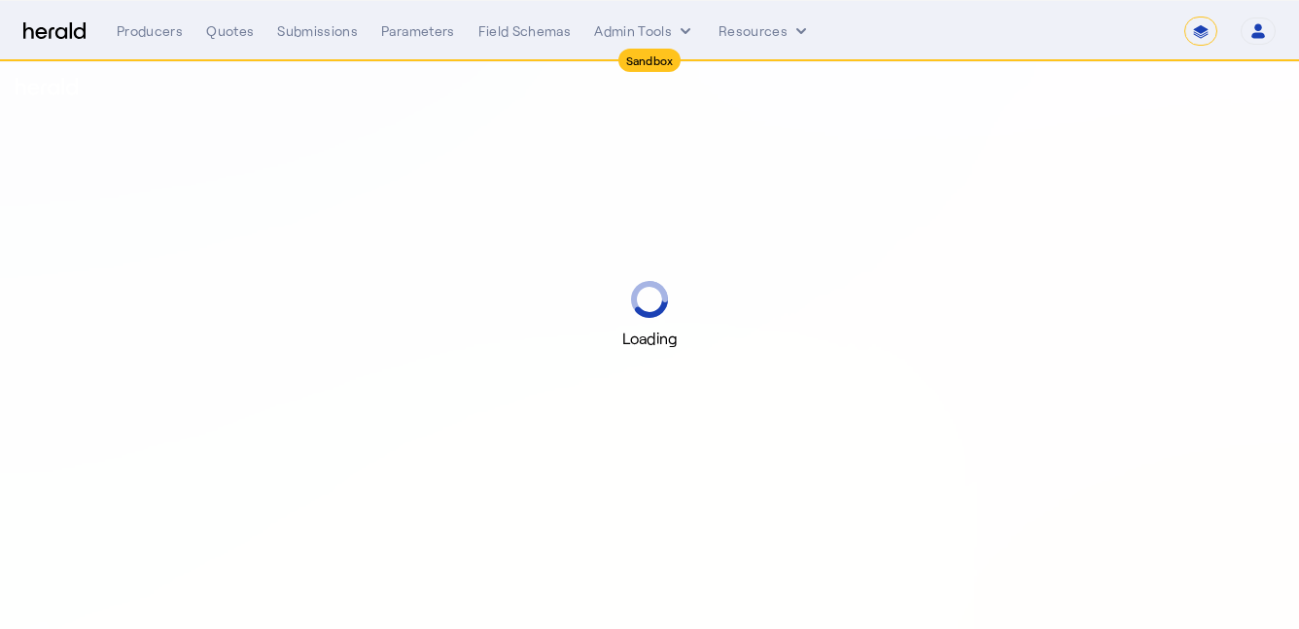
select select "*******"
select select "pfm_2v8p_herald_api"
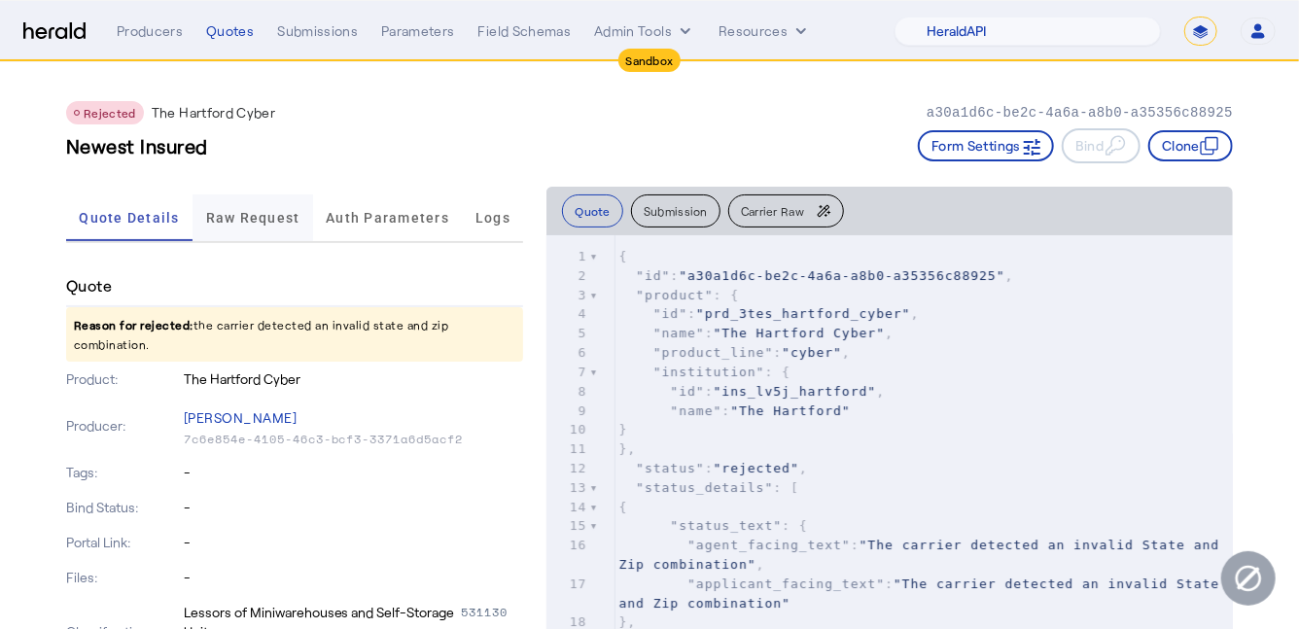
click at [234, 220] on span "Raw Request" at bounding box center [253, 218] width 94 height 14
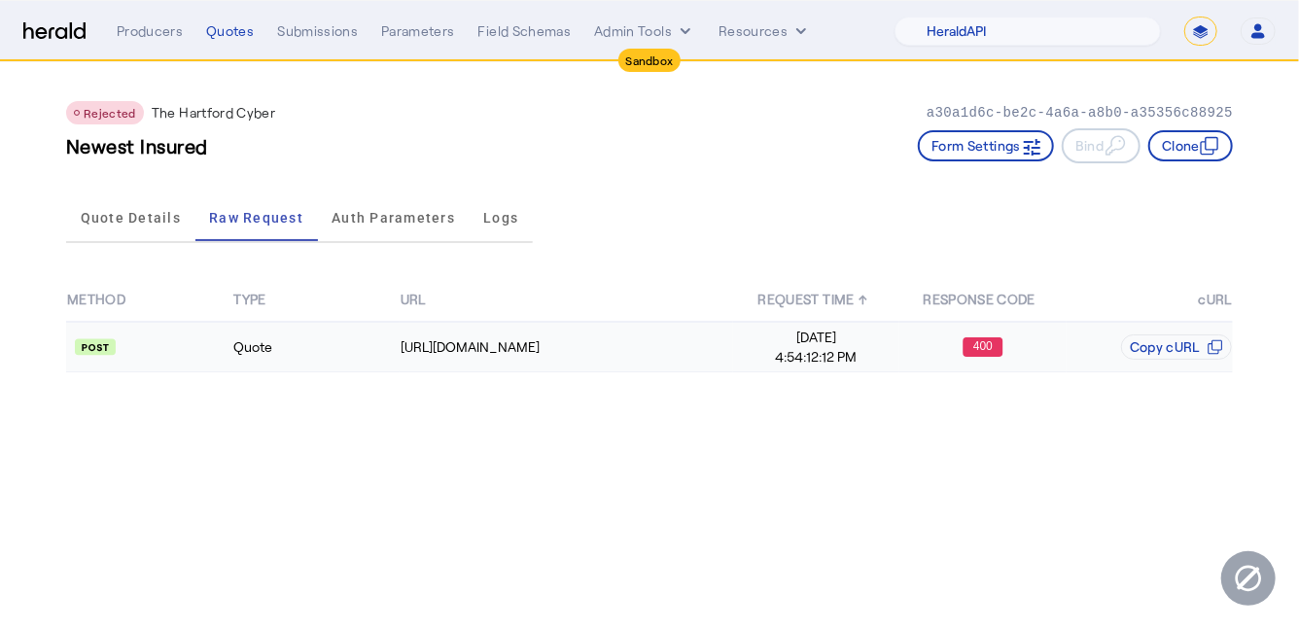
click at [307, 359] on td "Quote" at bounding box center [315, 347] width 166 height 51
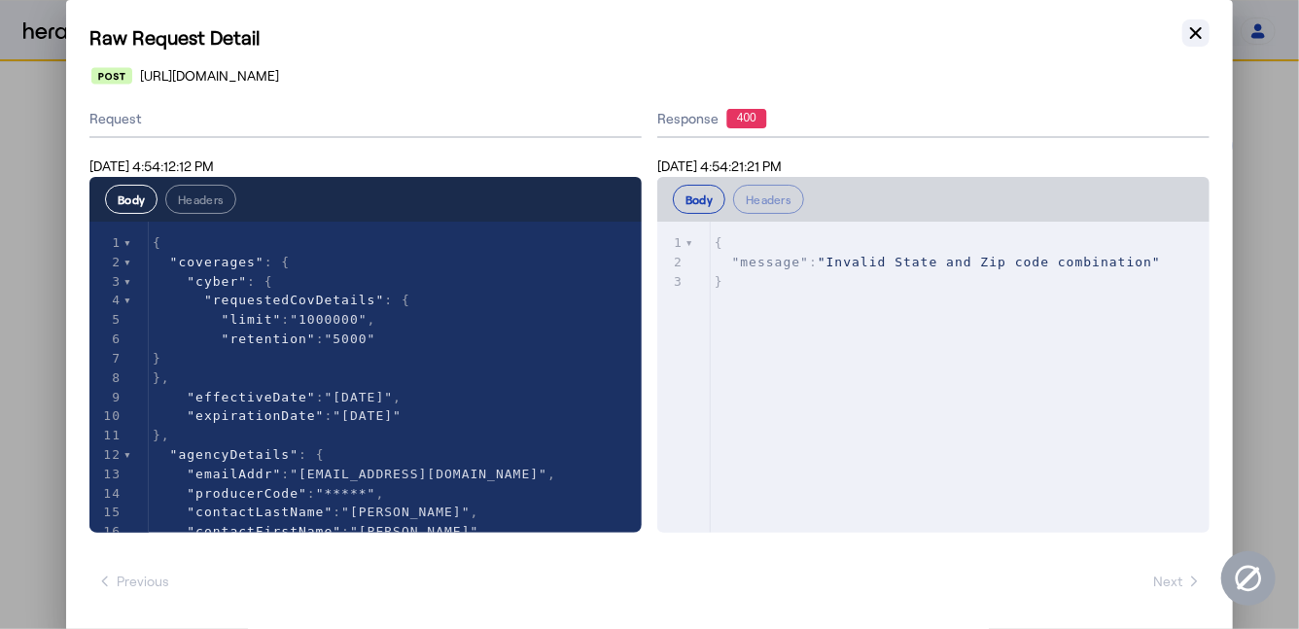
click at [1205, 36] on icon "button" at bounding box center [1196, 32] width 19 height 19
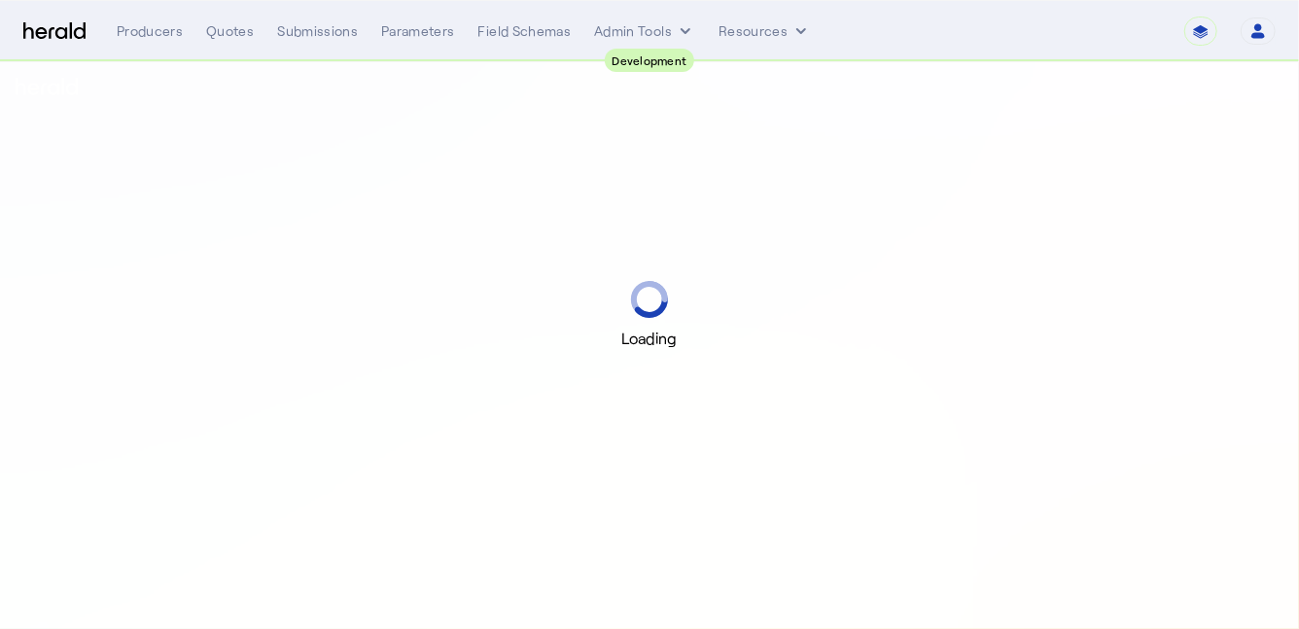
select select "pfm_2v8p_herald_api"
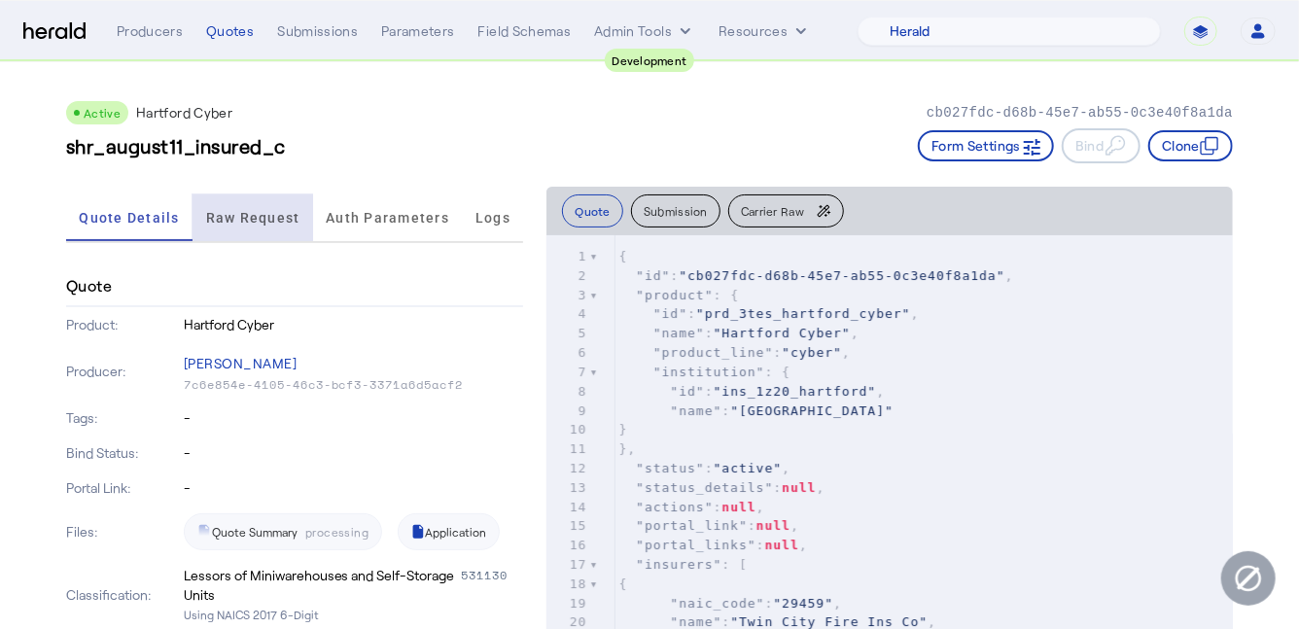
click at [243, 220] on span "Raw Request" at bounding box center [253, 218] width 94 height 14
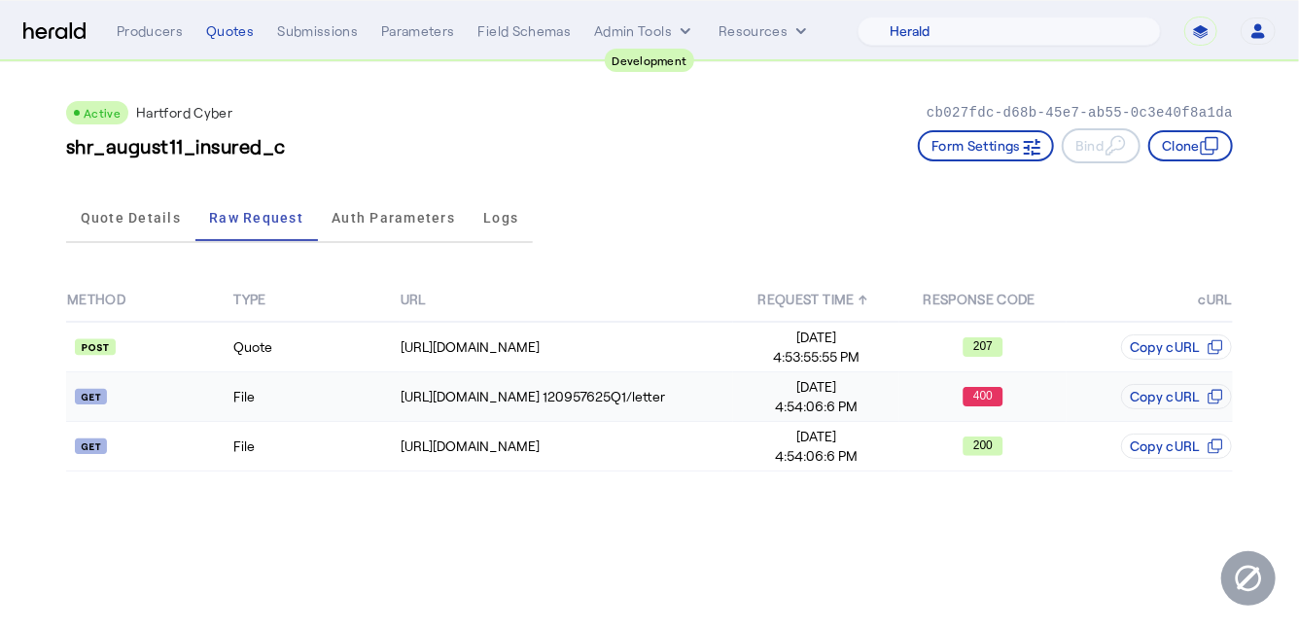
click at [312, 412] on td "File" at bounding box center [315, 397] width 166 height 50
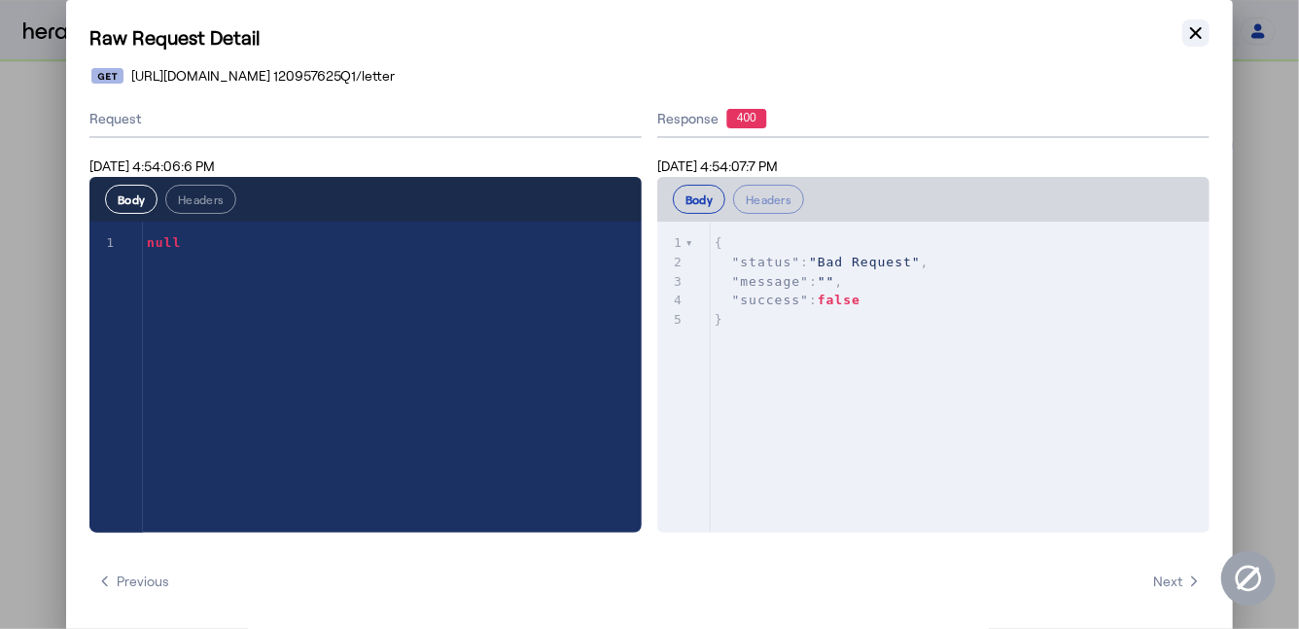
click at [1202, 29] on icon "button" at bounding box center [1196, 32] width 19 height 19
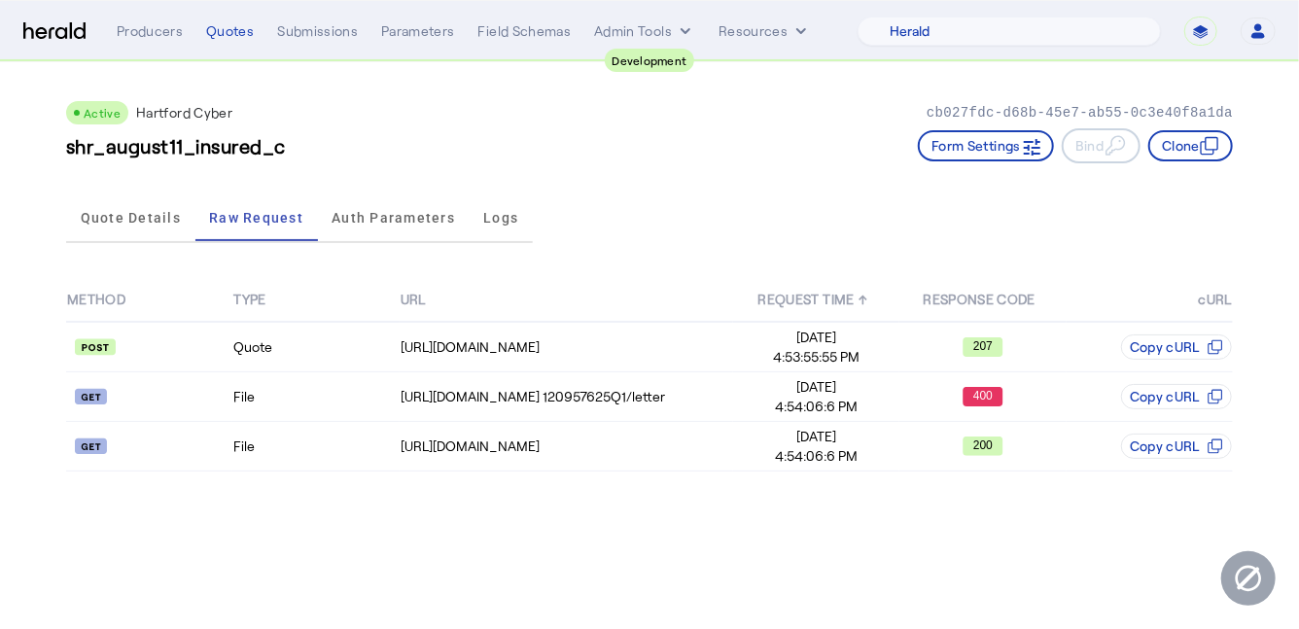
click at [602, 122] on div "Active Hartford Cyber cb027fdc-d68b-45e7-ab55-0c3e40f8a1da" at bounding box center [649, 112] width 1167 height 23
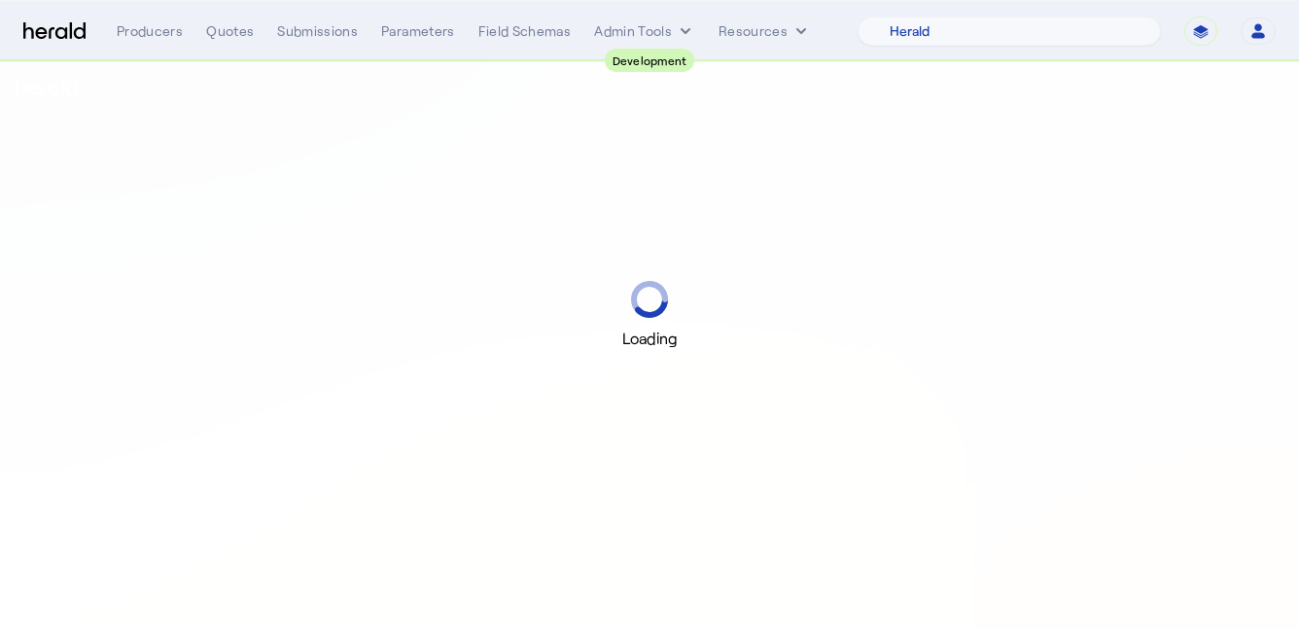
select select "pfm_2v8p_herald_api"
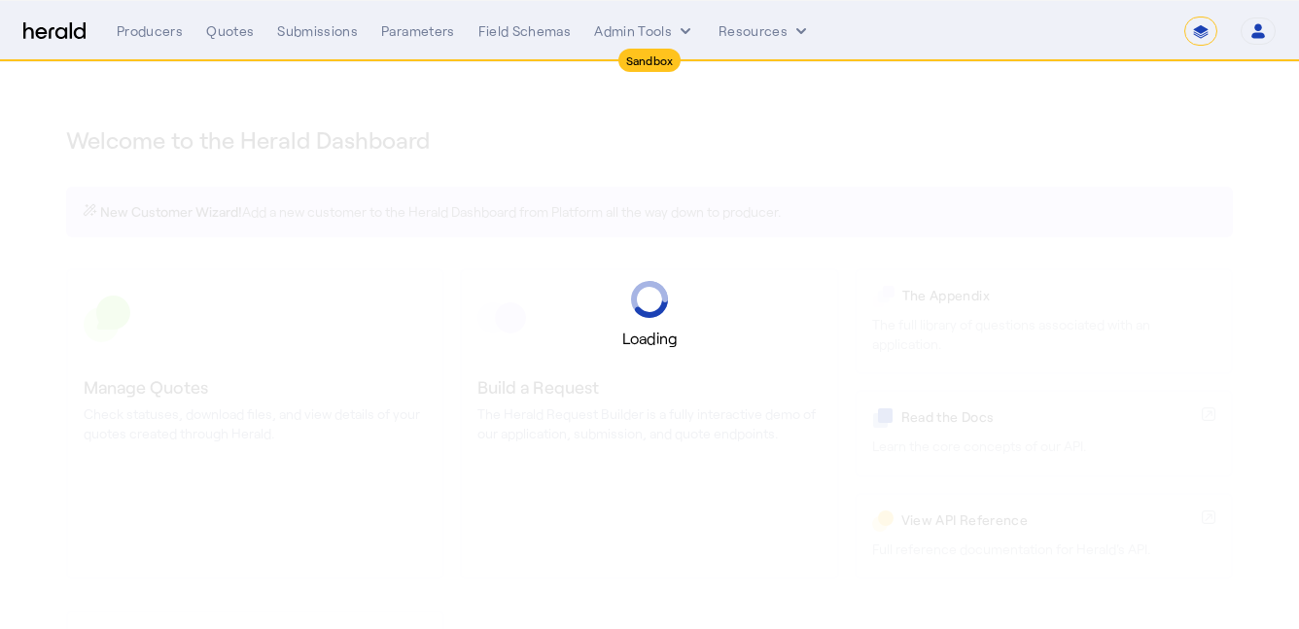
select select "*******"
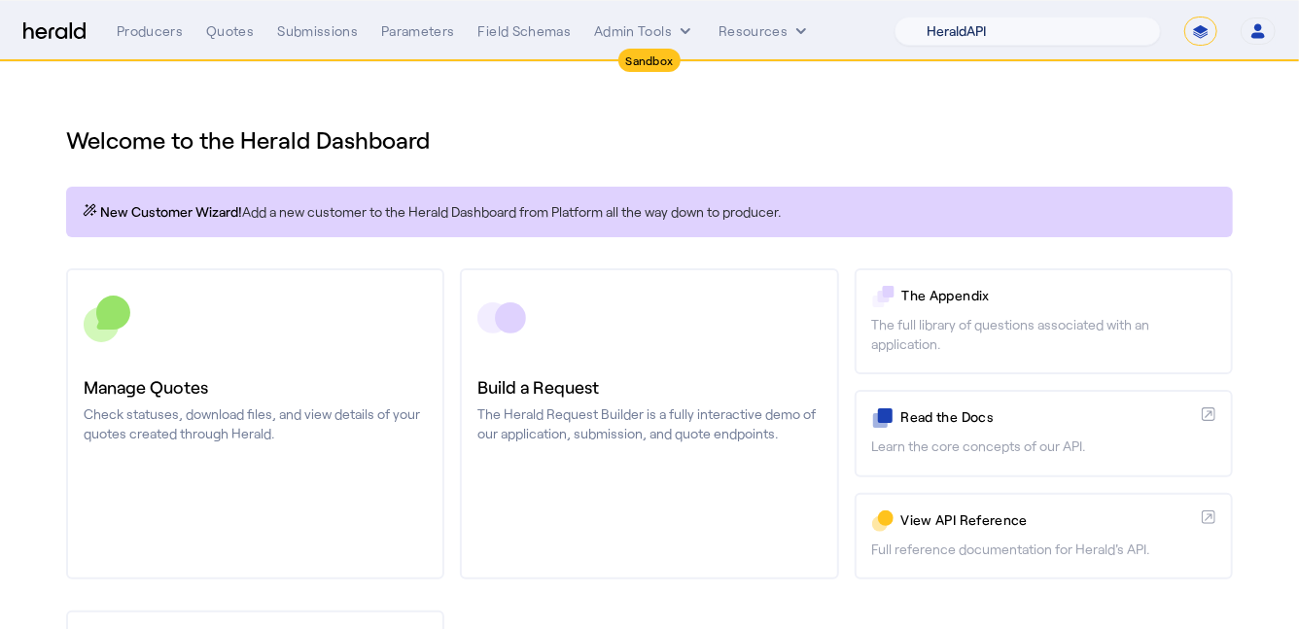
click at [1043, 24] on select "1Fort Acrisure Acturis Affinity Advisors Affinity Risk Agentero AmWins Anzen Ao…" at bounding box center [1028, 31] width 266 height 29
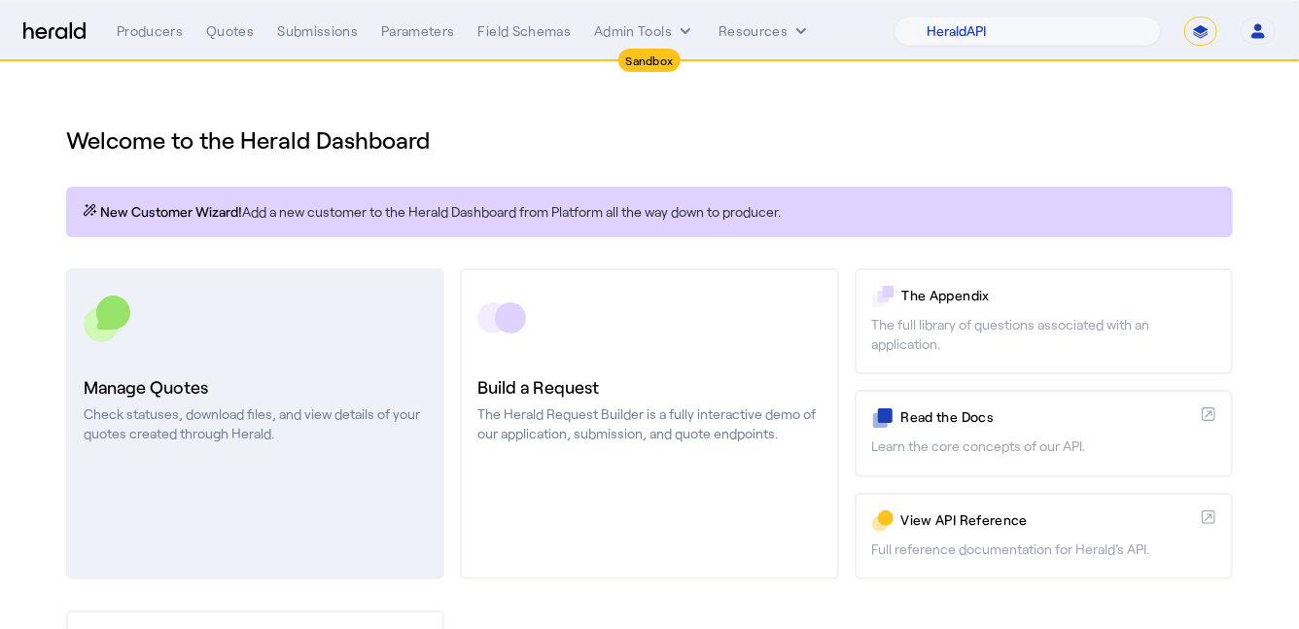
click at [343, 411] on p "Check statuses, download files, and view details of your quotes created through…" at bounding box center [255, 424] width 343 height 39
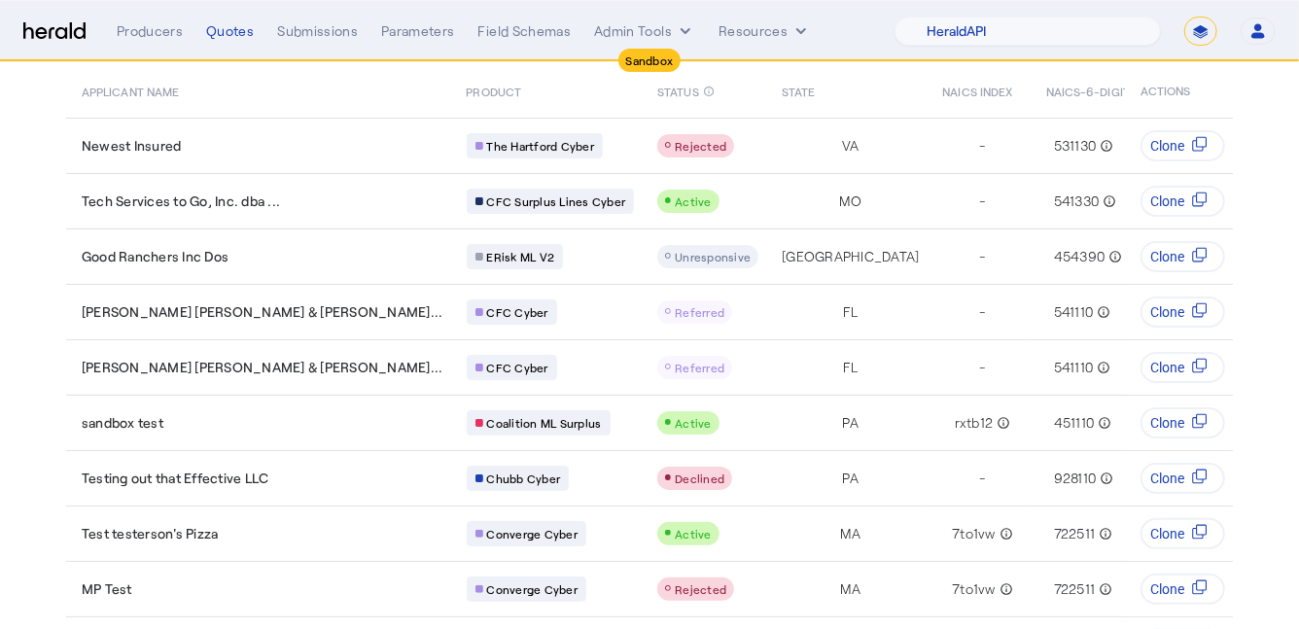
scroll to position [177, 0]
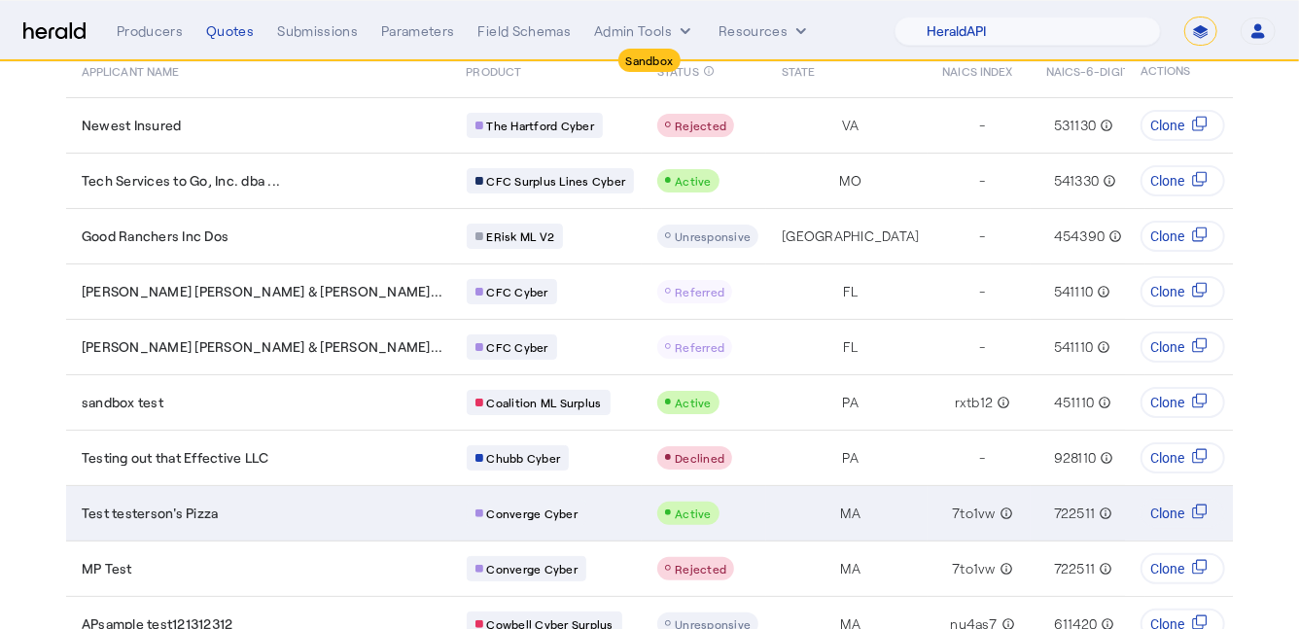
click at [260, 504] on div "Test testerson's Pizza" at bounding box center [263, 513] width 362 height 19
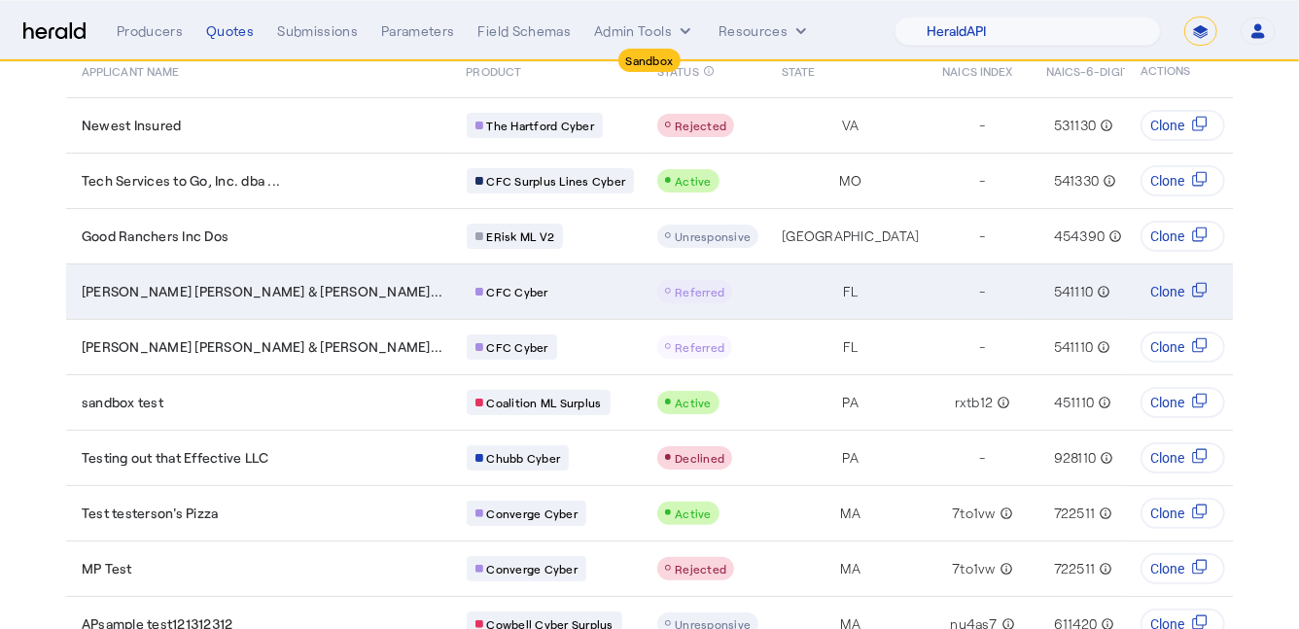
scroll to position [0, 0]
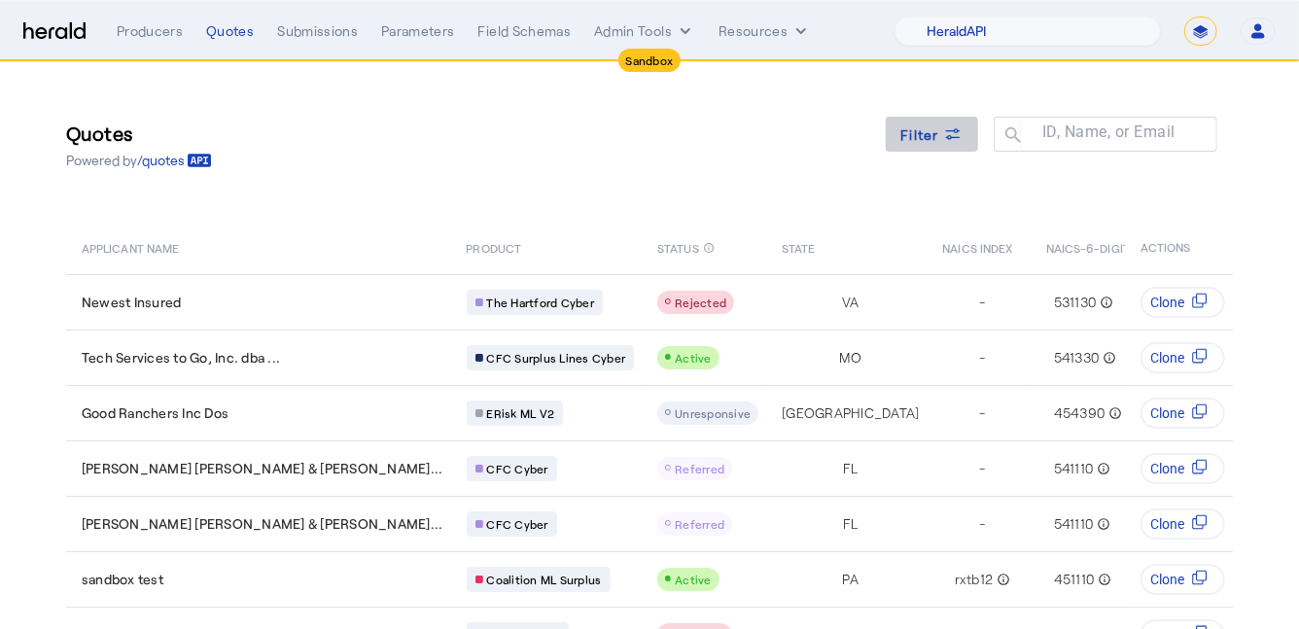
click at [911, 145] on span at bounding box center [932, 134] width 93 height 47
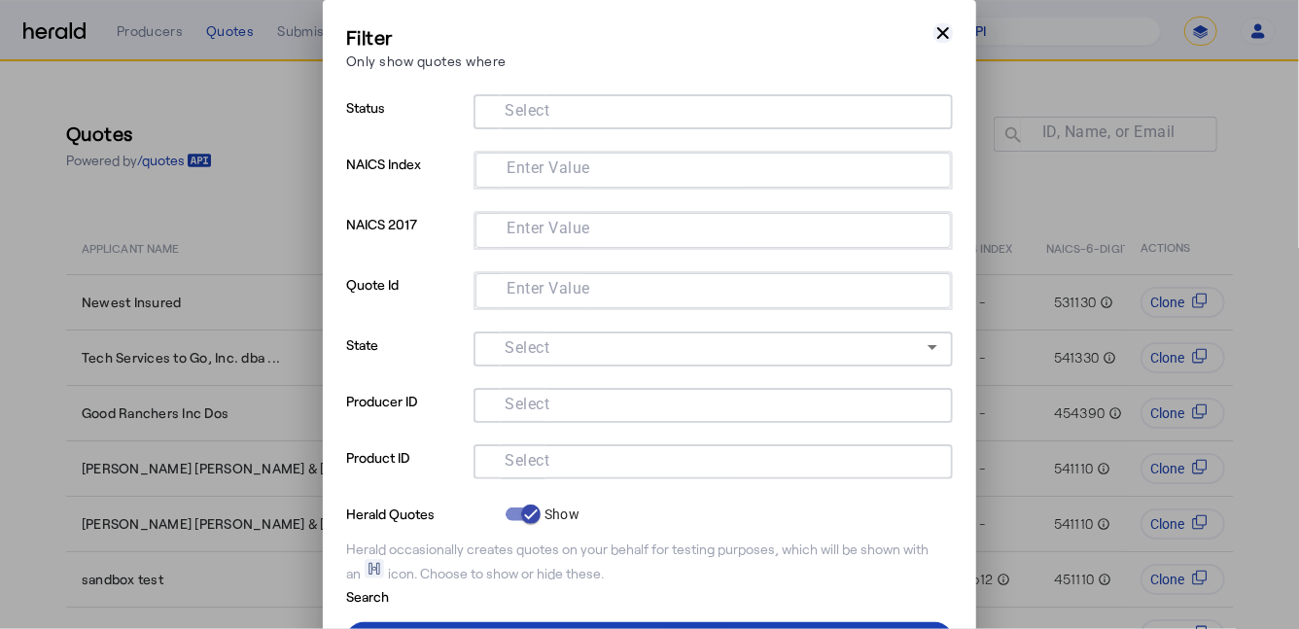
click at [944, 37] on icon "button" at bounding box center [943, 32] width 19 height 19
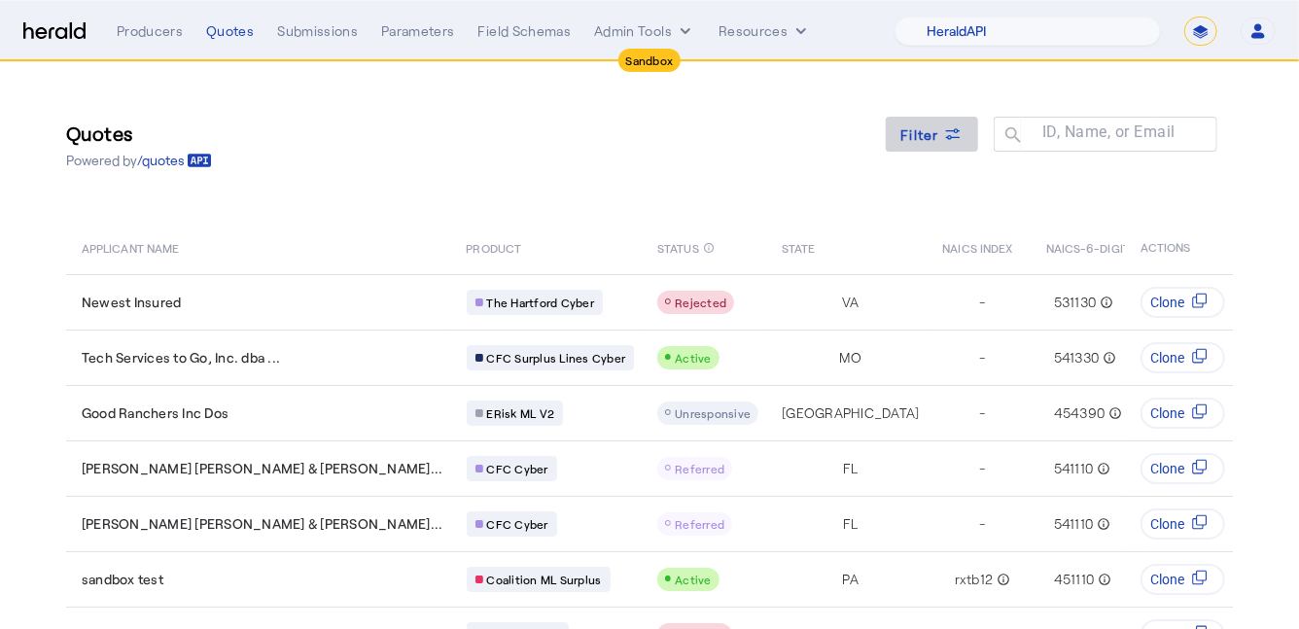
click at [930, 135] on span "Filter" at bounding box center [921, 134] width 39 height 20
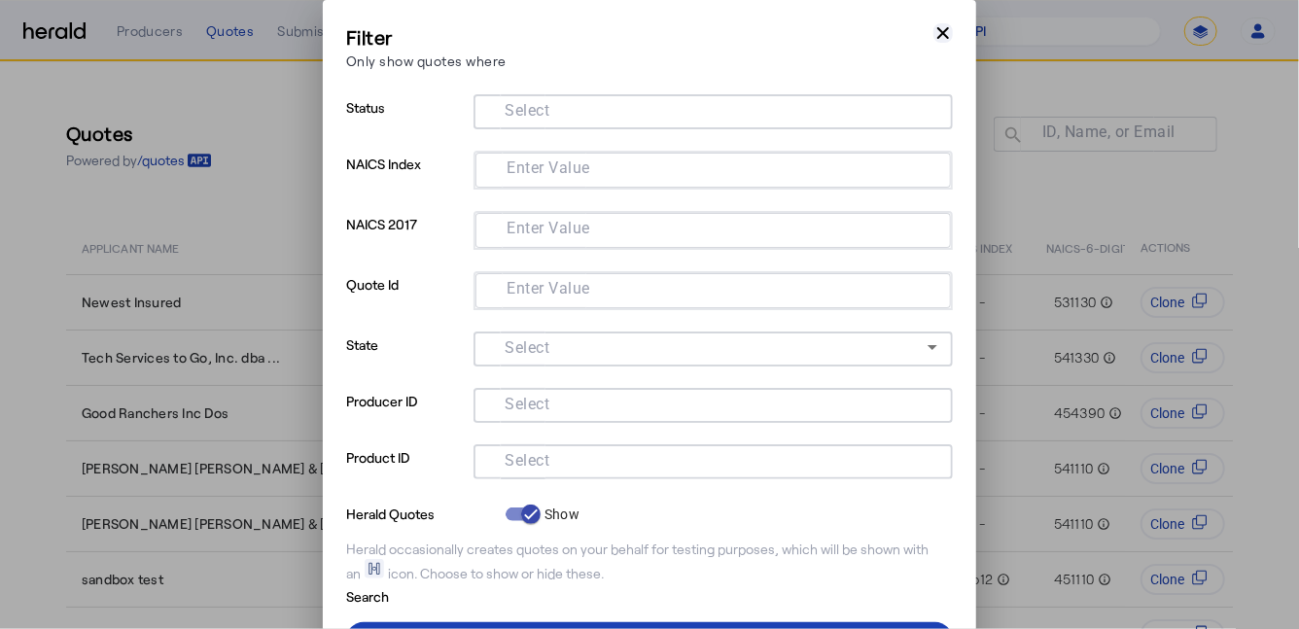
click at [934, 37] on icon "button" at bounding box center [943, 32] width 19 height 19
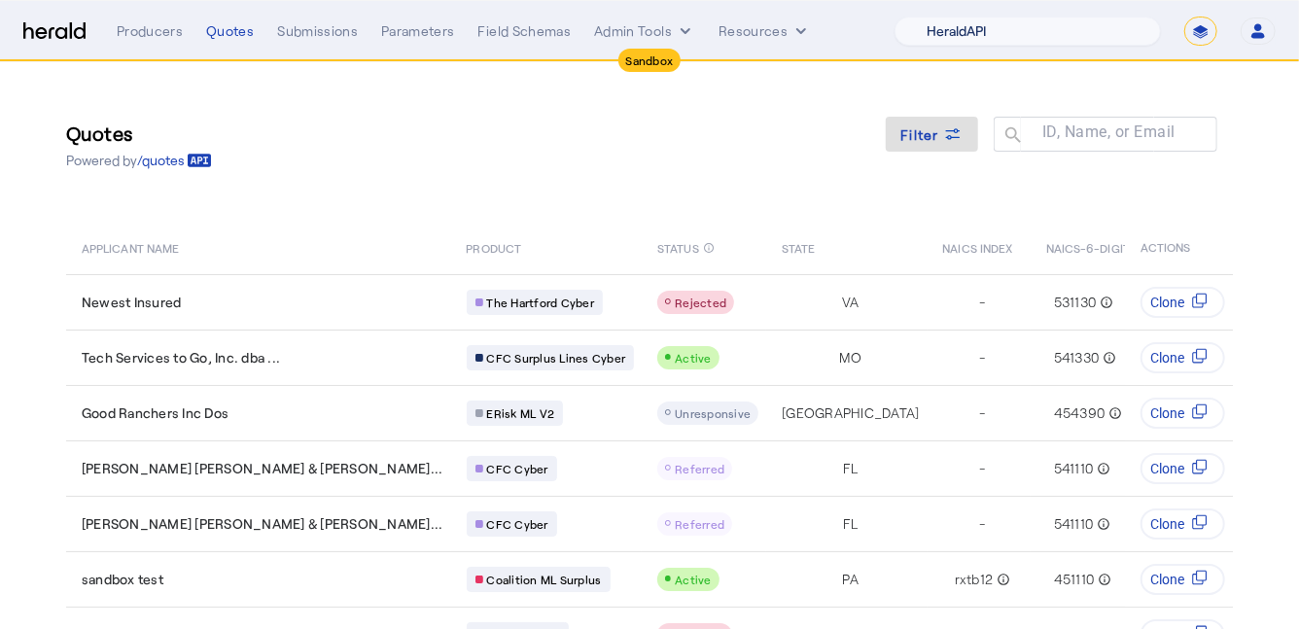
click at [1017, 38] on select "1Fort Acrisure Acturis Affinity Advisors Affinity Risk Agentero AmWins Anzen Ao…" at bounding box center [1028, 31] width 266 height 29
select select "pfm_z9k1_growthmill"
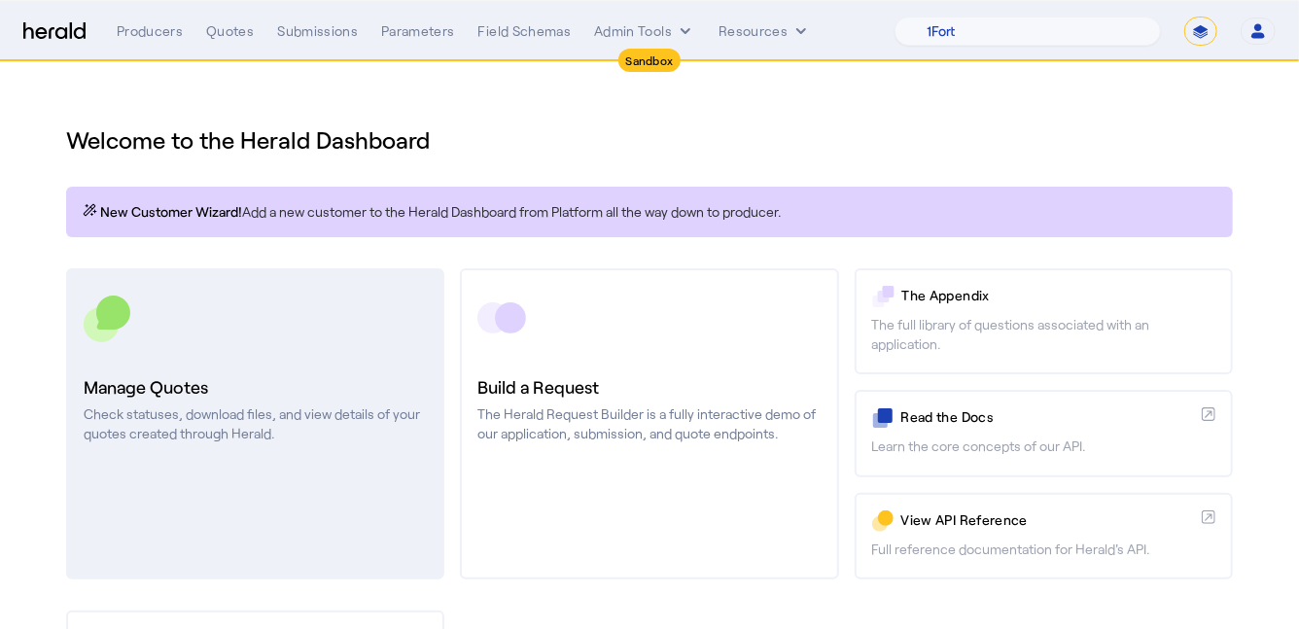
click at [237, 346] on link "Manage Quotes Check statuses, download files, and view details of your quotes c…" at bounding box center [255, 423] width 378 height 311
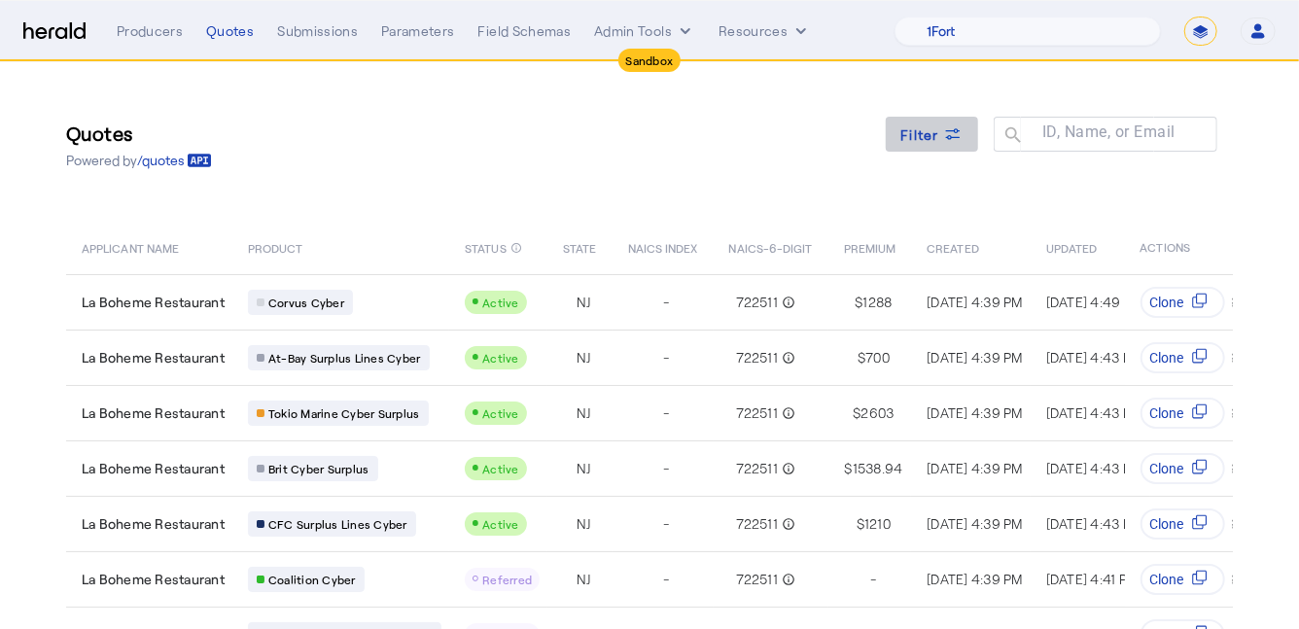
click at [948, 141] on icon at bounding box center [952, 133] width 19 height 19
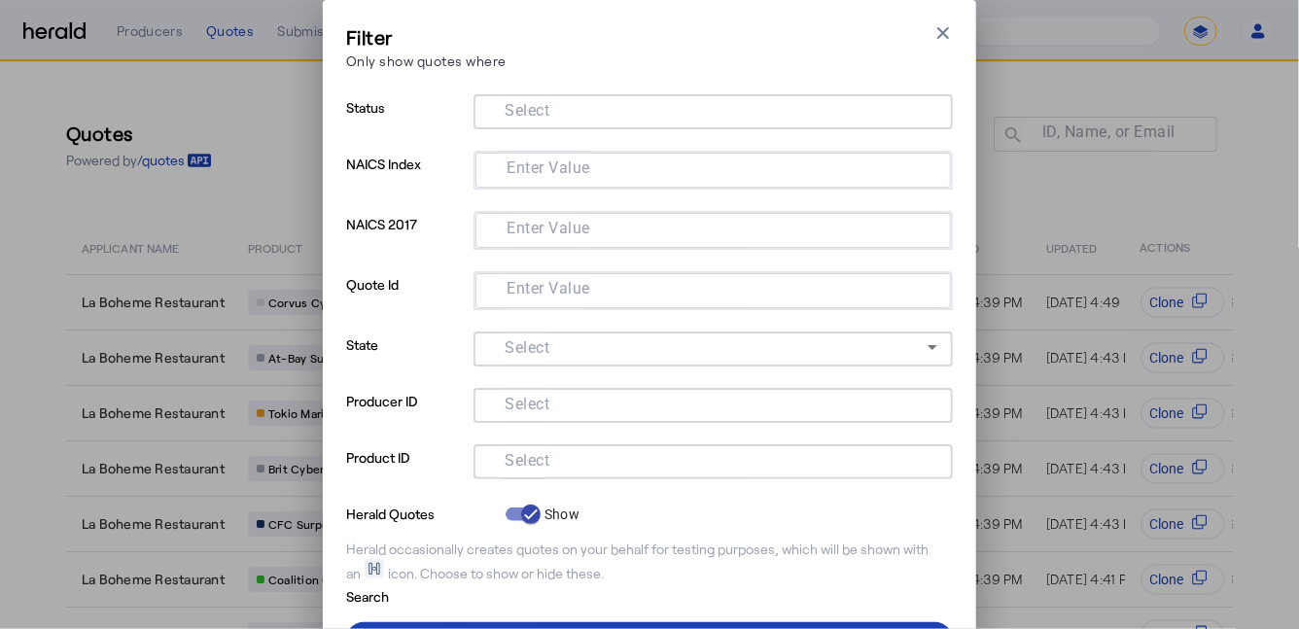
click at [582, 471] on div at bounding box center [713, 461] width 448 height 35
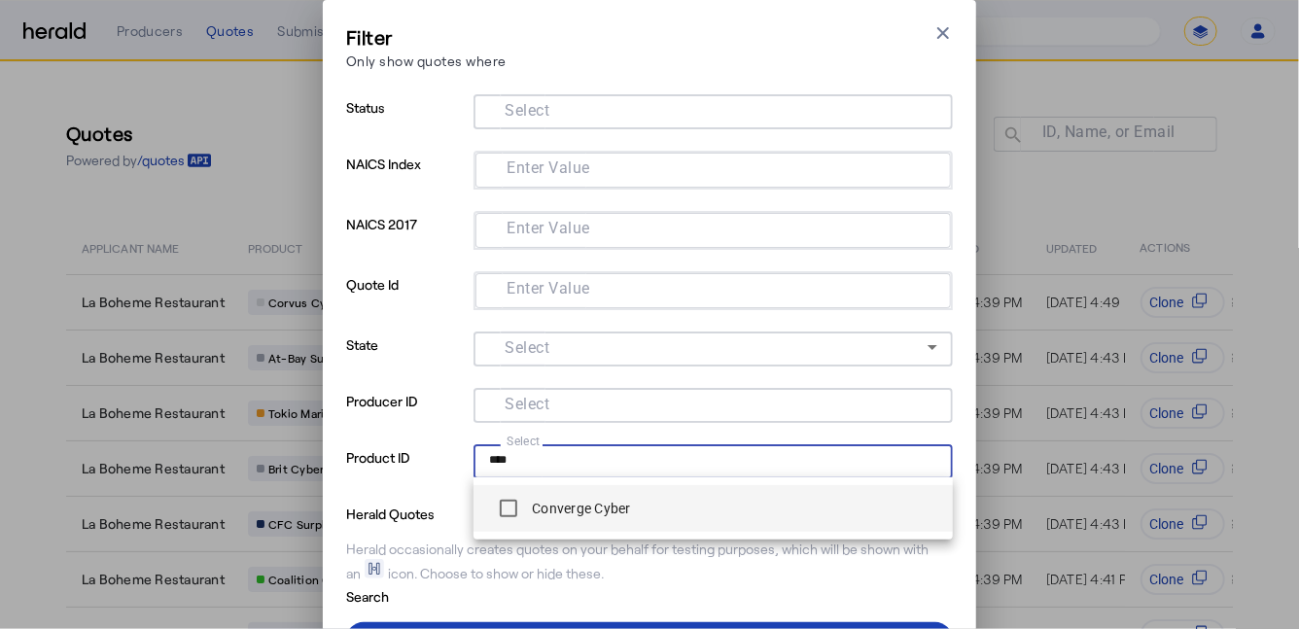
type input "****"
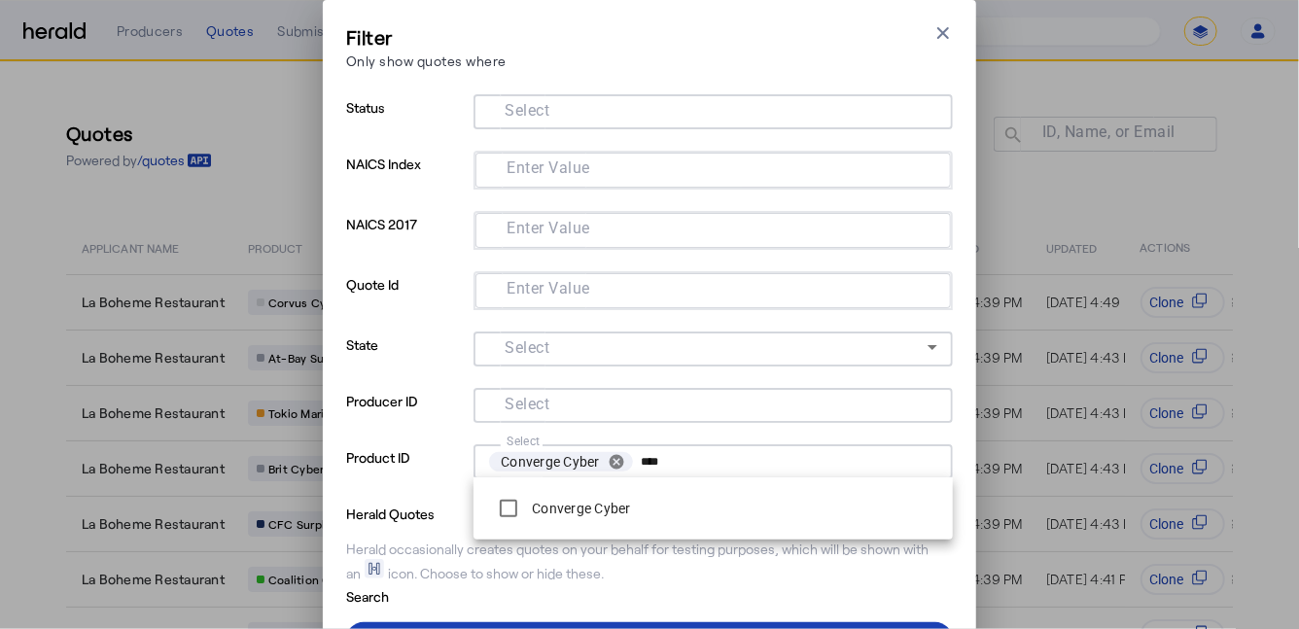
click at [517, 605] on div "Filter Only show quotes where Close modal Status Select NAICS Index Enter Value…" at bounding box center [649, 361] width 607 height 677
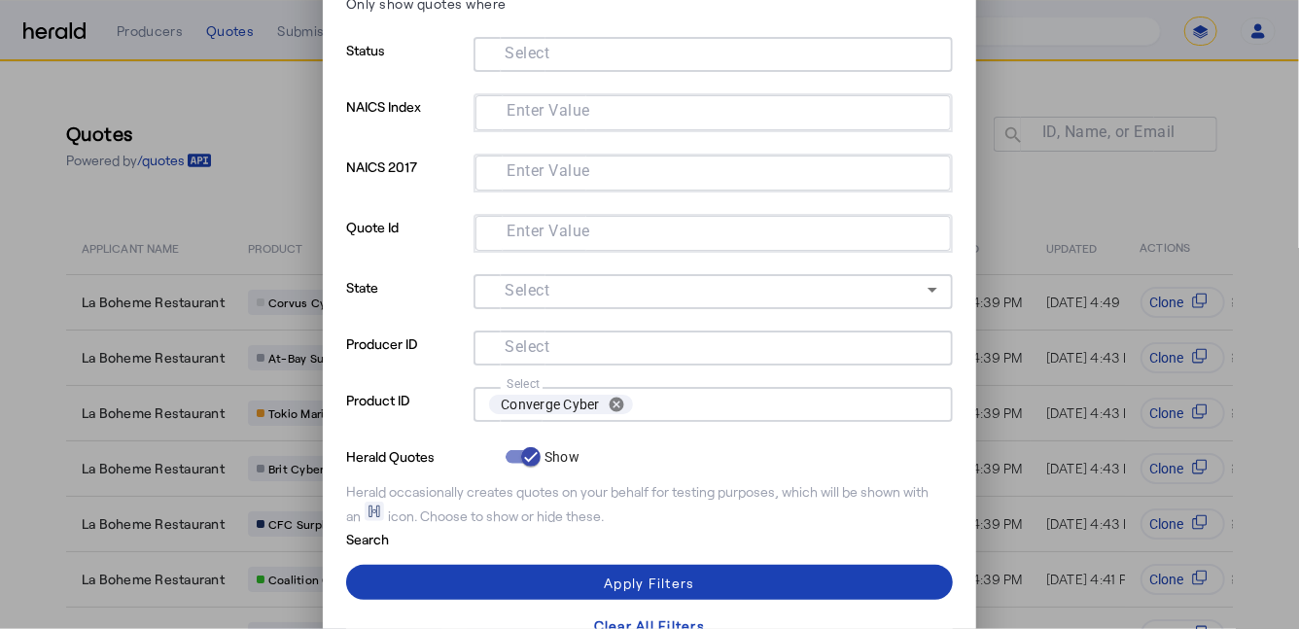
scroll to position [58, 0]
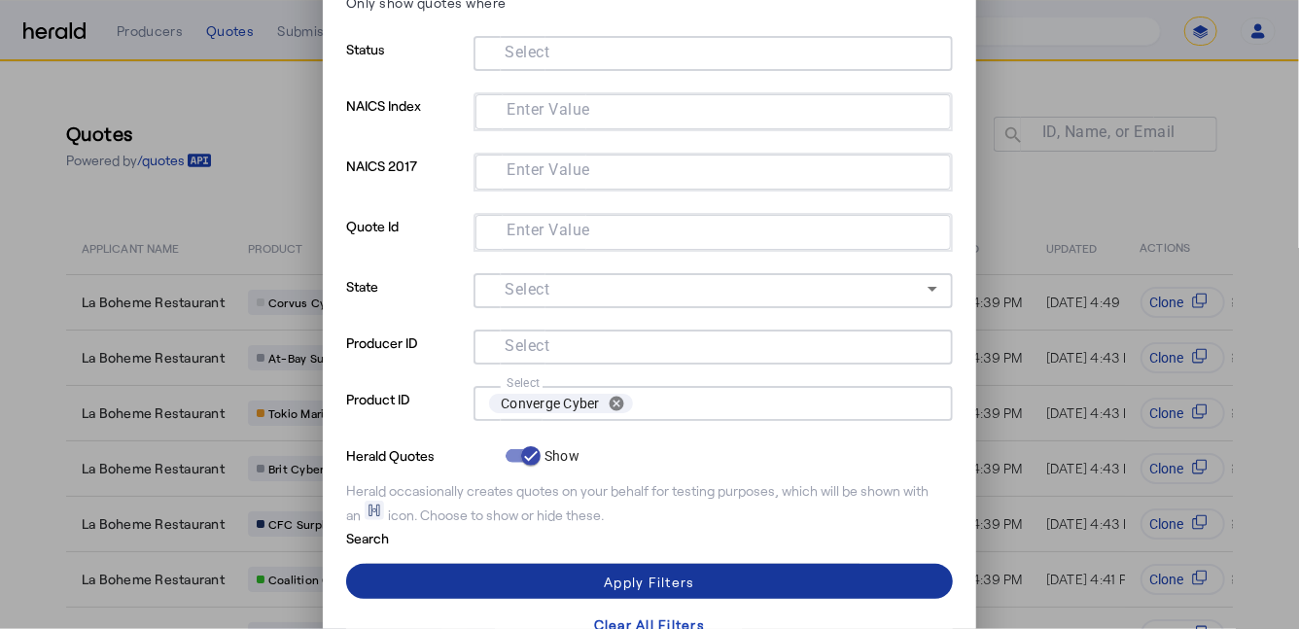
click at [536, 580] on span at bounding box center [649, 581] width 607 height 47
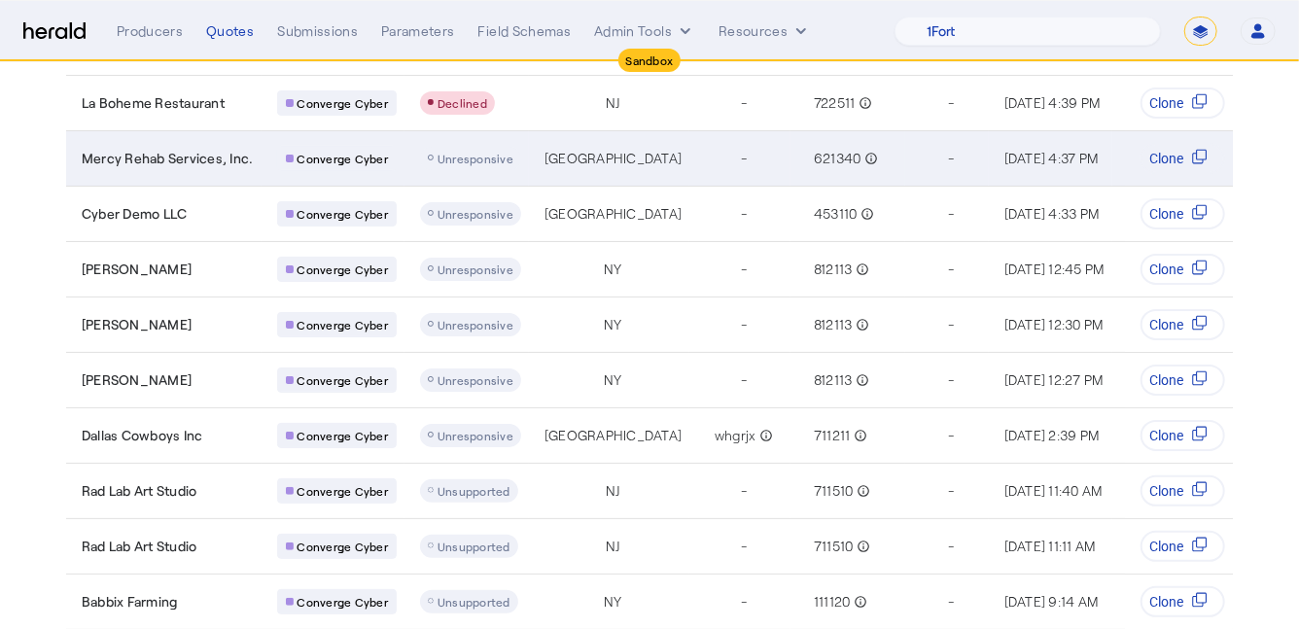
scroll to position [198, 0]
click at [242, 177] on td "Mercy Rehab Services, Inc." at bounding box center [163, 158] width 195 height 55
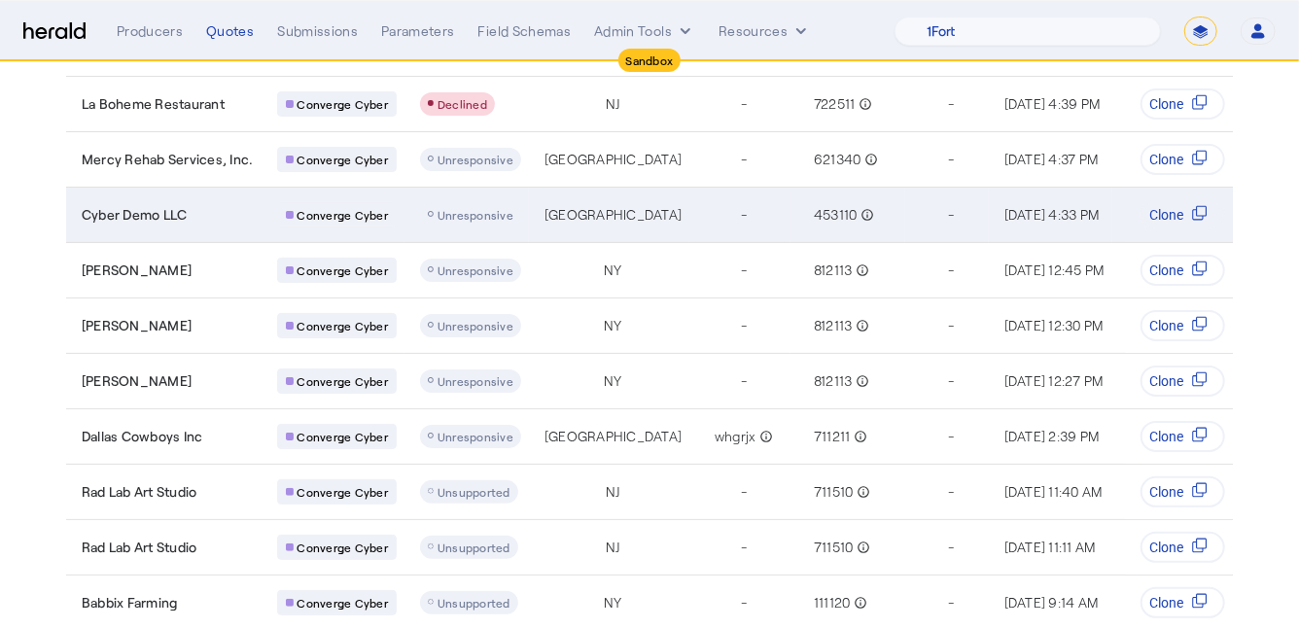
scroll to position [250, 0]
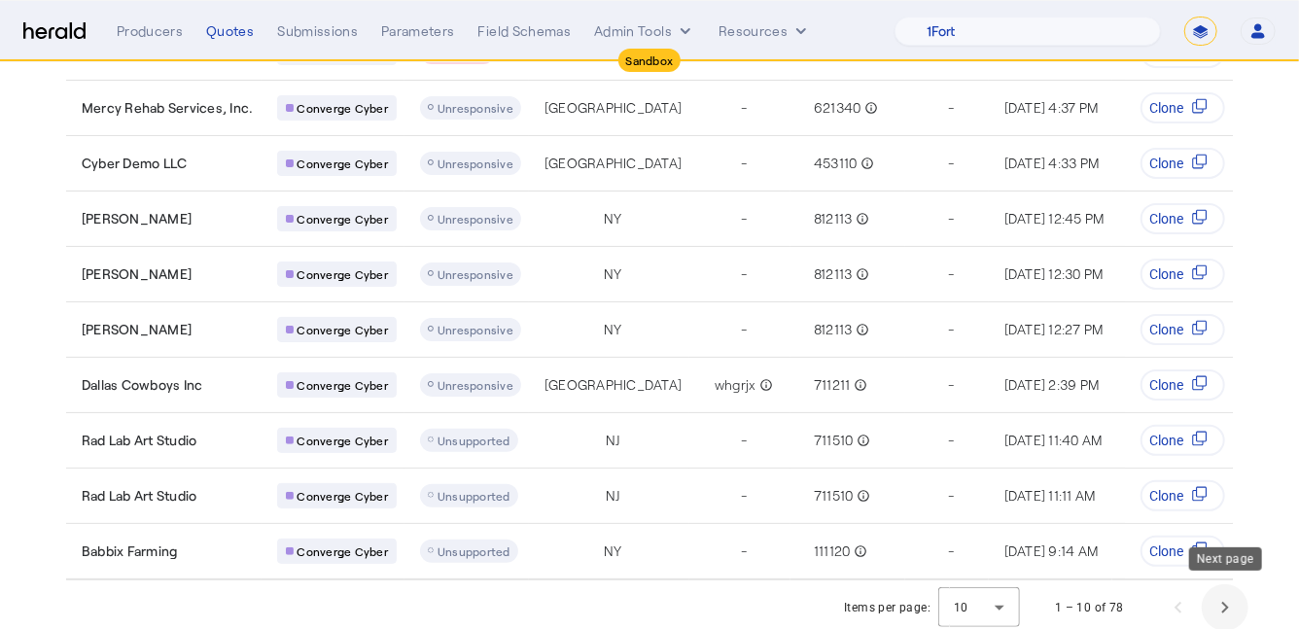
click at [1232, 604] on span "Next page" at bounding box center [1225, 608] width 47 height 47
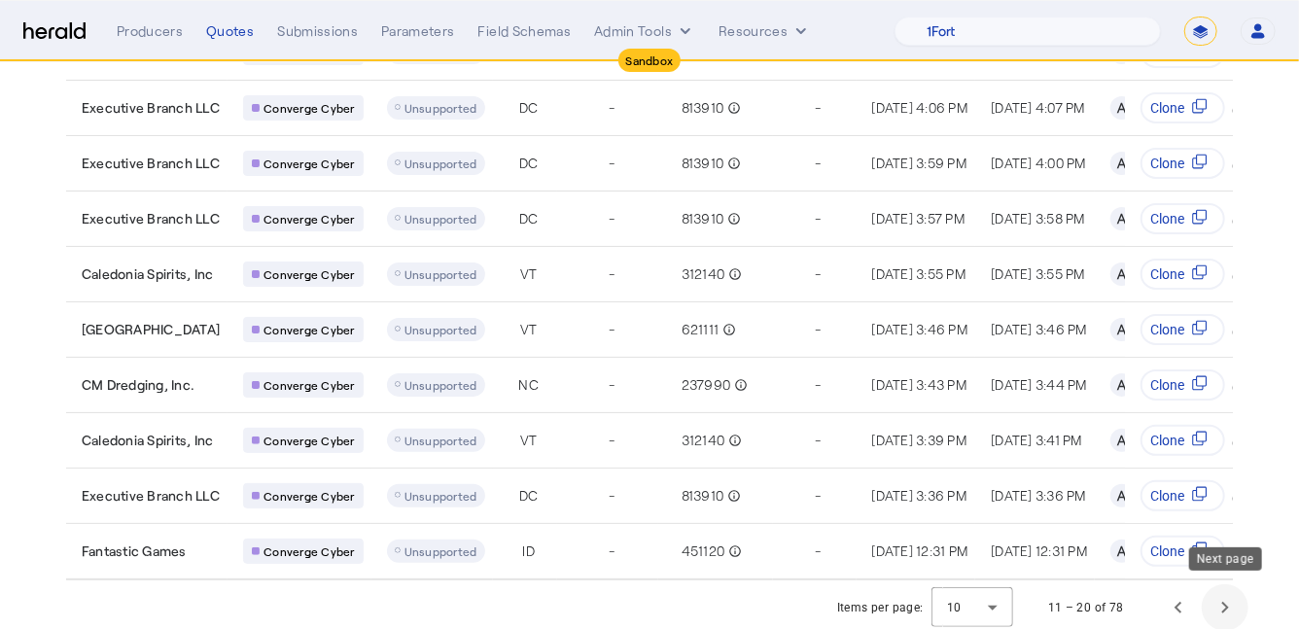
click at [1232, 604] on span "Next page" at bounding box center [1225, 608] width 47 height 47
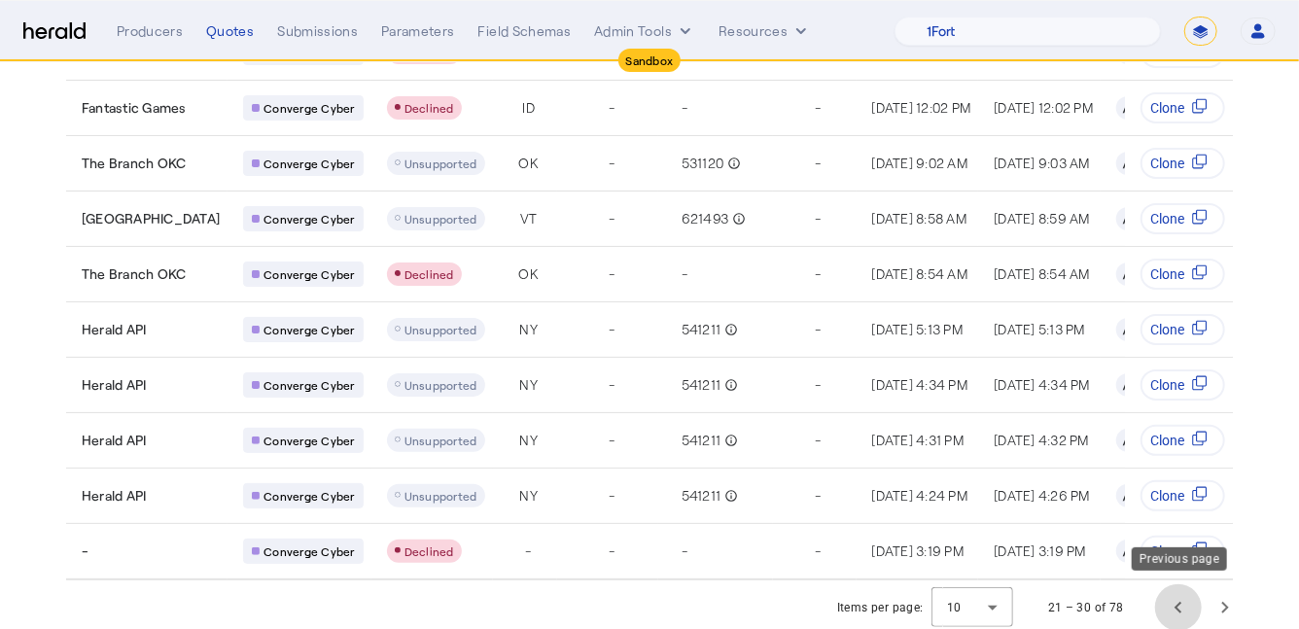
click at [1168, 610] on span "Previous page" at bounding box center [1178, 608] width 47 height 47
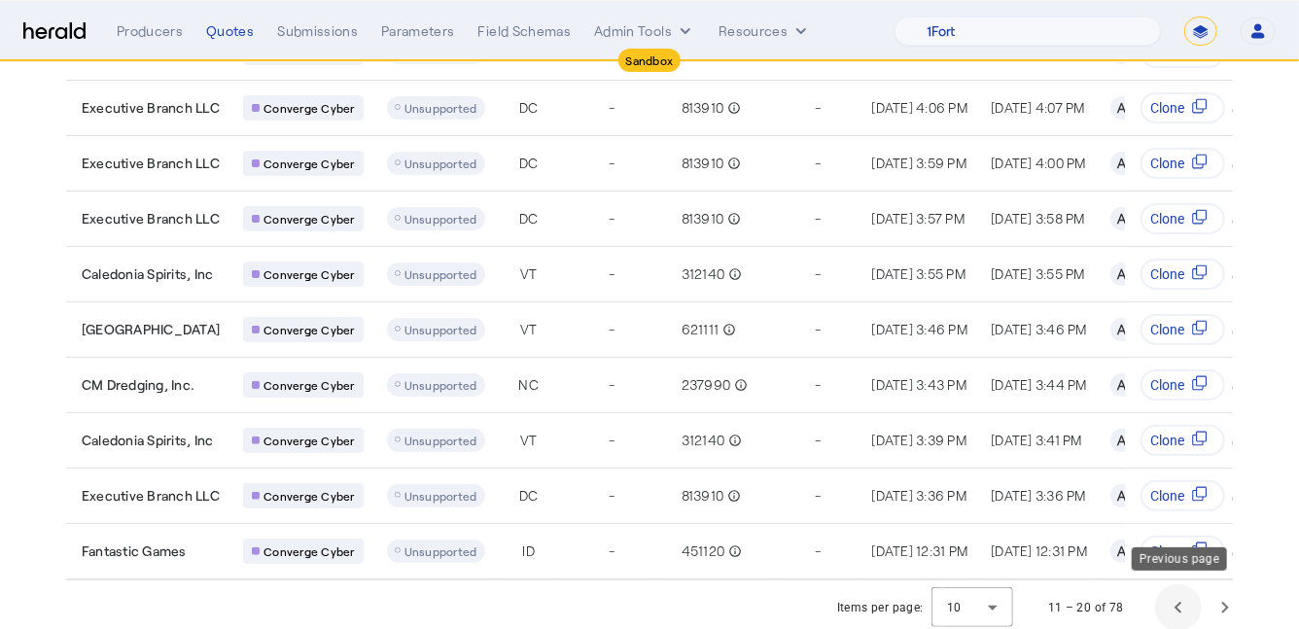
click at [1179, 603] on span "Previous page" at bounding box center [1178, 608] width 47 height 47
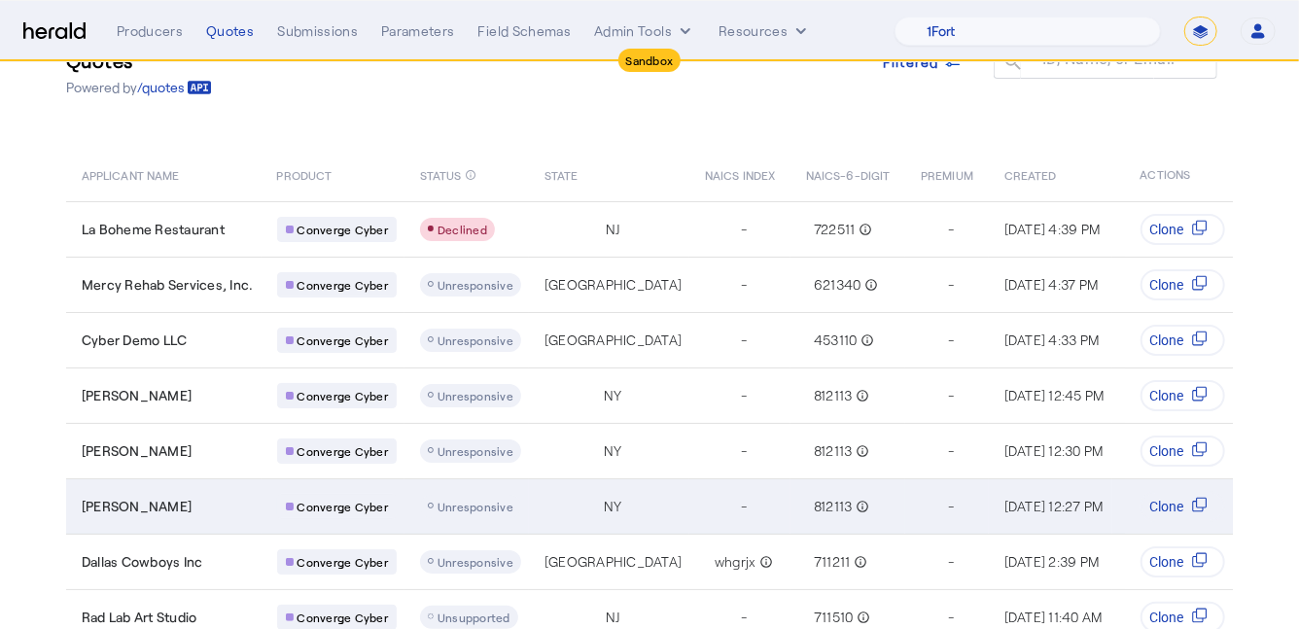
scroll to position [58, 0]
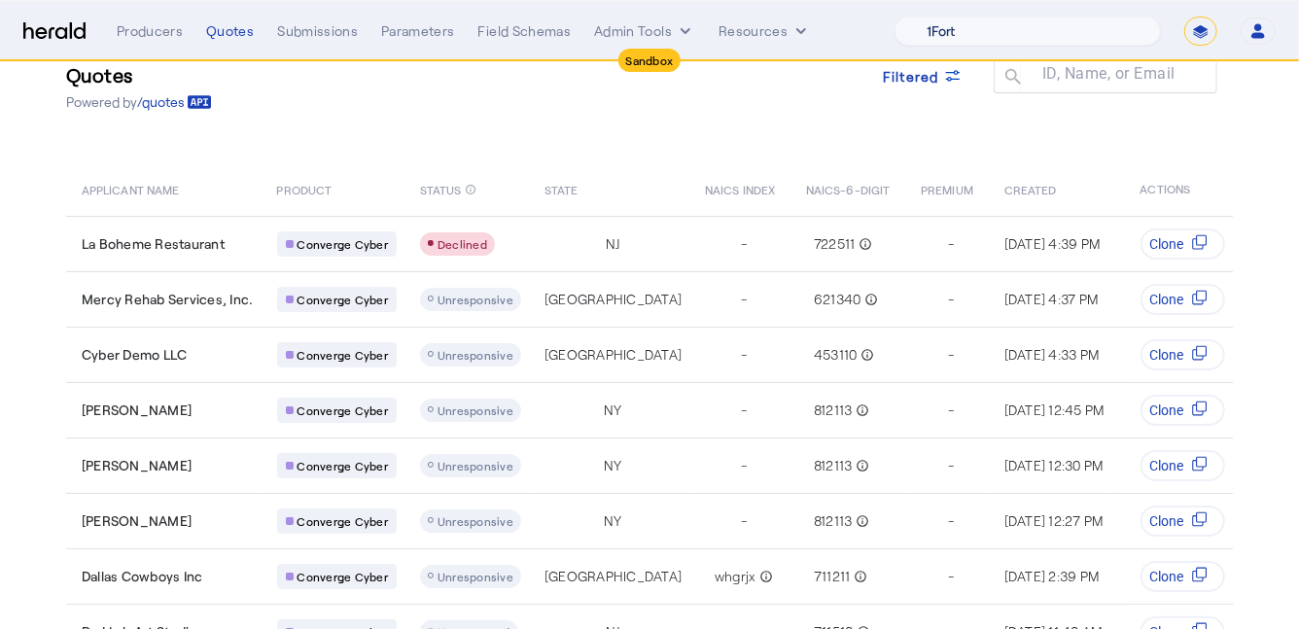
click at [1072, 29] on select "1Fort Acrisure Acturis Affinity Advisors Affinity Risk Agentero AmWins Anzen Ao…" at bounding box center [1028, 31] width 266 height 29
select select "pfm_2v8p_herald_api"
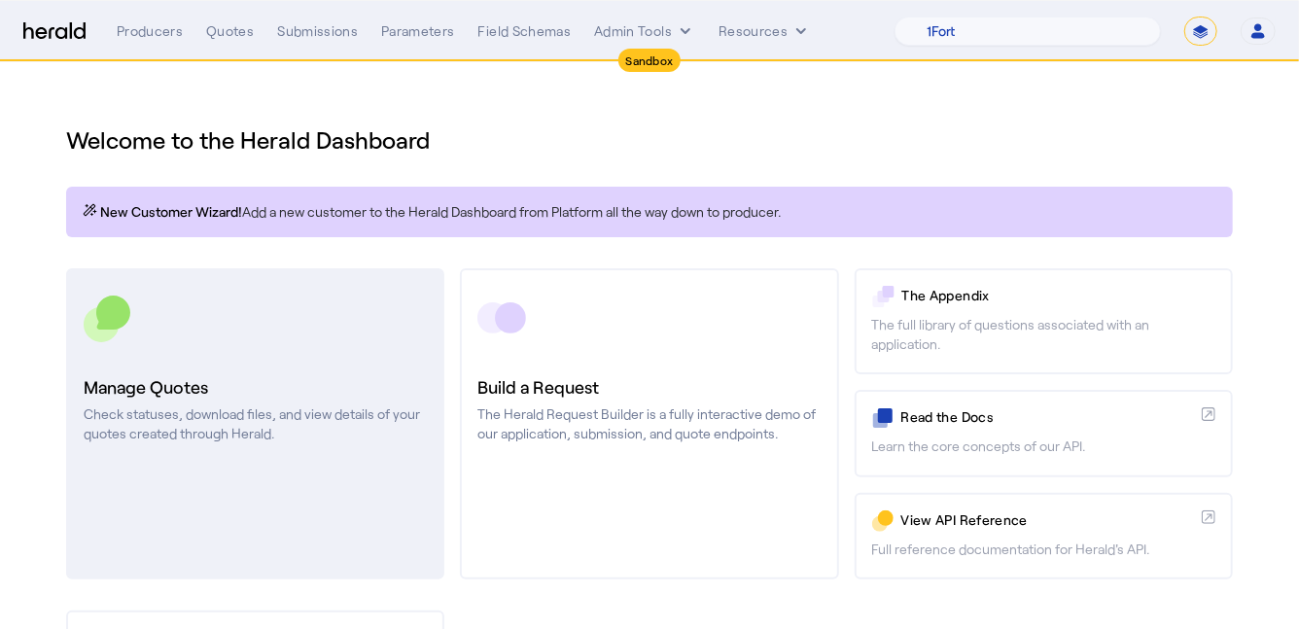
click at [344, 368] on link "Manage Quotes Check statuses, download files, and view details of your quotes c…" at bounding box center [255, 423] width 378 height 311
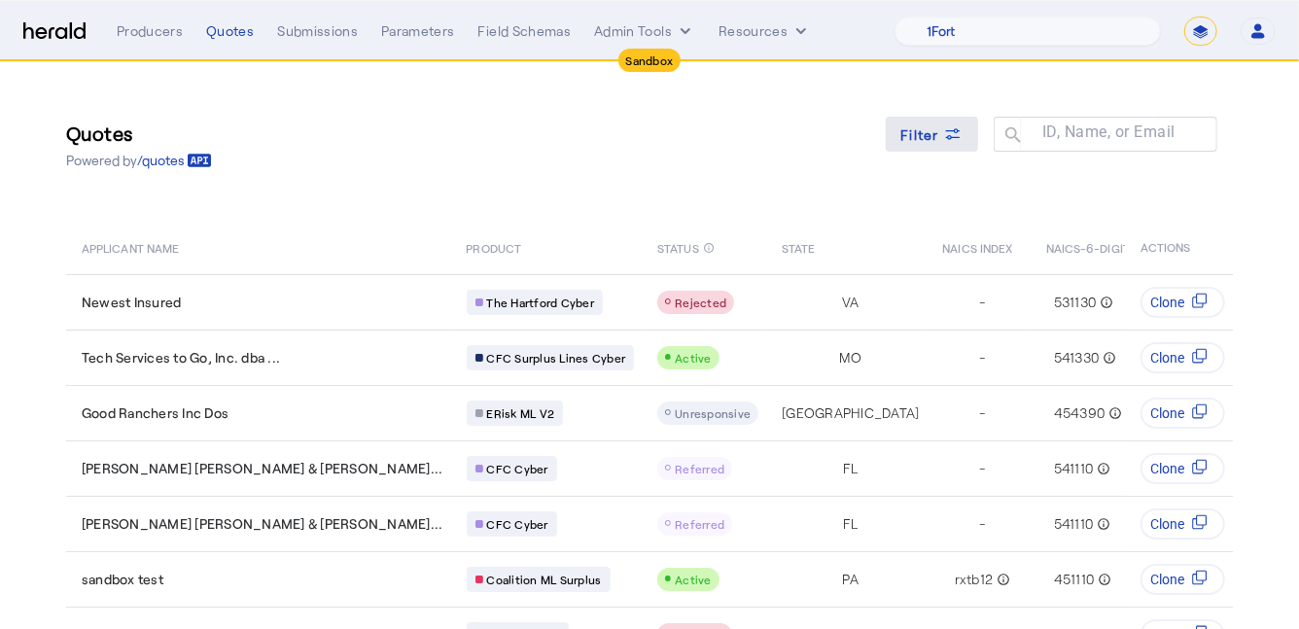
click at [935, 114] on span at bounding box center [932, 134] width 93 height 47
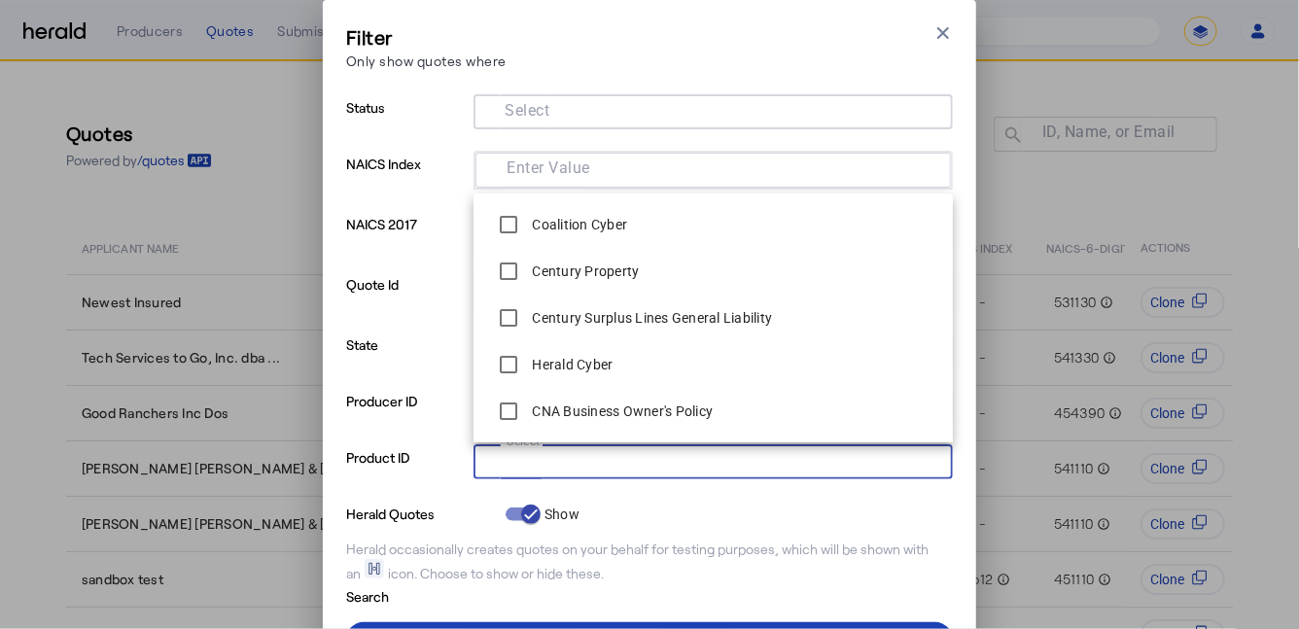
click at [630, 458] on input "Select" at bounding box center [709, 459] width 441 height 23
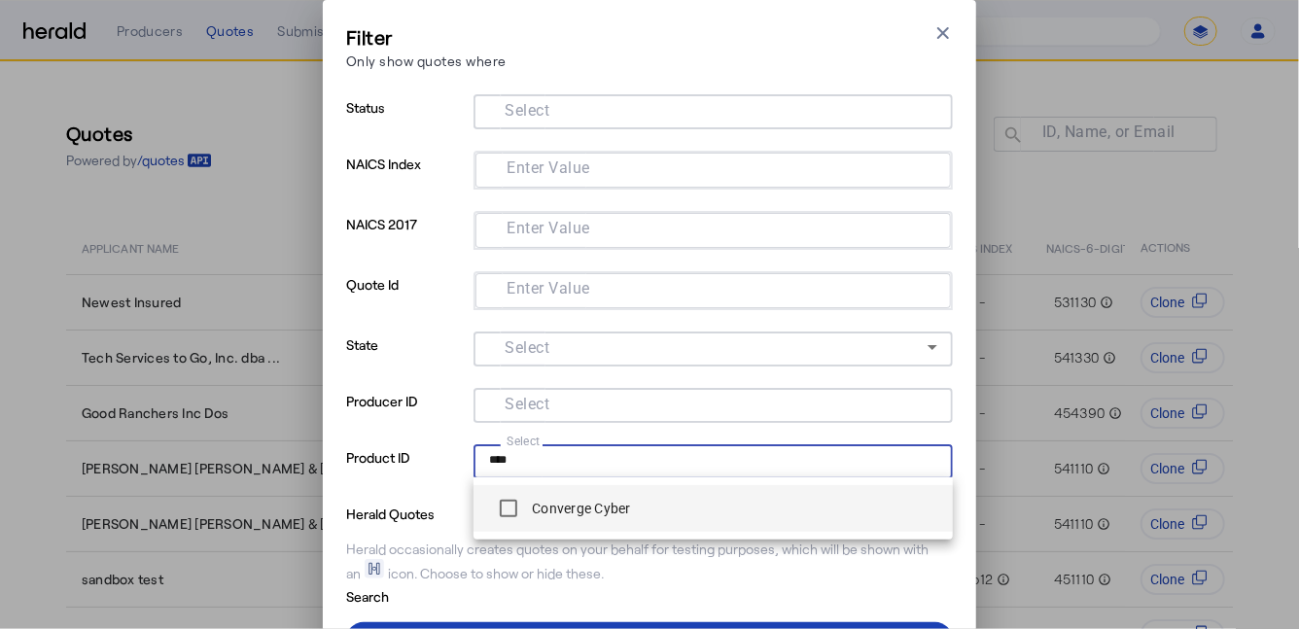
type input "****"
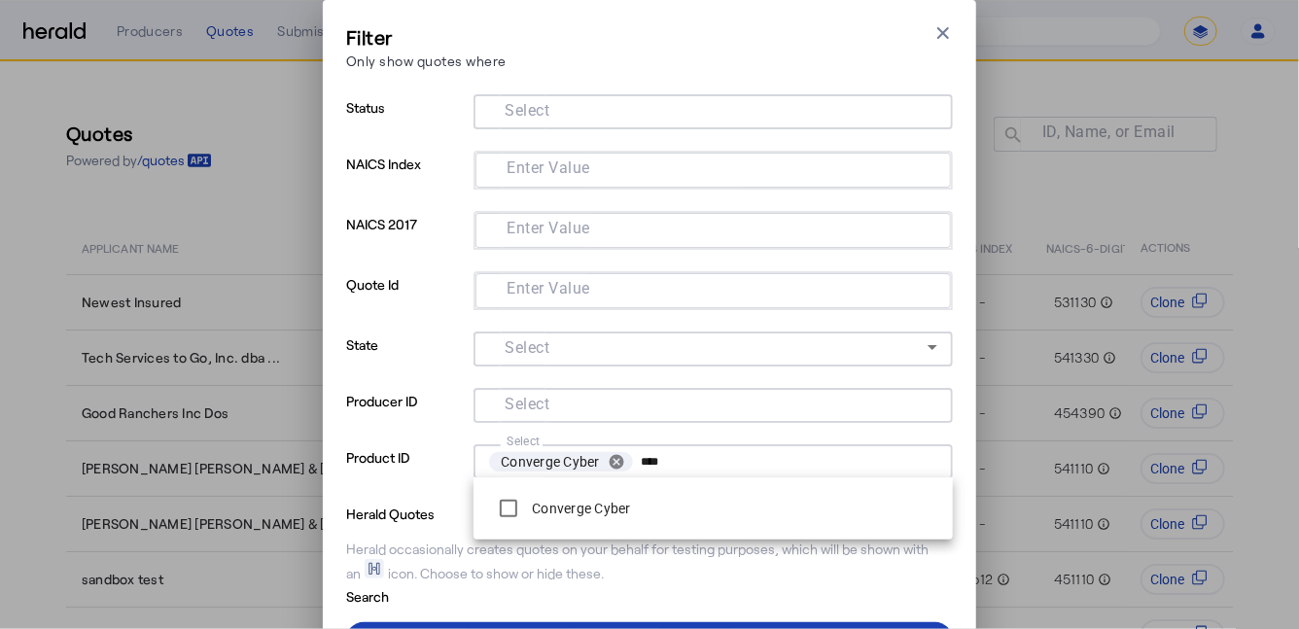
click at [431, 545] on div "Herald occasionally creates quotes on your behalf for testing purposes, which w…" at bounding box center [649, 562] width 607 height 44
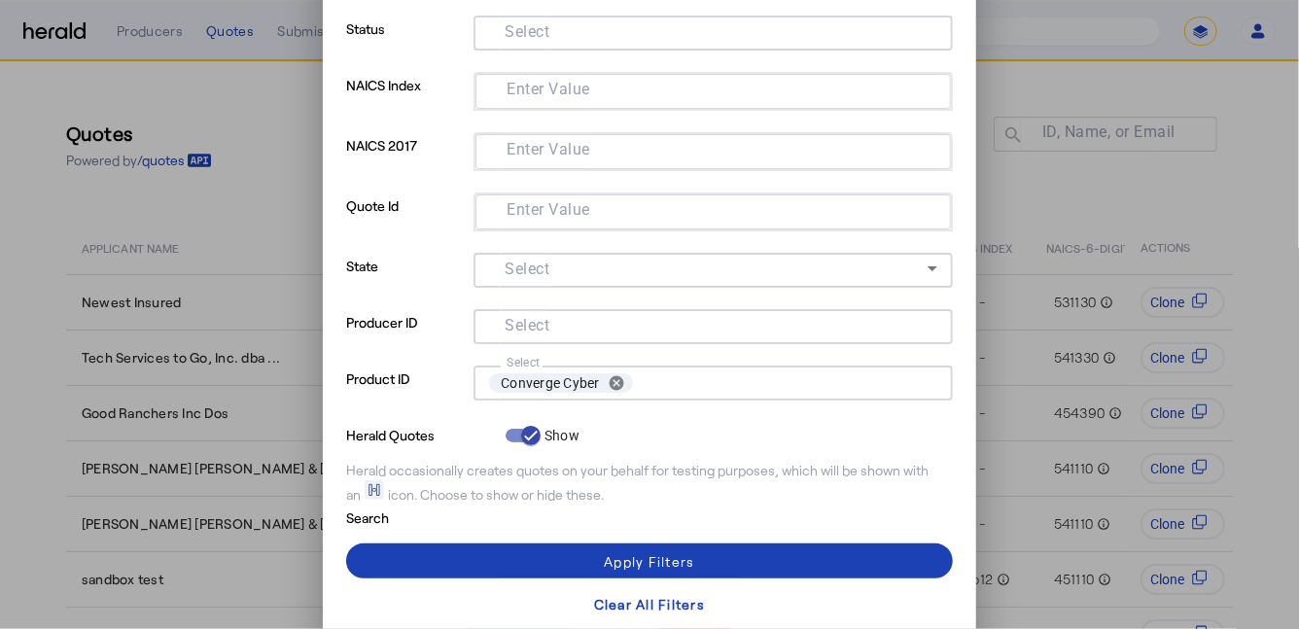
scroll to position [85, 0]
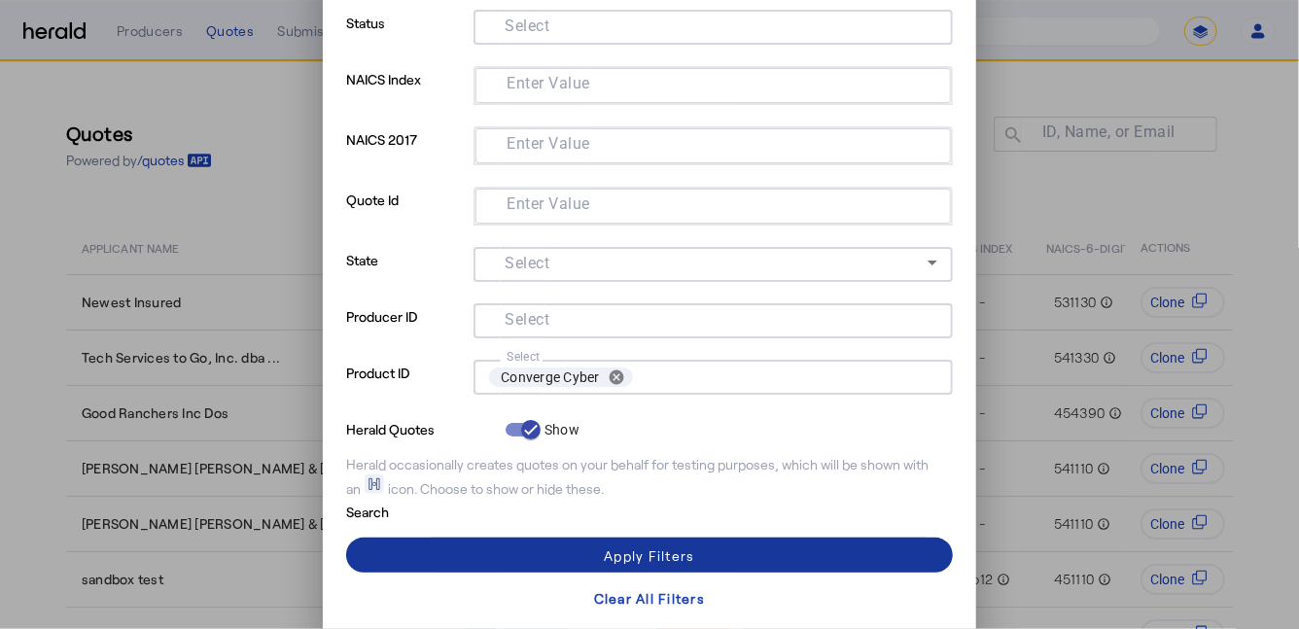
click at [445, 554] on span at bounding box center [649, 555] width 607 height 47
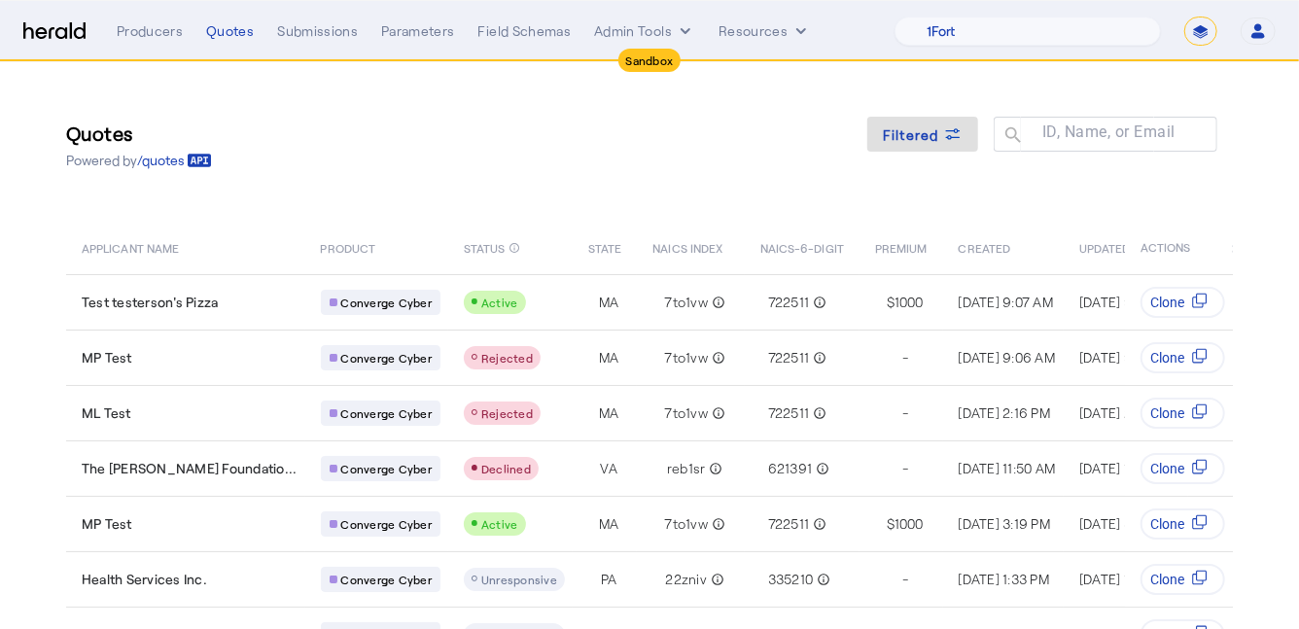
click at [859, 91] on div "Quotes Powered by /quotes Filtered ID, Name, or Email search APPLICANT NAME PRO…" at bounding box center [649, 446] width 1245 height 768
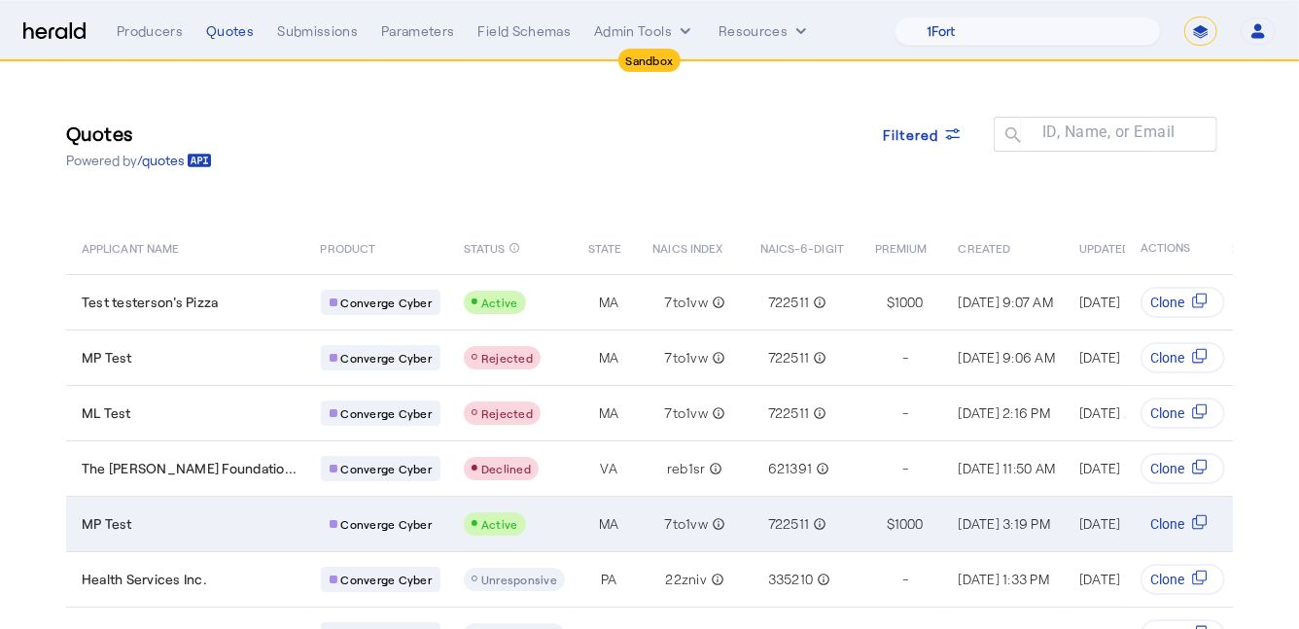
click at [200, 517] on div "MP Test" at bounding box center [190, 523] width 216 height 19
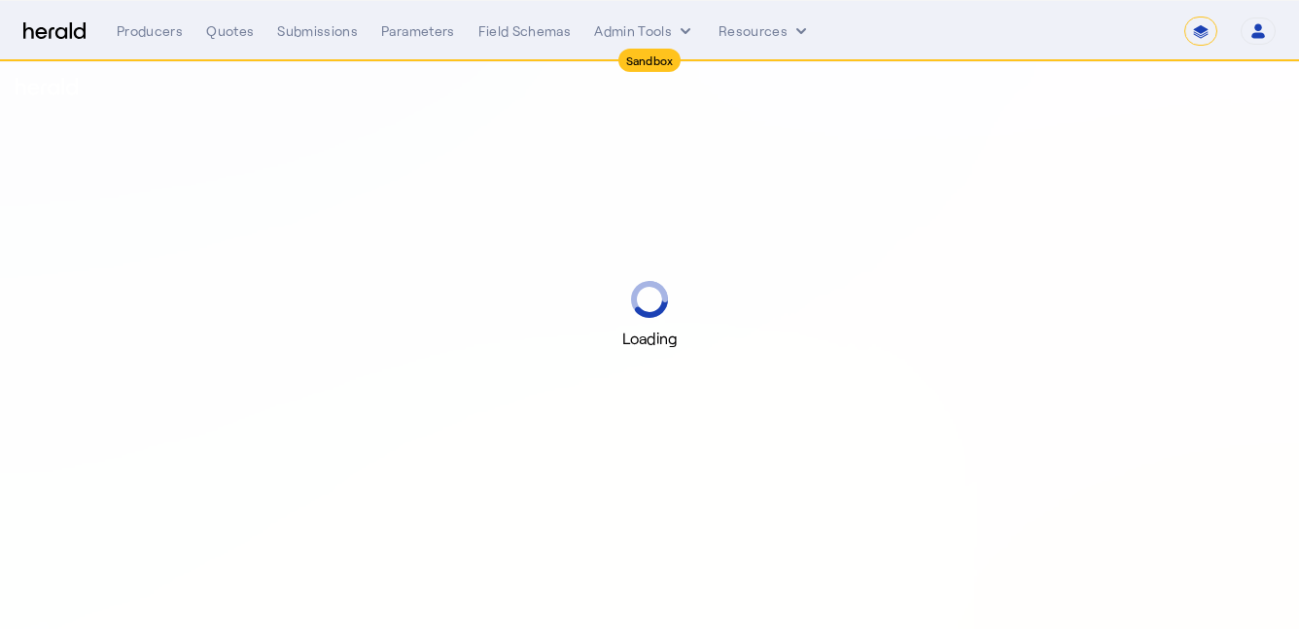
select select "*******"
select select "pfm_2v8p_herald_api"
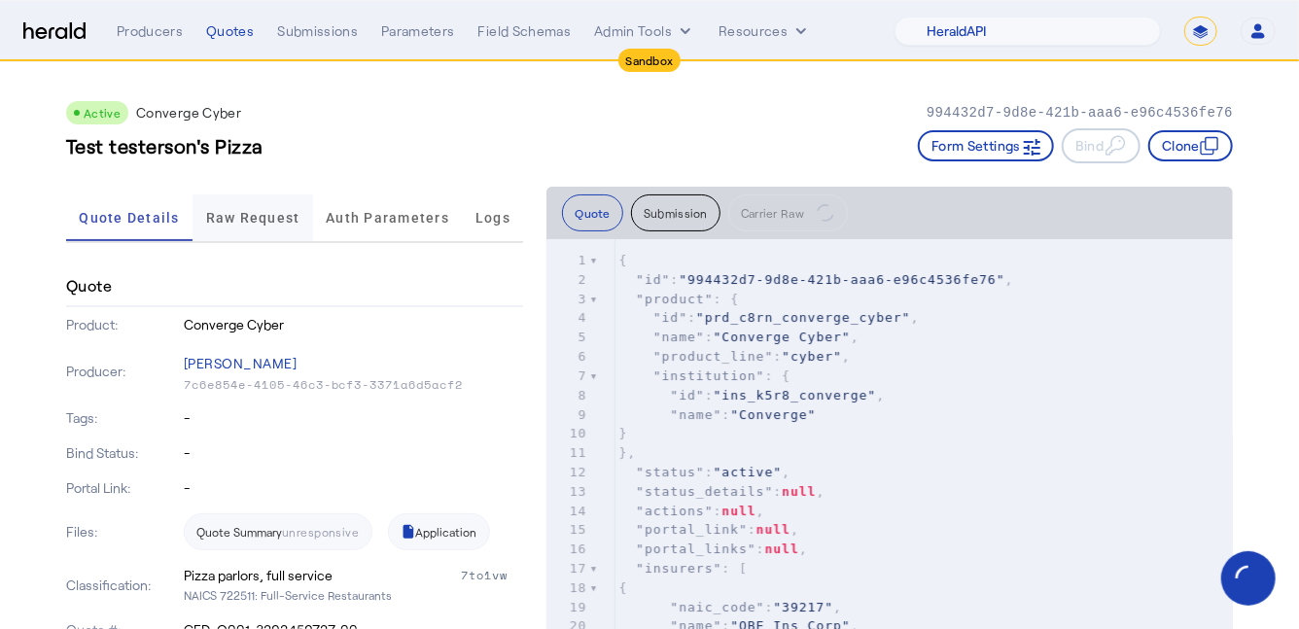
click at [269, 228] on span "Raw Request" at bounding box center [253, 218] width 94 height 47
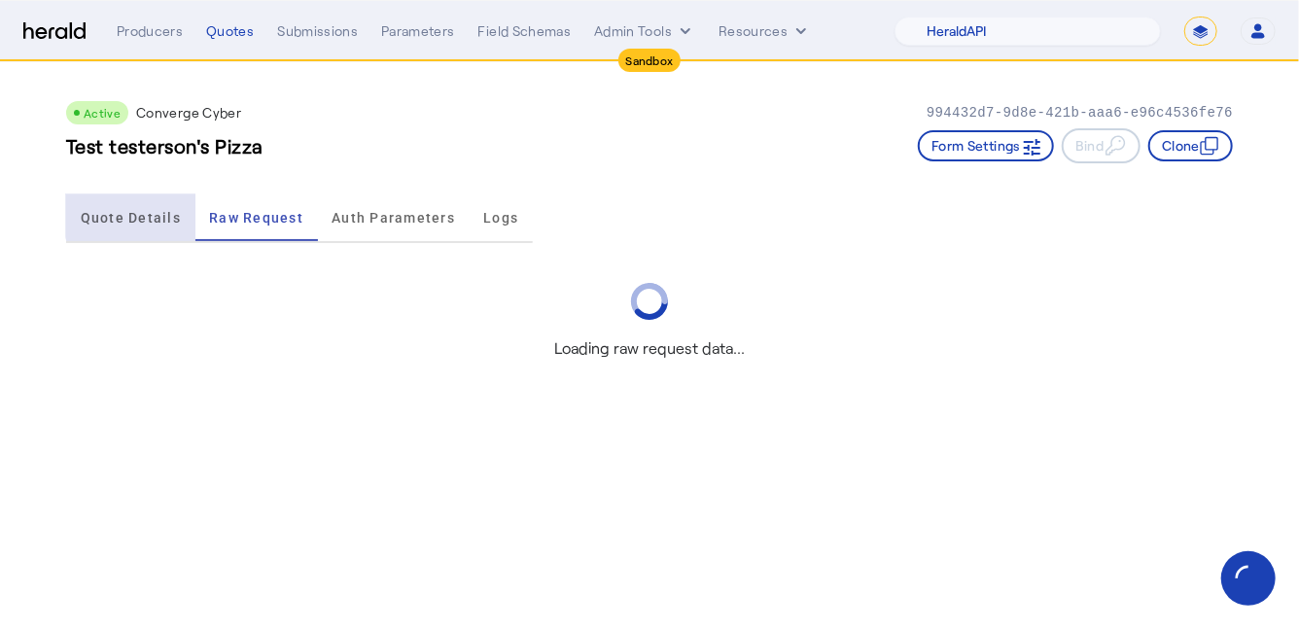
click at [164, 211] on span "Quote Details" at bounding box center [131, 218] width 100 height 14
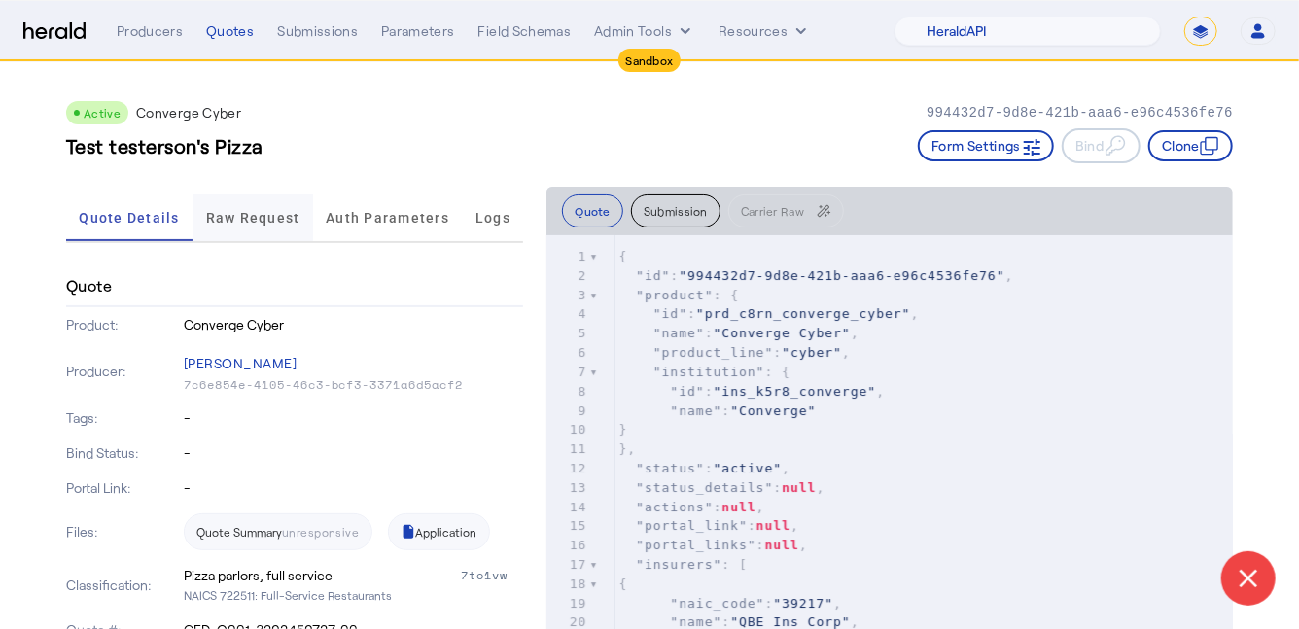
click at [249, 219] on span "Raw Request" at bounding box center [253, 218] width 94 height 14
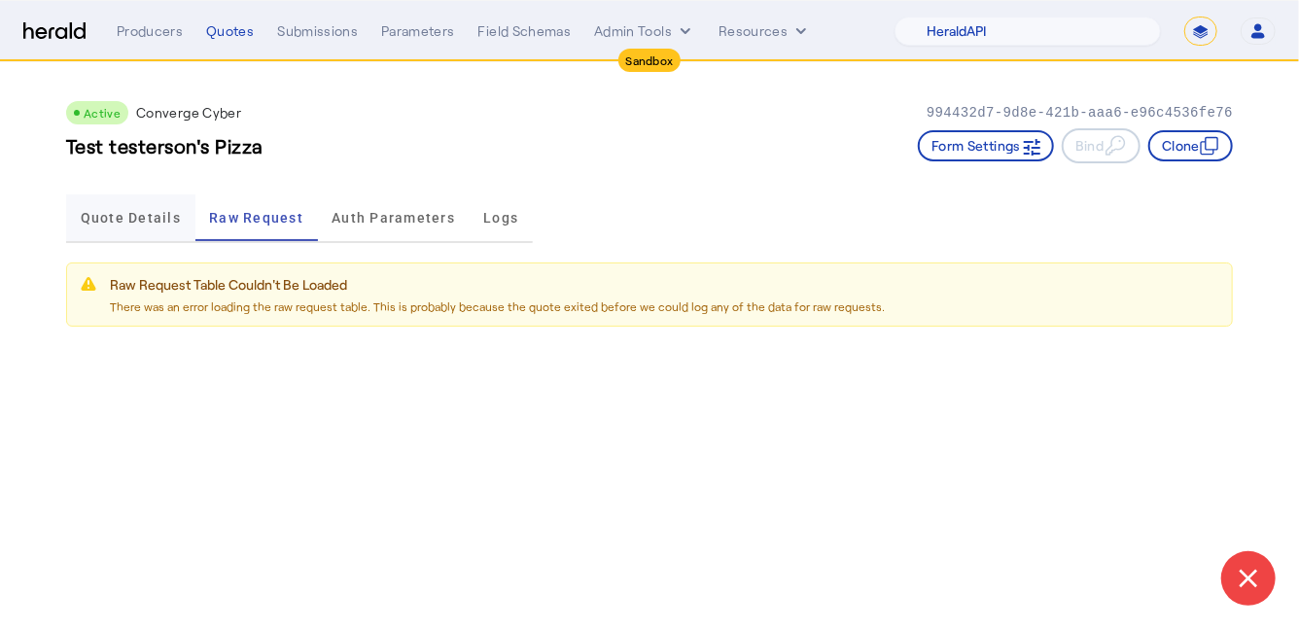
click at [157, 214] on span "Quote Details" at bounding box center [131, 218] width 100 height 14
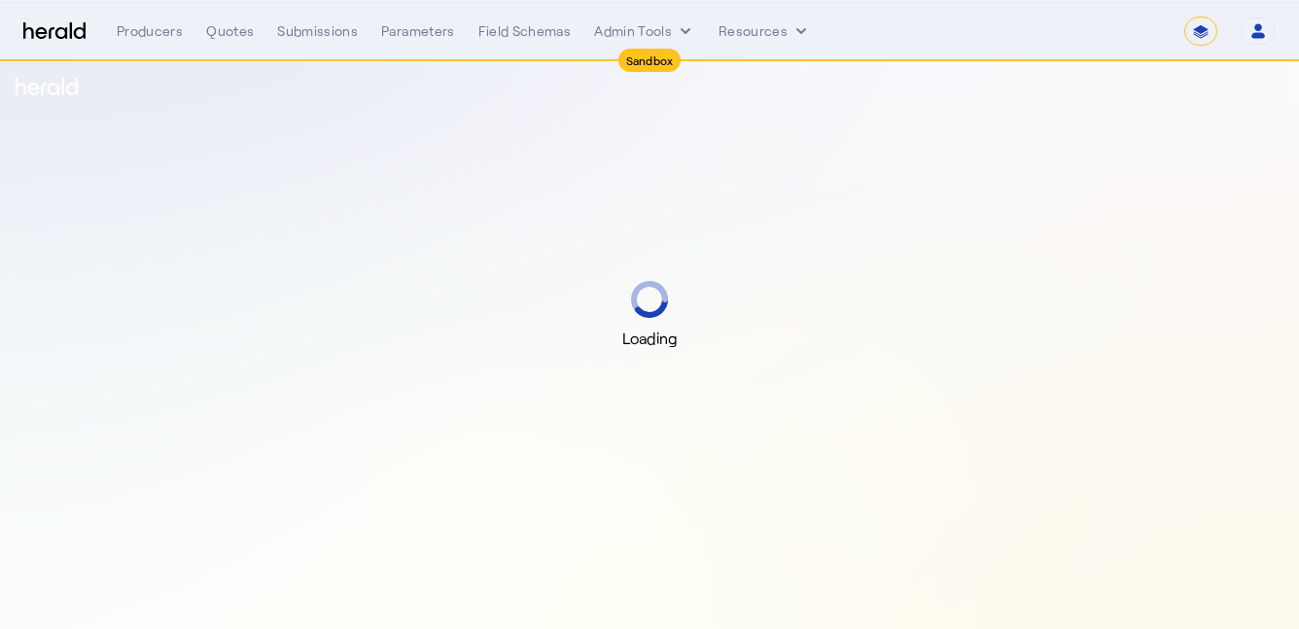
select select "*******"
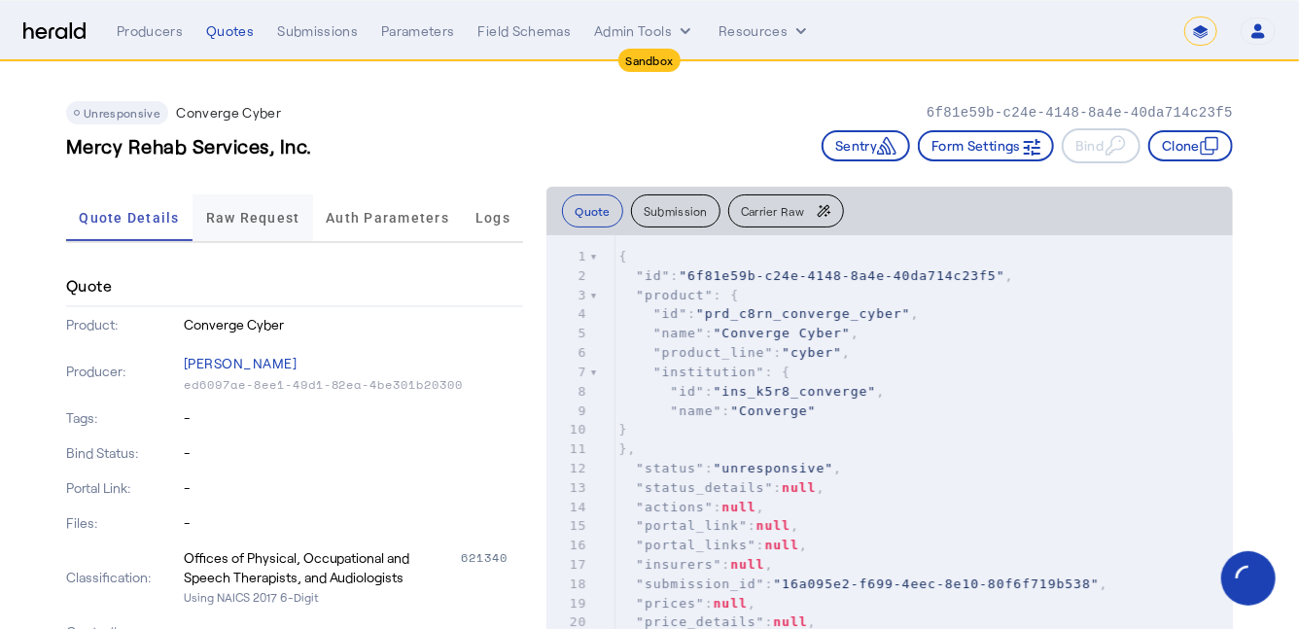
click at [275, 215] on span "Raw Request" at bounding box center [253, 218] width 94 height 14
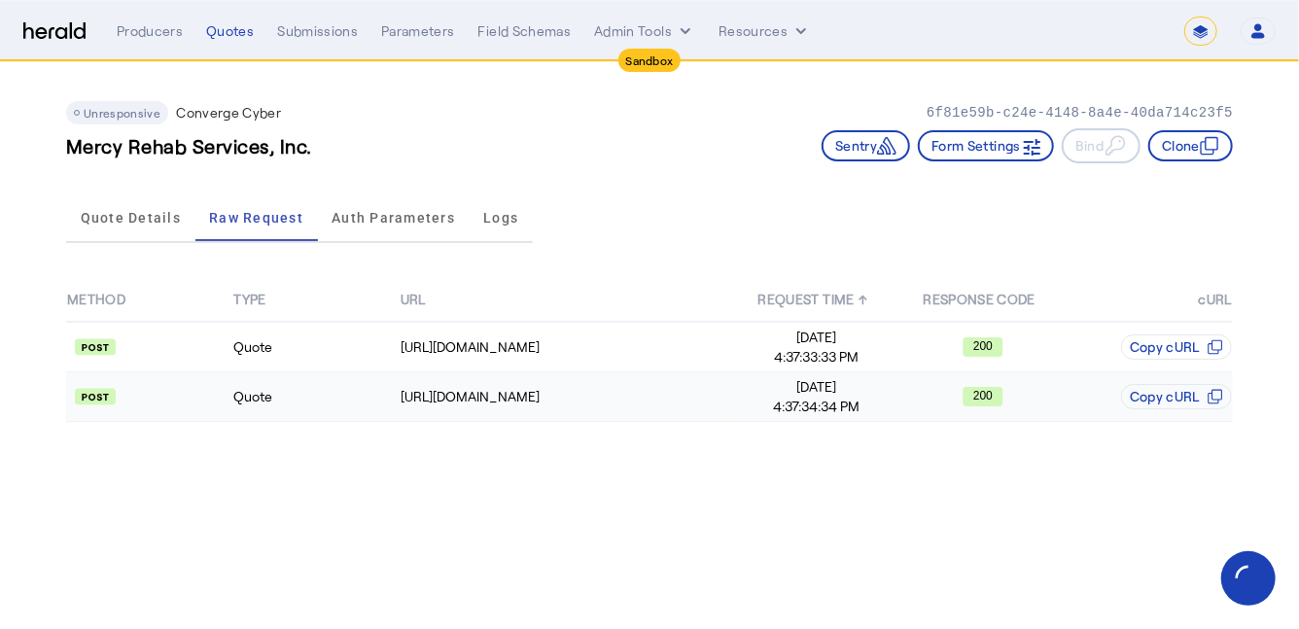
click at [311, 396] on td "Quote" at bounding box center [315, 397] width 166 height 50
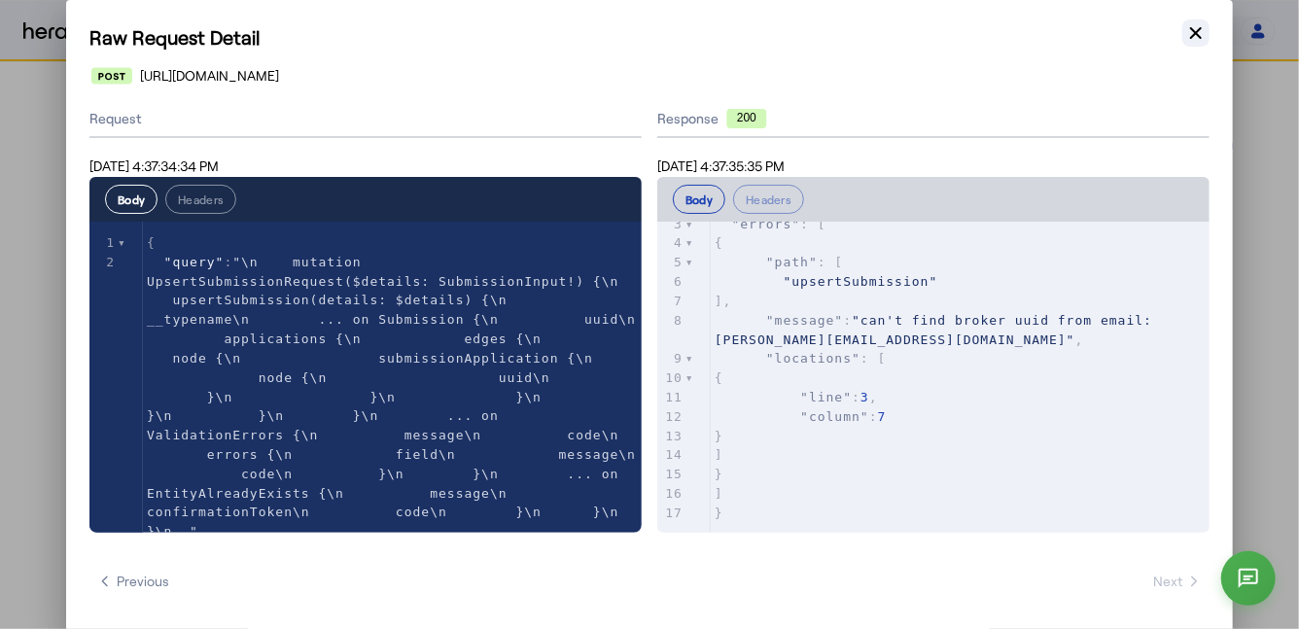
click at [1203, 40] on icon "button" at bounding box center [1196, 32] width 19 height 19
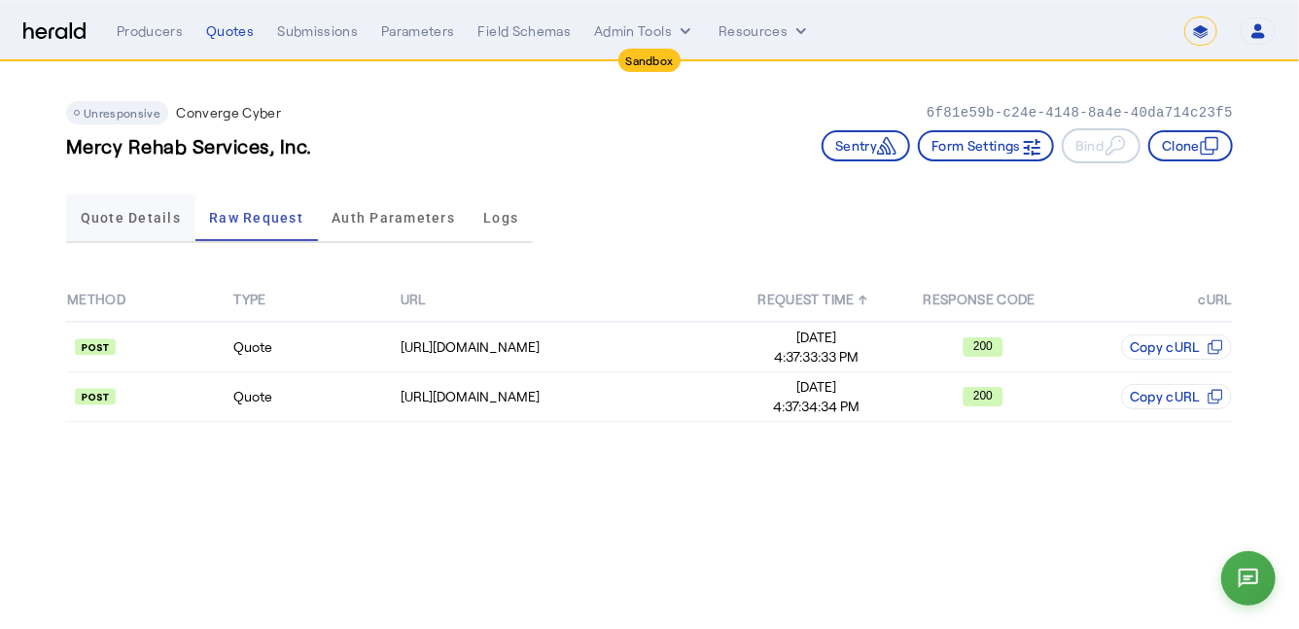
click at [144, 223] on span "Quote Details" at bounding box center [131, 218] width 100 height 14
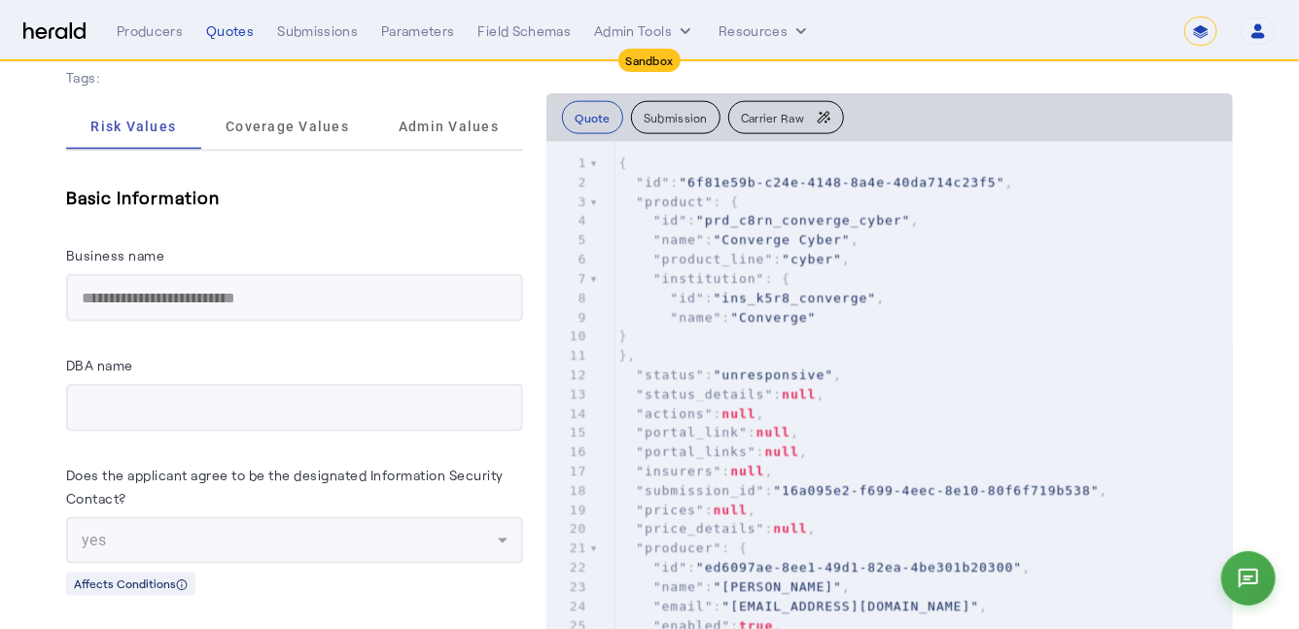
scroll to position [729, 0]
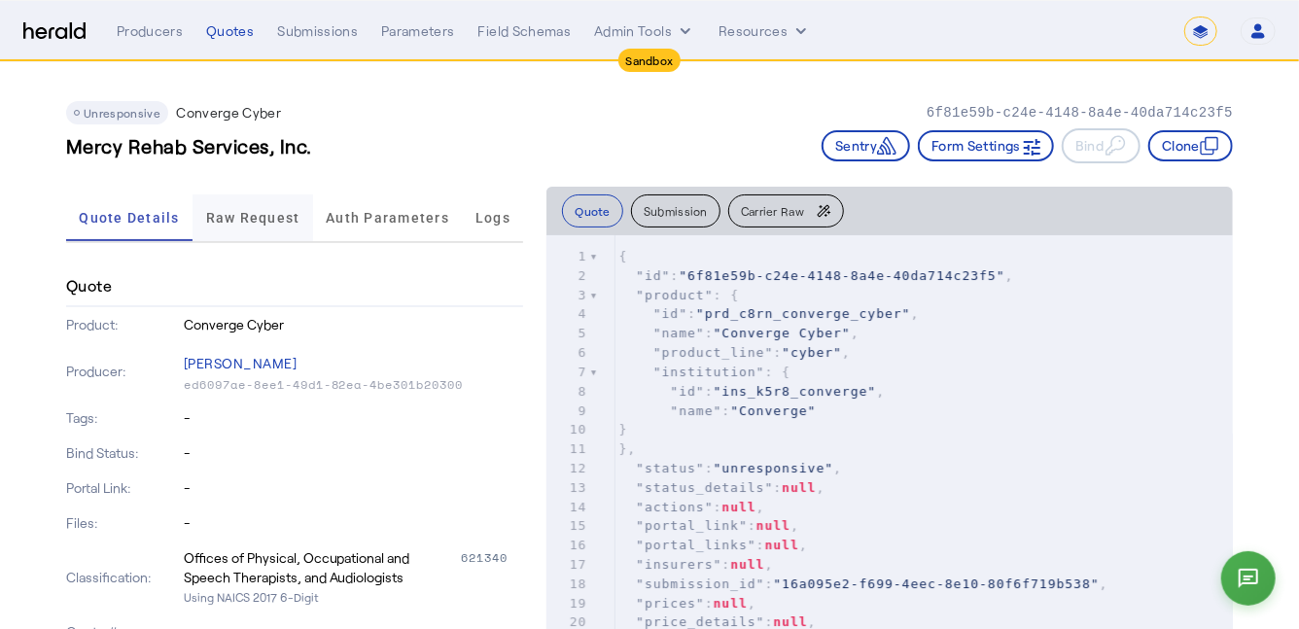
click at [263, 216] on span "Raw Request" at bounding box center [253, 218] width 94 height 14
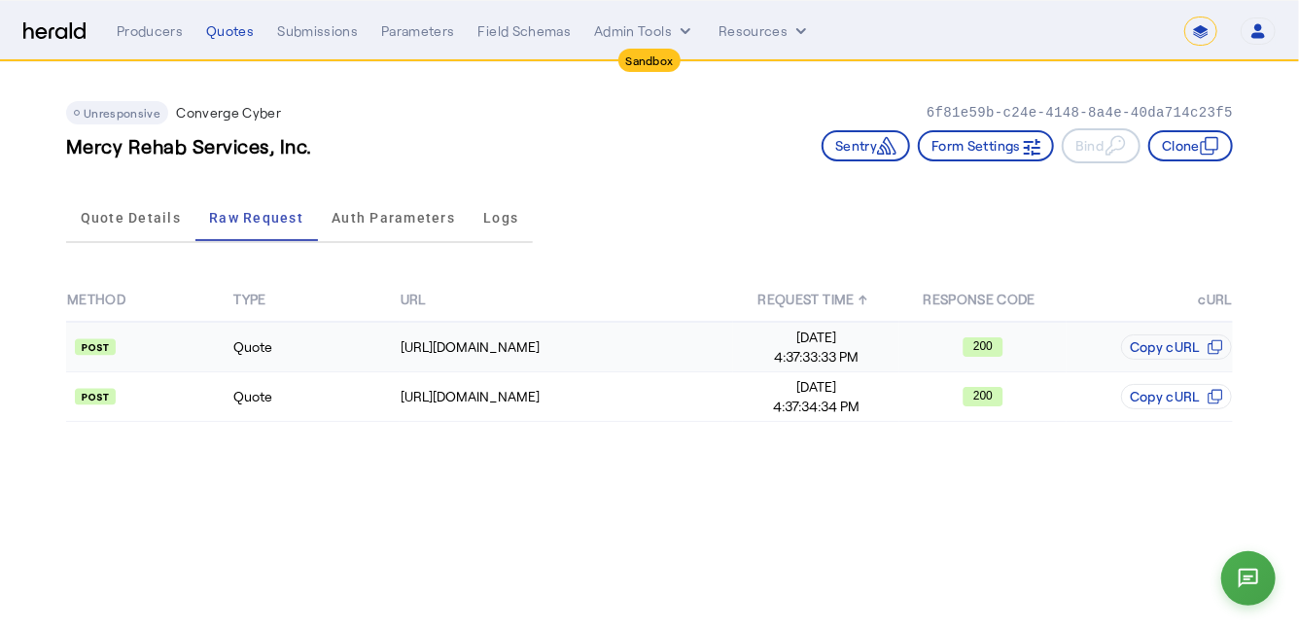
click at [356, 353] on td "Quote" at bounding box center [315, 347] width 166 height 51
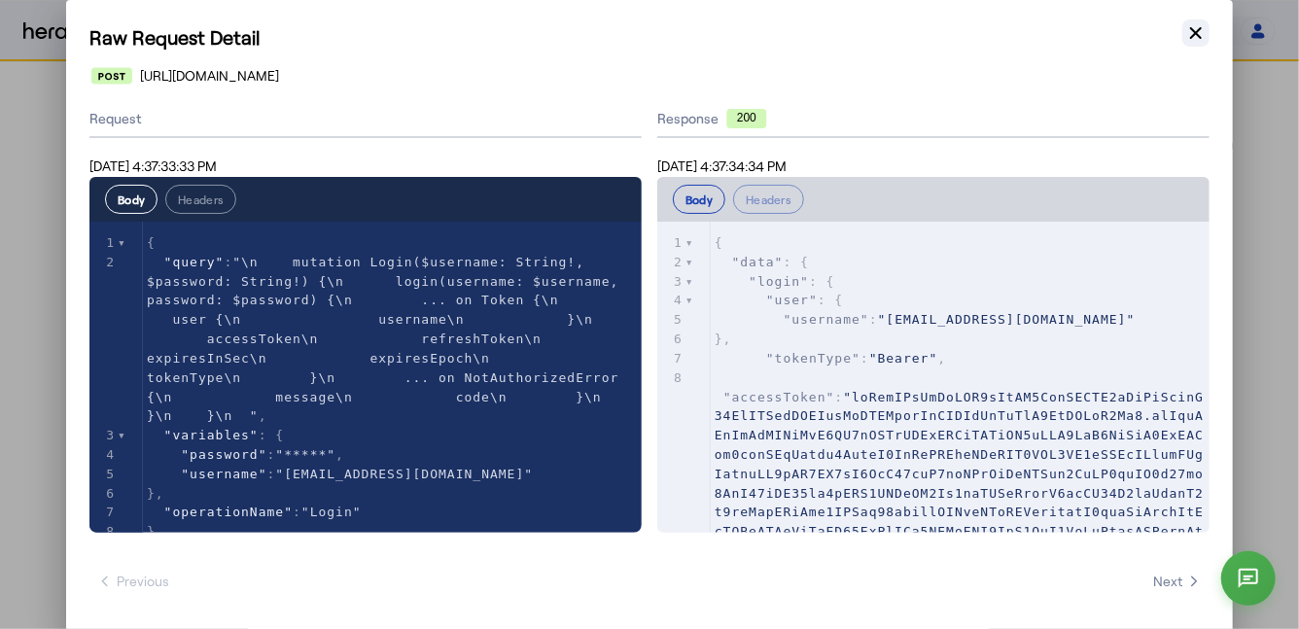
click at [1205, 30] on icon "button" at bounding box center [1196, 32] width 19 height 19
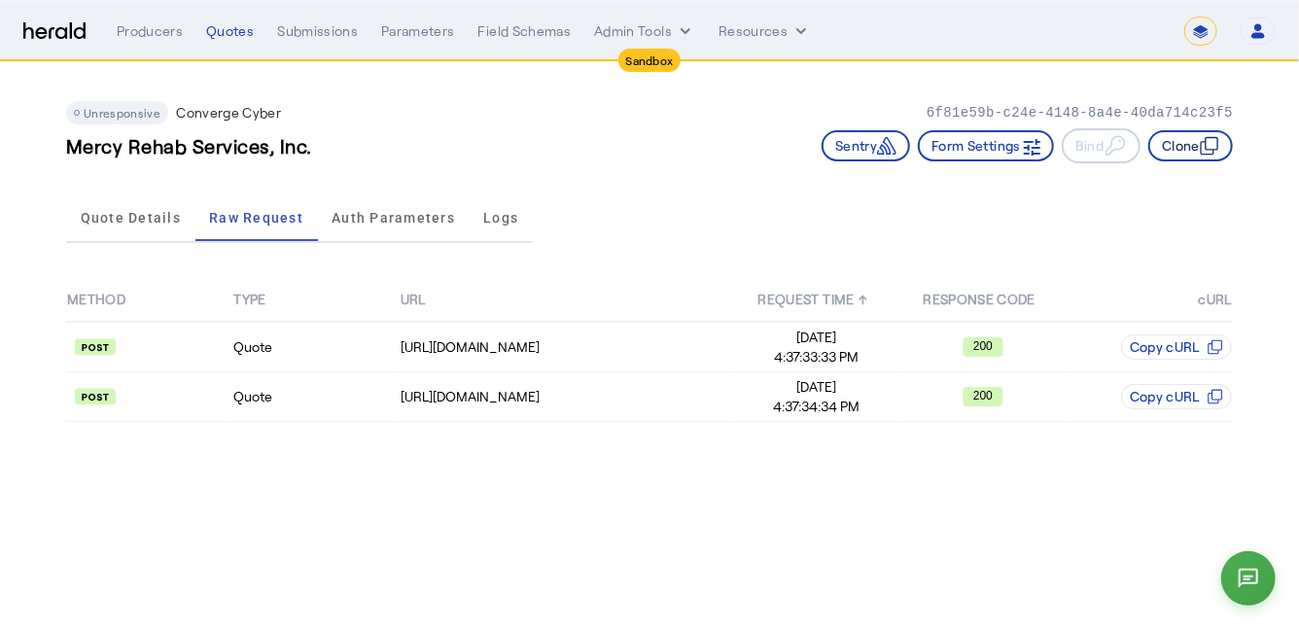
click at [1192, 157] on button "Clone" at bounding box center [1191, 145] width 85 height 31
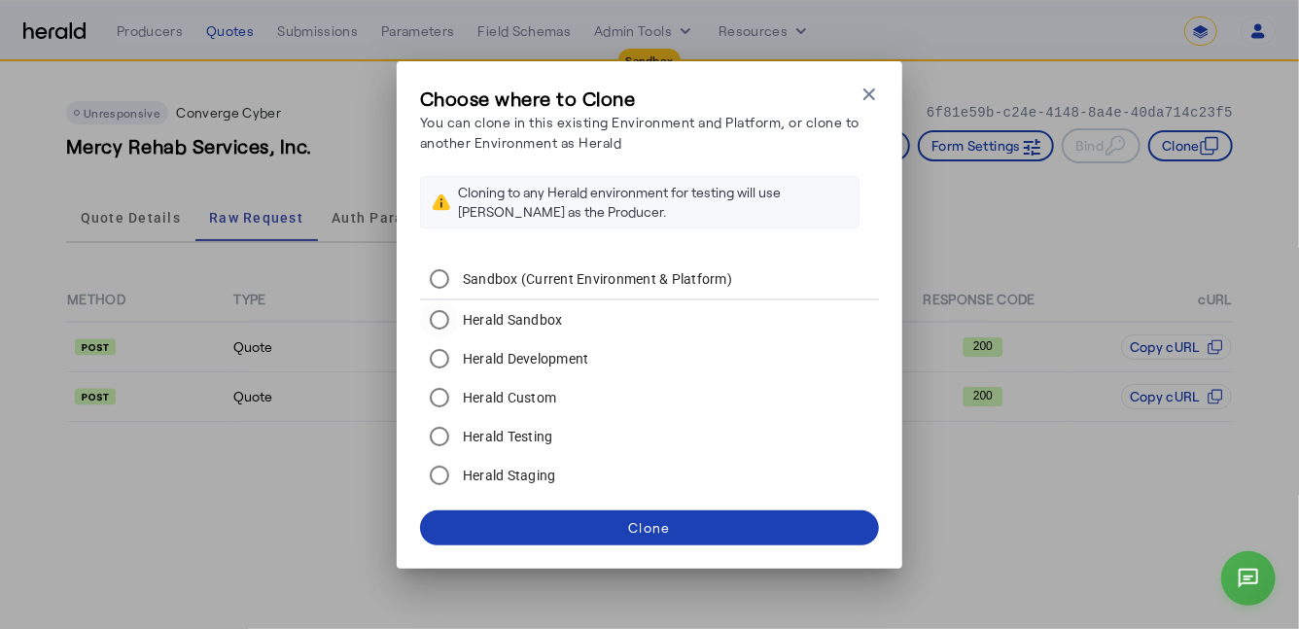
click at [500, 317] on label "Herald Sandbox" at bounding box center [511, 319] width 104 height 19
click at [611, 517] on span at bounding box center [649, 528] width 459 height 47
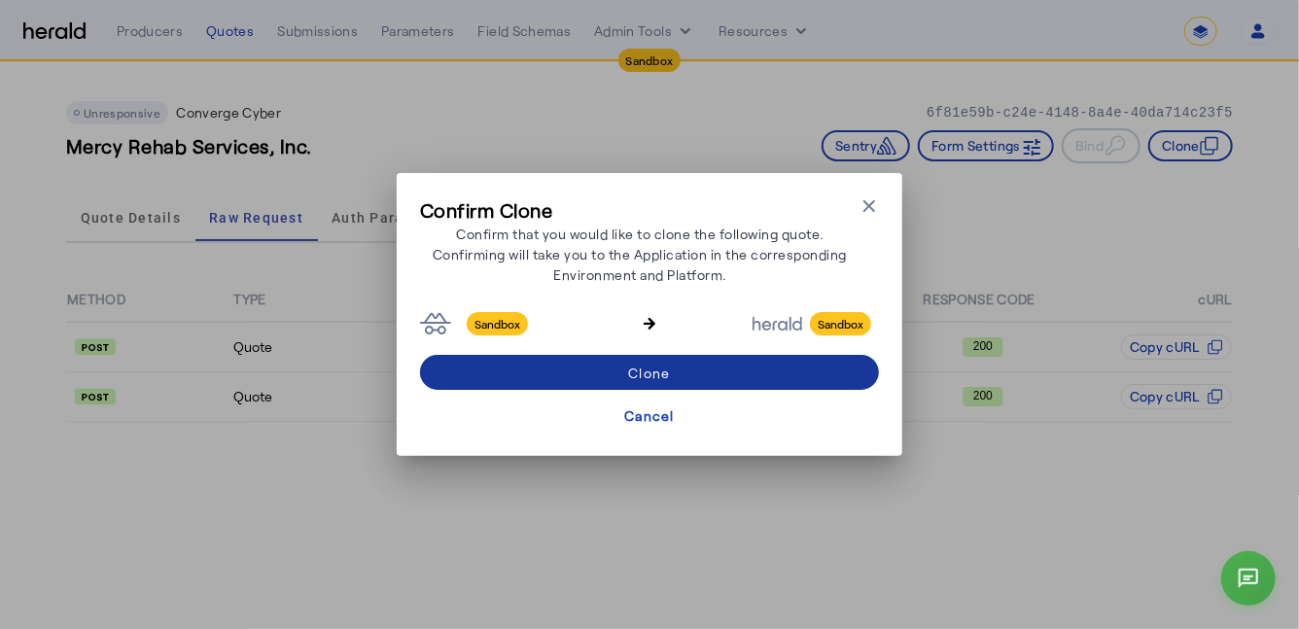
click at [686, 382] on span at bounding box center [649, 372] width 459 height 47
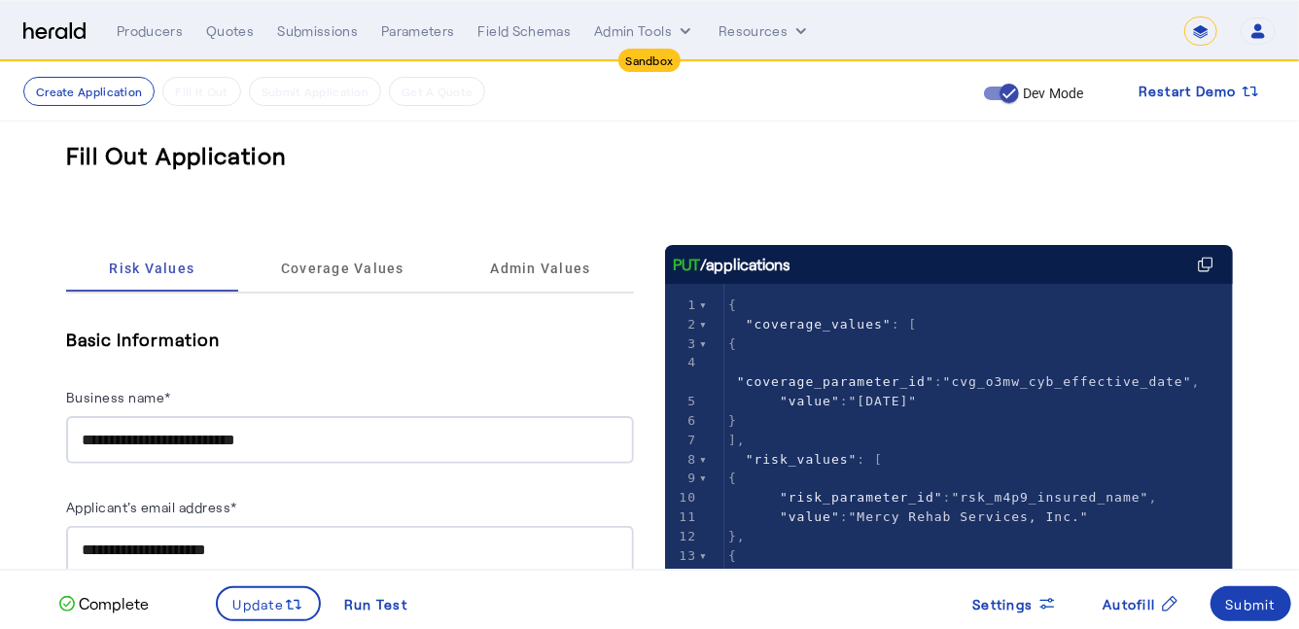
click at [313, 434] on input "**********" at bounding box center [350, 440] width 537 height 23
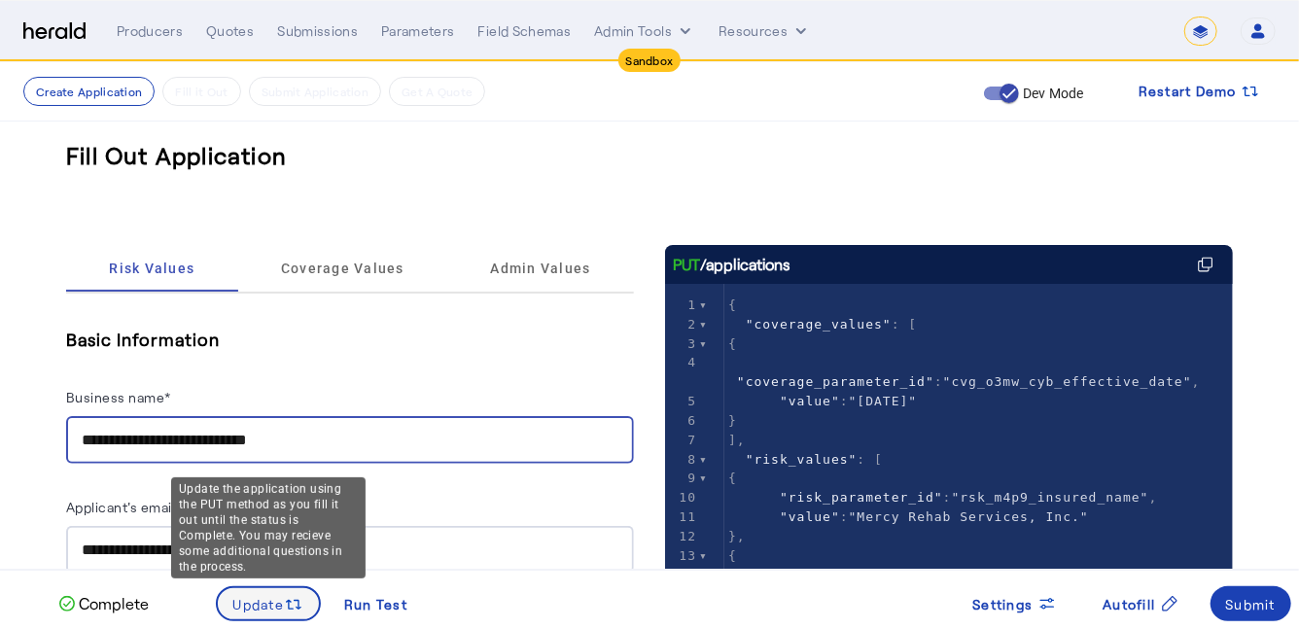
type input "**********"
click at [270, 597] on span "Update" at bounding box center [259, 604] width 52 height 20
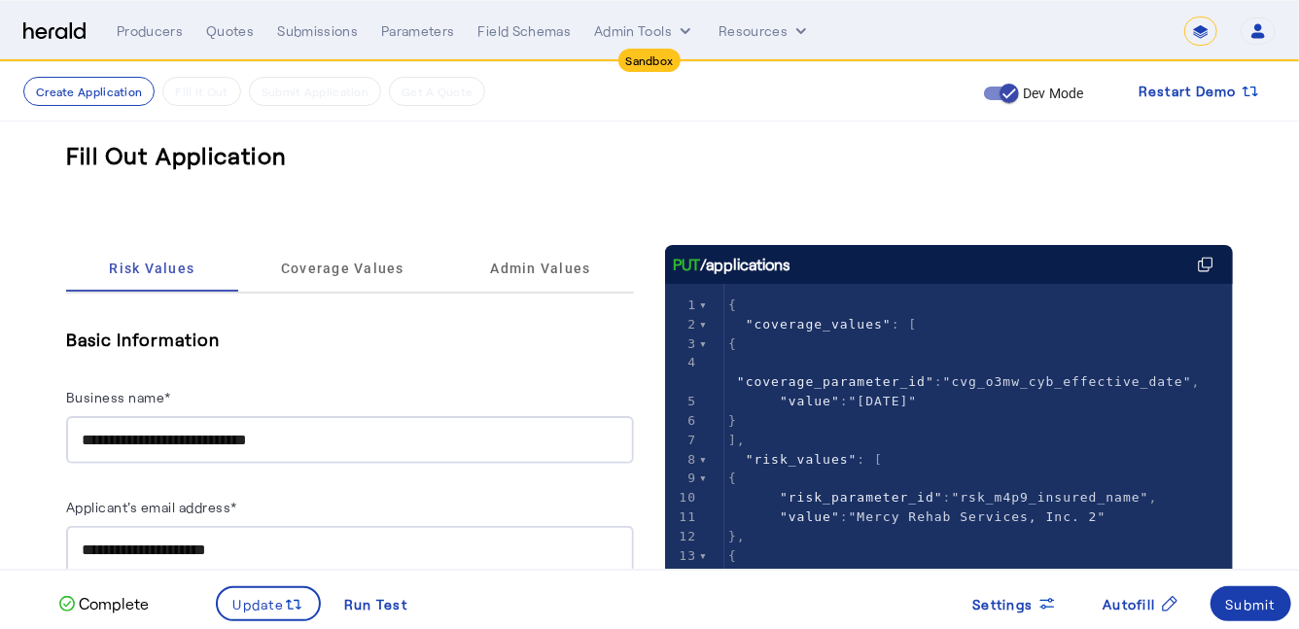
click at [1244, 600] on div "Submit" at bounding box center [1251, 604] width 51 height 20
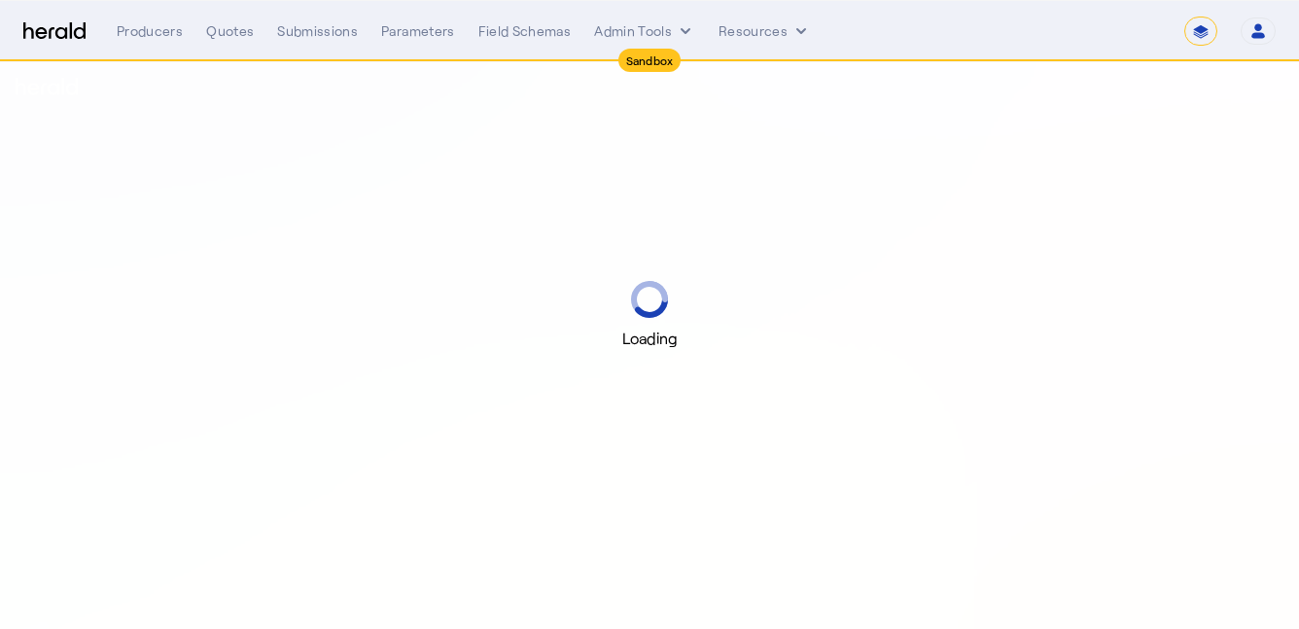
select select "*******"
select select "pfm_2v8p_herald_api"
select select "*******"
select select "pfm_2v8p_herald_api"
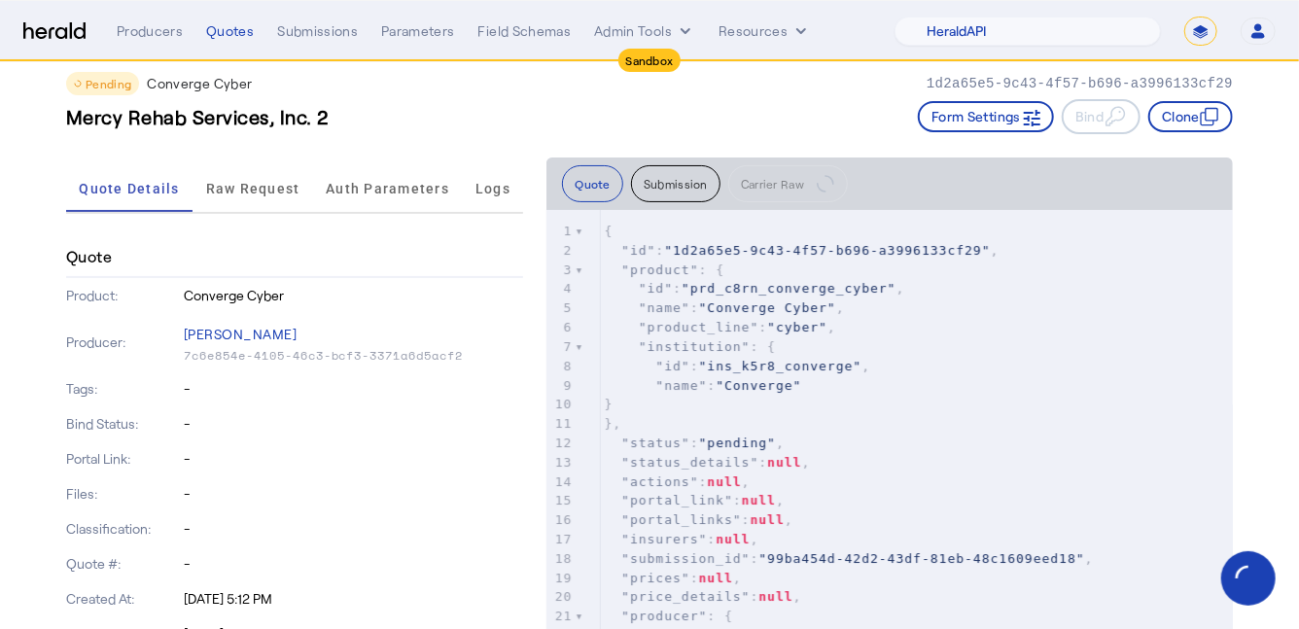
scroll to position [34, 0]
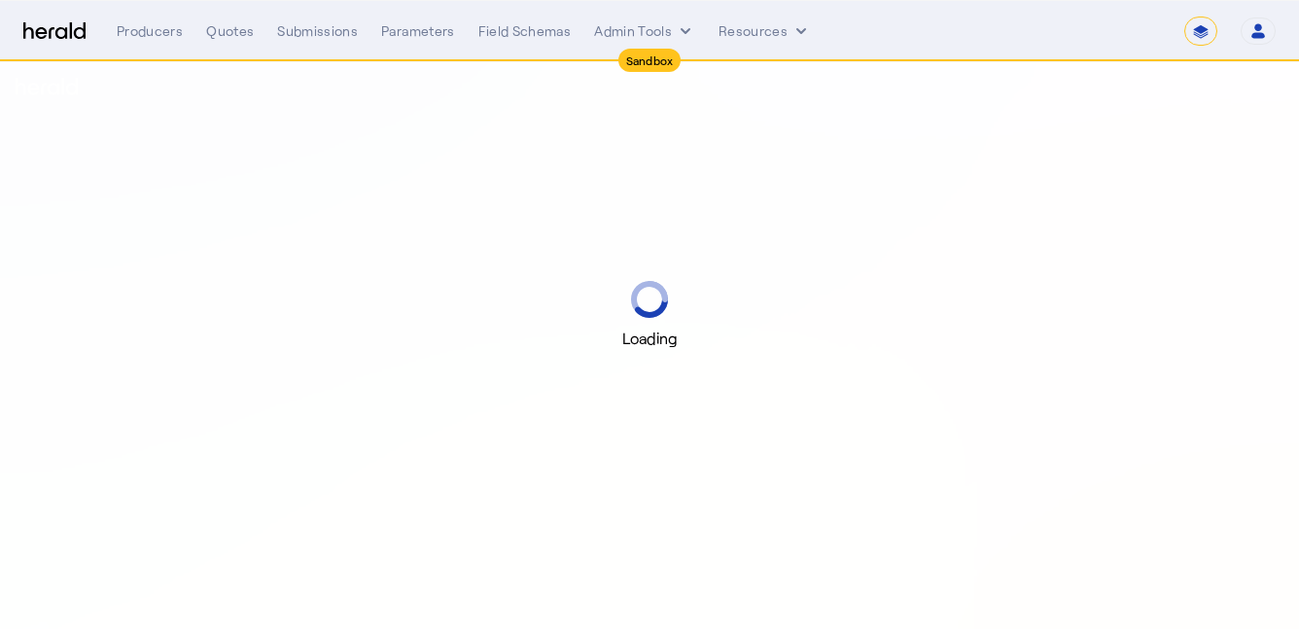
select select "*******"
select select "pfm_2v8p_herald_api"
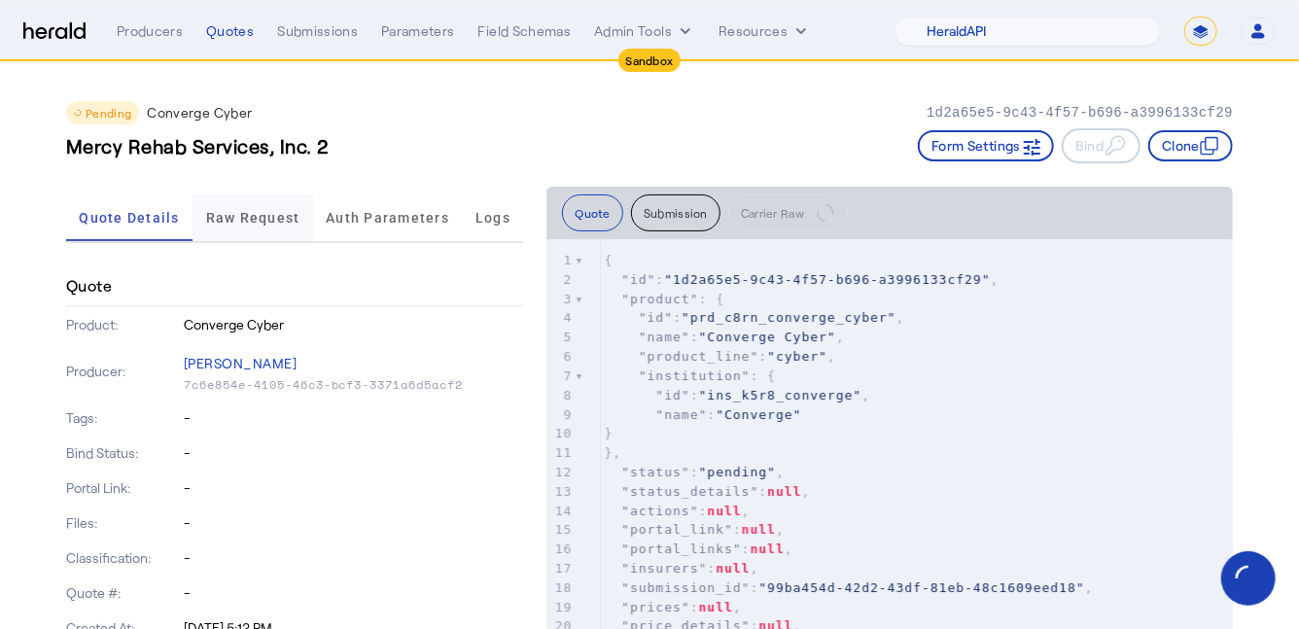
click at [261, 216] on span "Raw Request" at bounding box center [253, 218] width 94 height 14
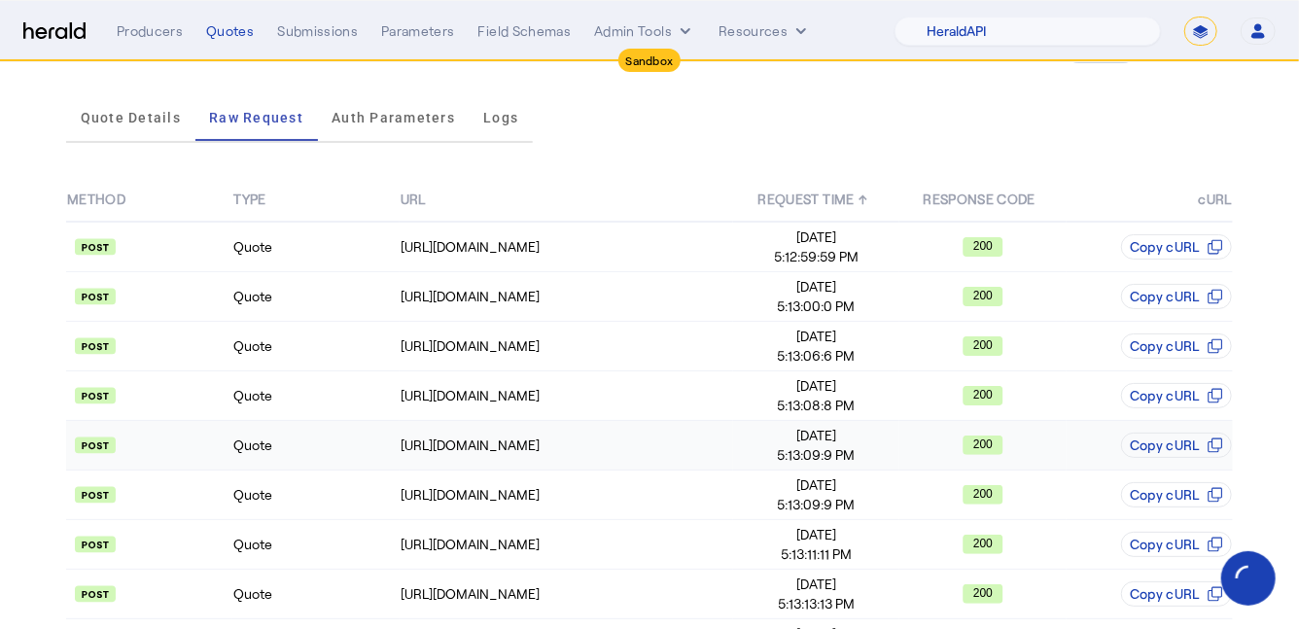
scroll to position [93, 0]
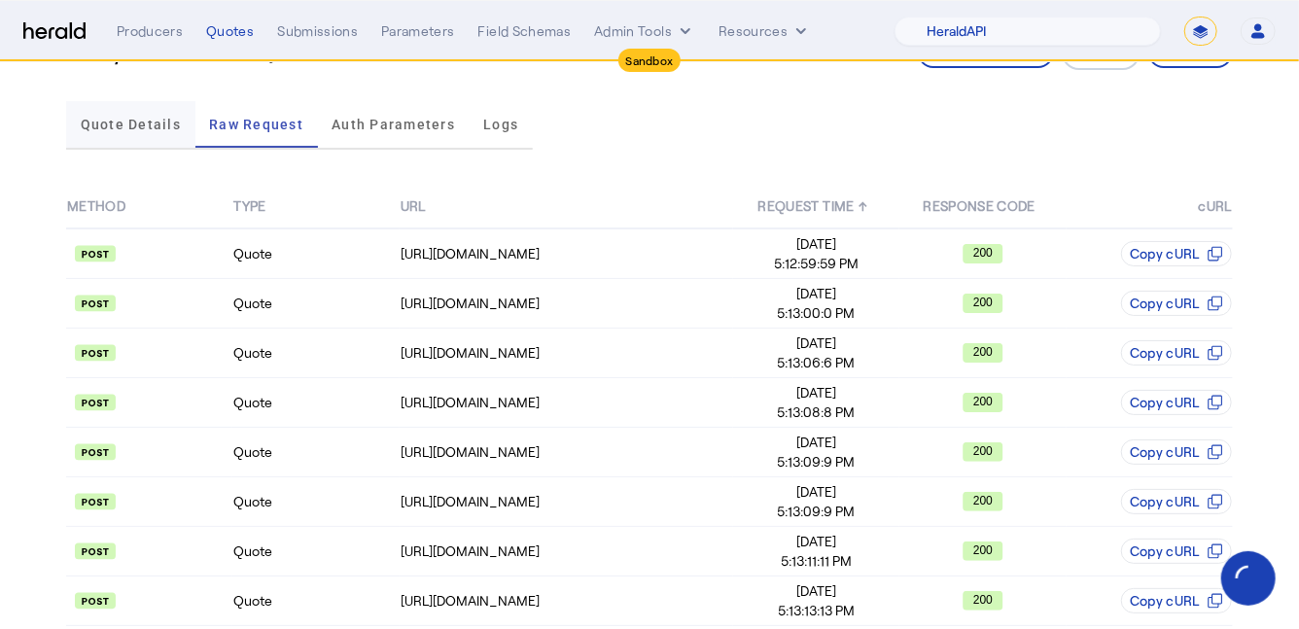
click at [159, 125] on span "Quote Details" at bounding box center [131, 125] width 100 height 14
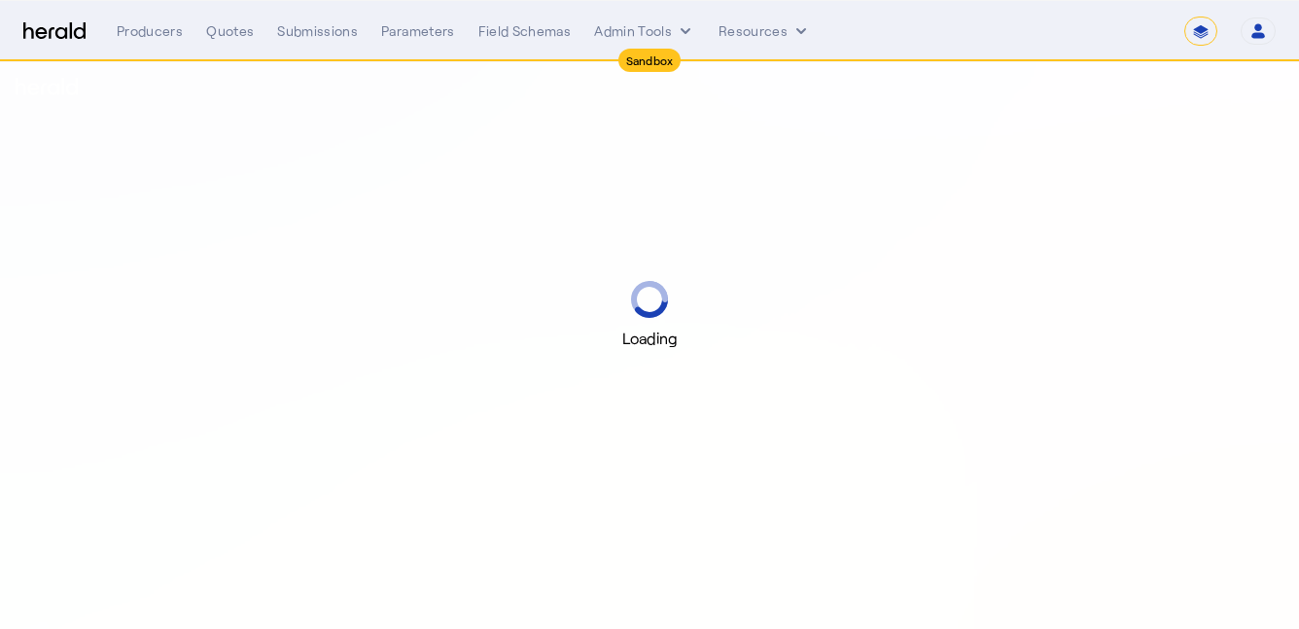
select select "*******"
select select "pfm_2v8p_herald_api"
select select "*******"
select select "pfm_2v8p_herald_api"
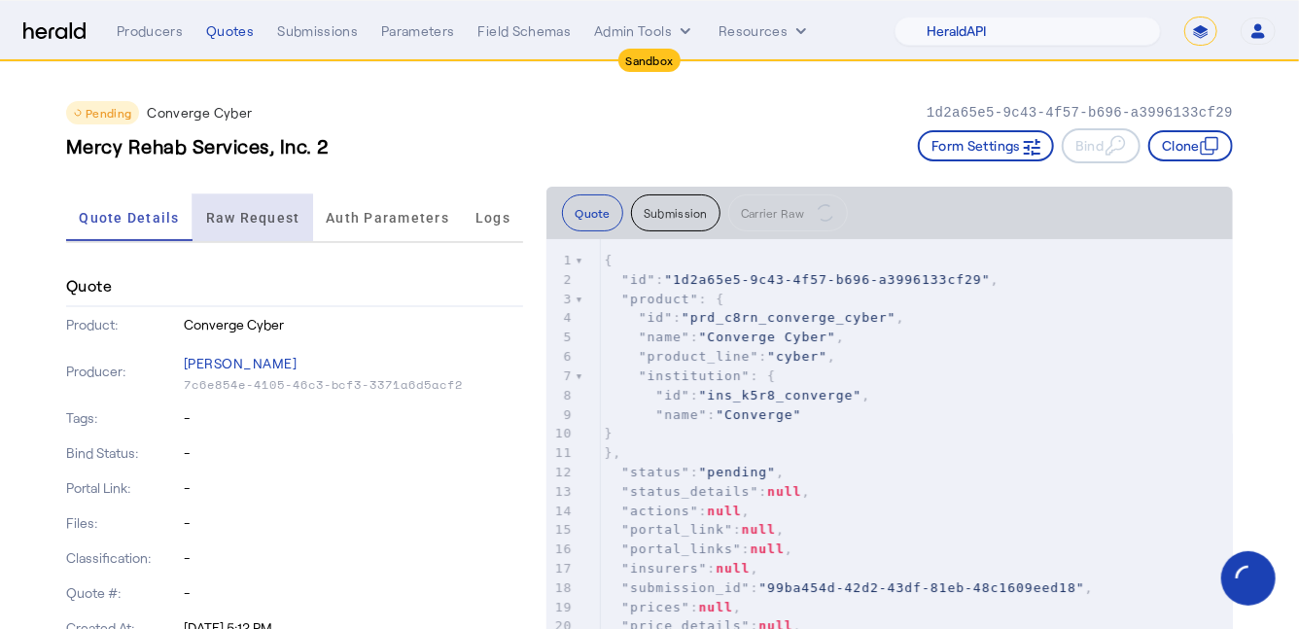
click at [228, 226] on span "Raw Request" at bounding box center [253, 218] width 94 height 47
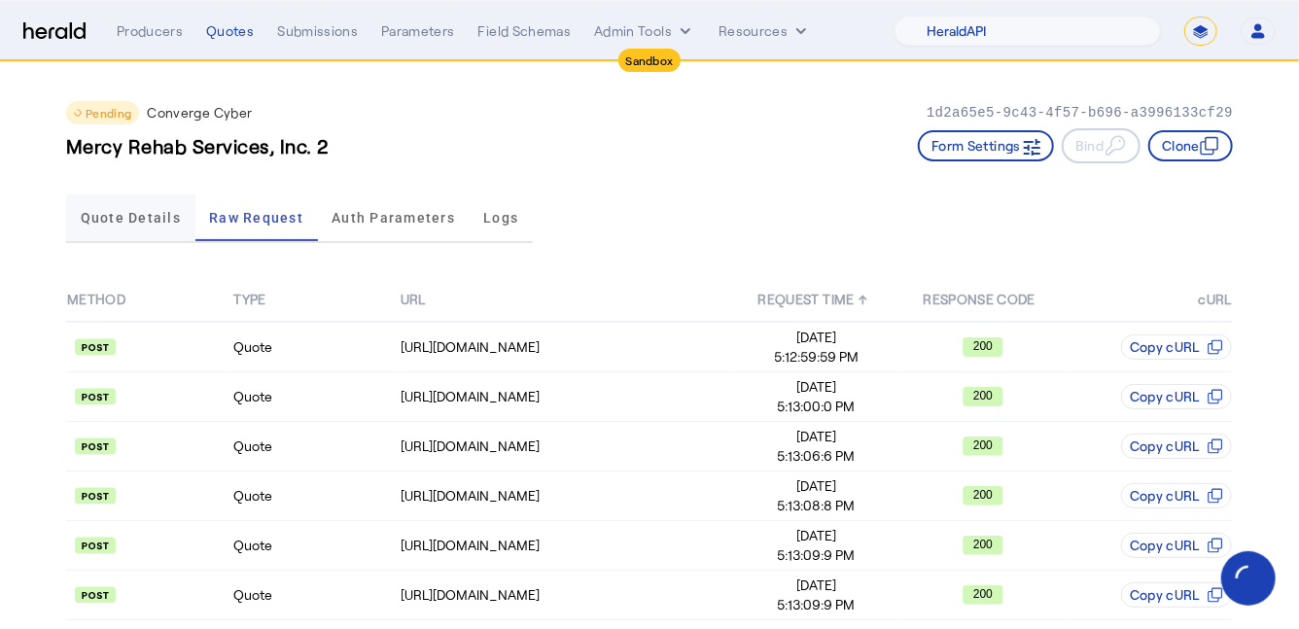
click at [130, 225] on span "Quote Details" at bounding box center [131, 218] width 100 height 47
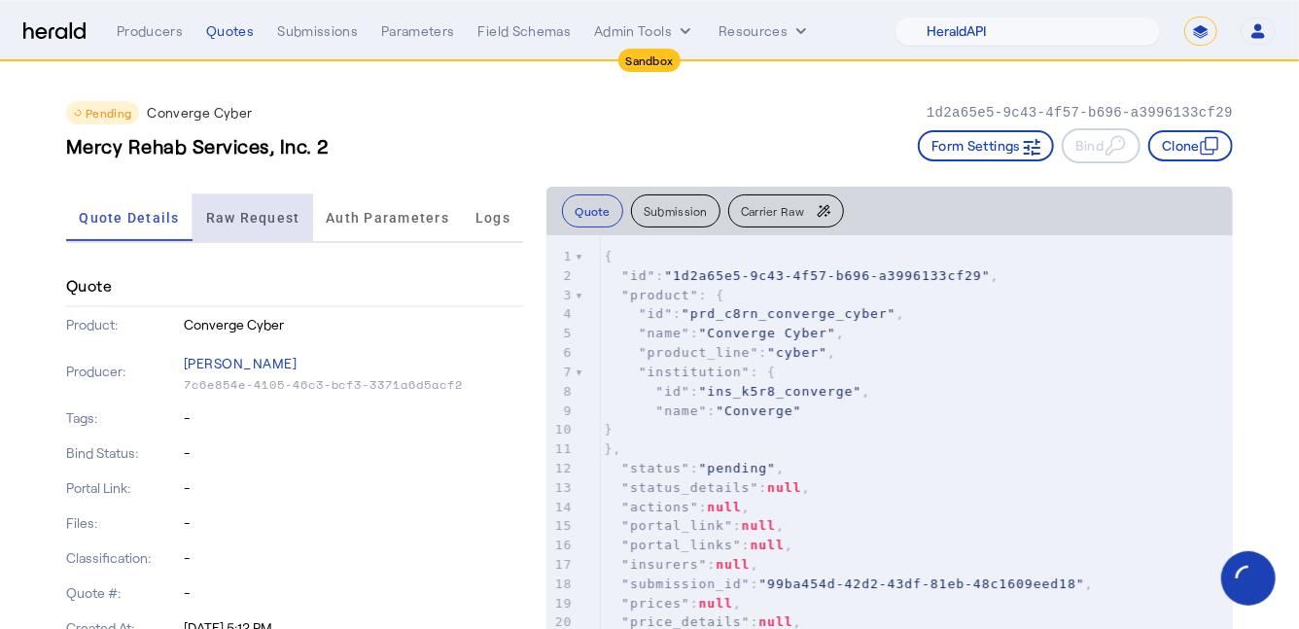
click at [230, 228] on span "Raw Request" at bounding box center [253, 218] width 94 height 47
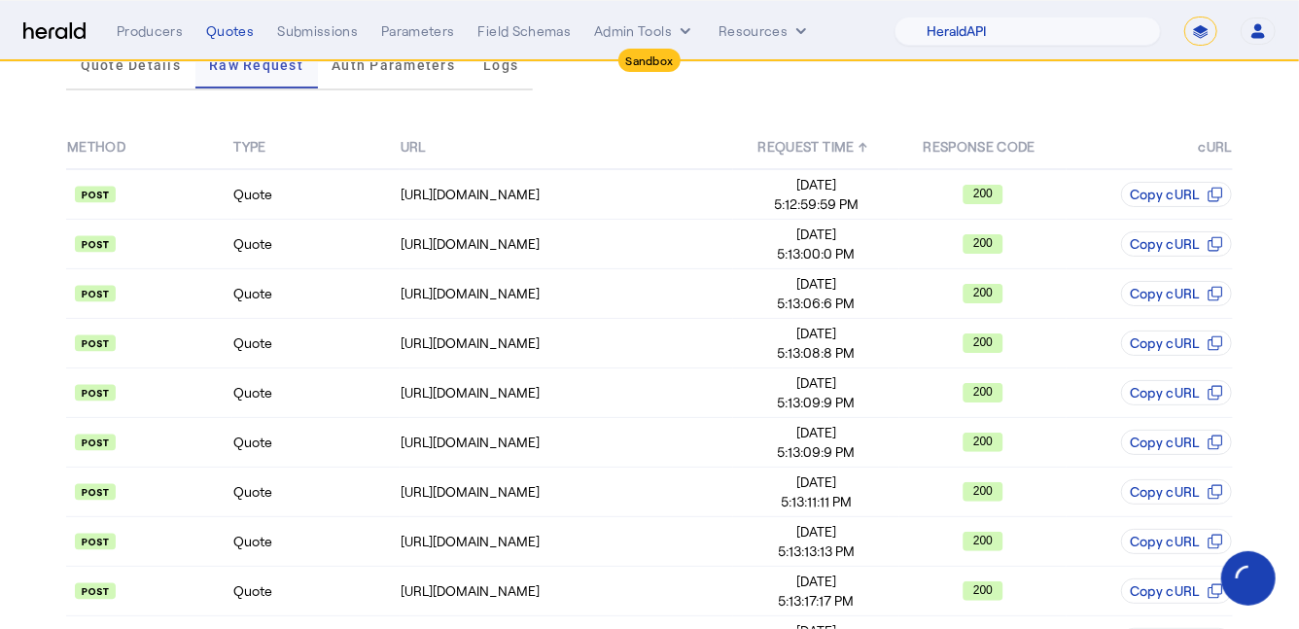
scroll to position [263, 0]
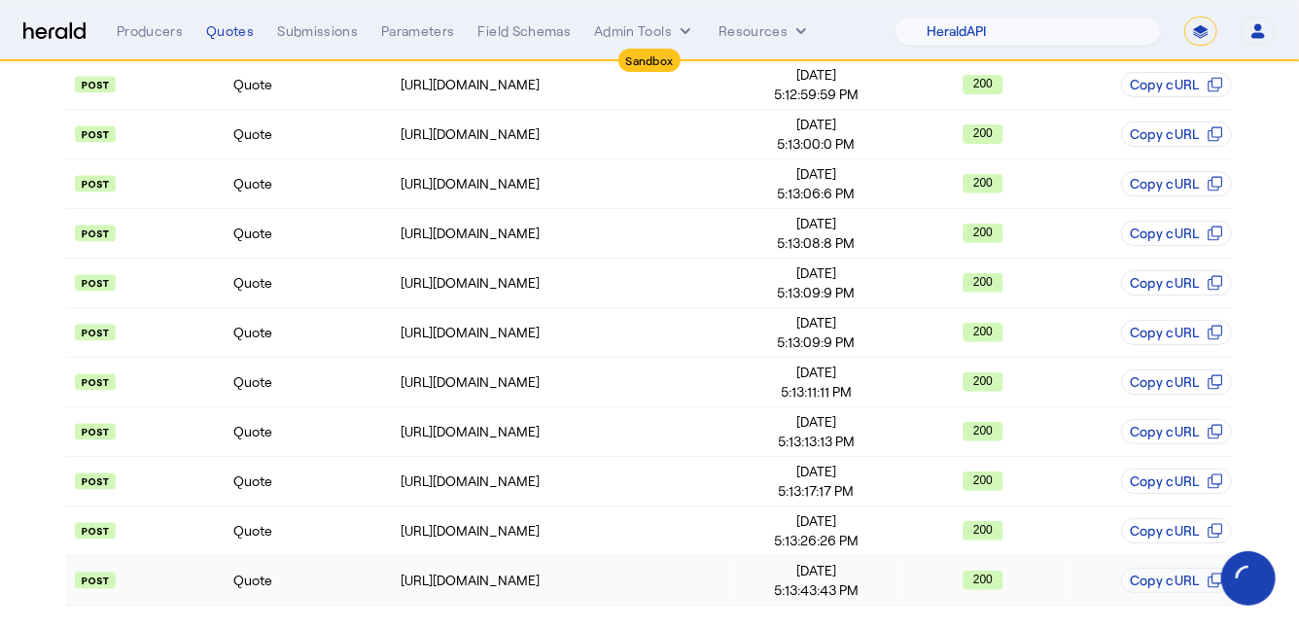
click at [304, 562] on td "Quote" at bounding box center [315, 581] width 166 height 50
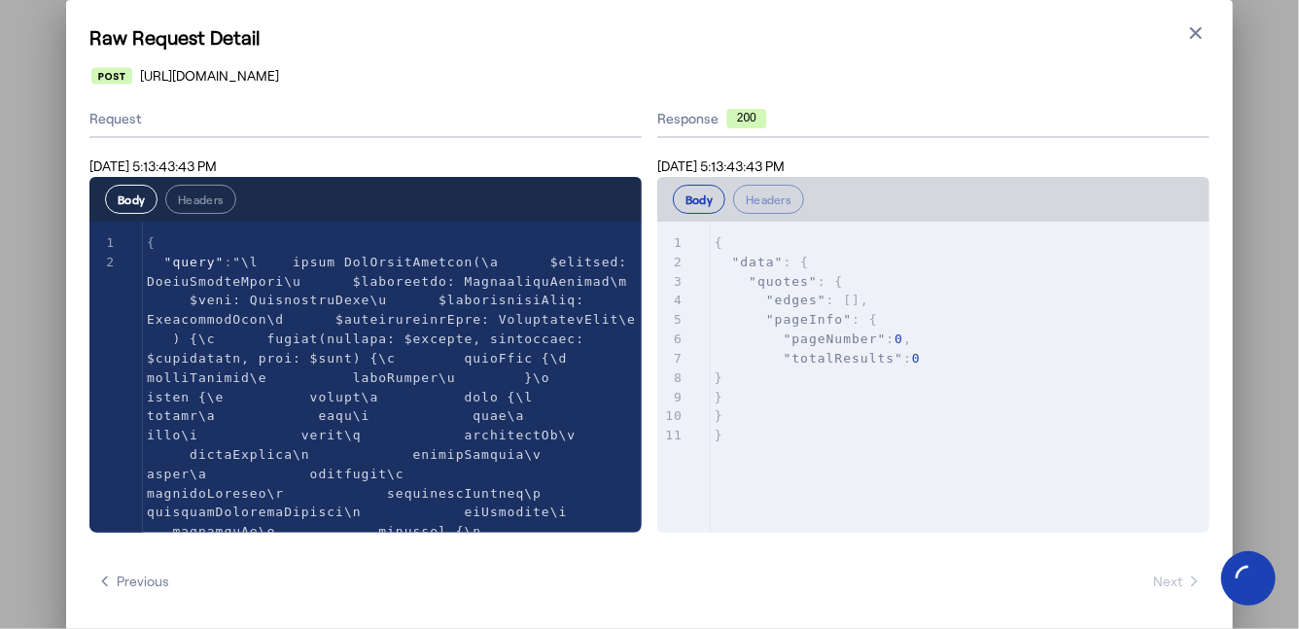
scroll to position [0, 0]
click at [1195, 32] on icon "button" at bounding box center [1196, 33] width 12 height 12
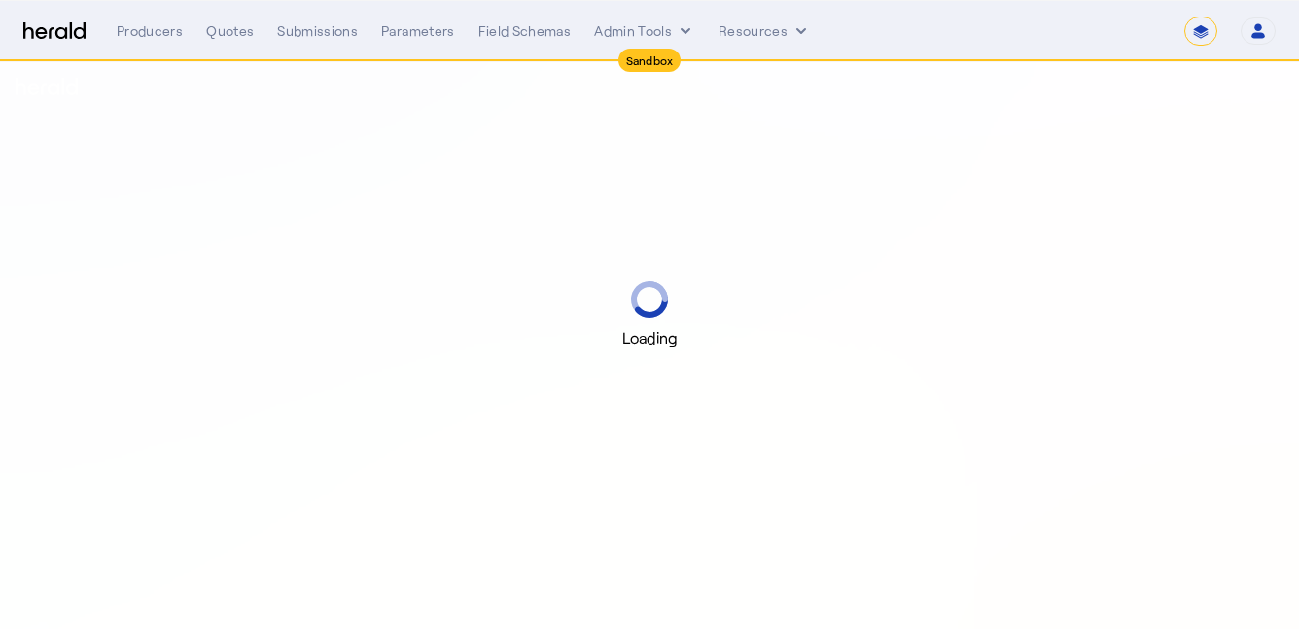
select select "*******"
select select "pfm_2v8p_herald_api"
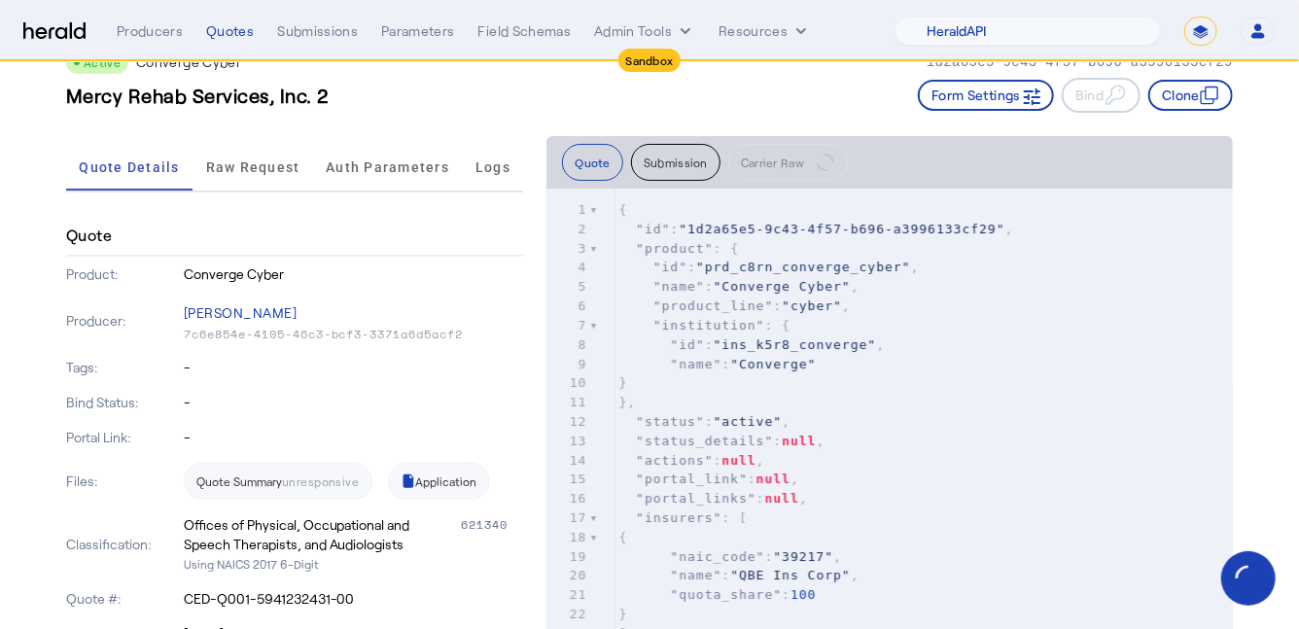
scroll to position [57, 0]
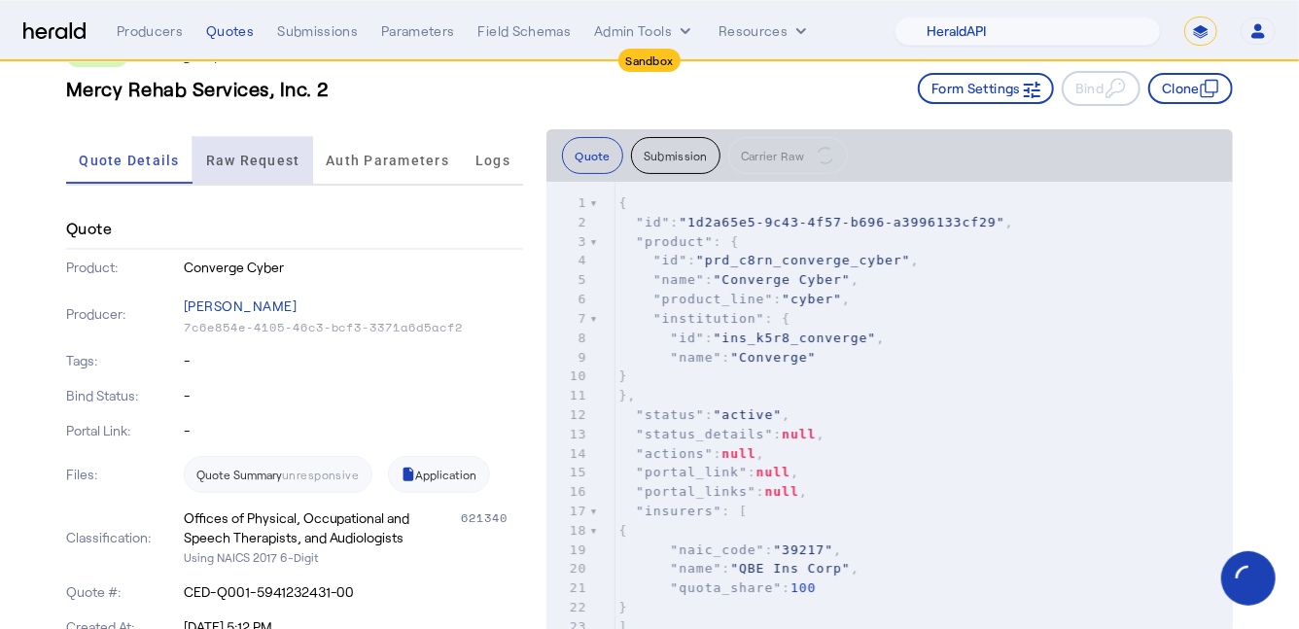
click at [243, 154] on span "Raw Request" at bounding box center [253, 161] width 94 height 14
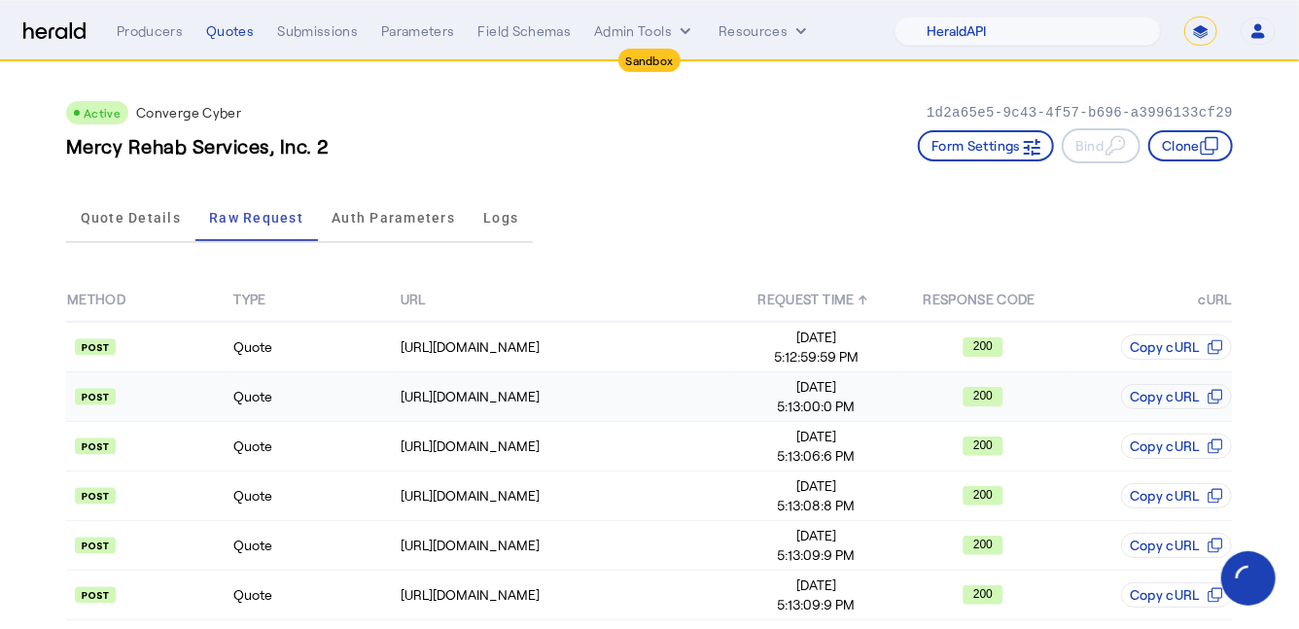
scroll to position [509, 0]
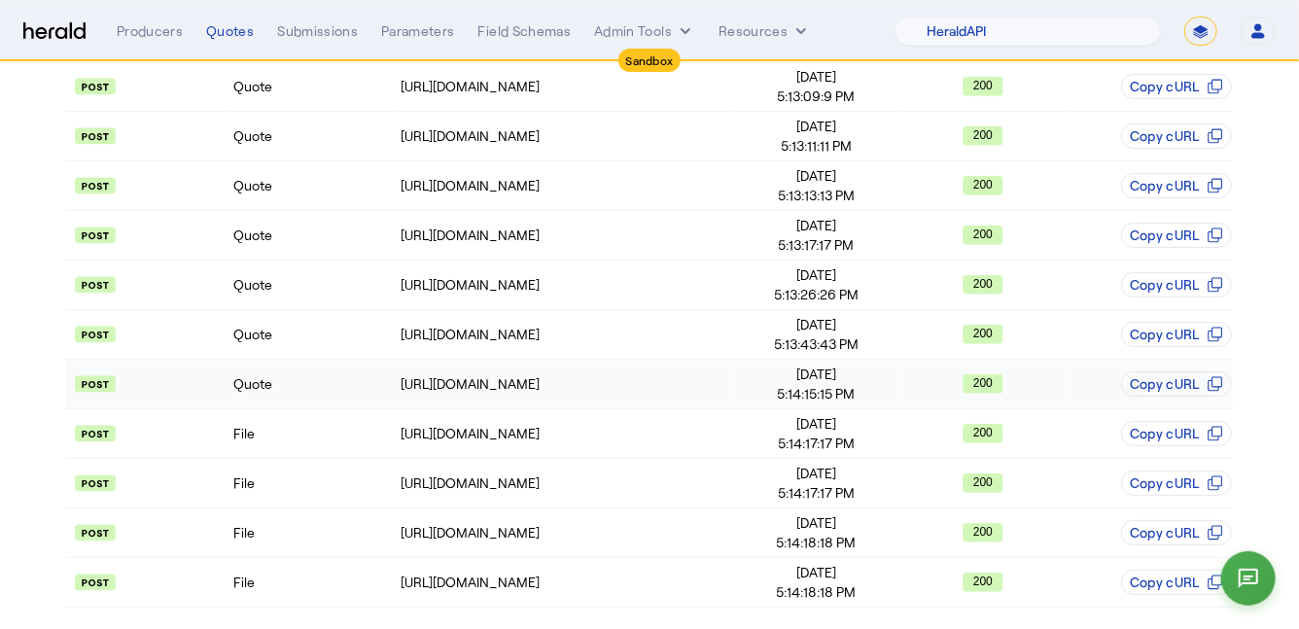
click at [317, 376] on td "Quote" at bounding box center [315, 385] width 166 height 50
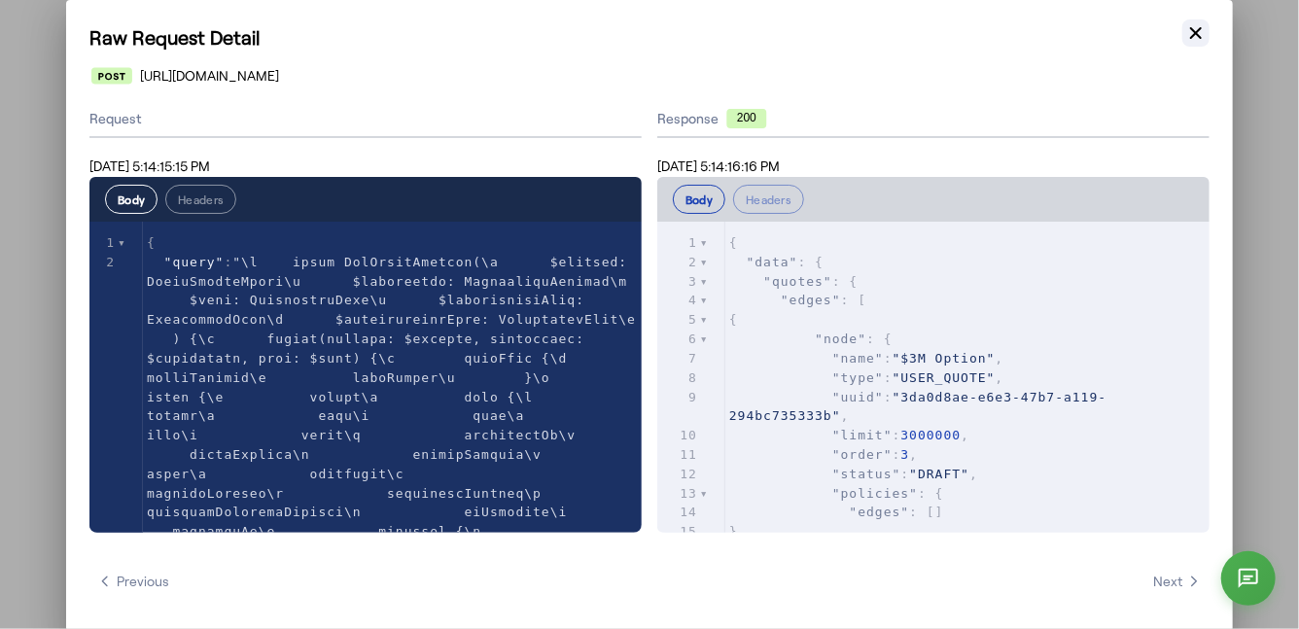
click at [1209, 24] on button "Close modal" at bounding box center [1196, 32] width 27 height 27
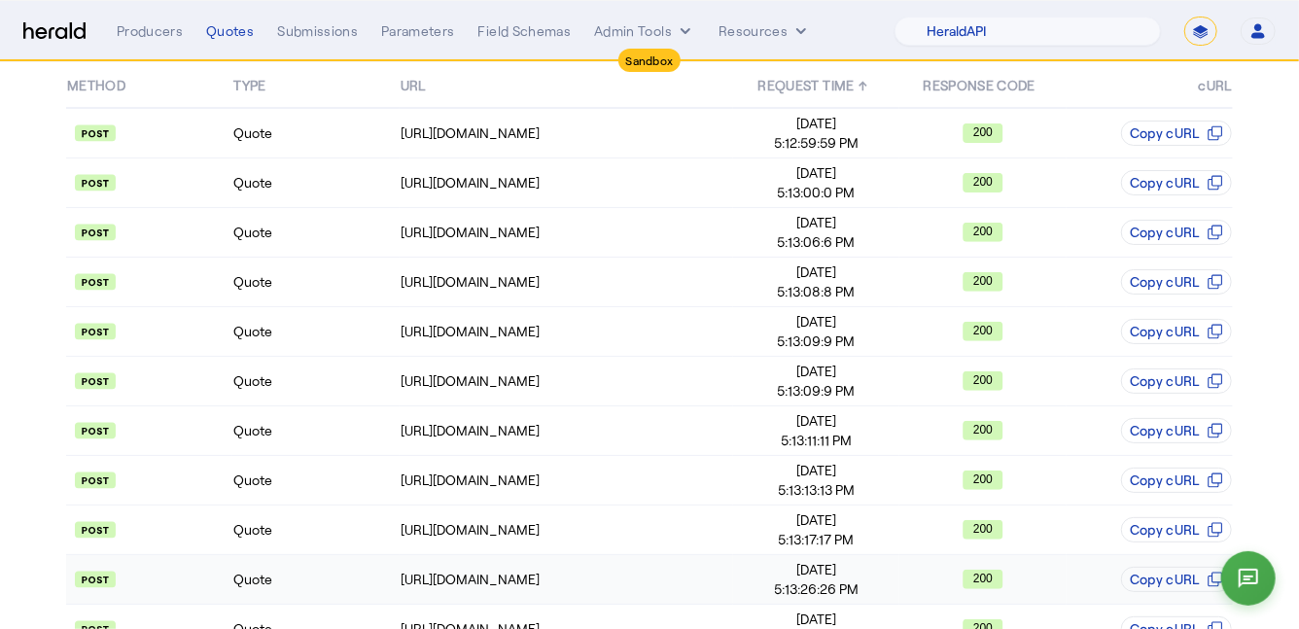
scroll to position [212, 0]
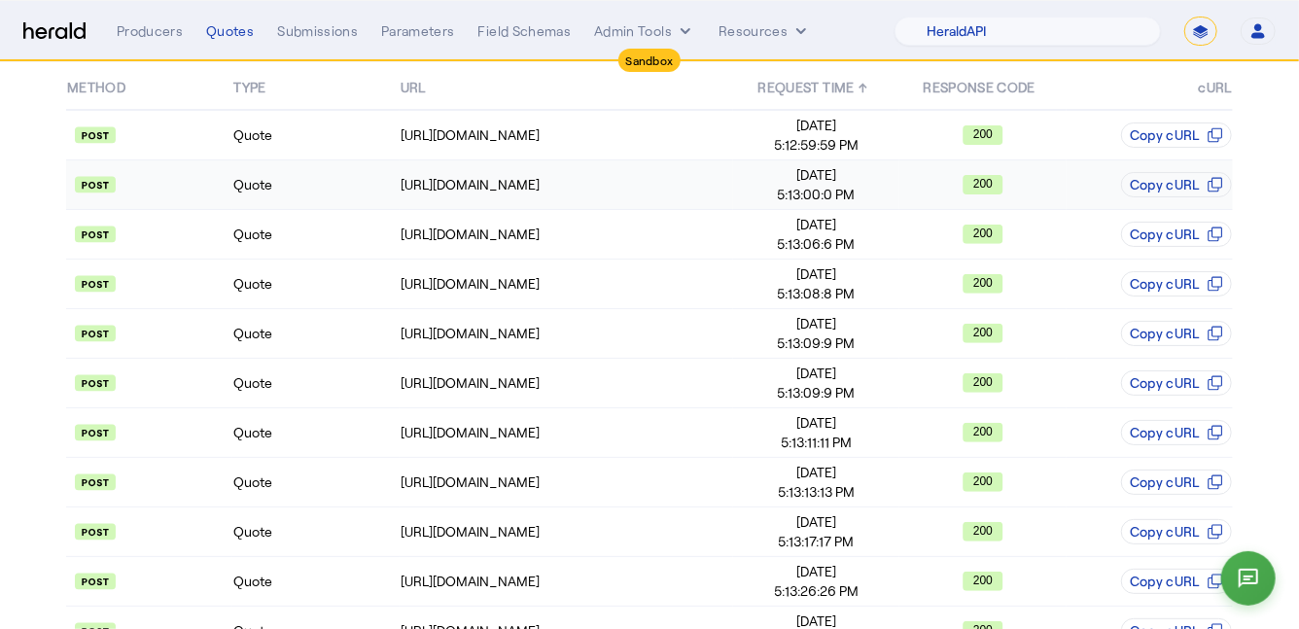
click at [348, 192] on td "Quote" at bounding box center [315, 185] width 166 height 50
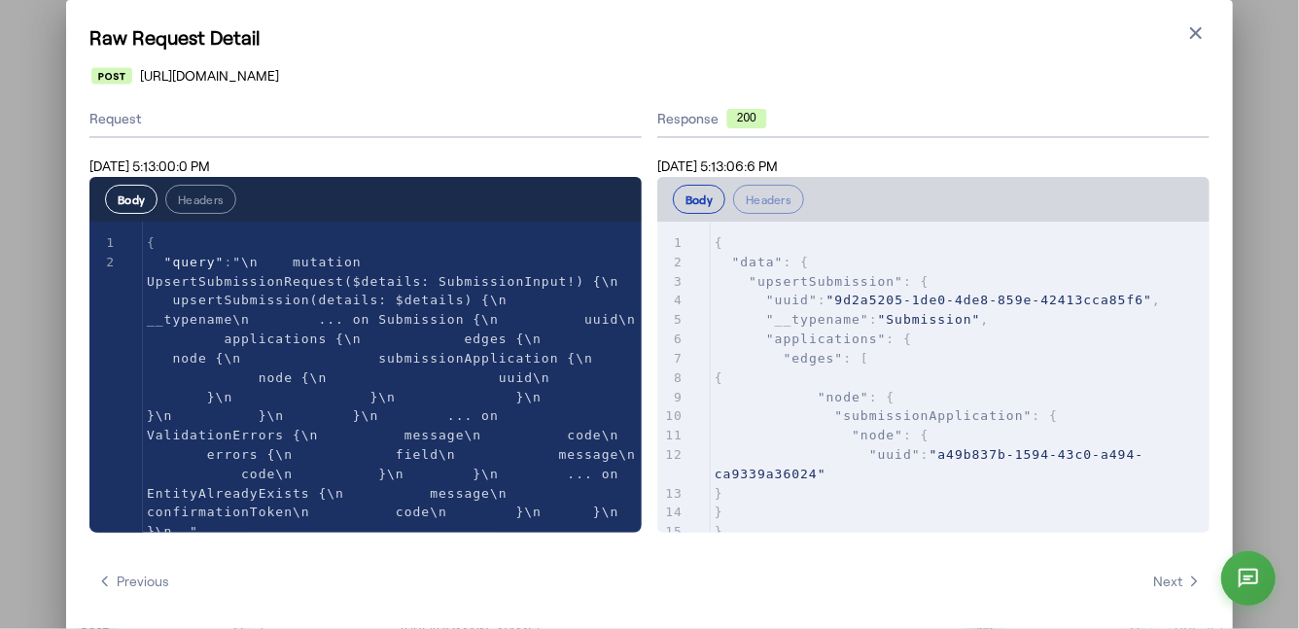
scroll to position [0, 0]
click at [1199, 31] on icon "button" at bounding box center [1196, 32] width 19 height 19
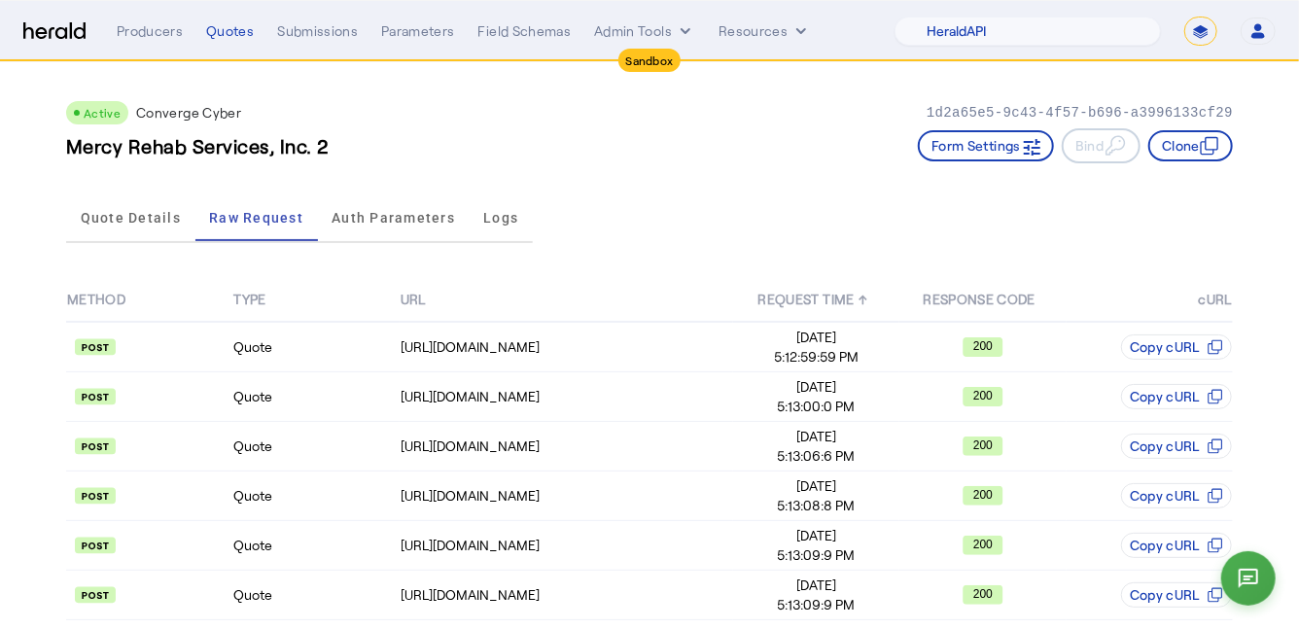
scroll to position [212, 0]
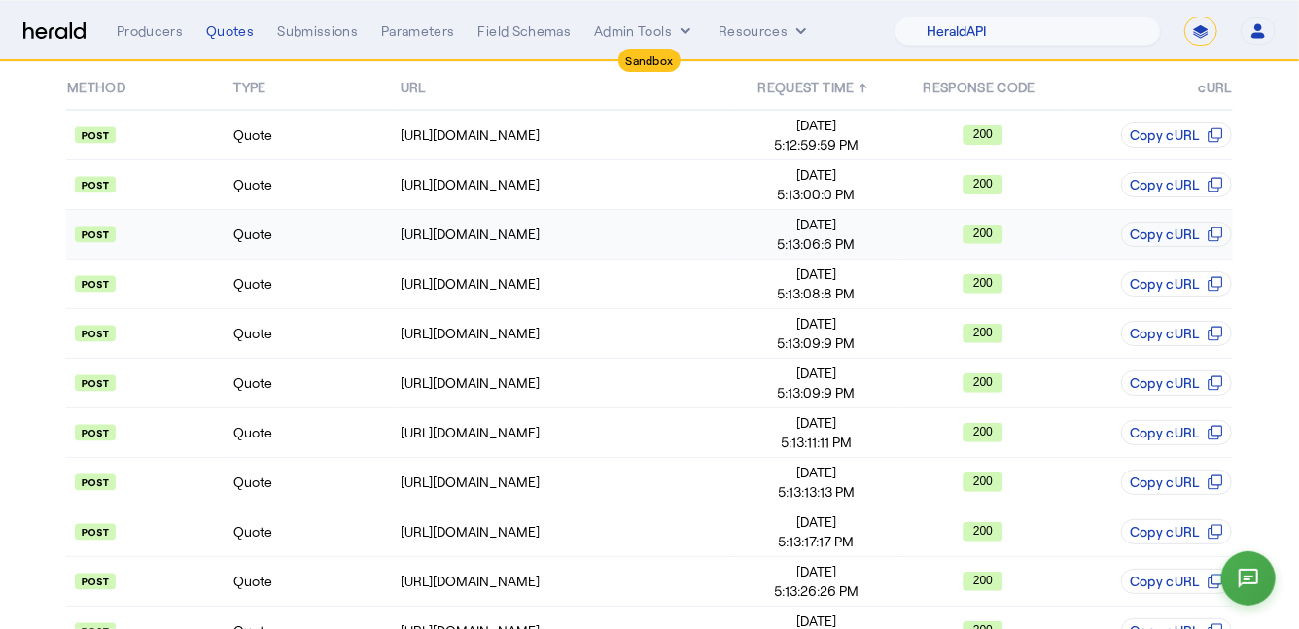
click at [331, 231] on td "Quote" at bounding box center [315, 235] width 166 height 50
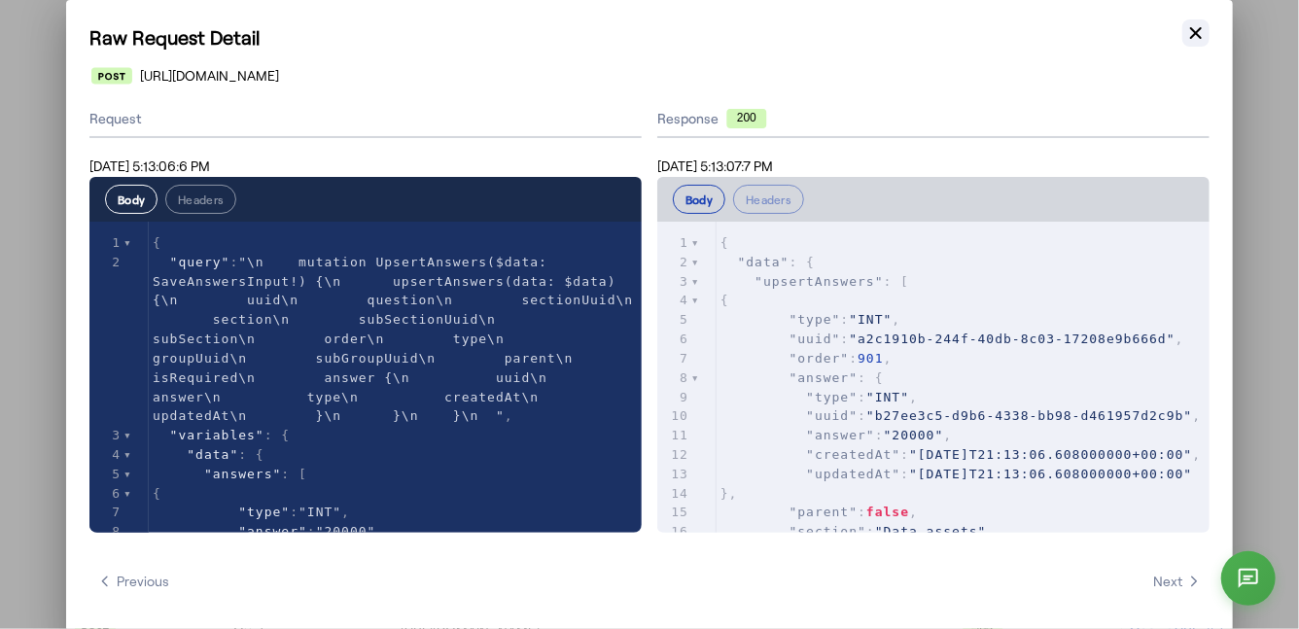
click at [1201, 34] on icon "button" at bounding box center [1196, 32] width 19 height 19
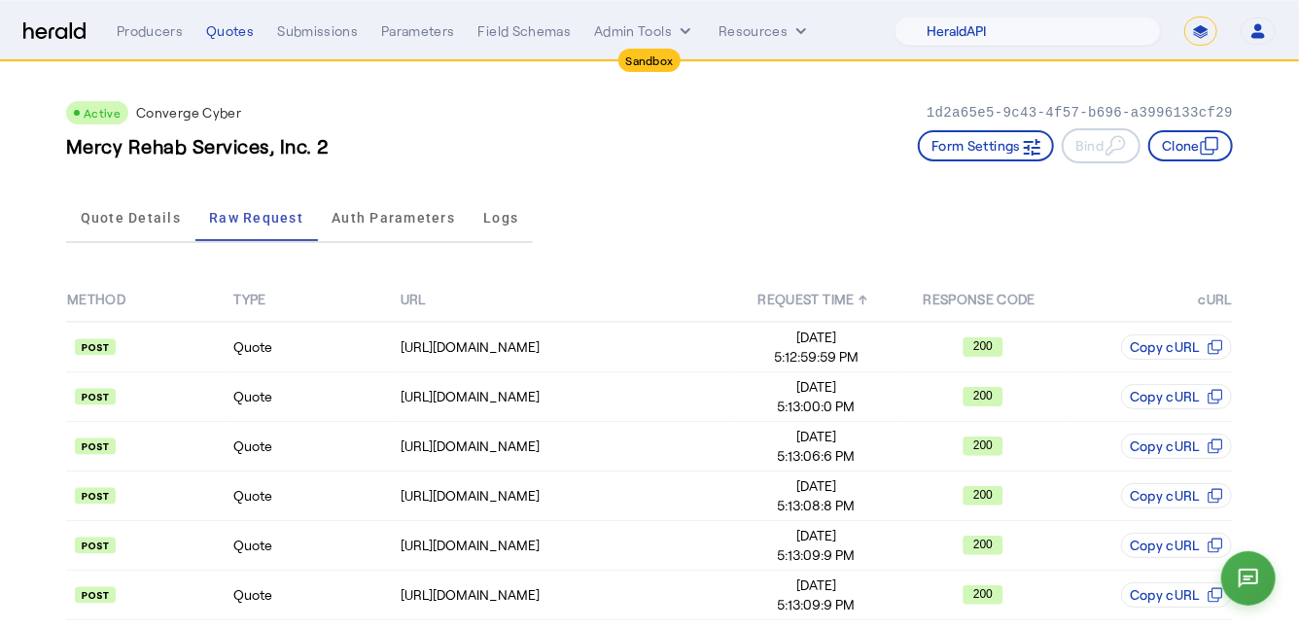
scroll to position [212, 0]
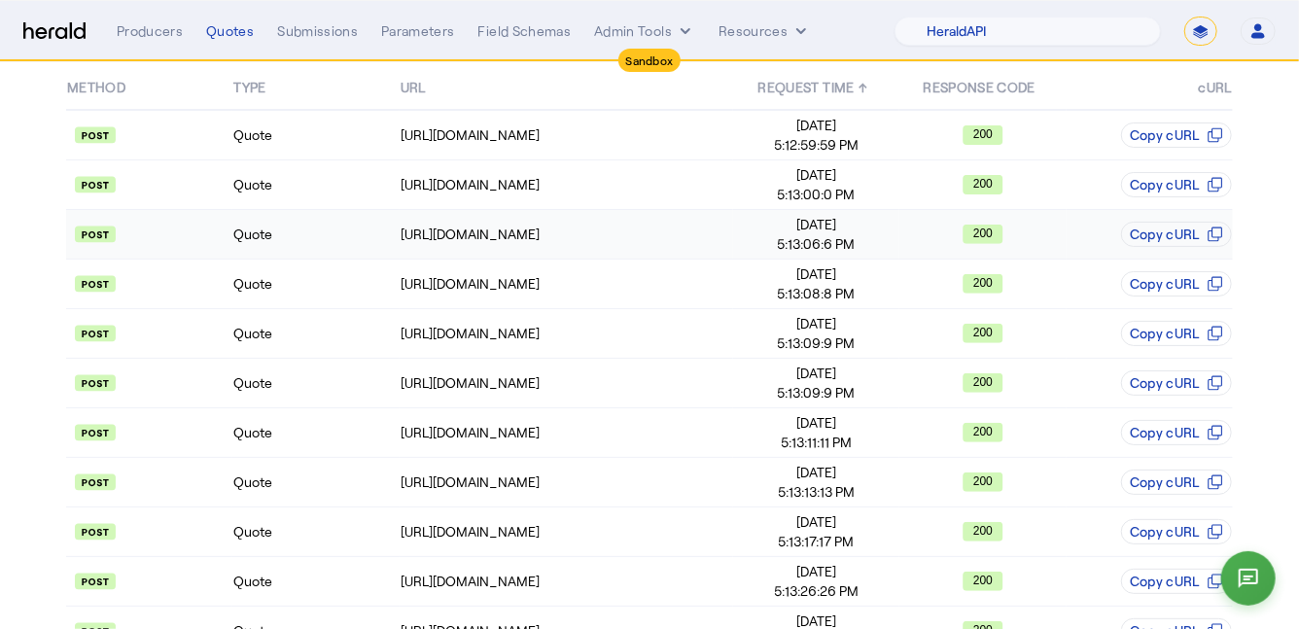
click at [321, 250] on td "Quote" at bounding box center [315, 235] width 166 height 50
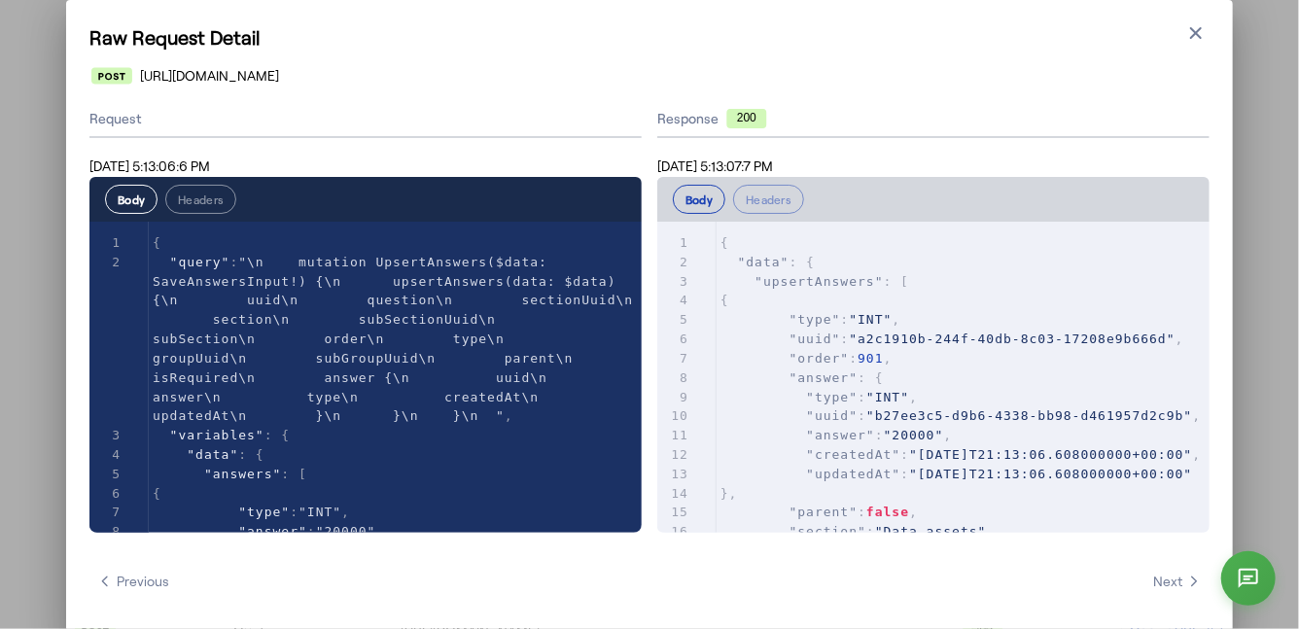
scroll to position [0, 0]
click at [1196, 38] on icon "button" at bounding box center [1196, 32] width 19 height 19
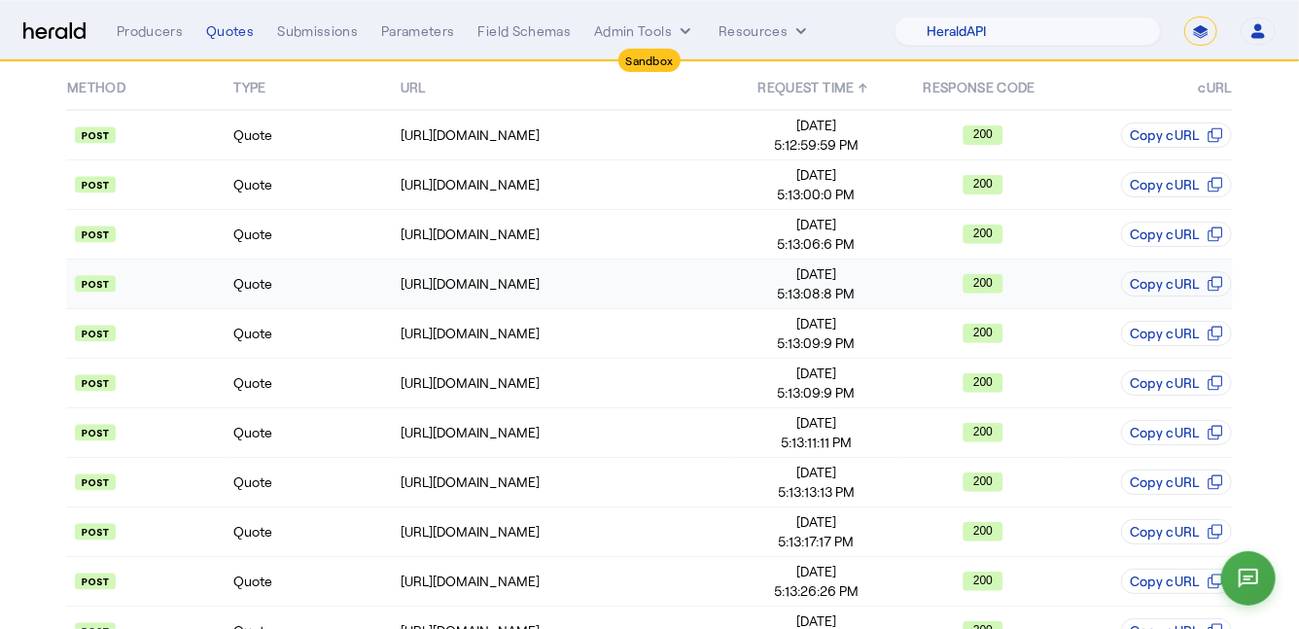
click at [356, 303] on td "Quote" at bounding box center [315, 285] width 166 height 50
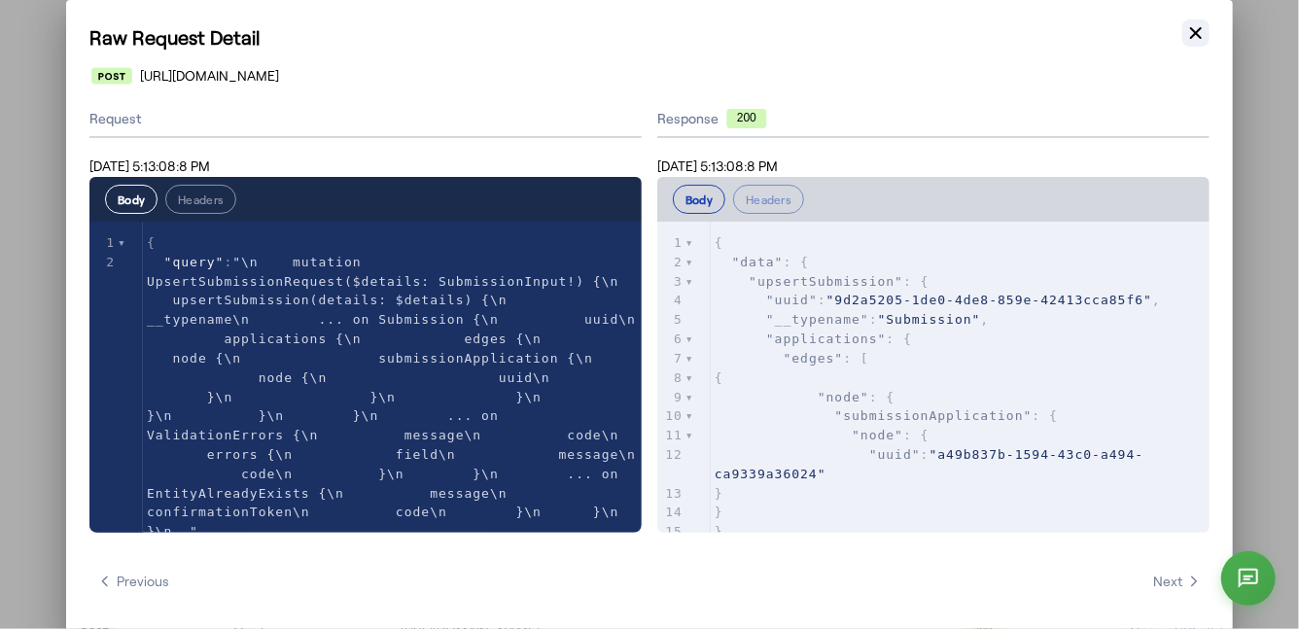
click at [1201, 34] on icon "button" at bounding box center [1196, 32] width 19 height 19
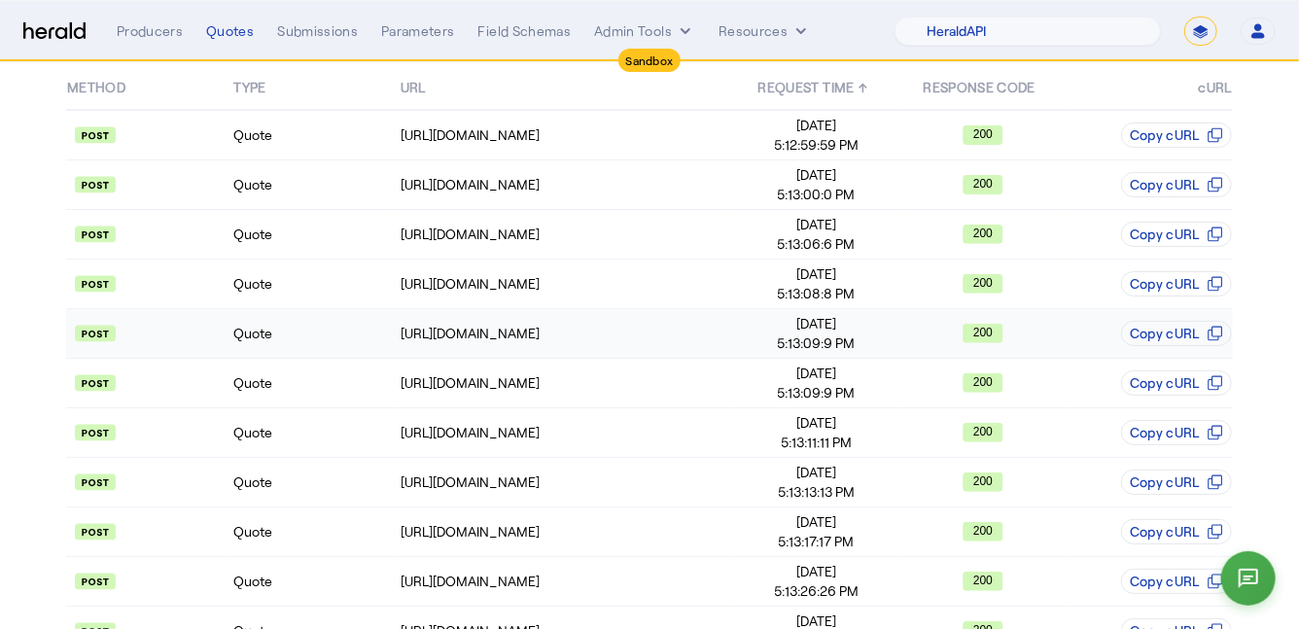
click at [337, 332] on td "Quote" at bounding box center [315, 334] width 166 height 50
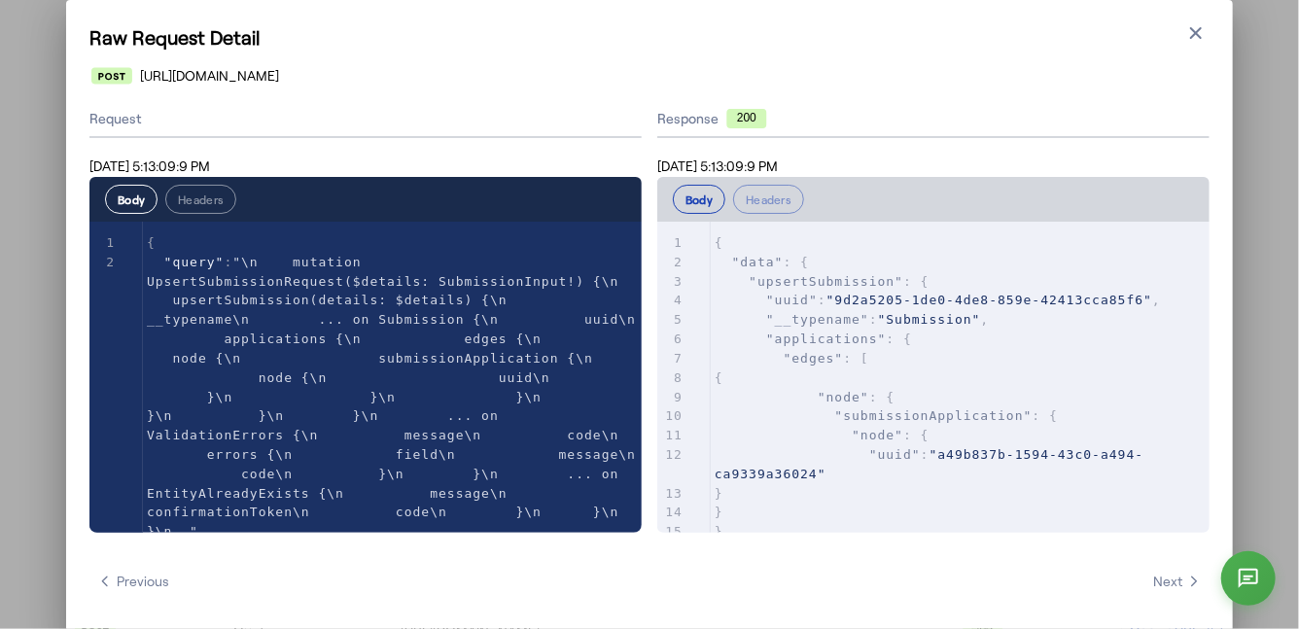
scroll to position [0, 0]
click at [1199, 37] on icon "button" at bounding box center [1196, 32] width 19 height 19
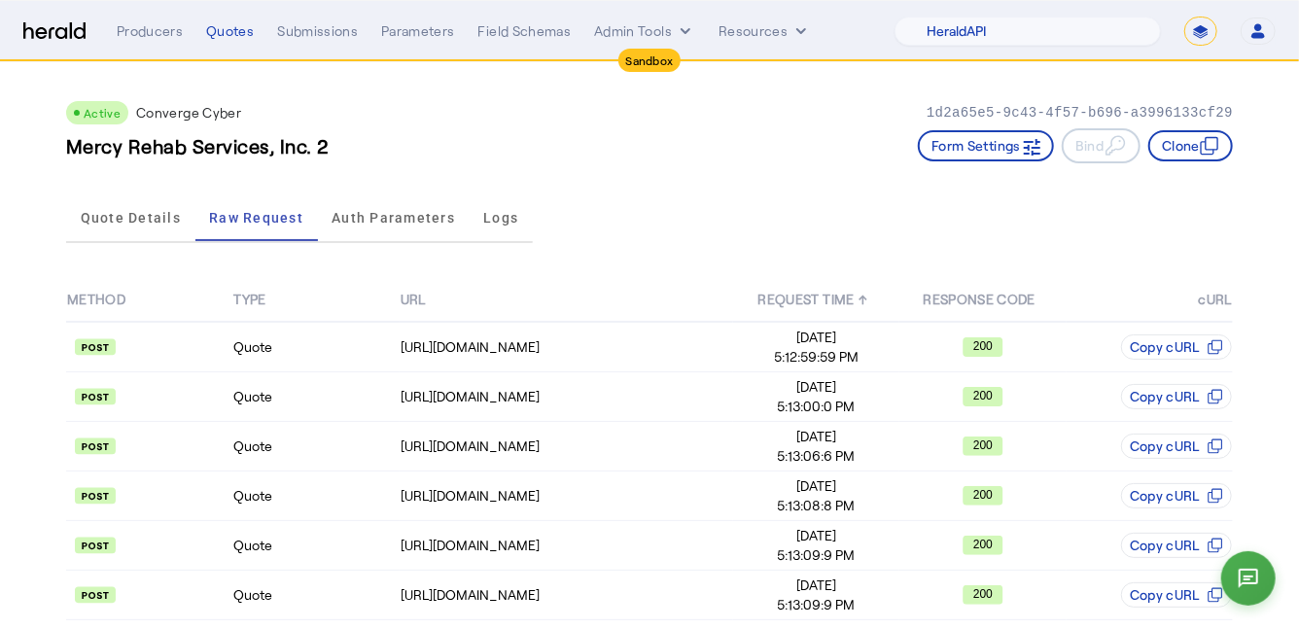
scroll to position [212, 0]
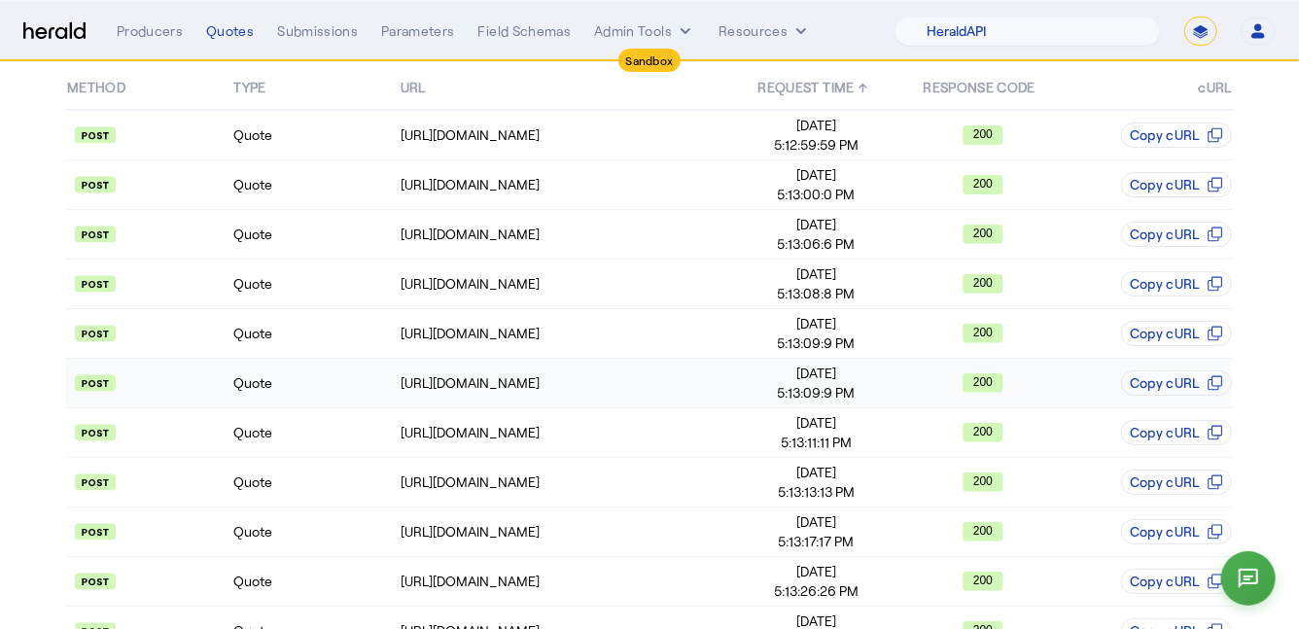
click at [330, 382] on td "Quote" at bounding box center [315, 384] width 166 height 50
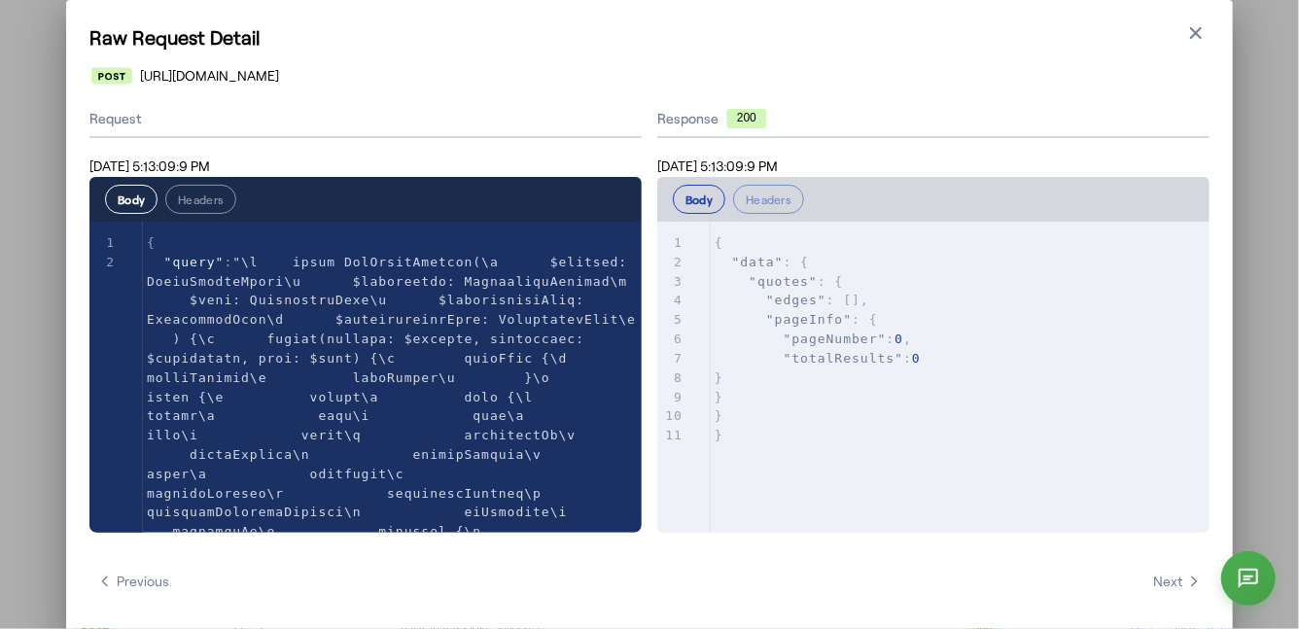
scroll to position [0, 0]
click at [1192, 42] on icon "button" at bounding box center [1196, 32] width 19 height 19
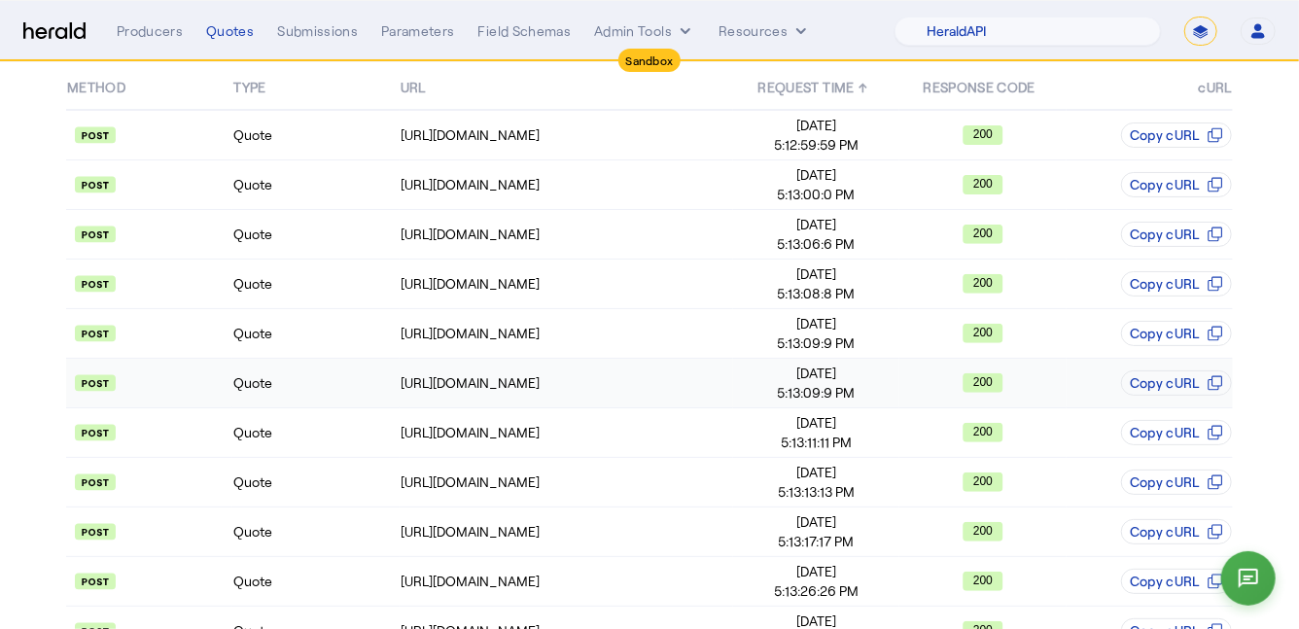
click at [295, 400] on td "Quote" at bounding box center [315, 384] width 166 height 50
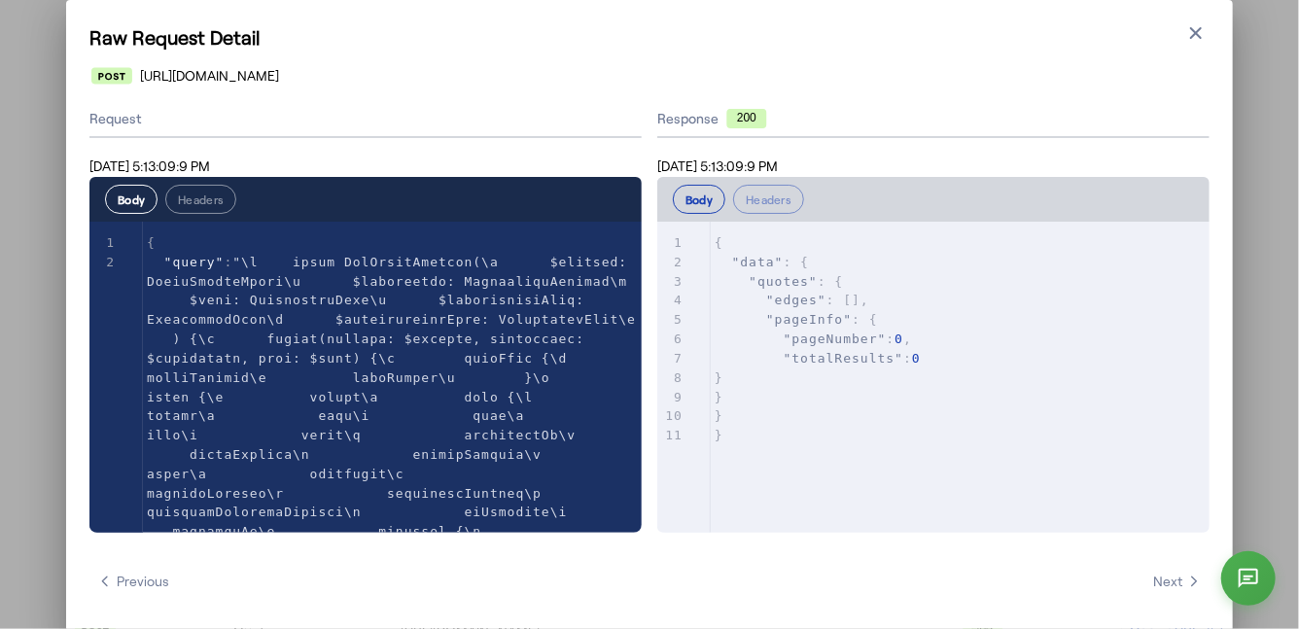
scroll to position [0, 0]
click at [1191, 35] on icon "button" at bounding box center [1196, 32] width 19 height 19
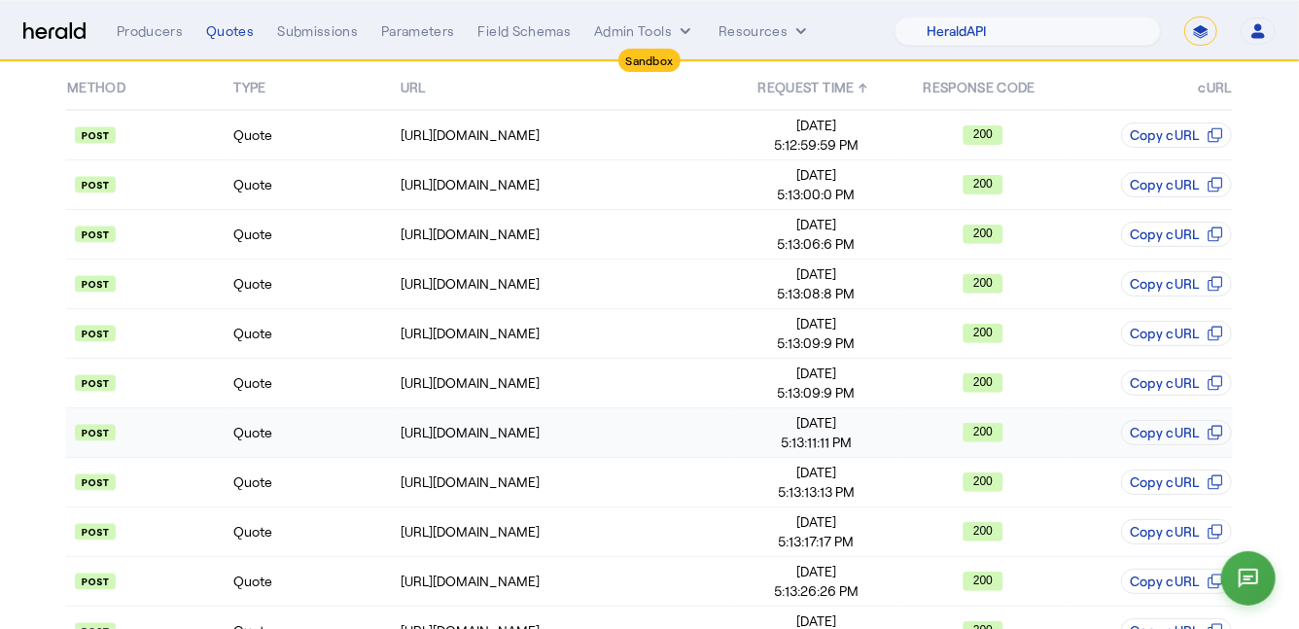
click at [310, 447] on td "Quote" at bounding box center [315, 433] width 166 height 50
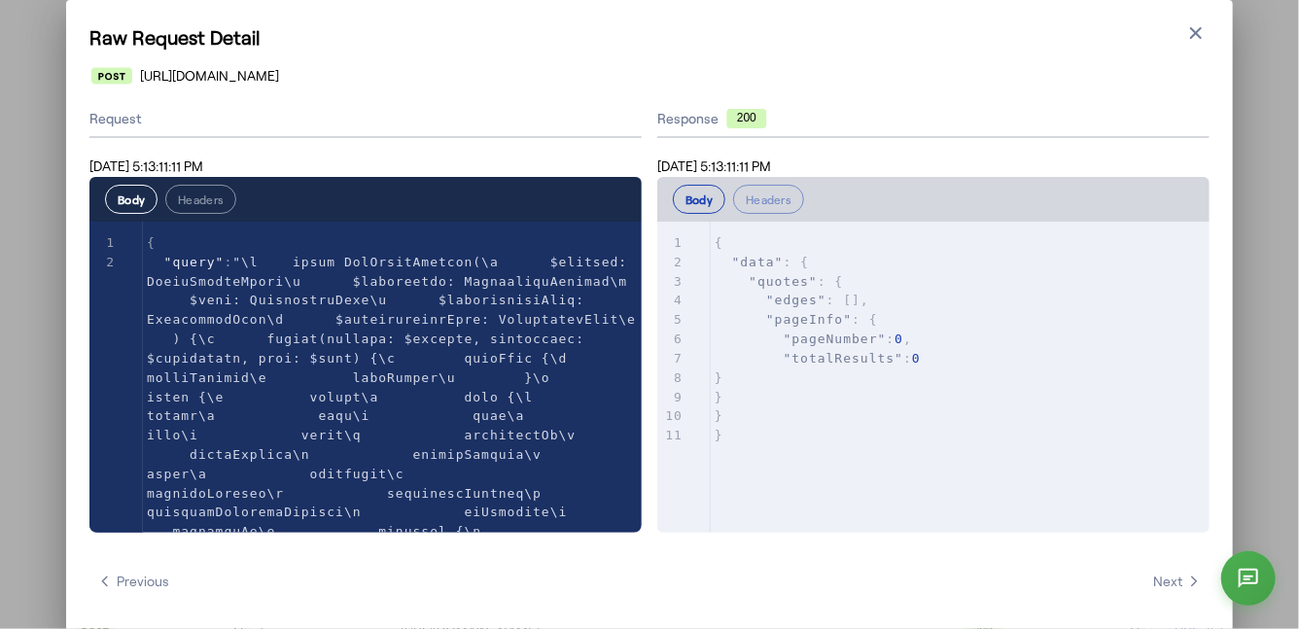
scroll to position [0, 0]
click at [1205, 26] on icon "button" at bounding box center [1196, 32] width 19 height 19
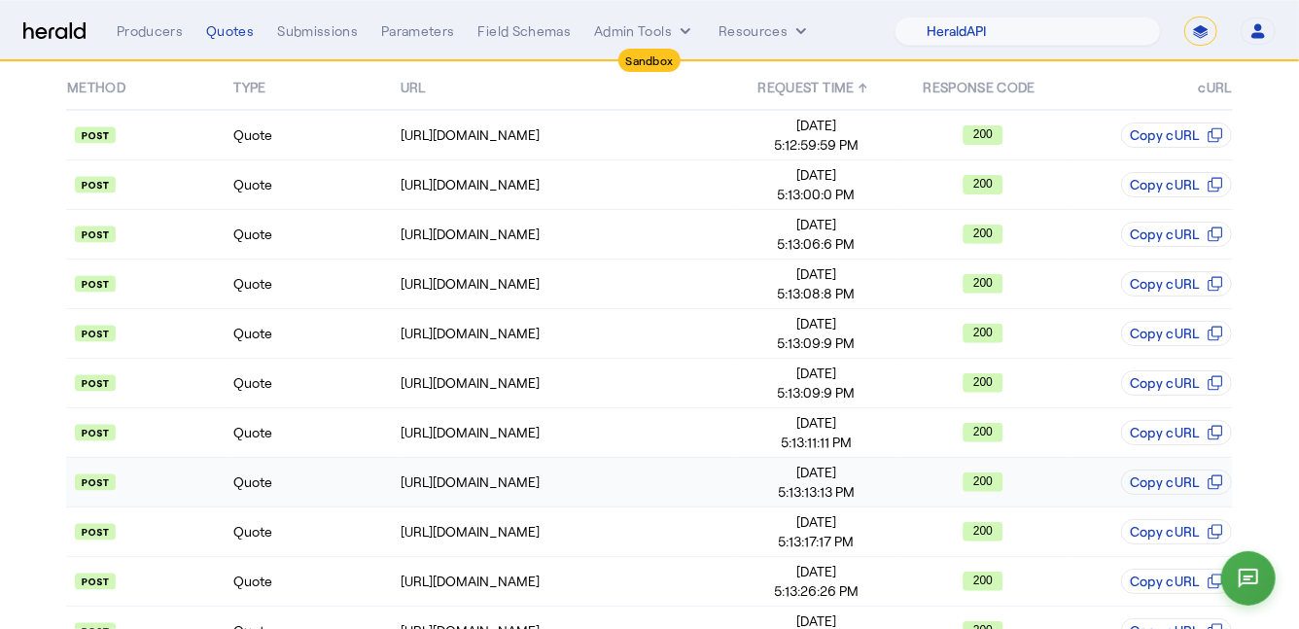
click at [301, 501] on td "Quote" at bounding box center [315, 483] width 166 height 50
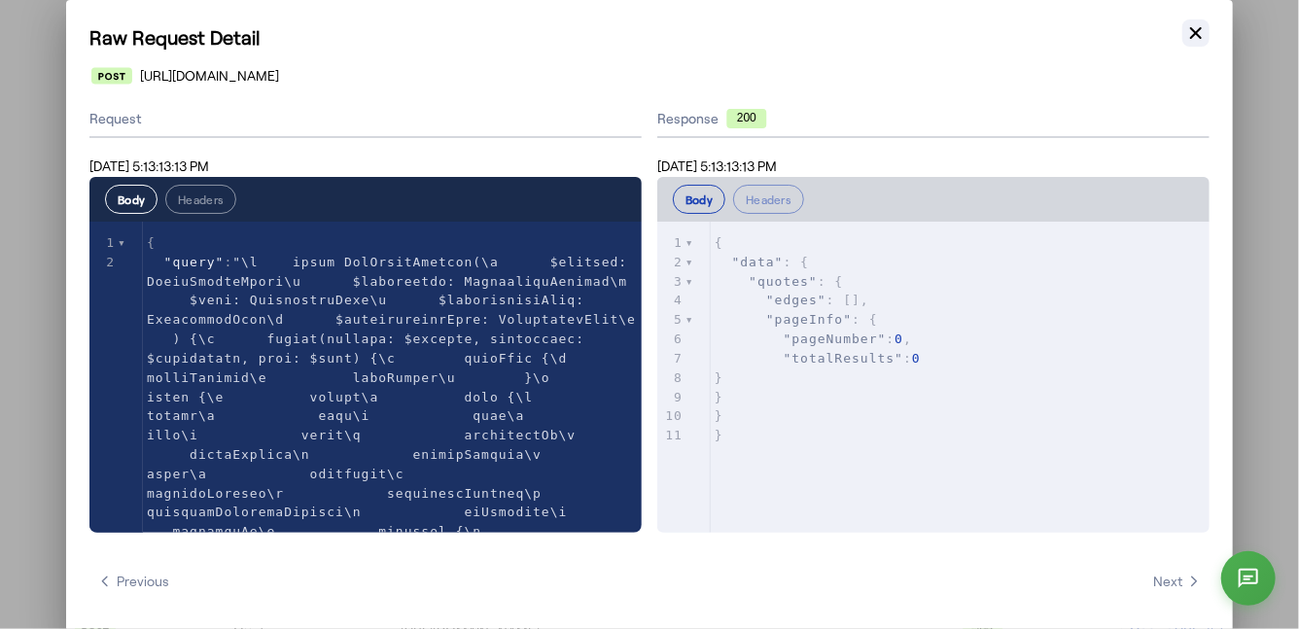
click at [1201, 32] on icon "button" at bounding box center [1196, 32] width 19 height 19
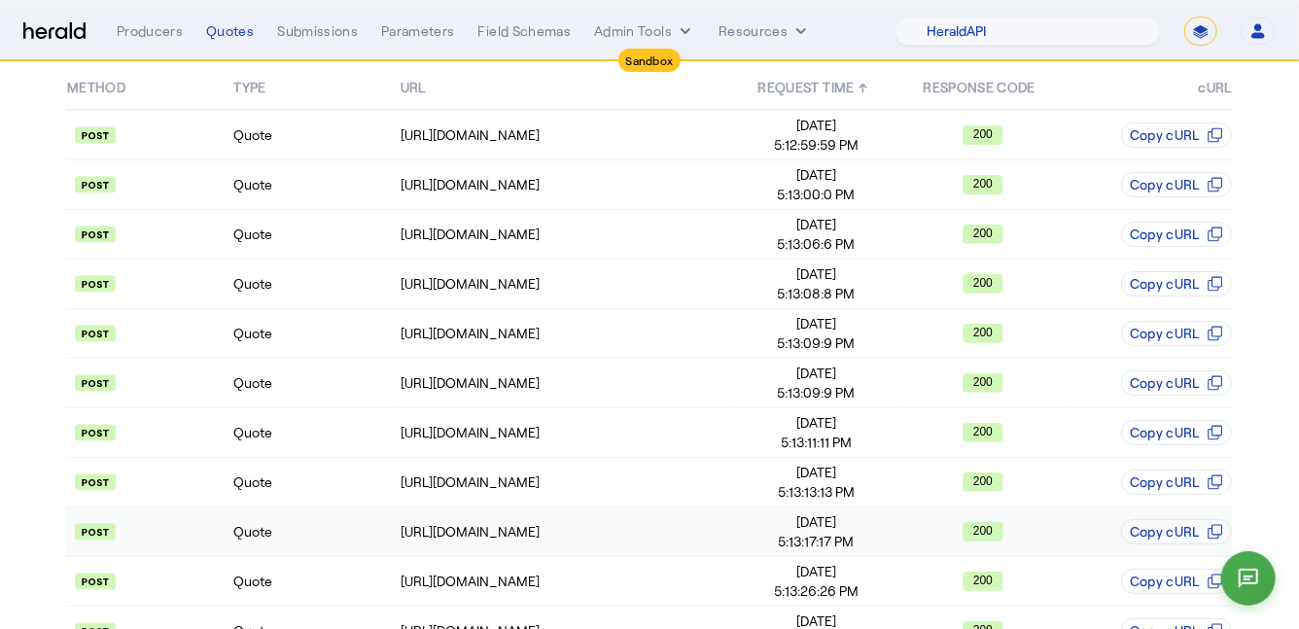
click at [367, 532] on td "Quote" at bounding box center [315, 533] width 166 height 50
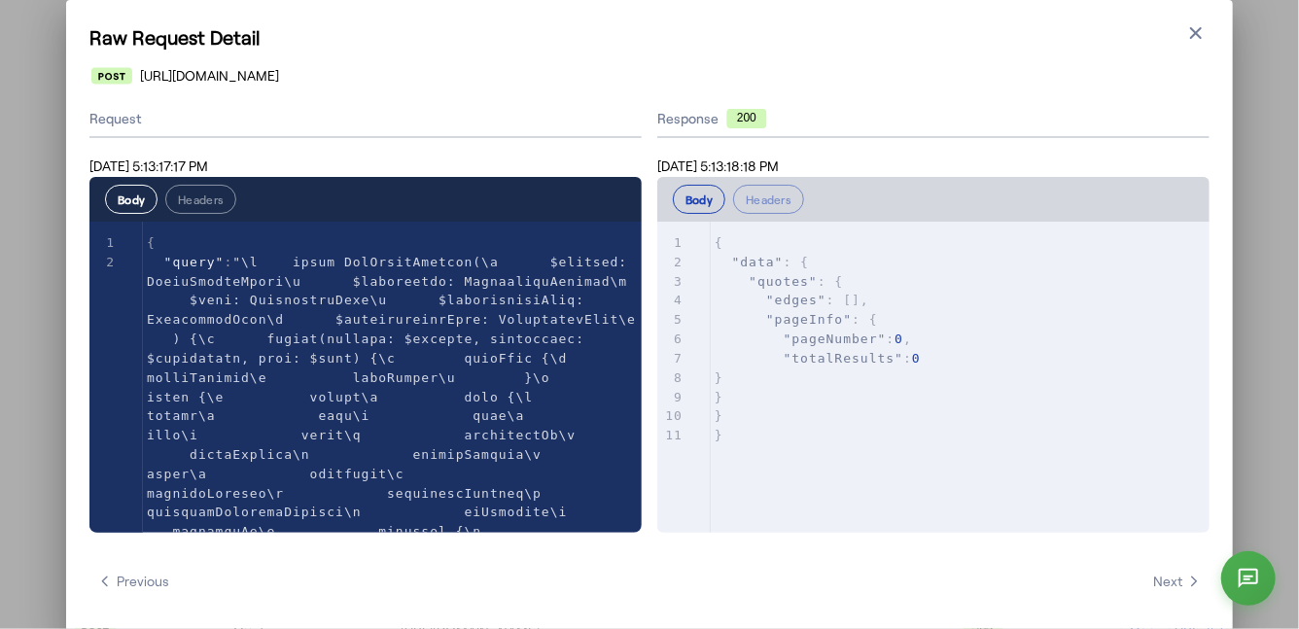
scroll to position [0, 0]
click at [1175, 33] on h1 "Raw Request Detail" at bounding box center [649, 36] width 1120 height 27
click at [1206, 35] on button "Close modal" at bounding box center [1196, 32] width 27 height 27
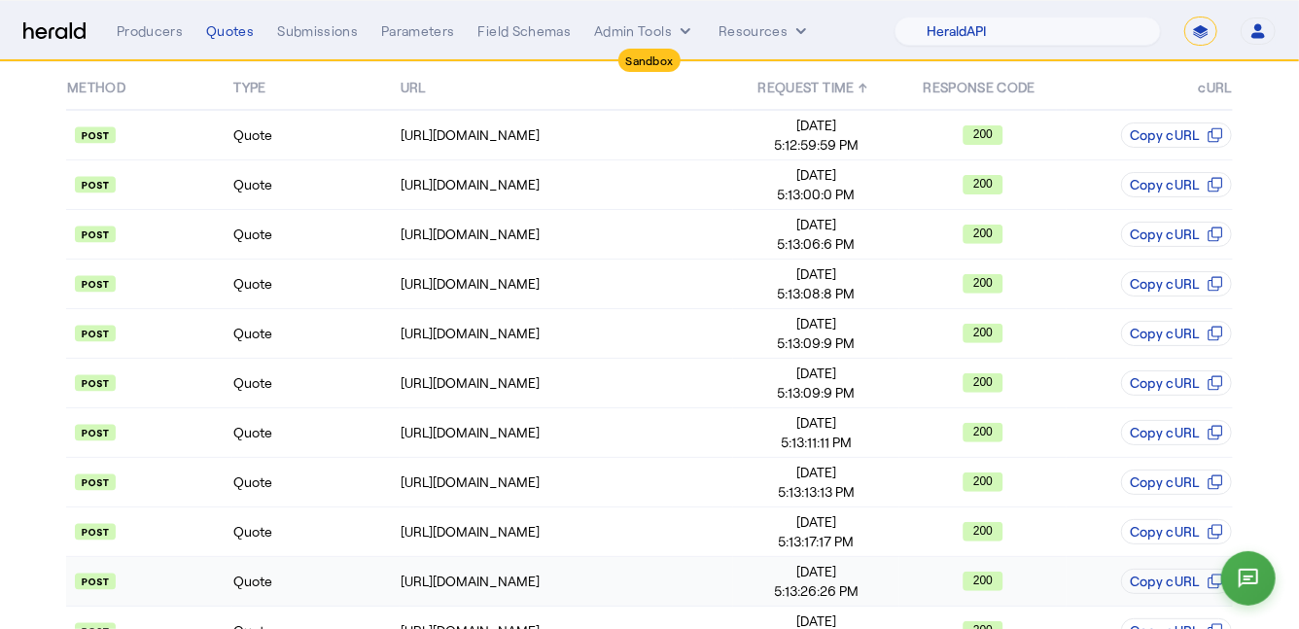
click at [300, 575] on td "Quote" at bounding box center [315, 582] width 166 height 50
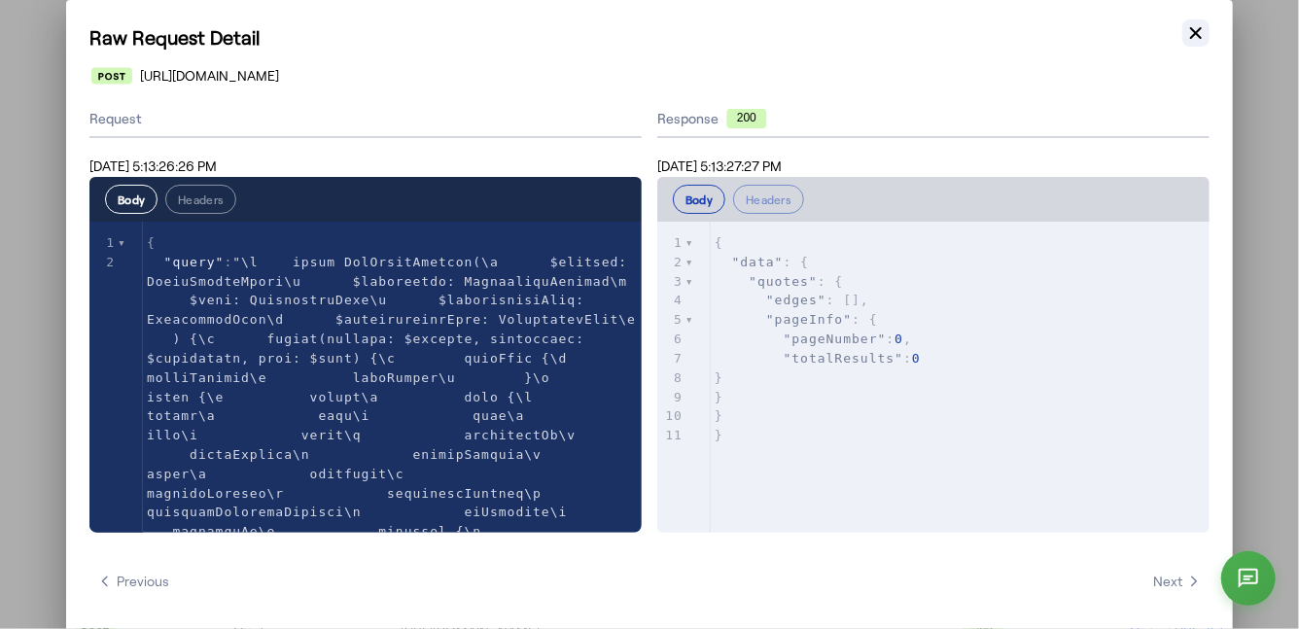
click at [1195, 27] on icon "button" at bounding box center [1196, 32] width 19 height 19
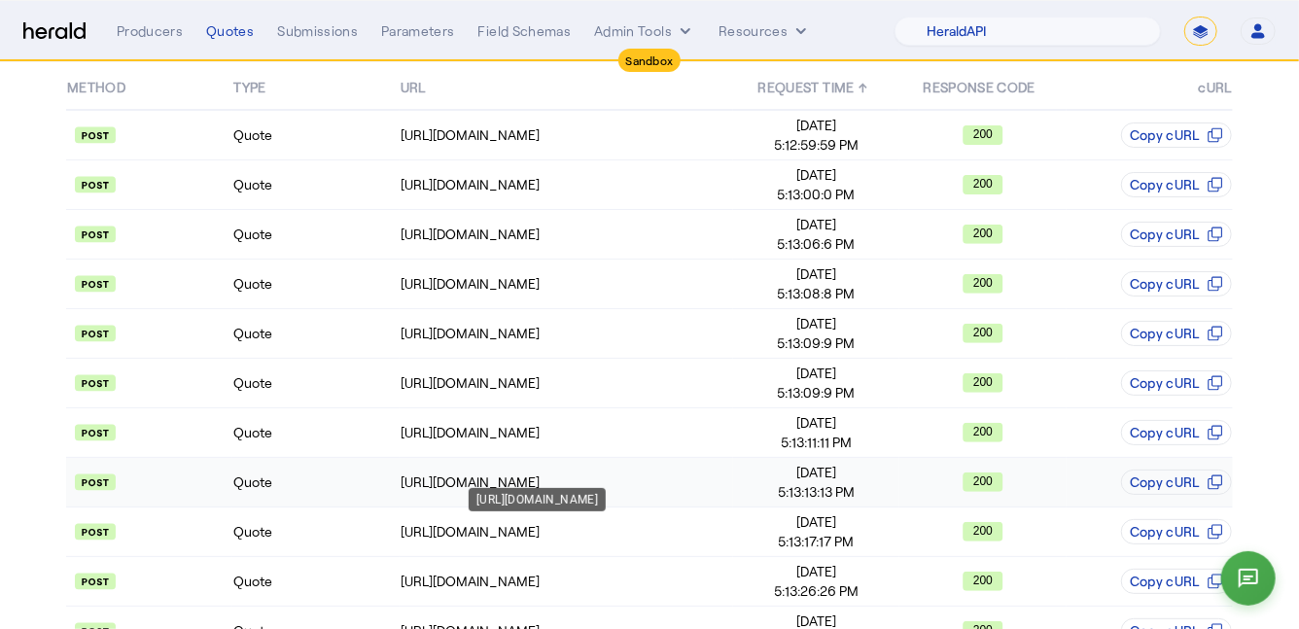
scroll to position [303, 0]
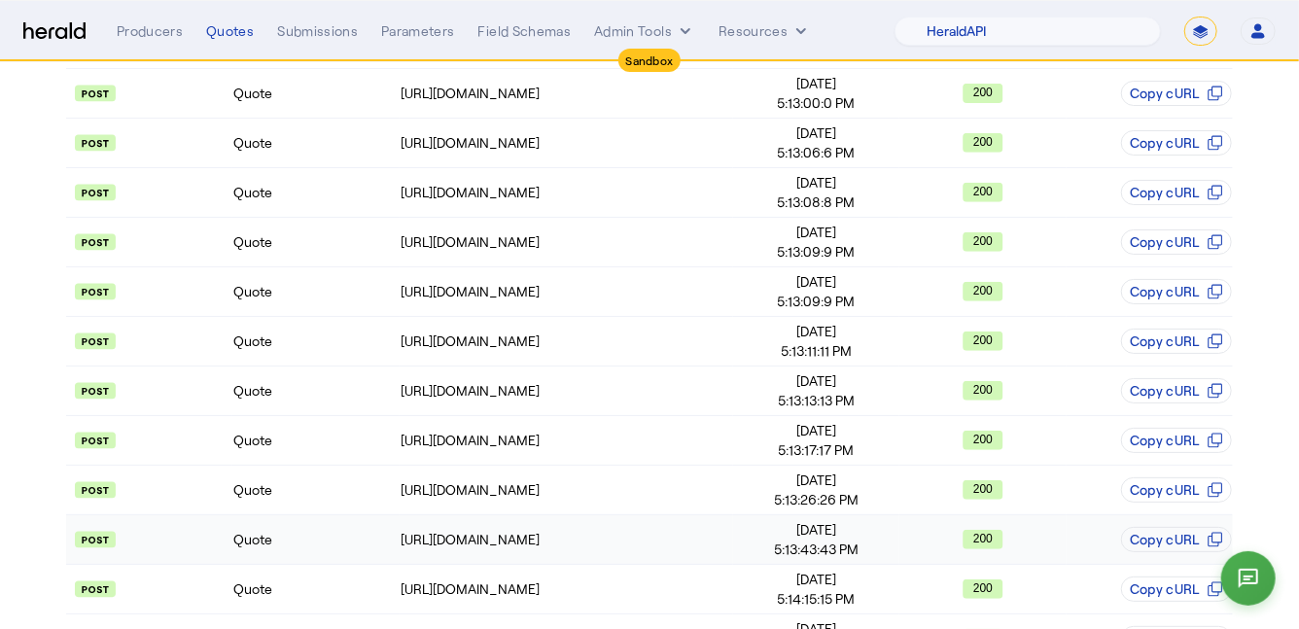
click at [324, 548] on td "Quote" at bounding box center [315, 540] width 166 height 50
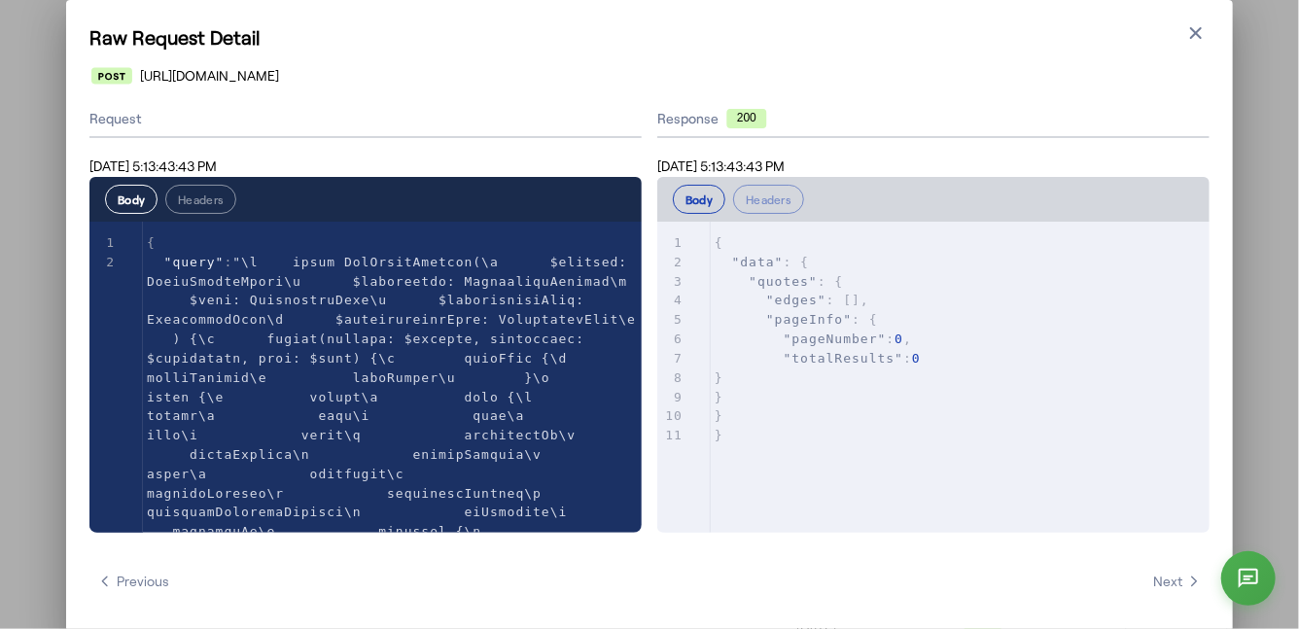
scroll to position [0, 0]
click at [1195, 24] on icon "button" at bounding box center [1196, 32] width 19 height 19
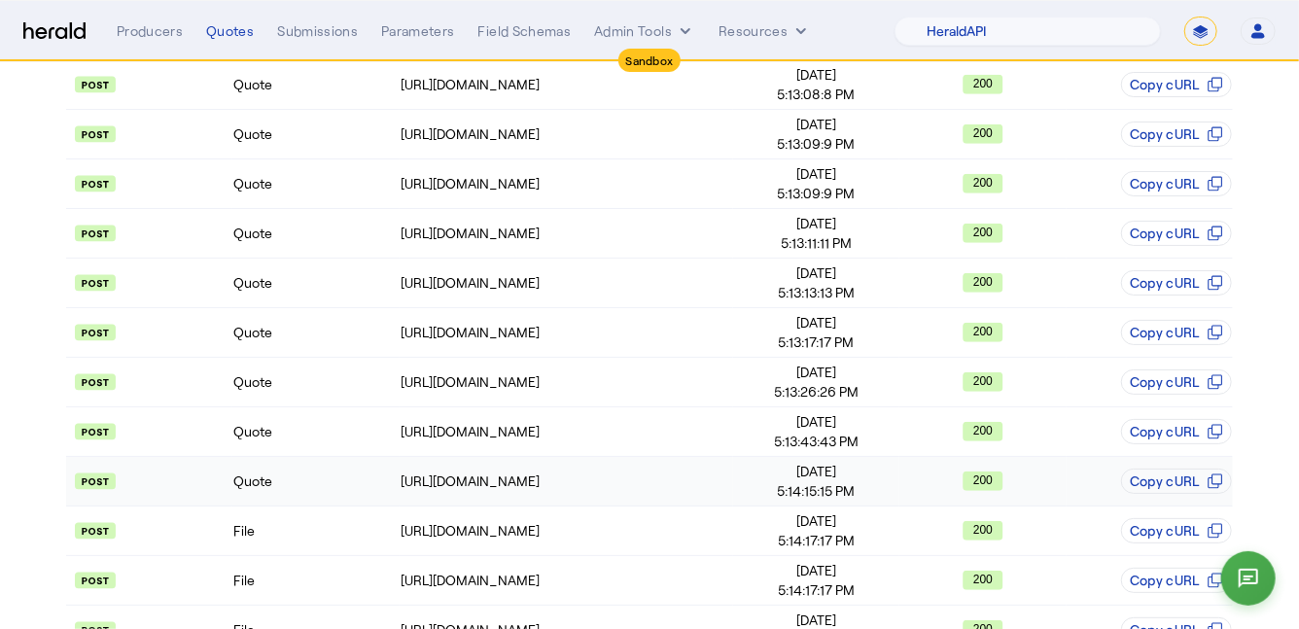
click at [360, 472] on td "Quote" at bounding box center [315, 482] width 166 height 50
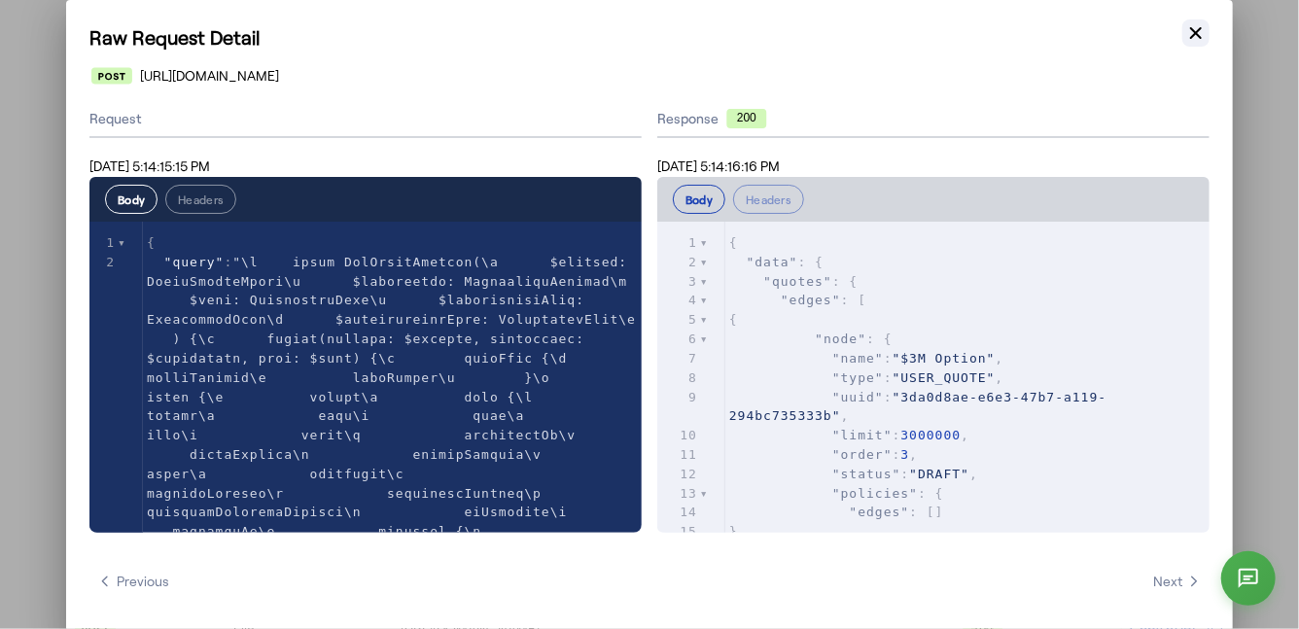
click at [1187, 31] on icon "button" at bounding box center [1196, 32] width 19 height 19
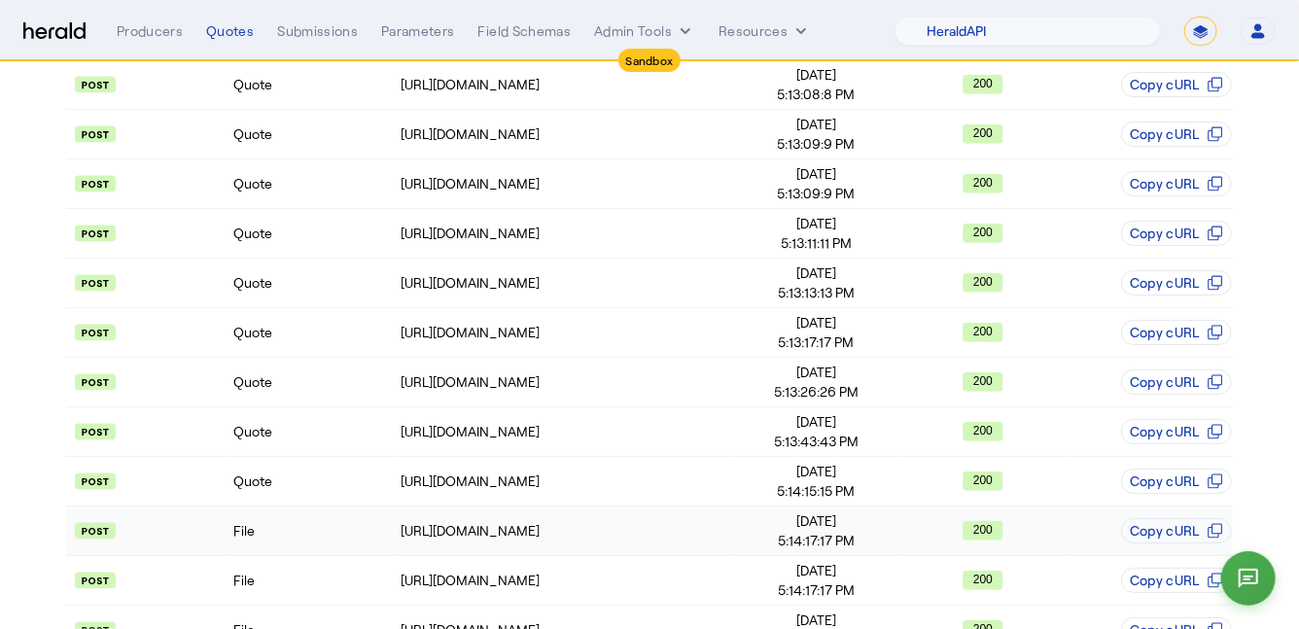
click at [307, 521] on td "File" at bounding box center [315, 532] width 166 height 50
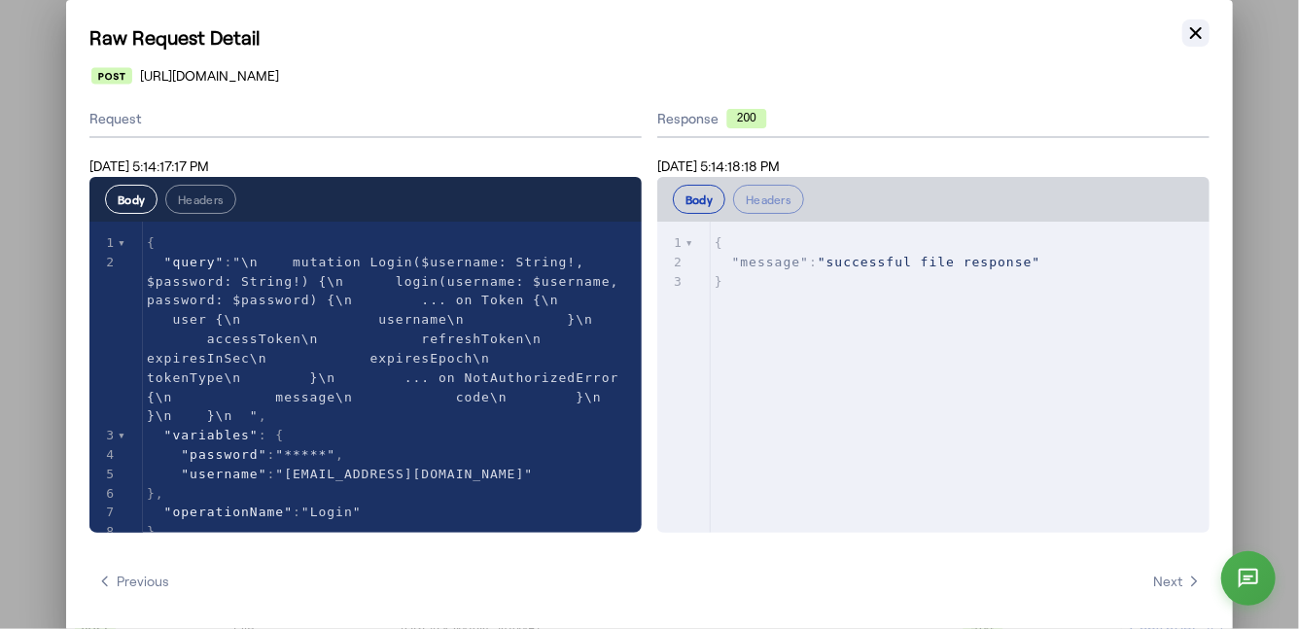
click at [1189, 29] on icon "button" at bounding box center [1196, 32] width 19 height 19
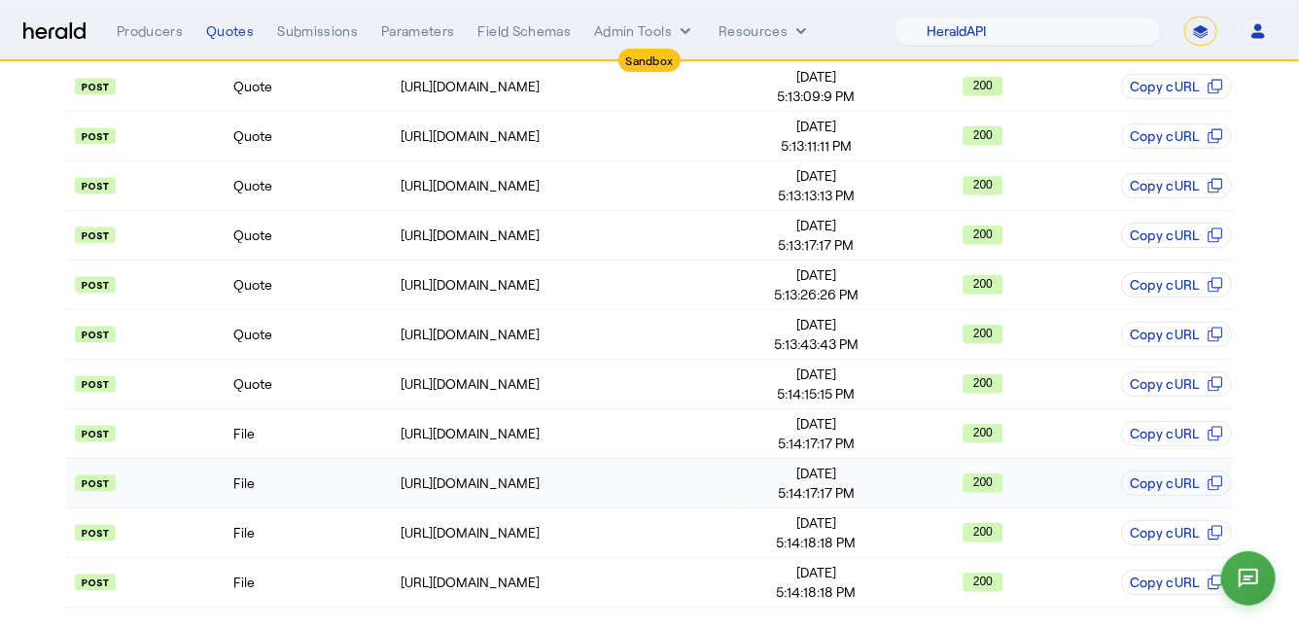
click at [301, 497] on td "File" at bounding box center [315, 484] width 166 height 50
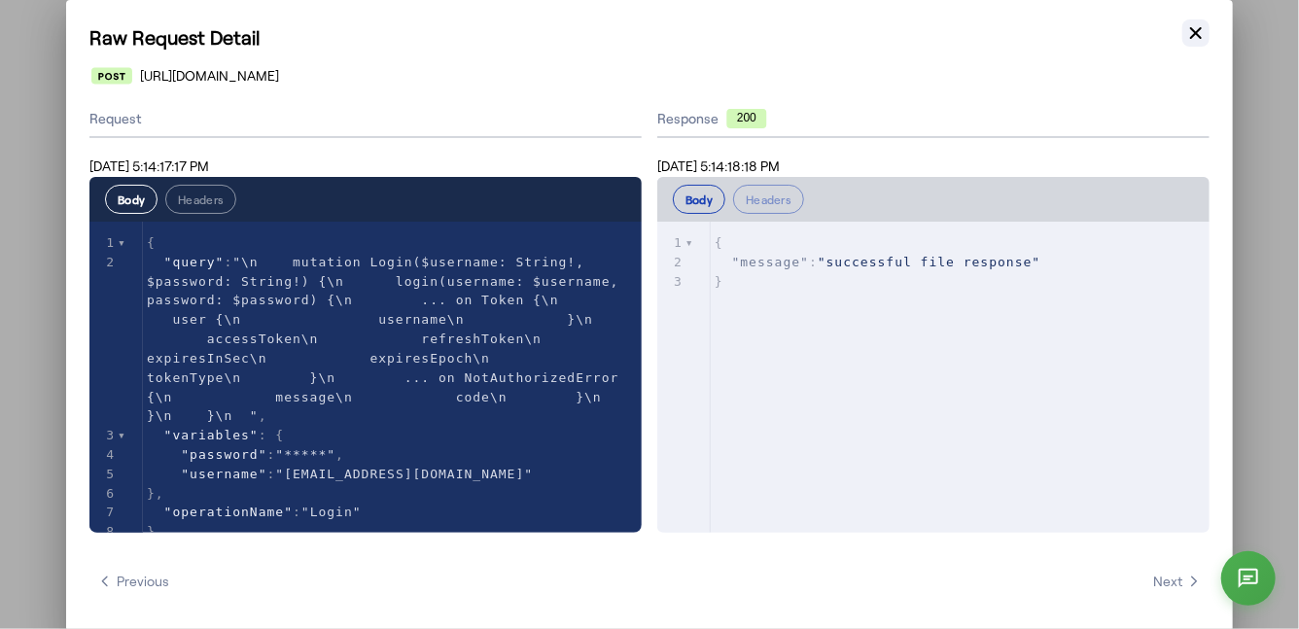
click at [1204, 30] on icon "button" at bounding box center [1196, 32] width 19 height 19
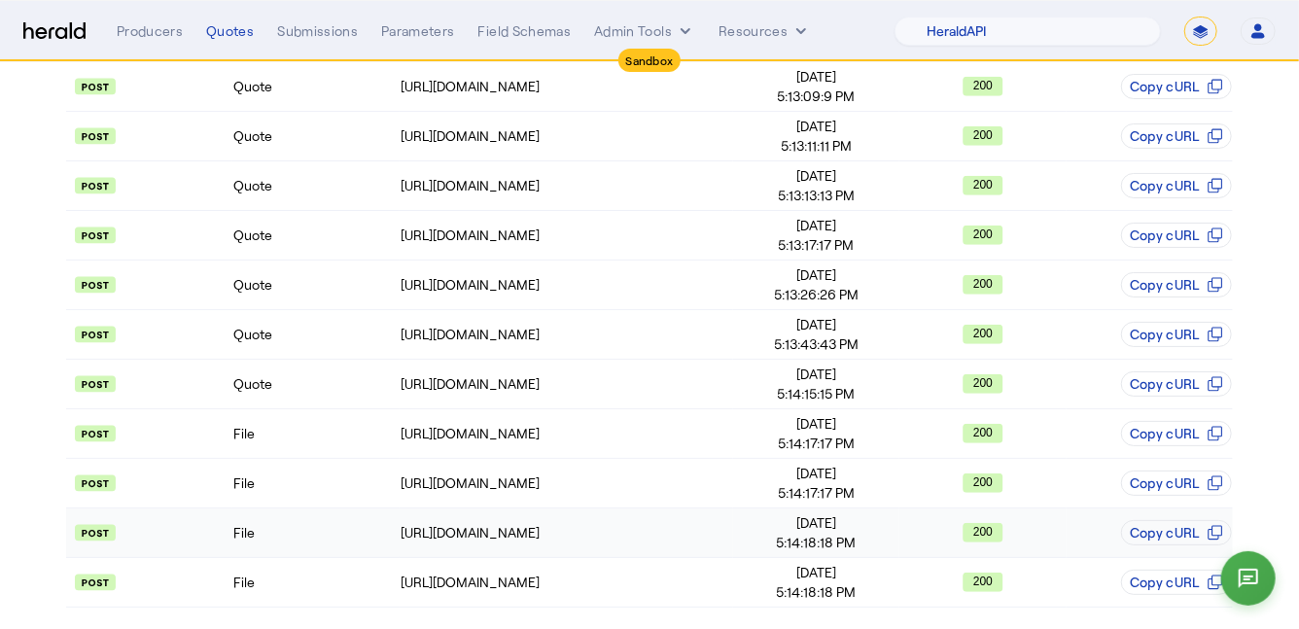
click at [309, 532] on td "File" at bounding box center [315, 534] width 166 height 50
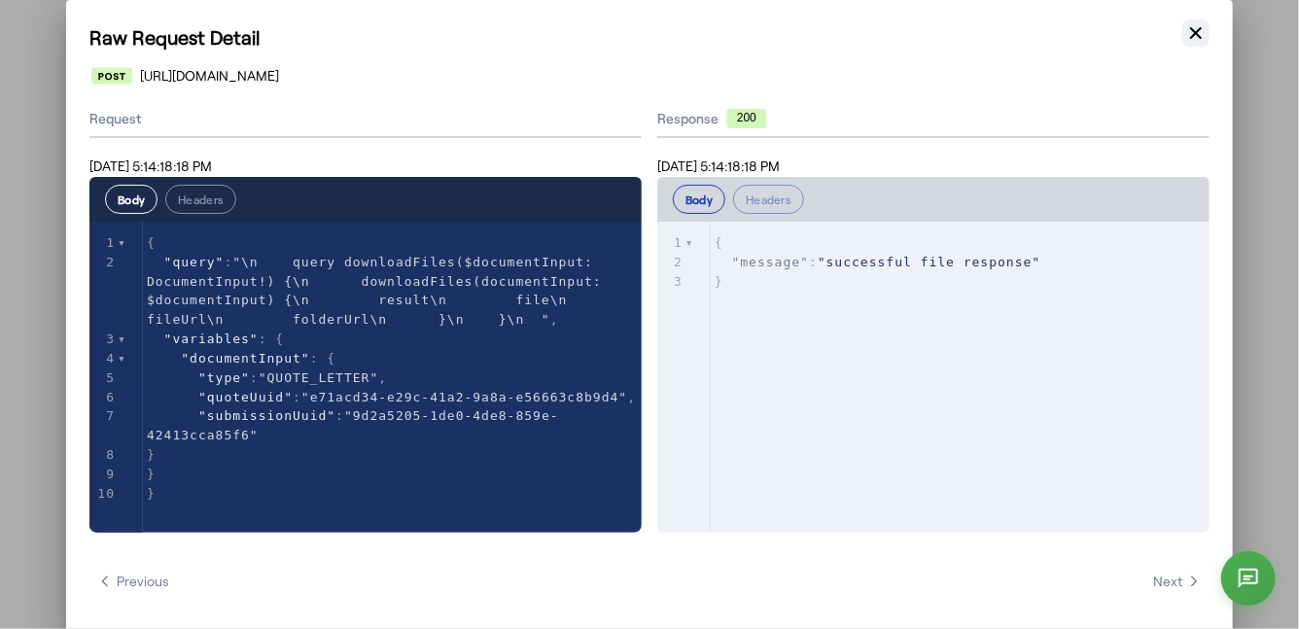
click at [1187, 32] on icon "button" at bounding box center [1196, 32] width 19 height 19
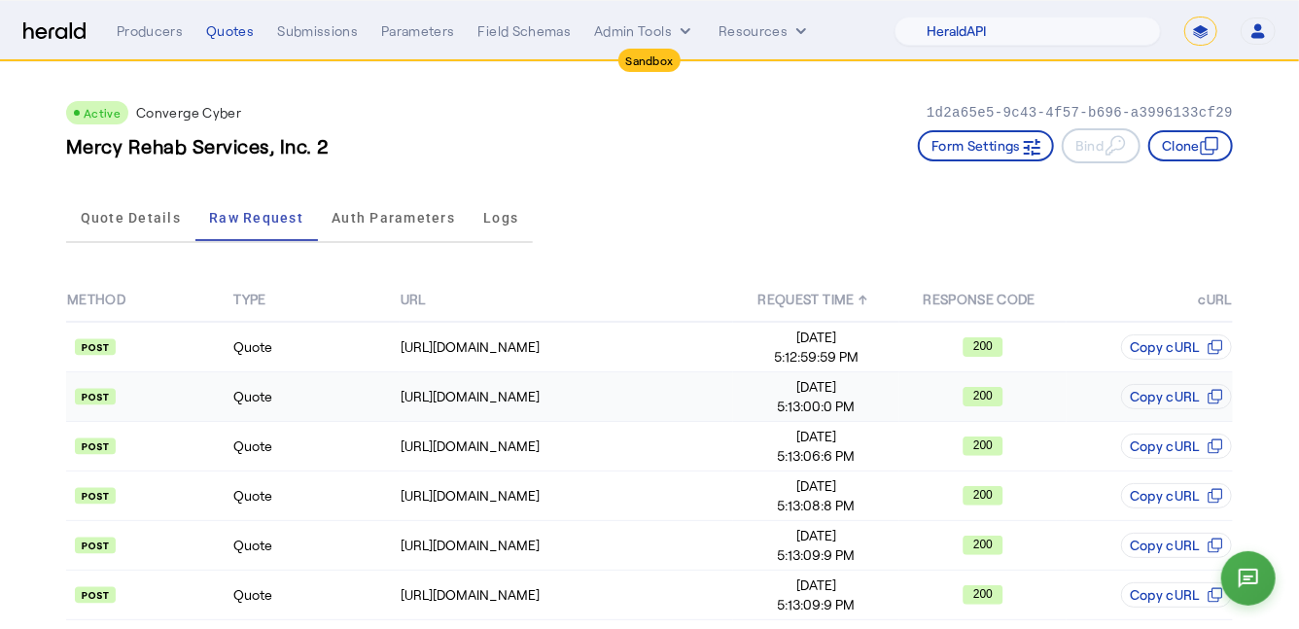
click at [303, 407] on td "Quote" at bounding box center [315, 397] width 166 height 50
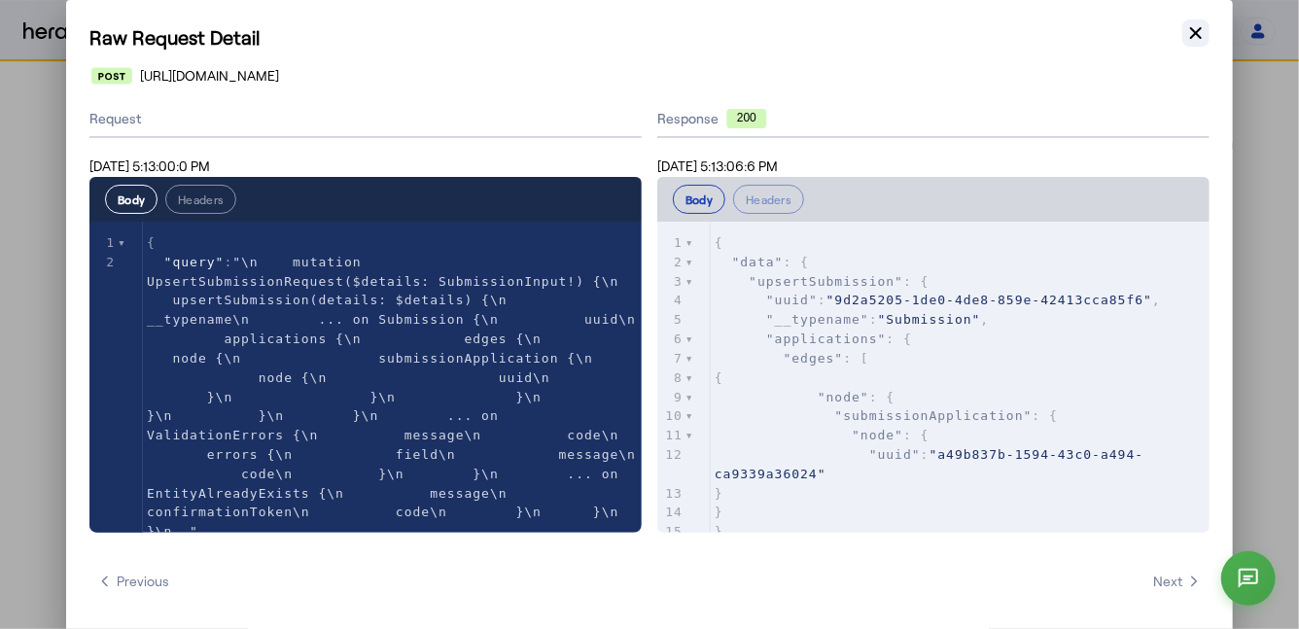
click at [1200, 33] on icon "button" at bounding box center [1196, 32] width 19 height 19
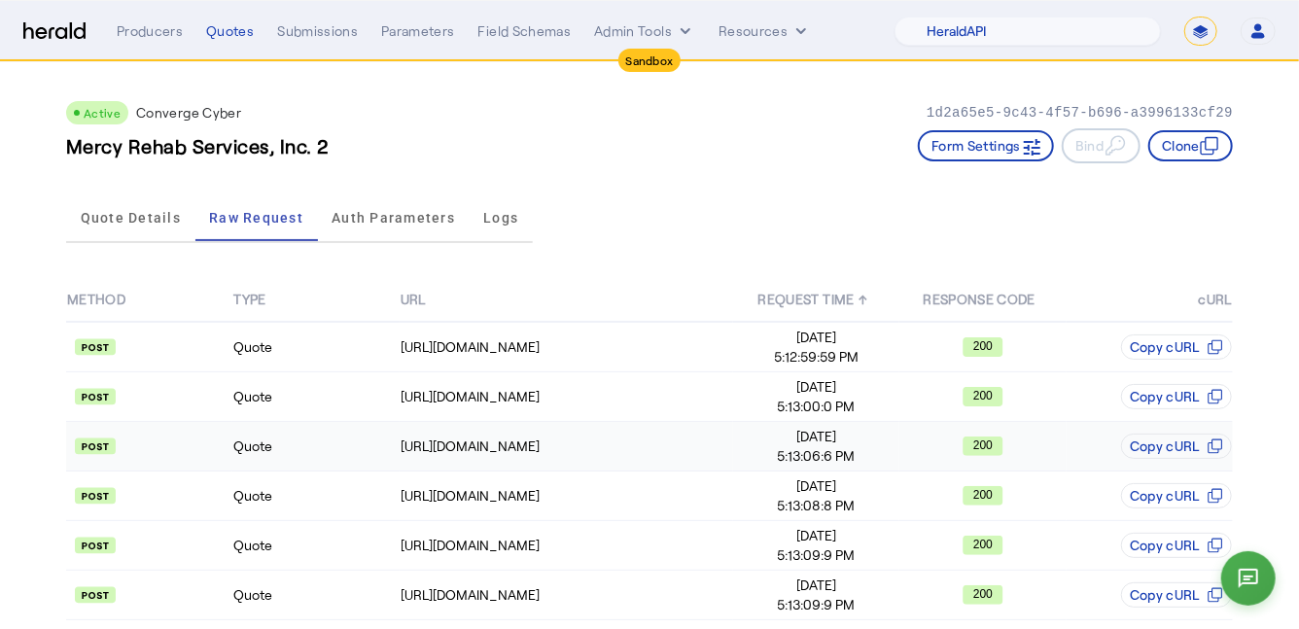
click at [336, 451] on td "Quote" at bounding box center [315, 447] width 166 height 50
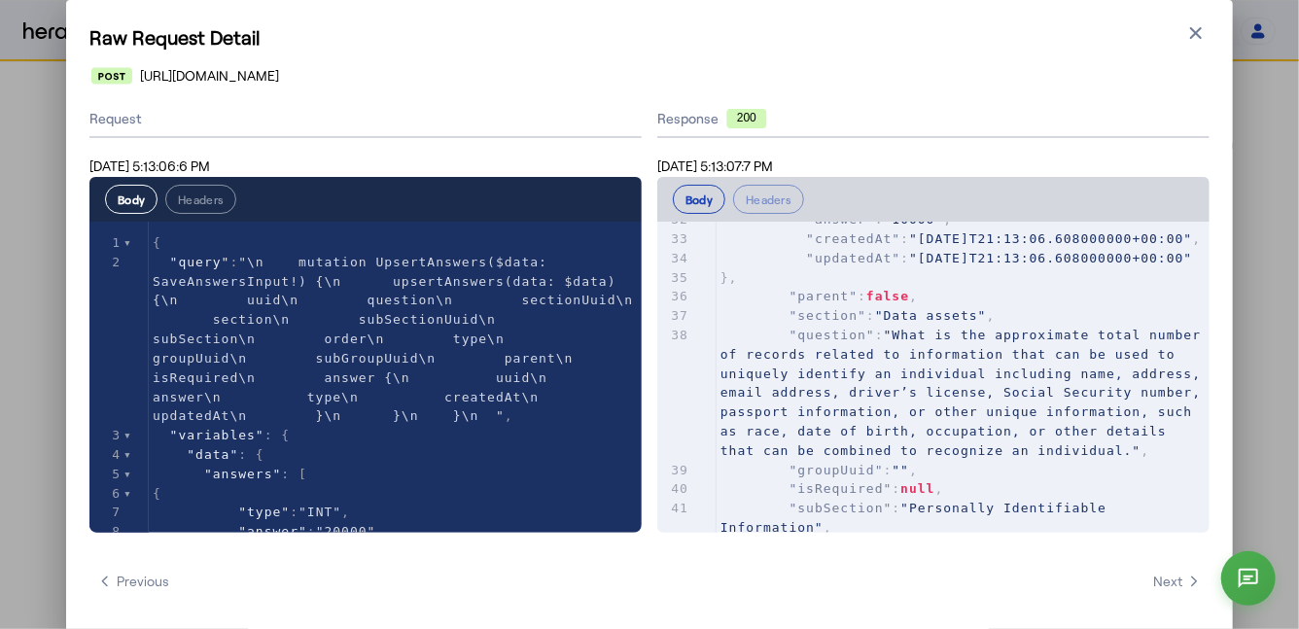
scroll to position [795, 0]
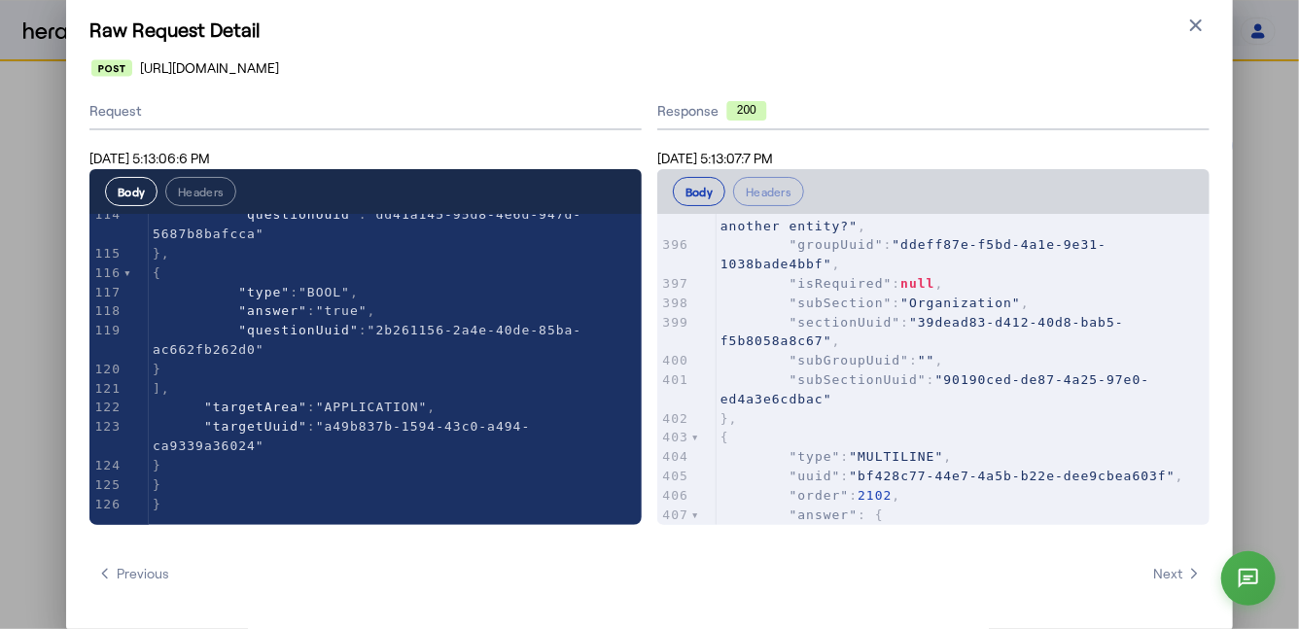
type textarea "**********"
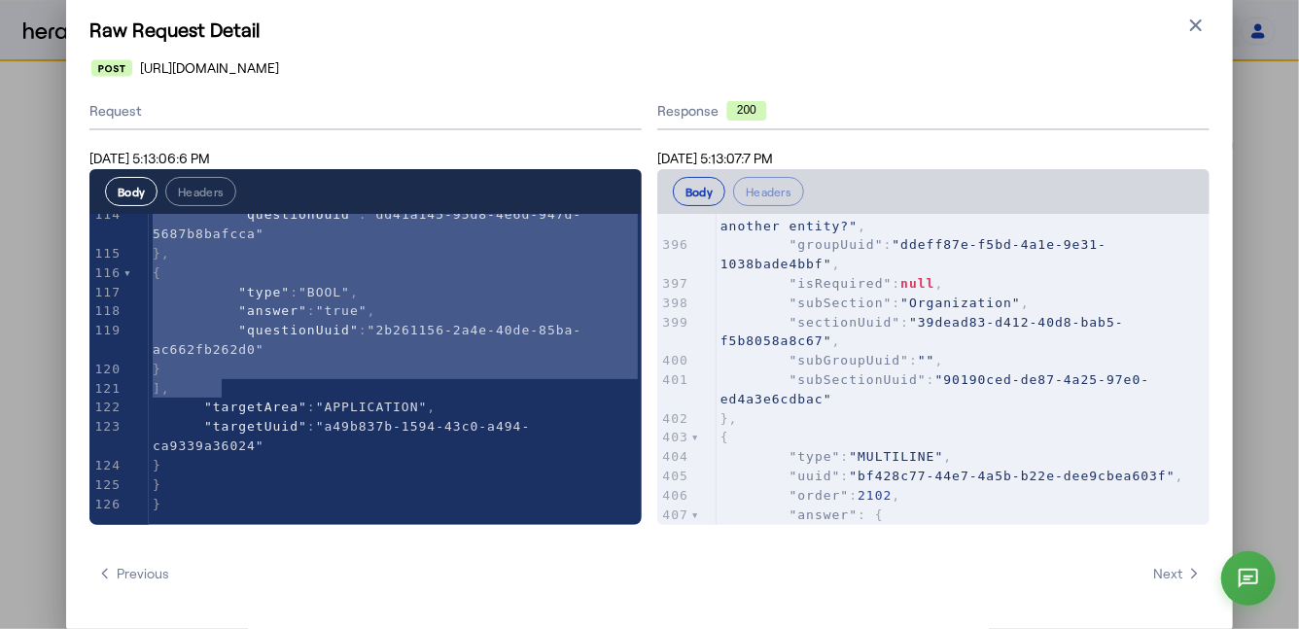
drag, startPoint x: 204, startPoint y: 296, endPoint x: 224, endPoint y: 391, distance: 97.3
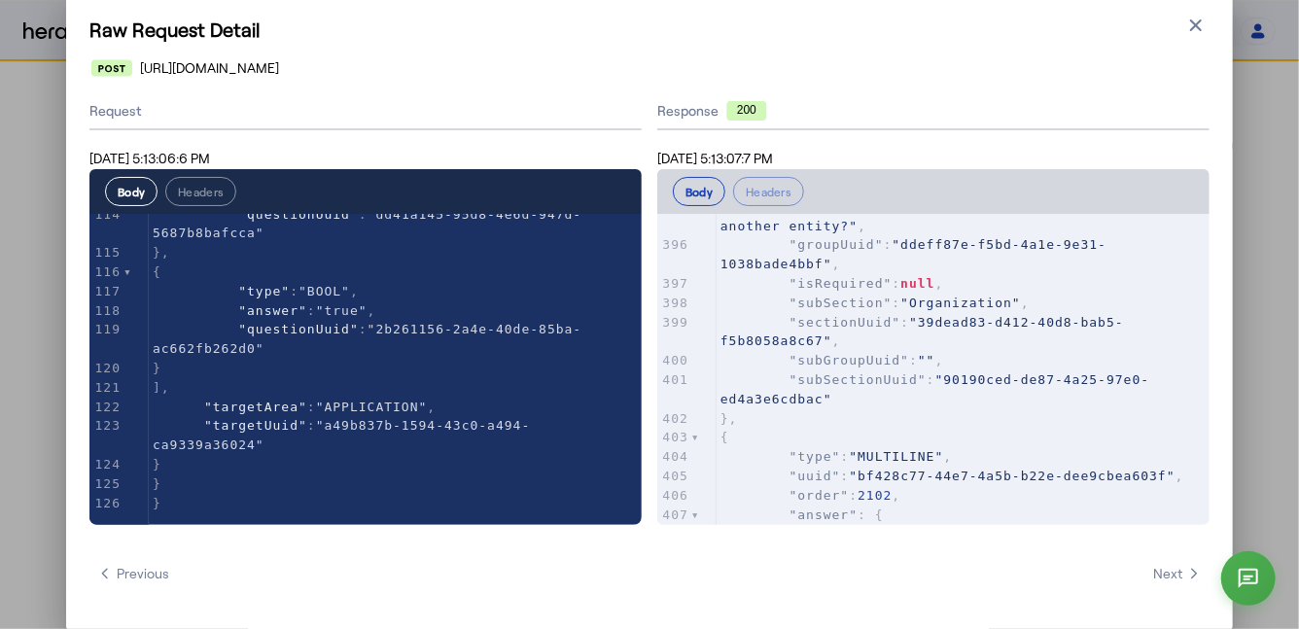
scroll to position [2333, 0]
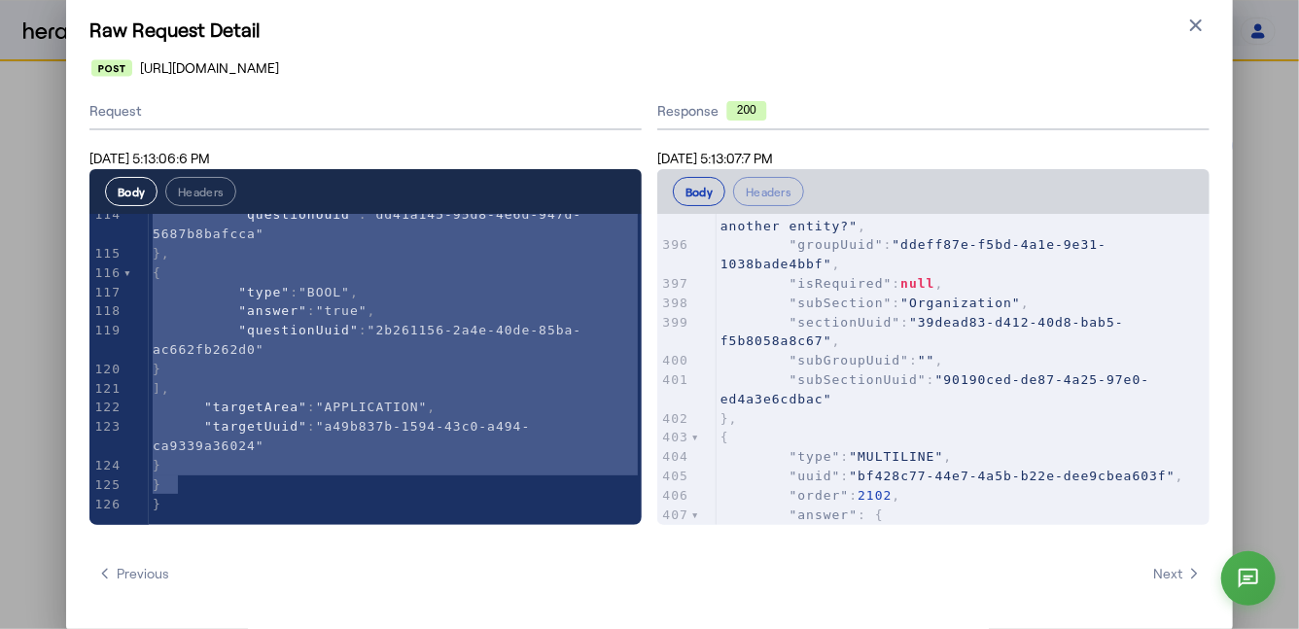
drag, startPoint x: 184, startPoint y: 297, endPoint x: 189, endPoint y: 489, distance: 192.6
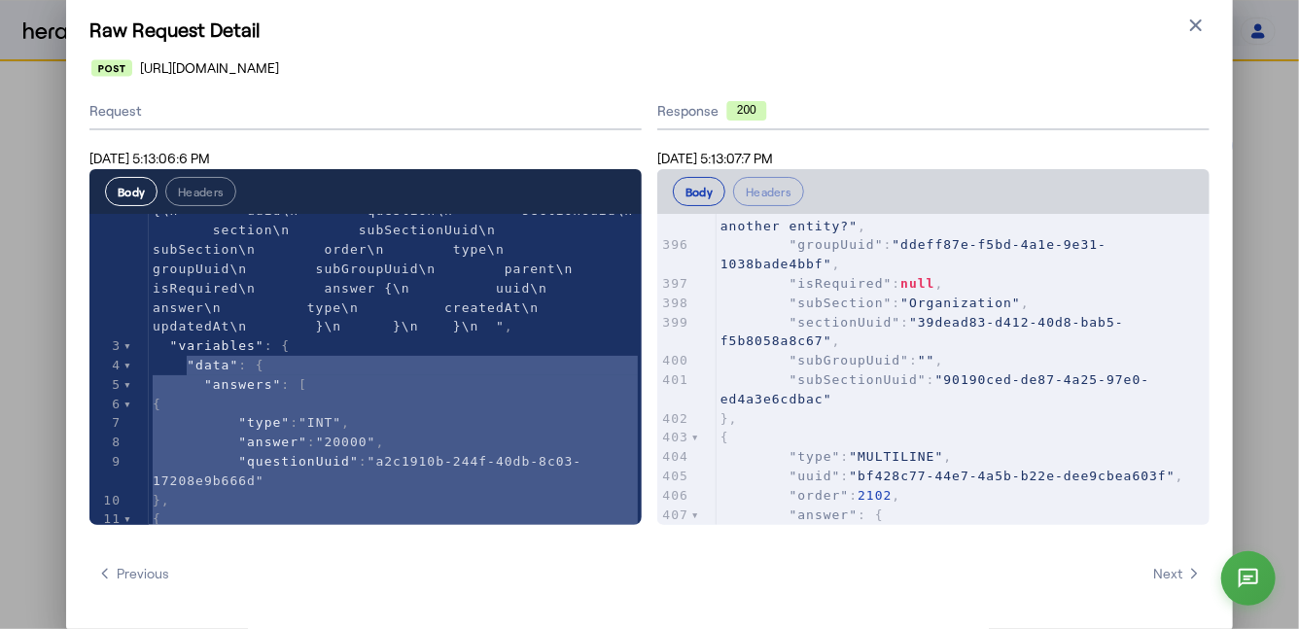
scroll to position [941, 0]
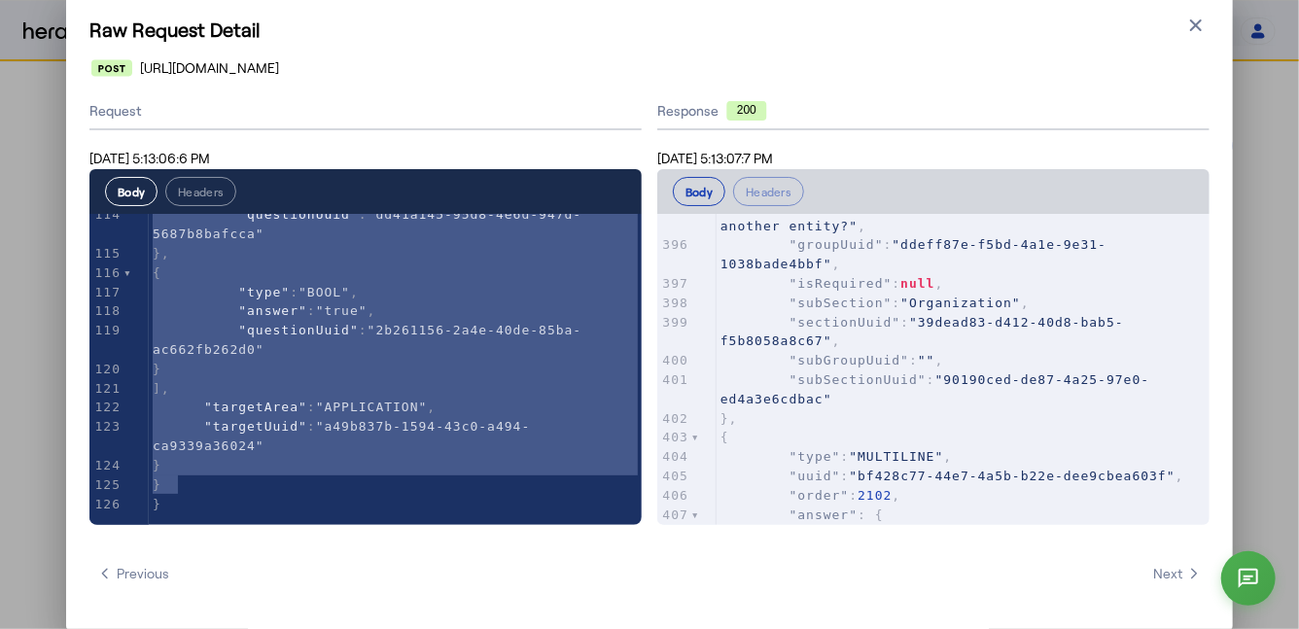
type textarea "**********"
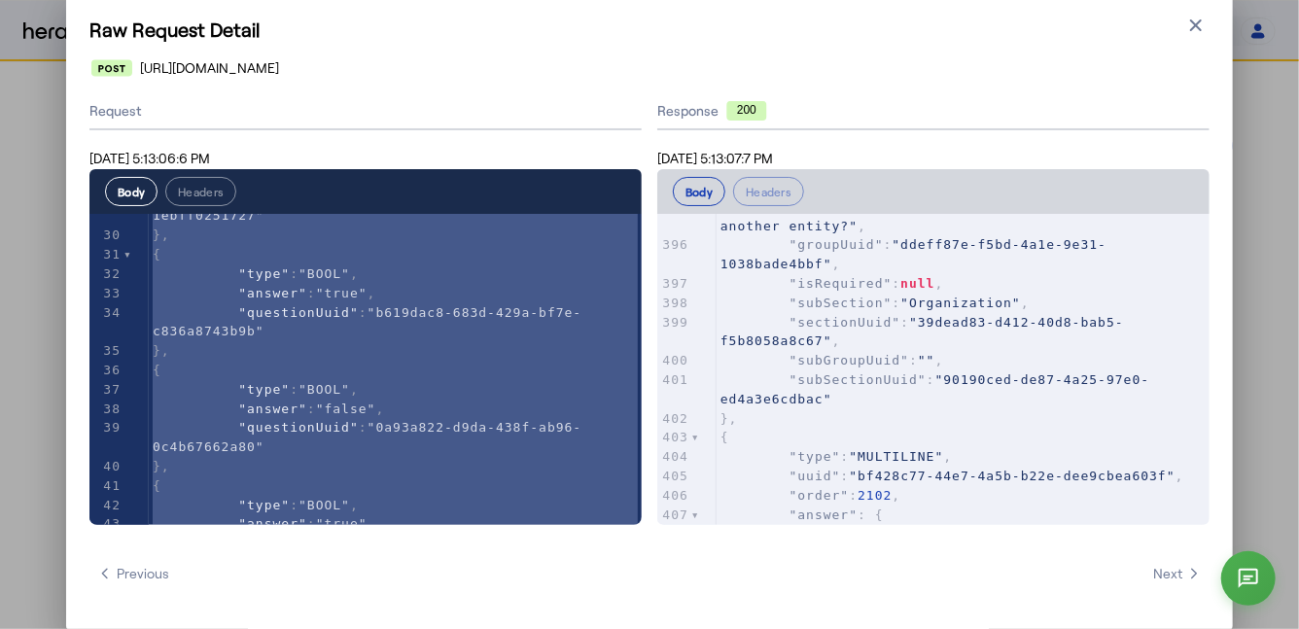
scroll to position [377, 0]
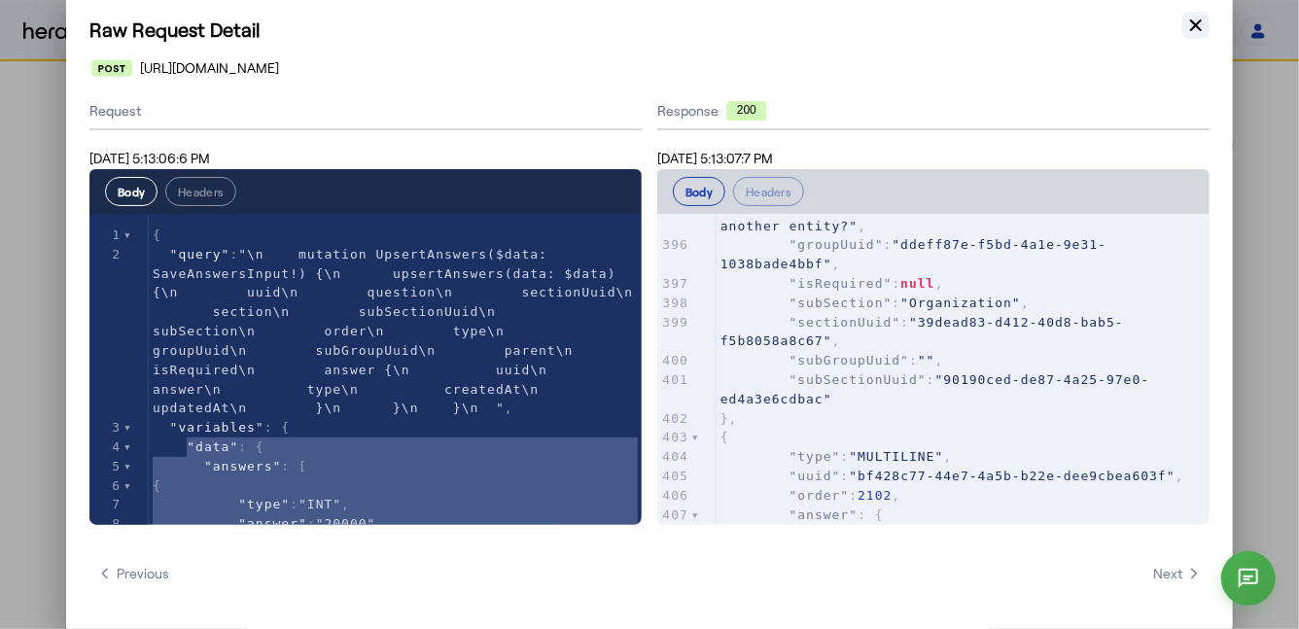
click at [1197, 18] on icon "button" at bounding box center [1196, 25] width 19 height 19
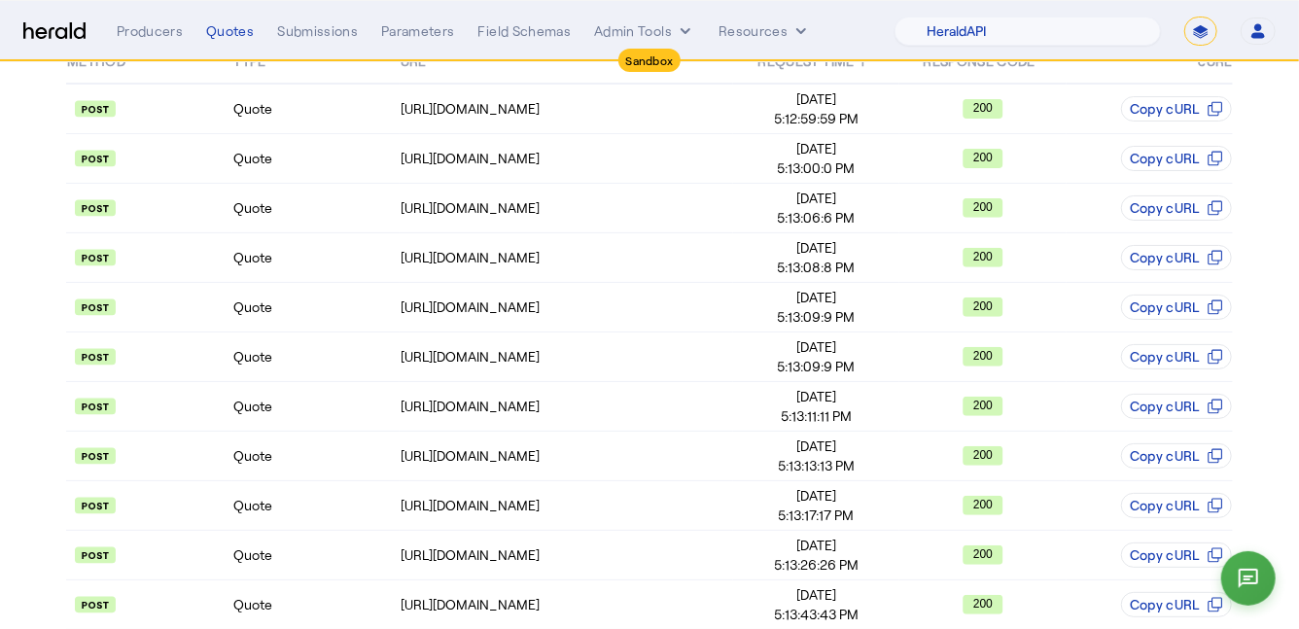
scroll to position [165, 0]
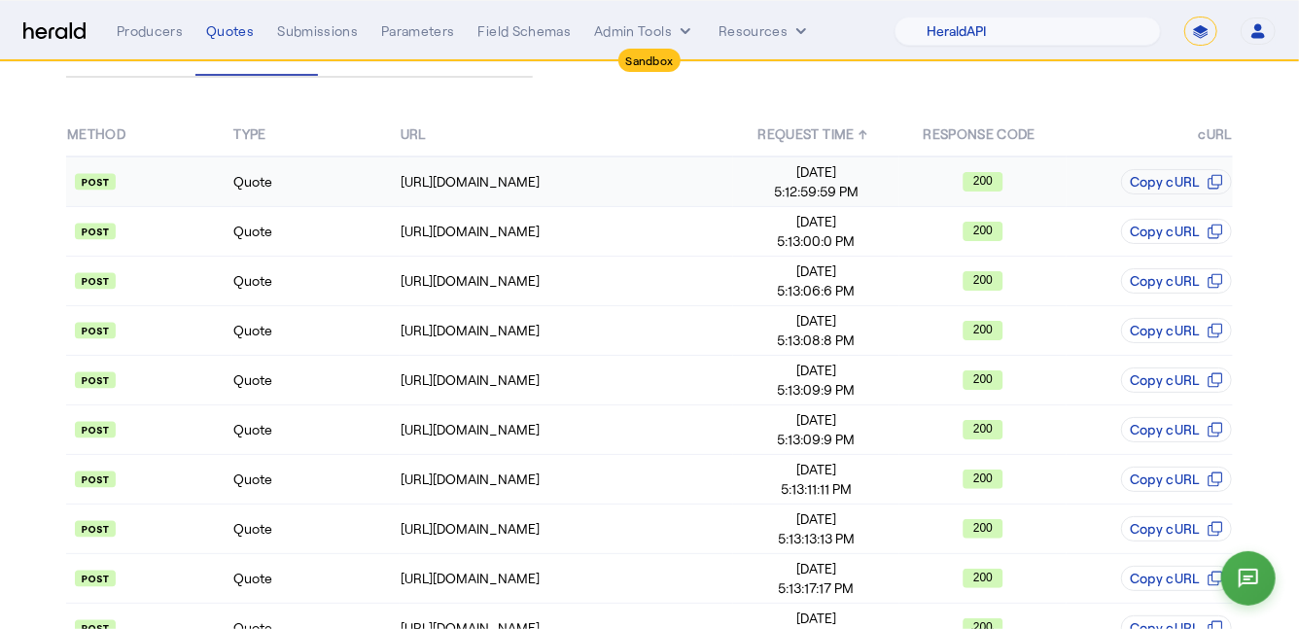
click at [332, 185] on td "Quote" at bounding box center [315, 182] width 166 height 51
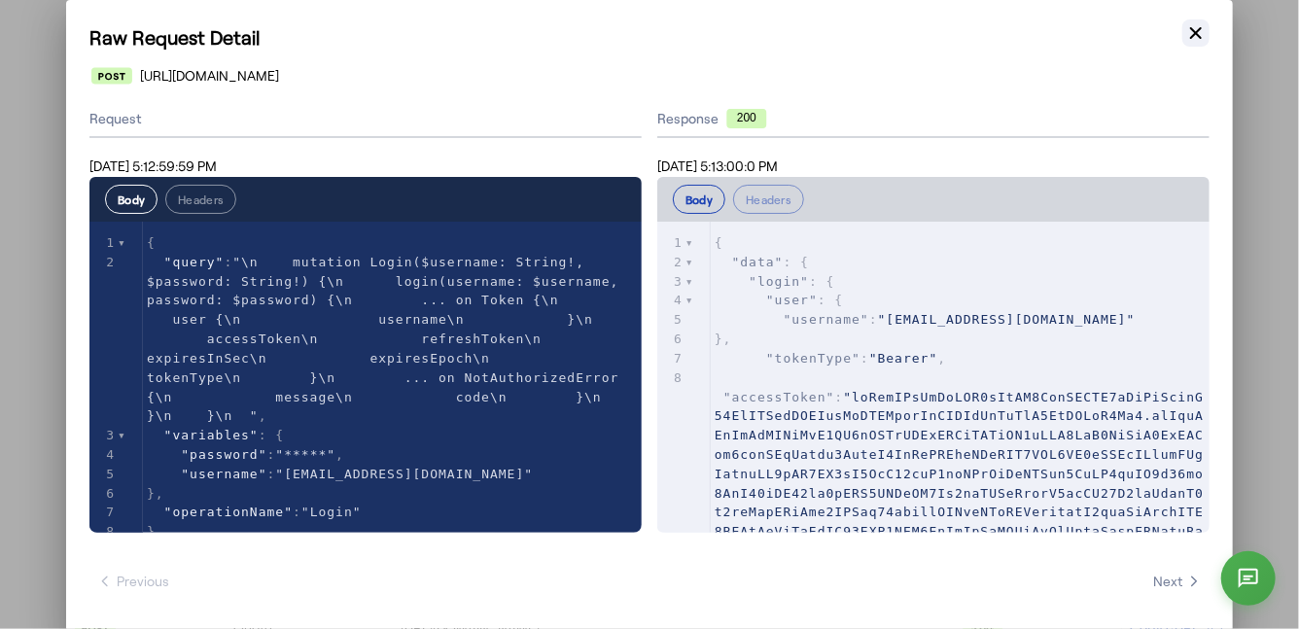
click at [1189, 32] on icon "button" at bounding box center [1196, 32] width 19 height 19
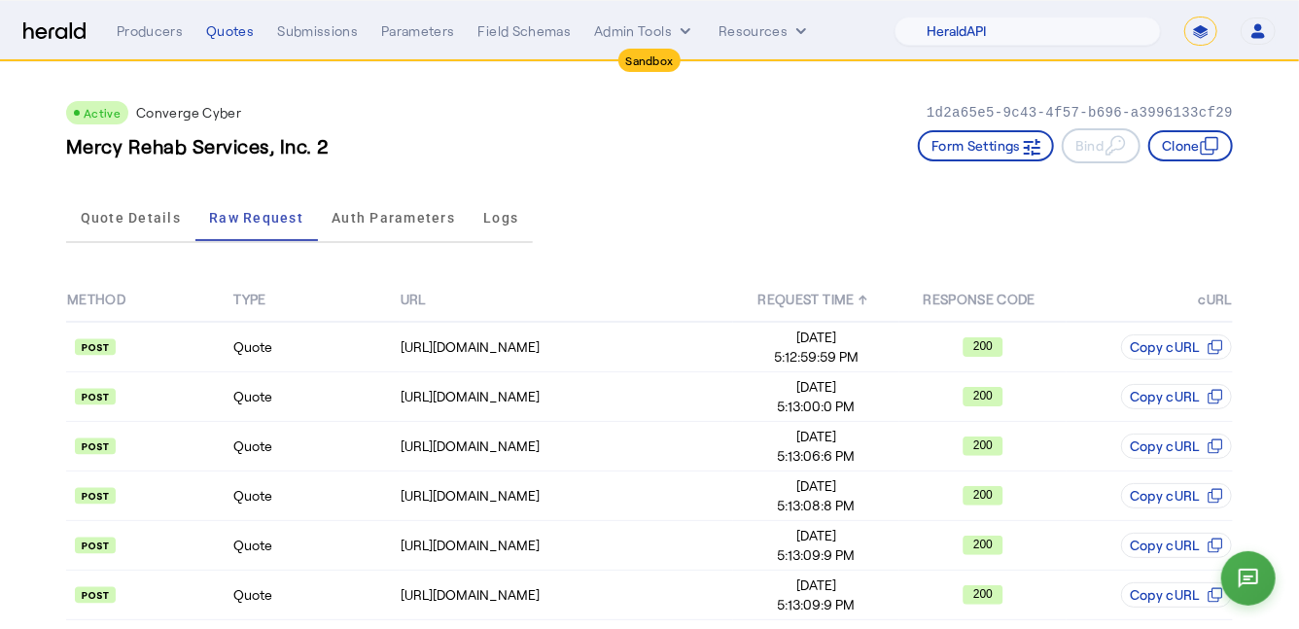
scroll to position [165, 0]
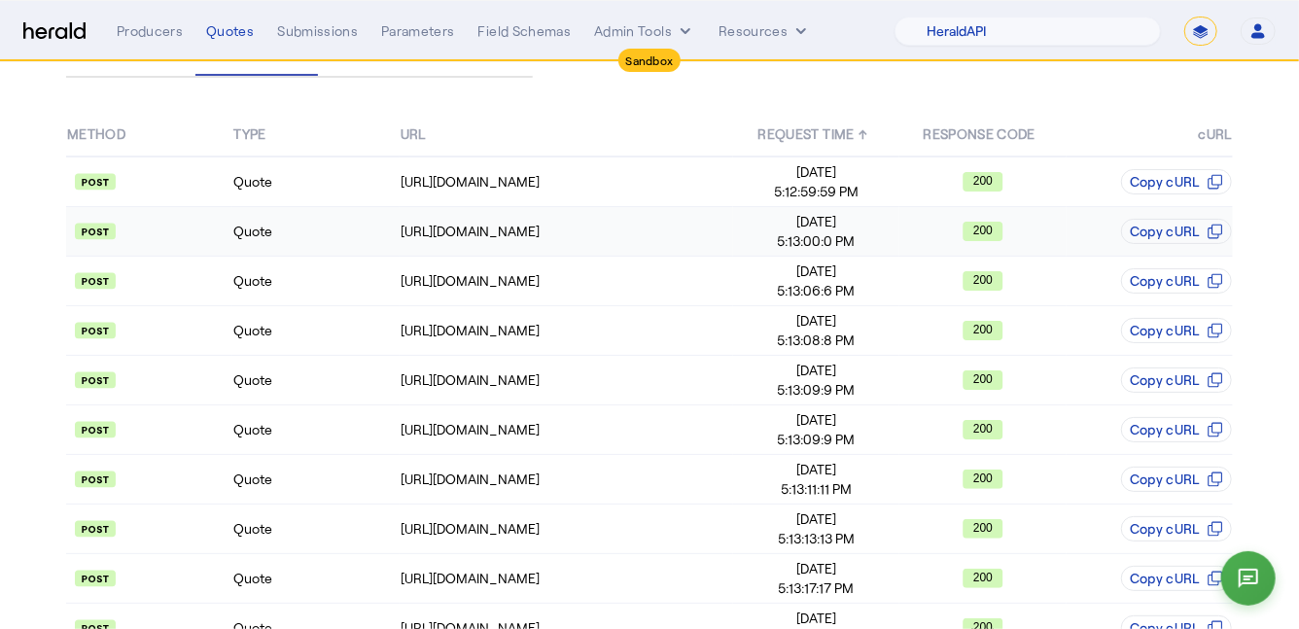
click at [350, 222] on td "Quote" at bounding box center [315, 232] width 166 height 50
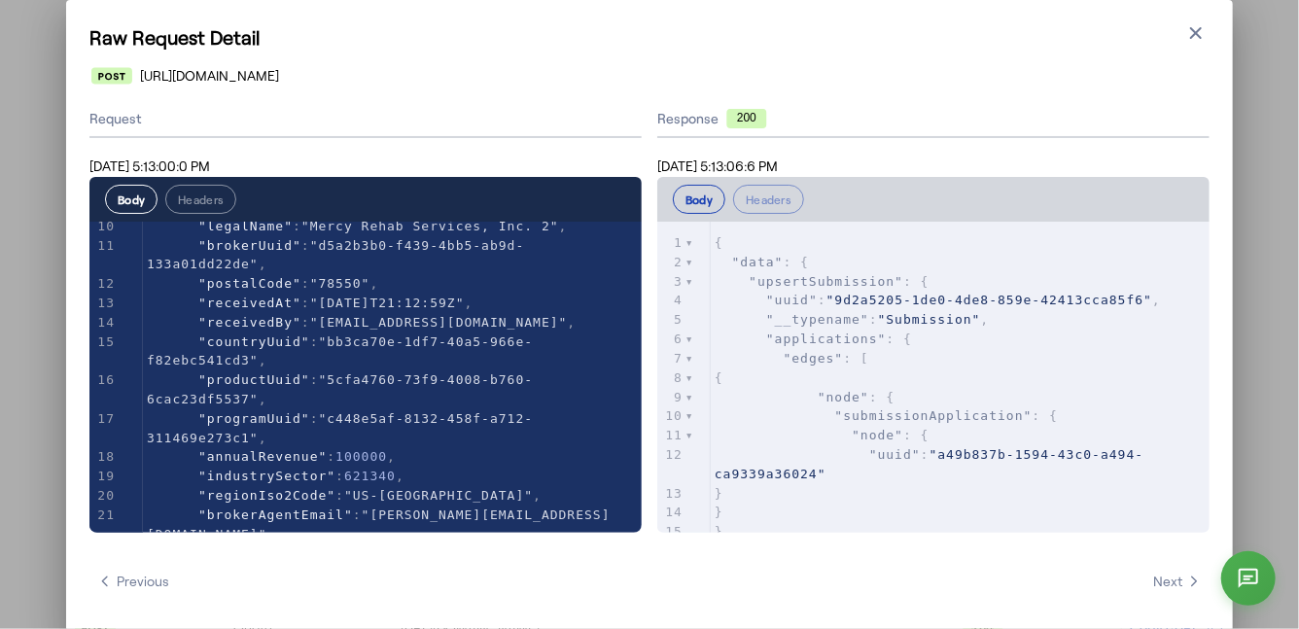
scroll to position [366, 0]
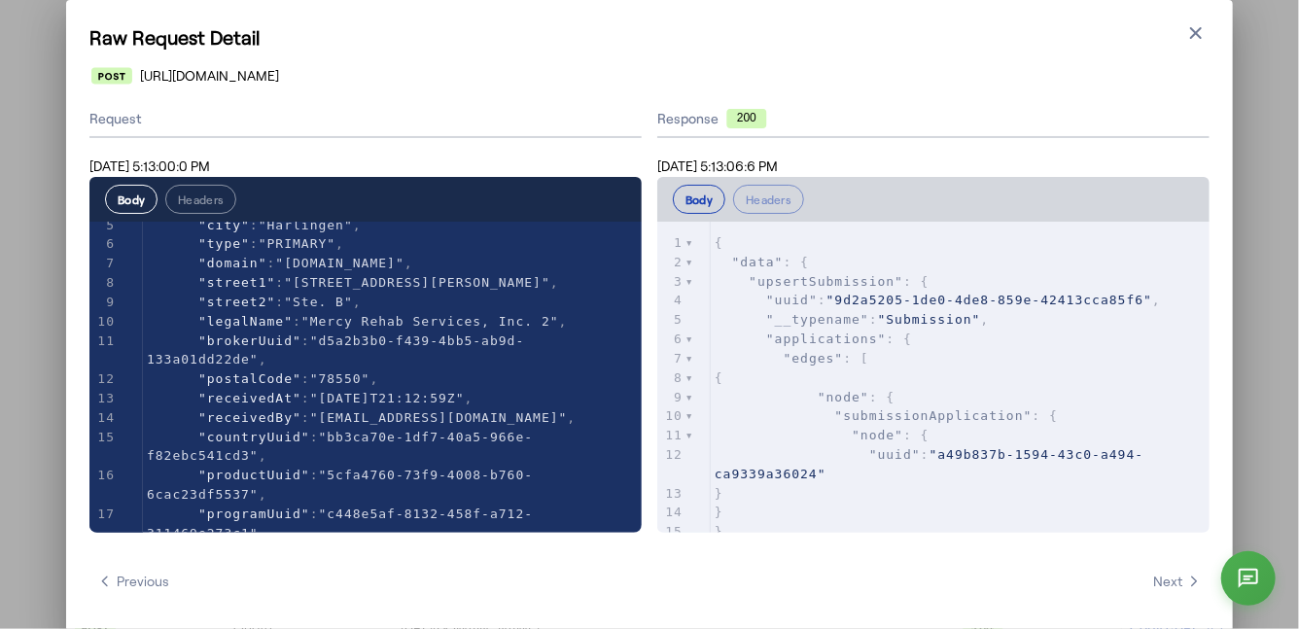
type textarea "**********"
drag, startPoint x: 331, startPoint y: 344, endPoint x: 244, endPoint y: 367, distance: 89.4
